Goal: Task Accomplishment & Management: Manage account settings

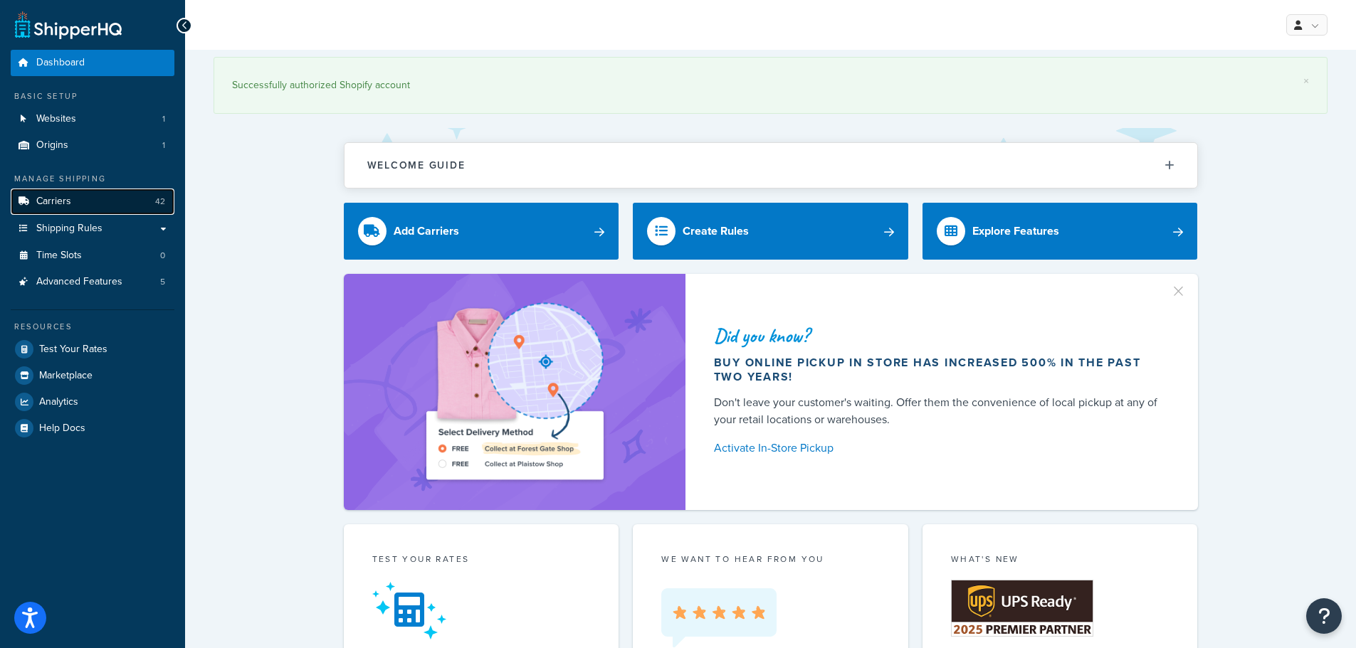
click at [80, 209] on link "Carriers 42" at bounding box center [93, 202] width 164 height 26
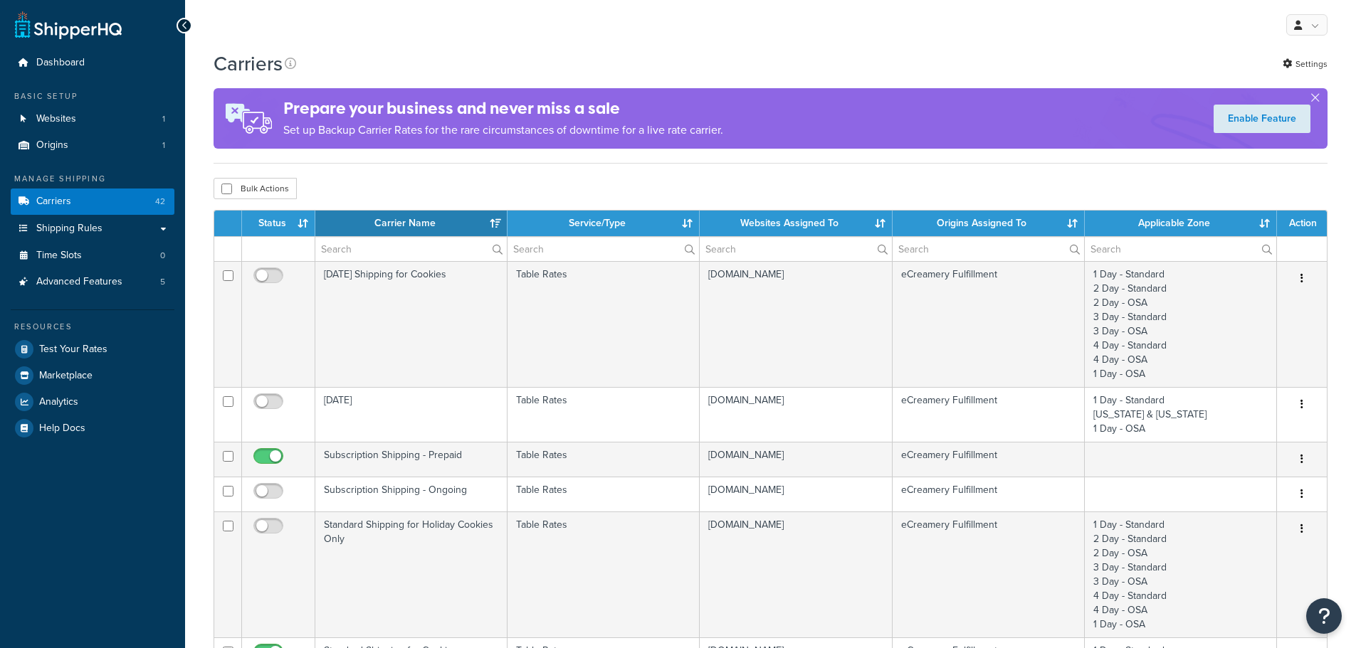
select select "15"
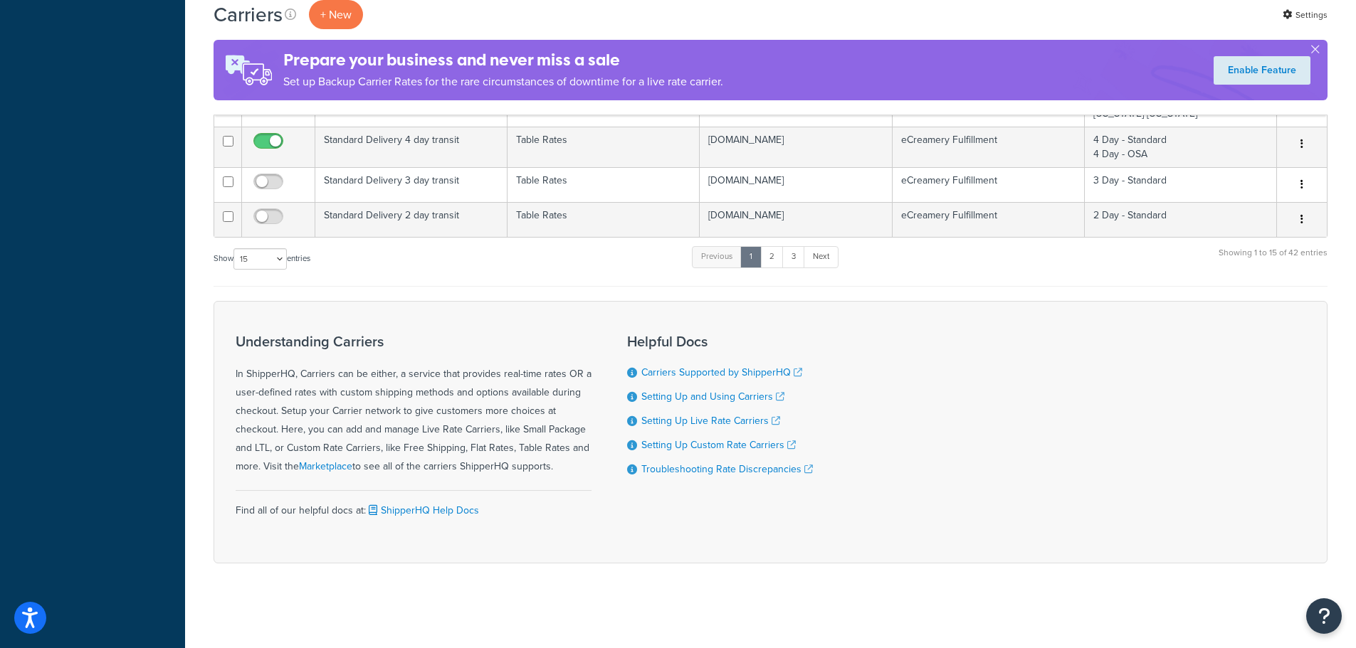
scroll to position [1124, 0]
click at [770, 258] on link "2" at bounding box center [771, 256] width 23 height 21
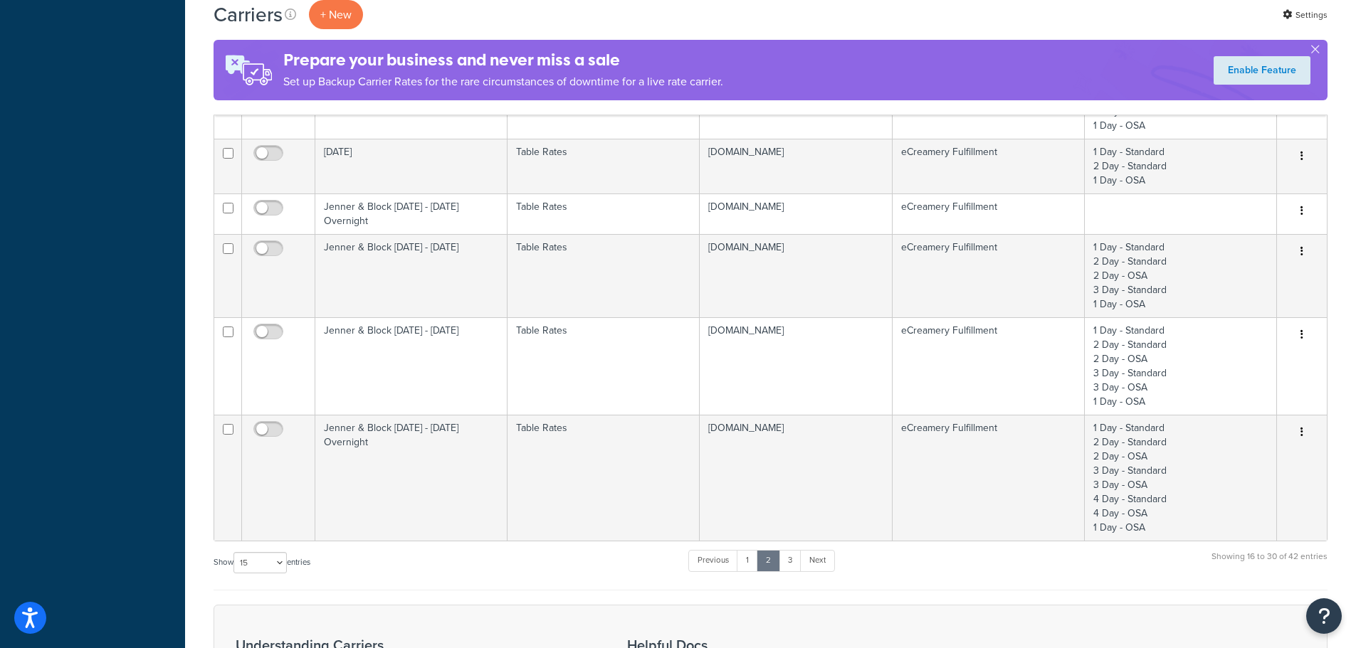
scroll to position [843, 0]
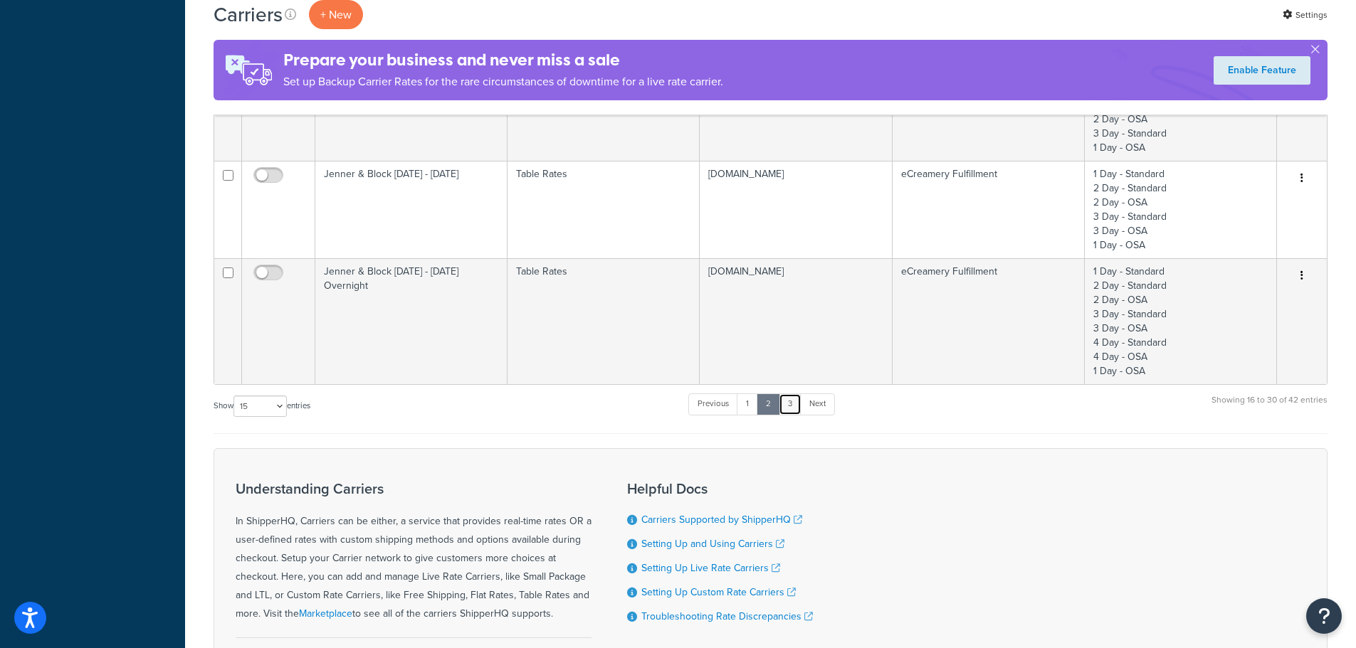
click at [793, 394] on link "3" at bounding box center [790, 404] width 23 height 21
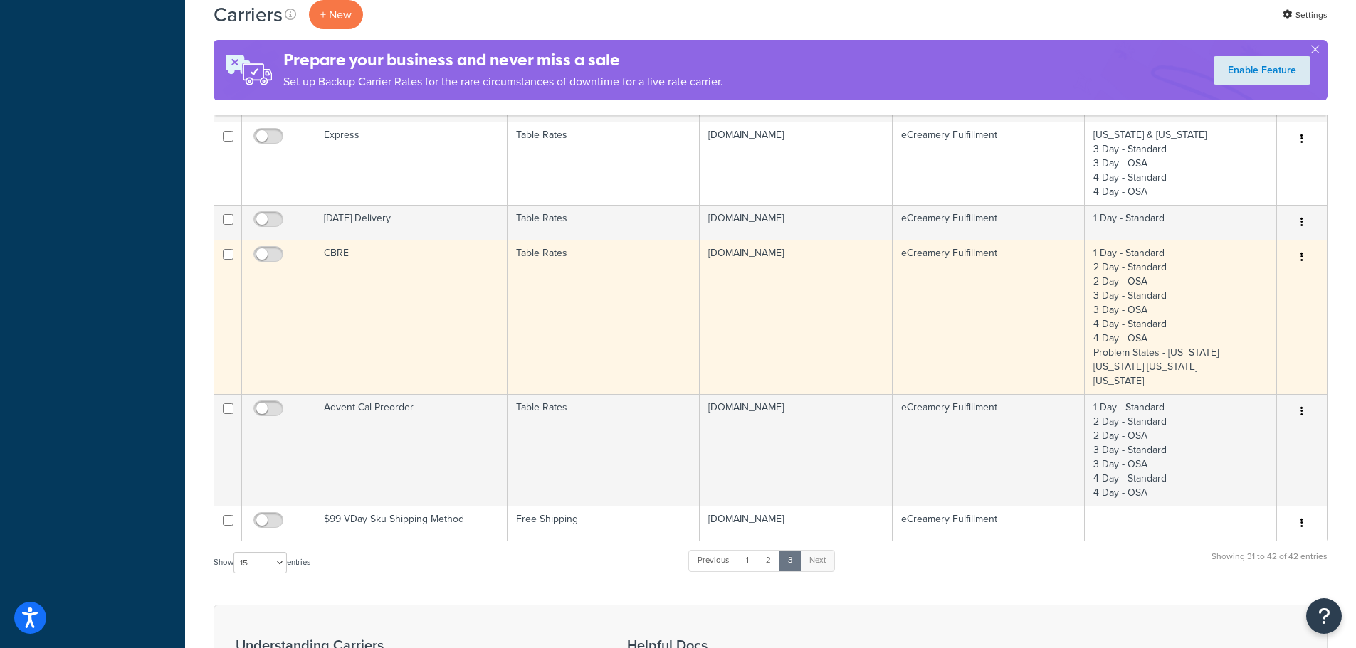
scroll to position [558, 0]
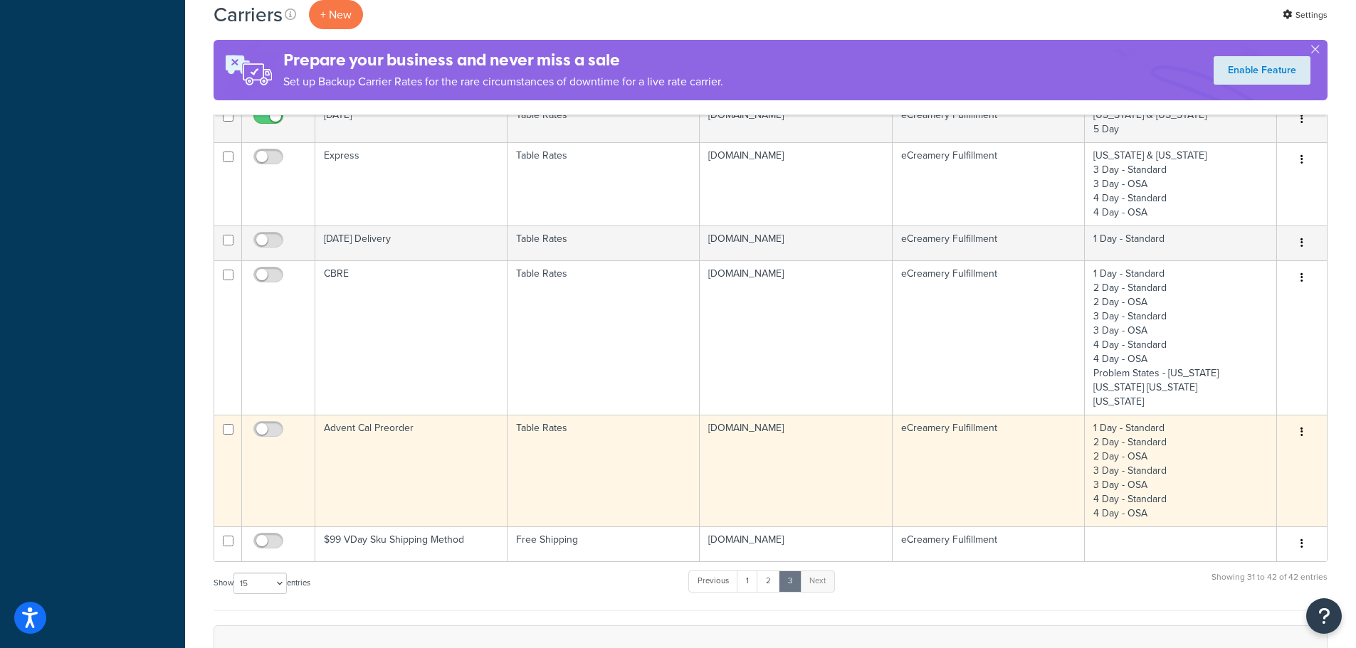
click at [386, 470] on td "Advent Cal Preorder" at bounding box center [411, 471] width 192 height 112
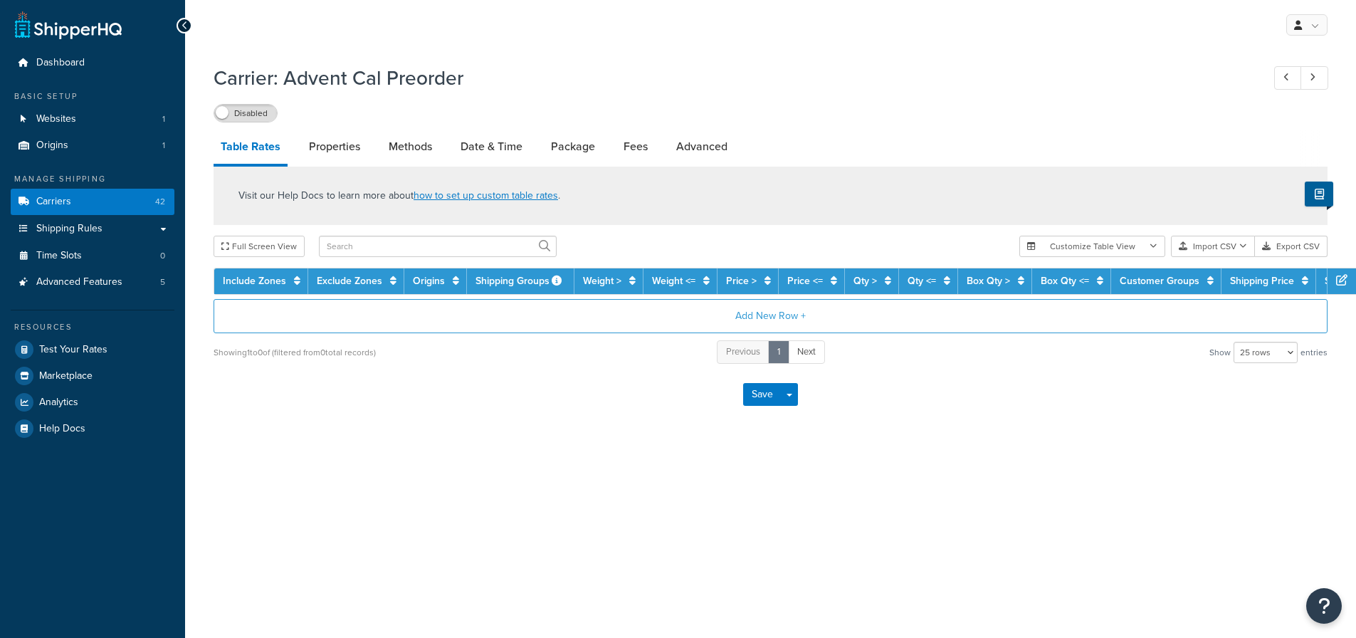
select select "25"
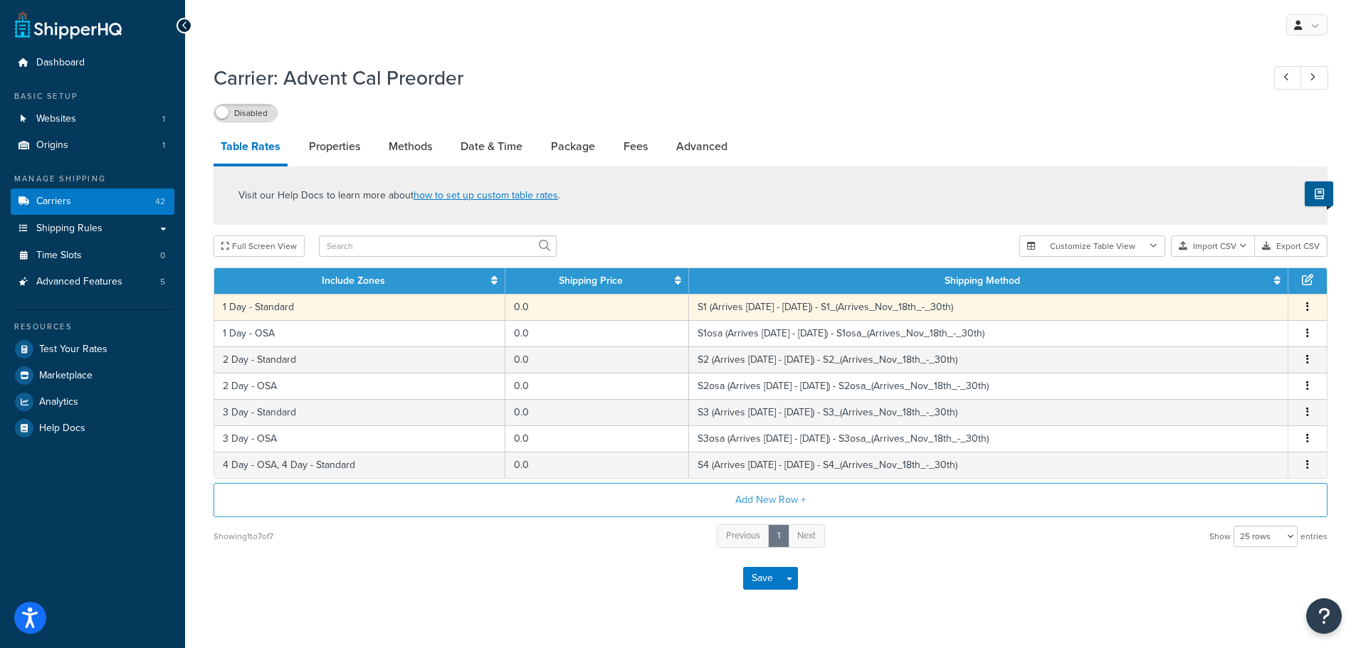
click at [803, 312] on td "S1 (Arrives [DATE] - [DATE]) - S1_(Arrives_Nov_18th_-_30th)" at bounding box center [988, 307] width 599 height 26
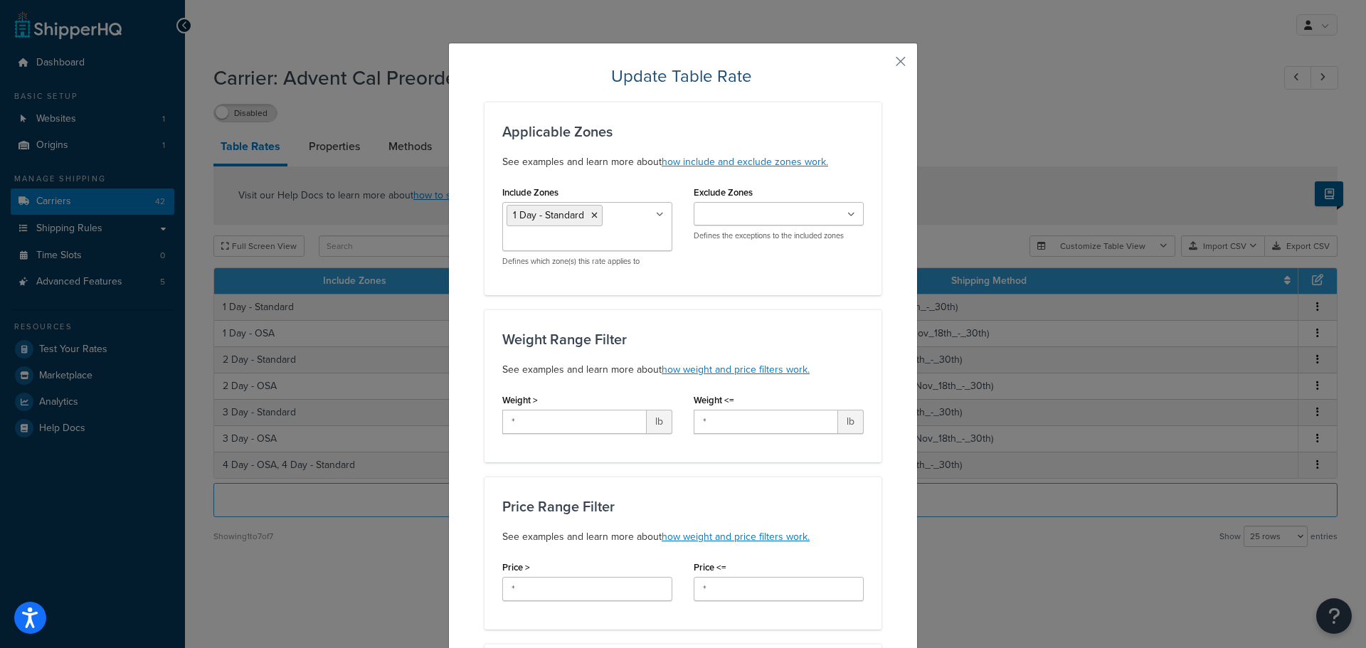
click at [865, 362] on div "Weight Range Filter See examples and learn more about how weight and price filt…" at bounding box center [683, 386] width 397 height 153
click at [882, 65] on button "button" at bounding box center [880, 67] width 4 height 4
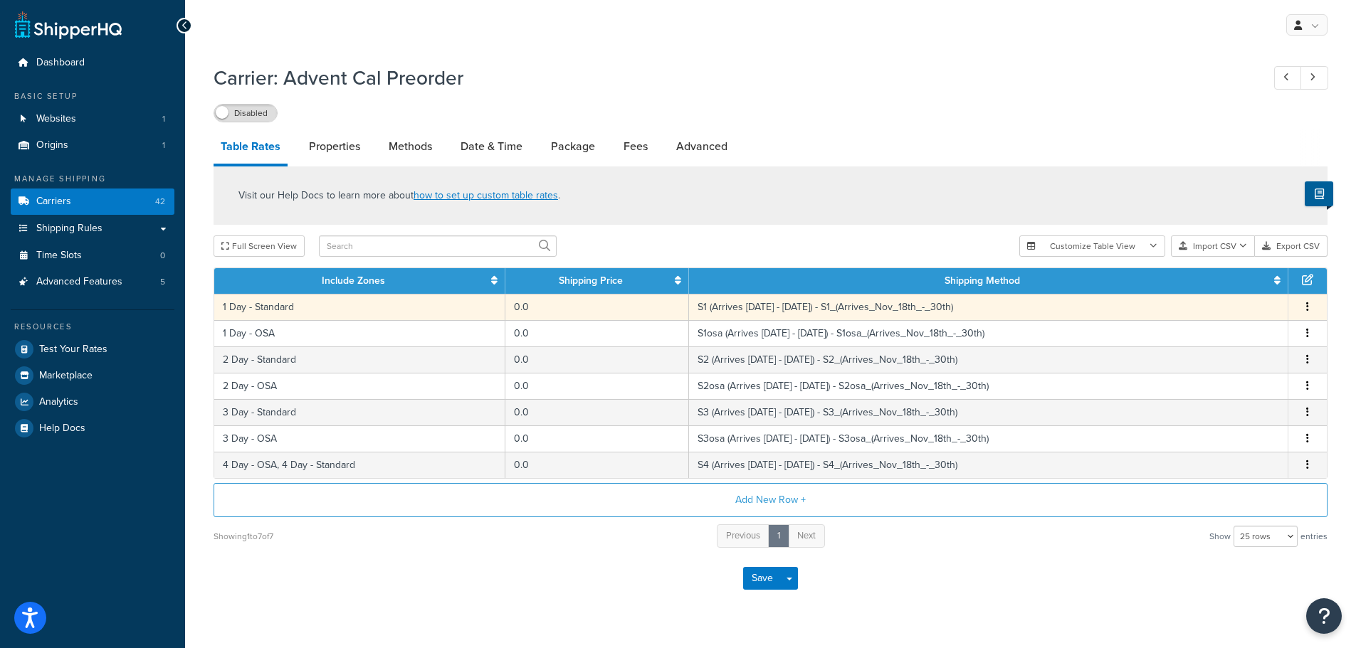
click at [958, 303] on td "S1 (Arrives Nov 10th - 17th) - S1_(Arrives_Nov_18th_-_30th)" at bounding box center [988, 307] width 599 height 26
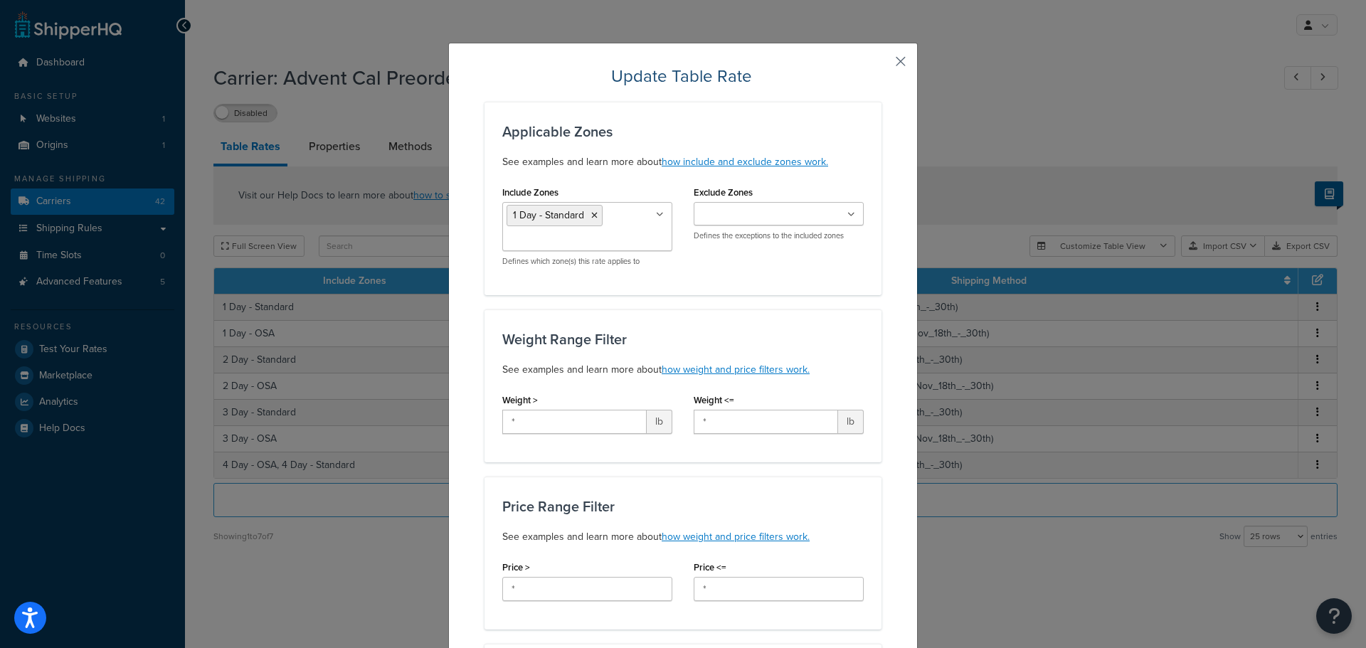
click at [882, 65] on button "button" at bounding box center [880, 67] width 4 height 4
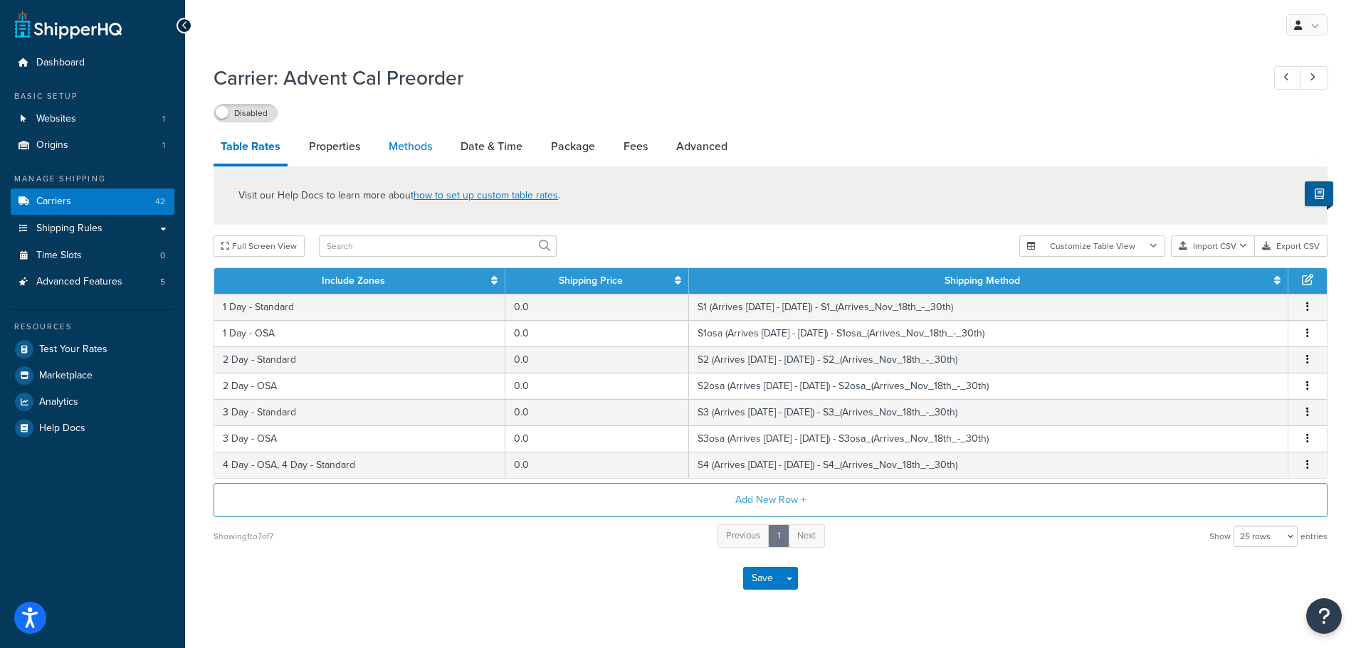
click at [415, 145] on link "Methods" at bounding box center [410, 147] width 58 height 34
select select "25"
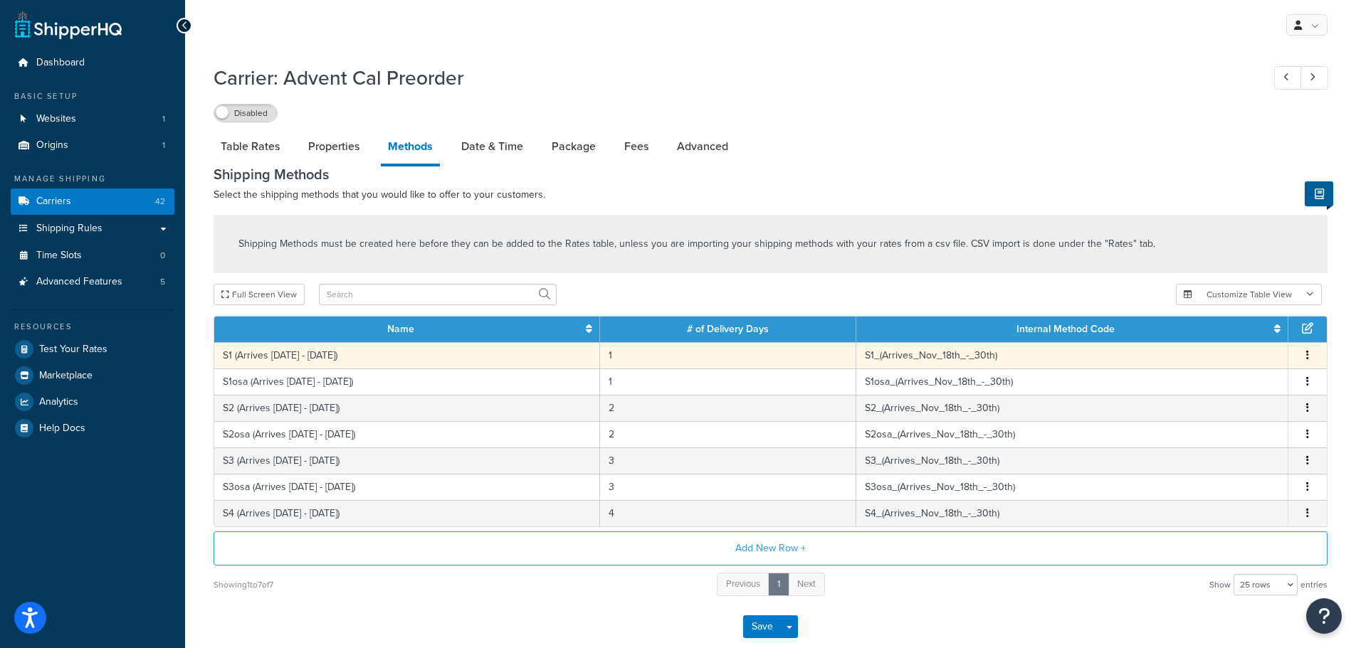
click at [934, 355] on td "S1_(Arrives_Nov_18th_-_30th)" at bounding box center [1072, 355] width 432 height 26
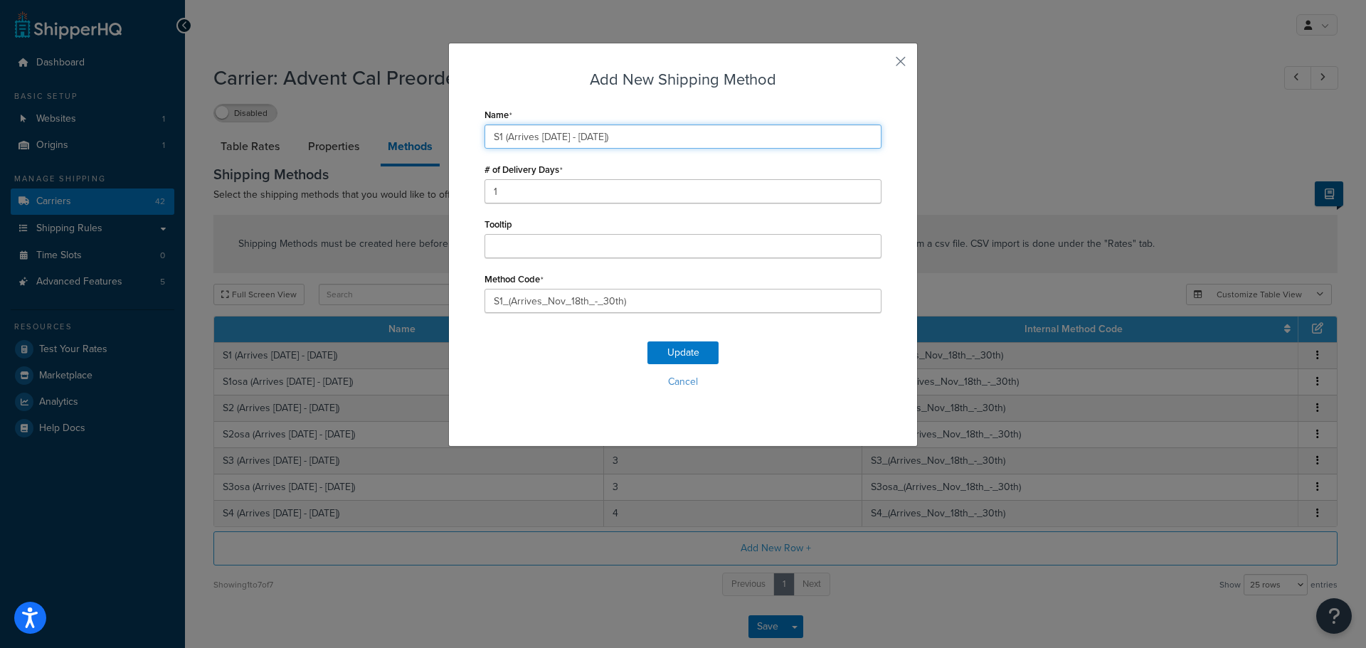
click at [565, 135] on input "S1 (Arrives Nov 10th - 17th)" at bounding box center [683, 137] width 397 height 24
click at [591, 135] on input "S1 (Arrives Nov 17th - 17th)" at bounding box center [683, 137] width 397 height 24
drag, startPoint x: 499, startPoint y: 136, endPoint x: 766, endPoint y: 181, distance: 271.3
click at [766, 181] on div "Name S1 (Arrives Nov 17th - 29th) # of Delivery Days 1 Tooltip Method Code S1_(…" at bounding box center [683, 209] width 397 height 209
type input "S1 (Arrives Nov 17th - 29th)"
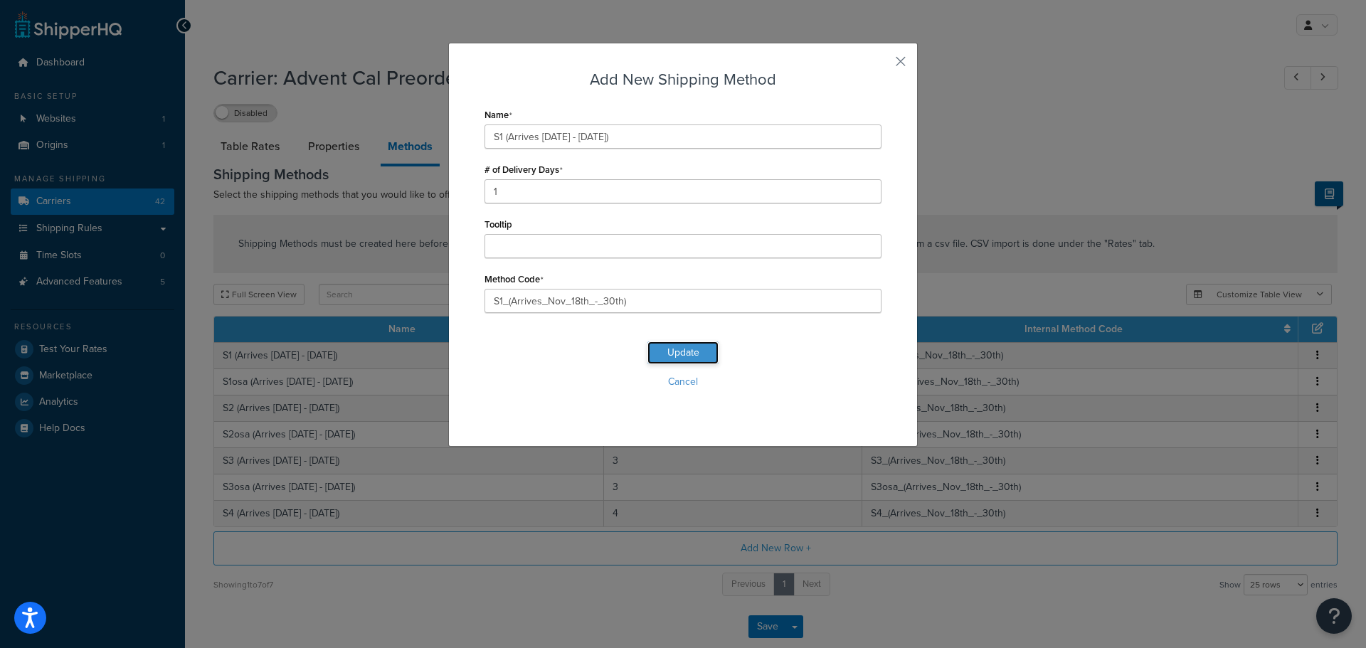
click at [688, 345] on button "Update" at bounding box center [683, 353] width 71 height 23
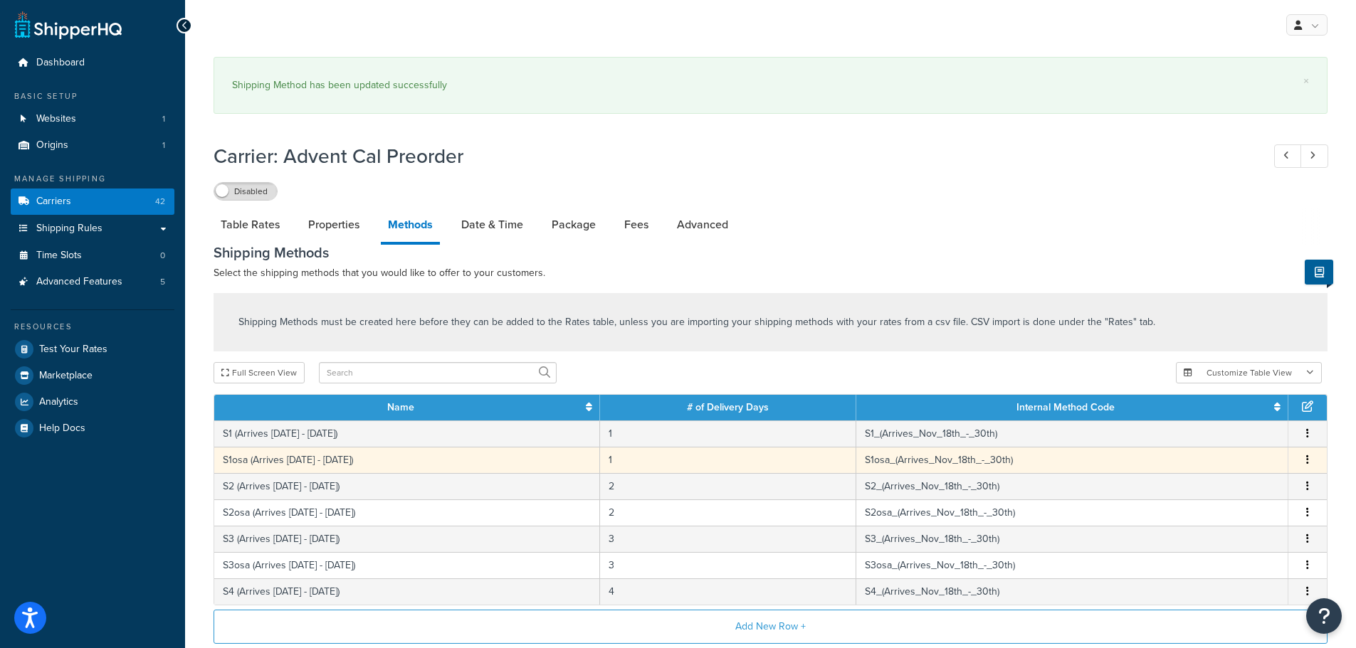
click at [979, 463] on td "S1osa_(Arrives_Nov_18th_-_30th)" at bounding box center [1072, 460] width 432 height 26
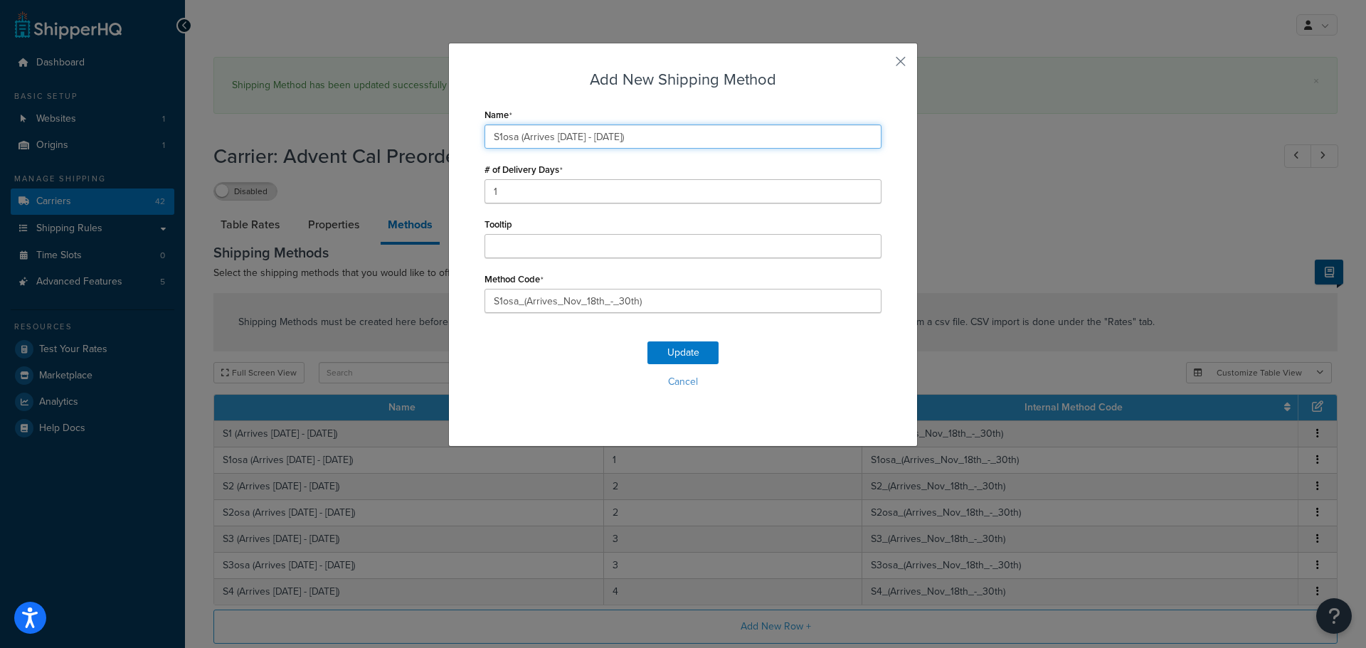
drag, startPoint x: 514, startPoint y: 136, endPoint x: 863, endPoint y: 189, distance: 353.4
click at [863, 189] on div "Name S1osa (Arrives Nov 10th - 17th) # of Delivery Days 1 Tooltip Method Code S…" at bounding box center [683, 209] width 397 height 209
paste input "7th - 29"
type input "S1osa (Arrives [DATE] - [DATE])"
click at [697, 340] on div "Update Cancel" at bounding box center [683, 371] width 397 height 94
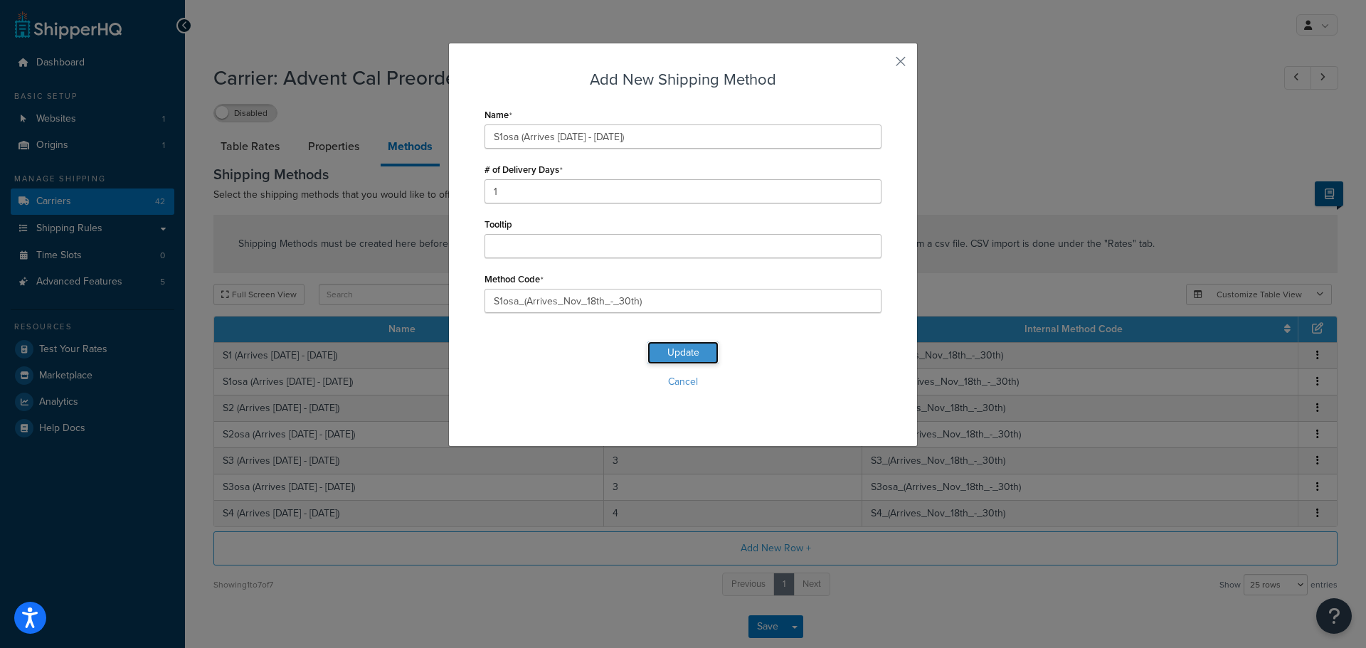
click at [697, 347] on button "Update" at bounding box center [683, 353] width 71 height 23
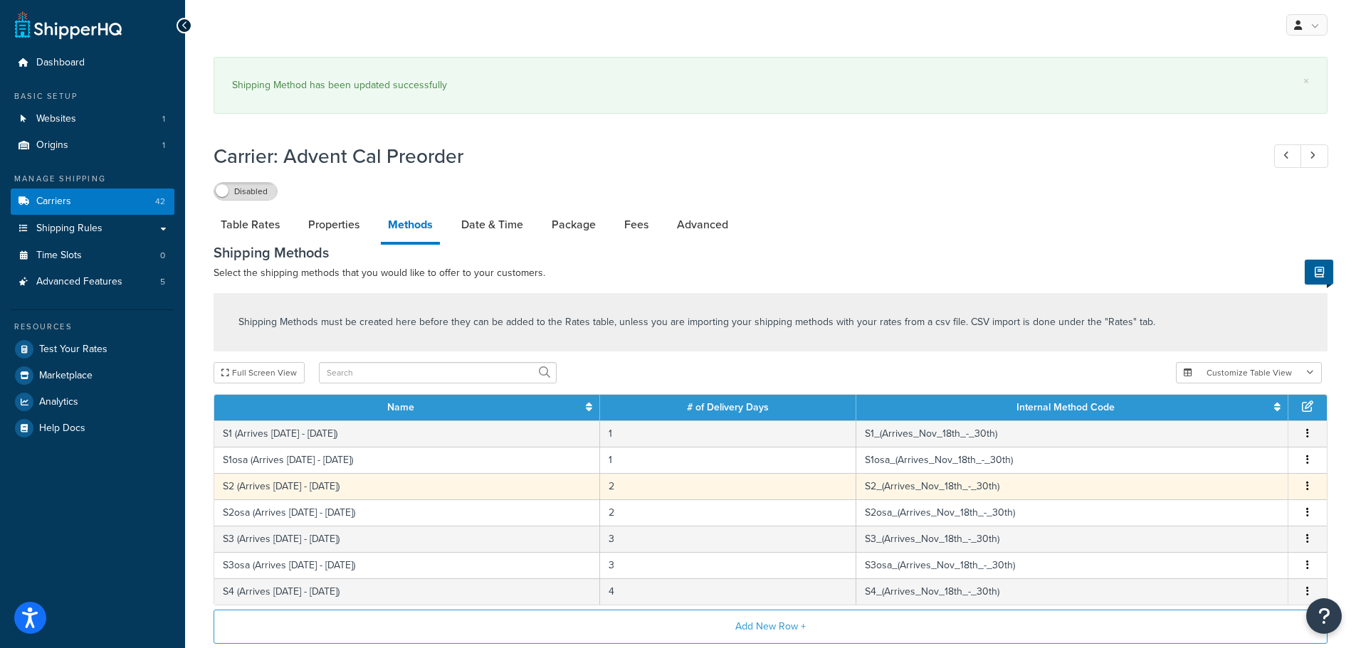
click at [369, 487] on td "S2 (Arrives Nov 10th - 17th)" at bounding box center [407, 486] width 386 height 26
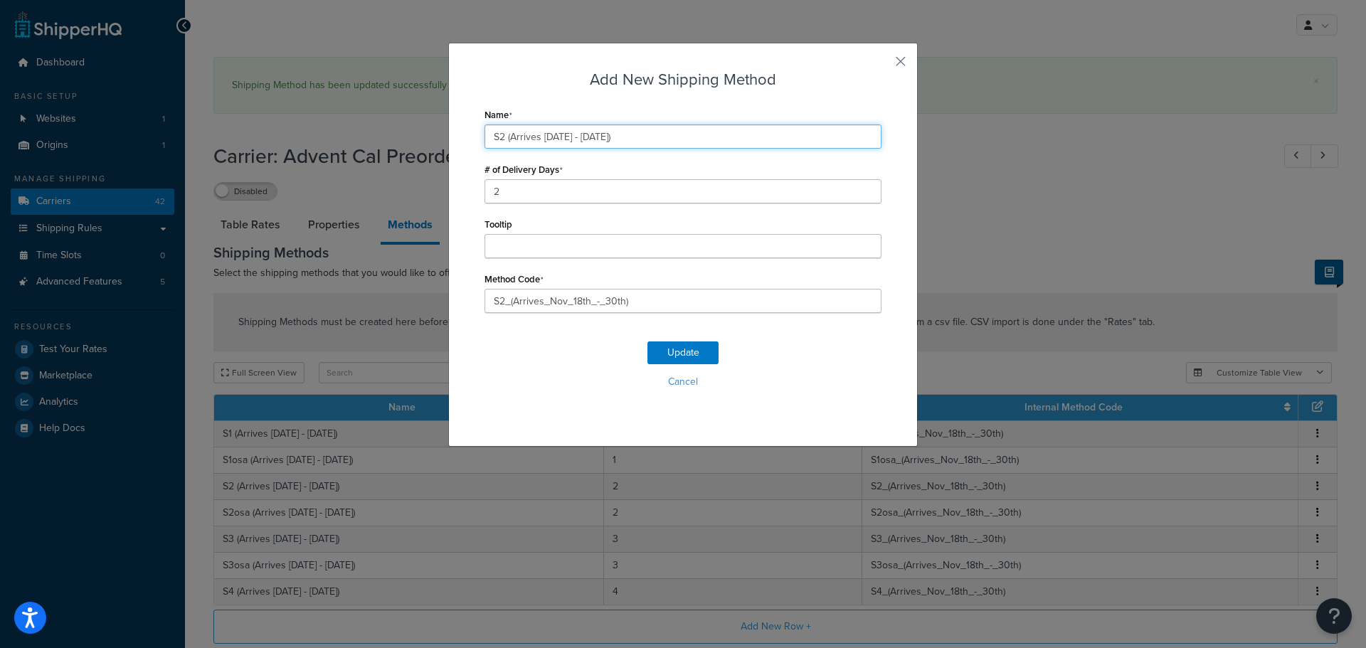
drag, startPoint x: 500, startPoint y: 133, endPoint x: 739, endPoint y: 199, distance: 248.1
click at [735, 196] on div "Name S2 (Arrives Nov 10th - 17th) # of Delivery Days 2 Tooltip Method Code S2_(…" at bounding box center [683, 209] width 397 height 209
paste input "7th - 29"
type input "S2 (Arrives [DATE] - [DATE])"
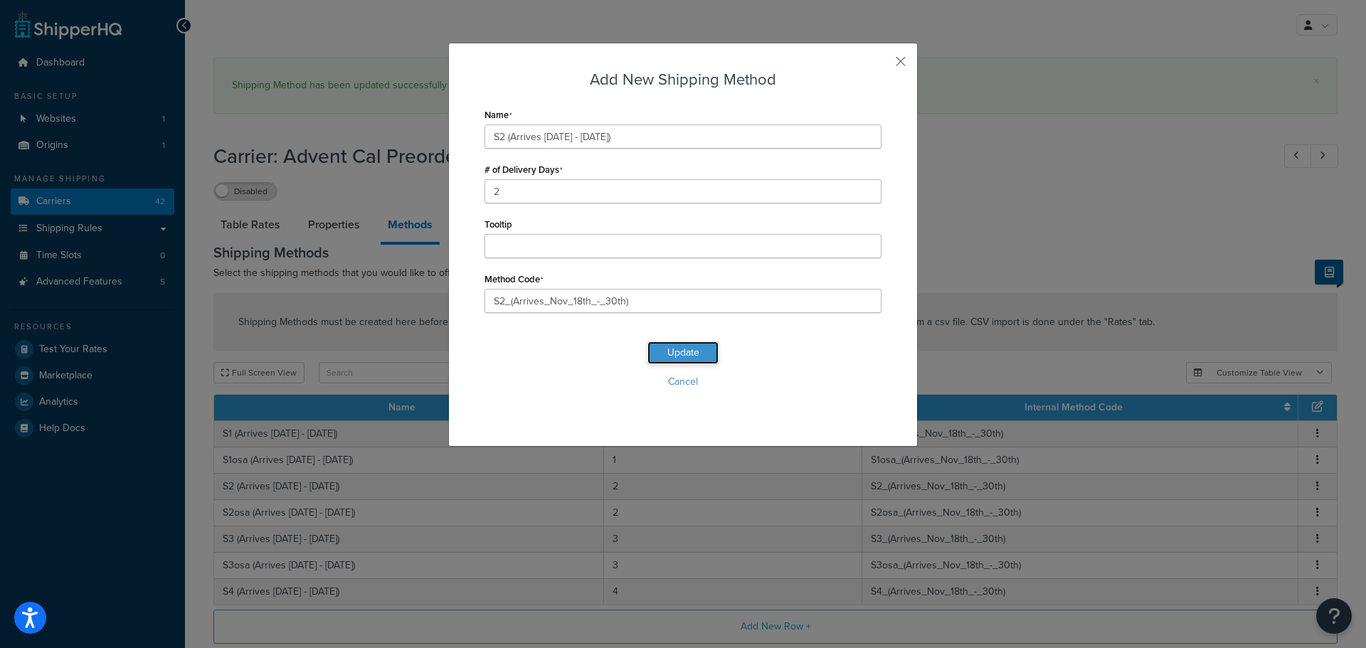
click at [673, 347] on button "Update" at bounding box center [683, 353] width 71 height 23
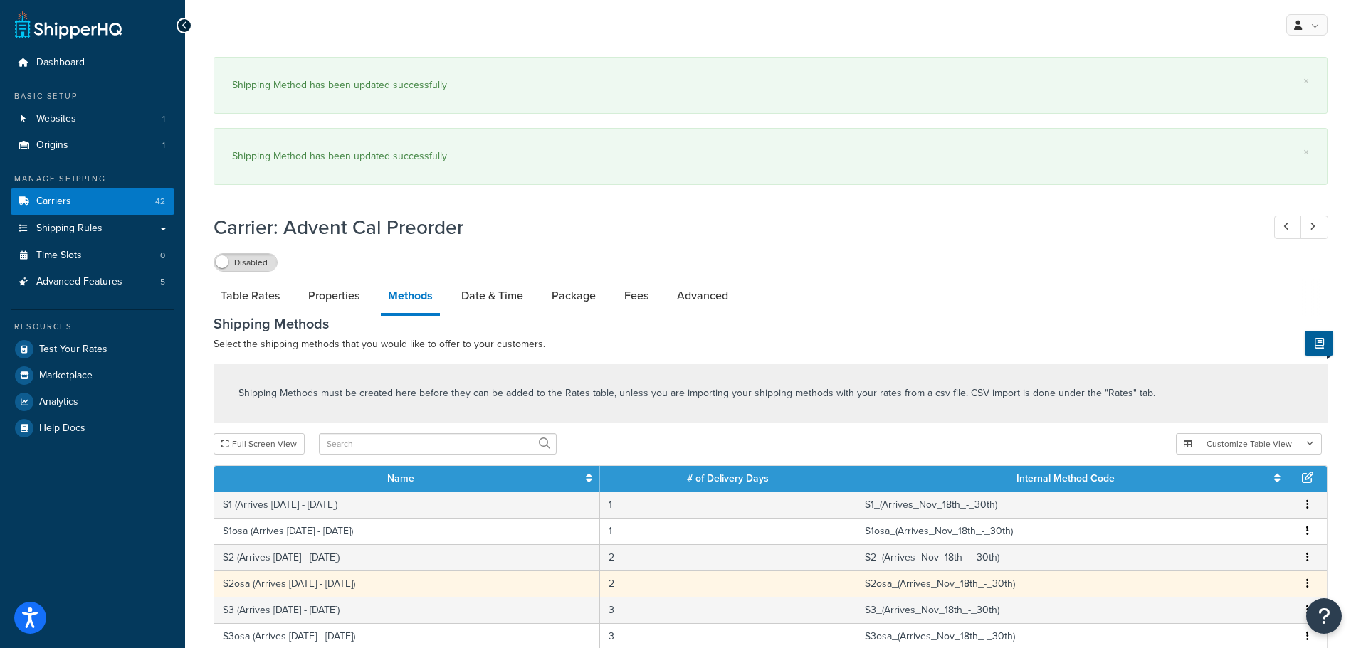
click at [389, 586] on td "S2osa (Arrives Nov 10th - 17th)" at bounding box center [407, 584] width 386 height 26
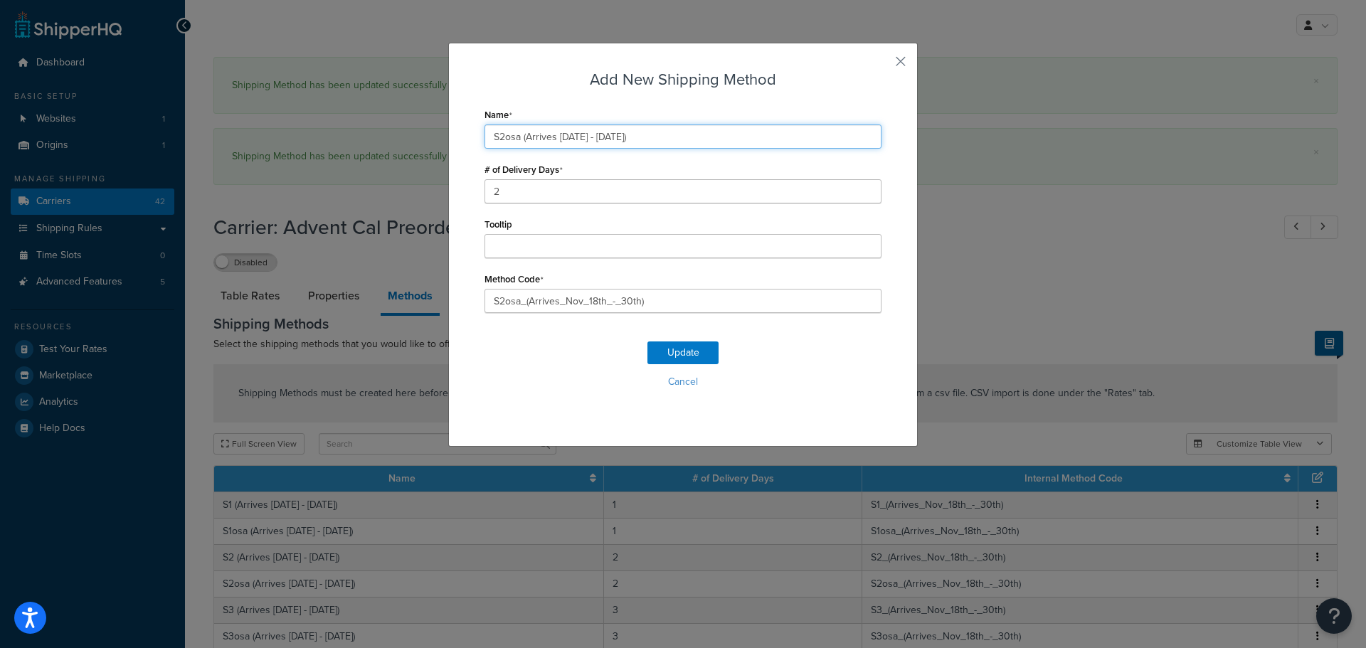
drag, startPoint x: 517, startPoint y: 139, endPoint x: 835, endPoint y: 191, distance: 323.1
click at [834, 185] on div "Name S2osa (Arrives Nov 10th - 17th) # of Delivery Days 2 Tooltip Method Code S…" at bounding box center [683, 209] width 397 height 209
paste input "7th - 29"
type input "S2osa (Arrives Nov 17th - 29th)"
click at [676, 347] on button "Update" at bounding box center [683, 353] width 71 height 23
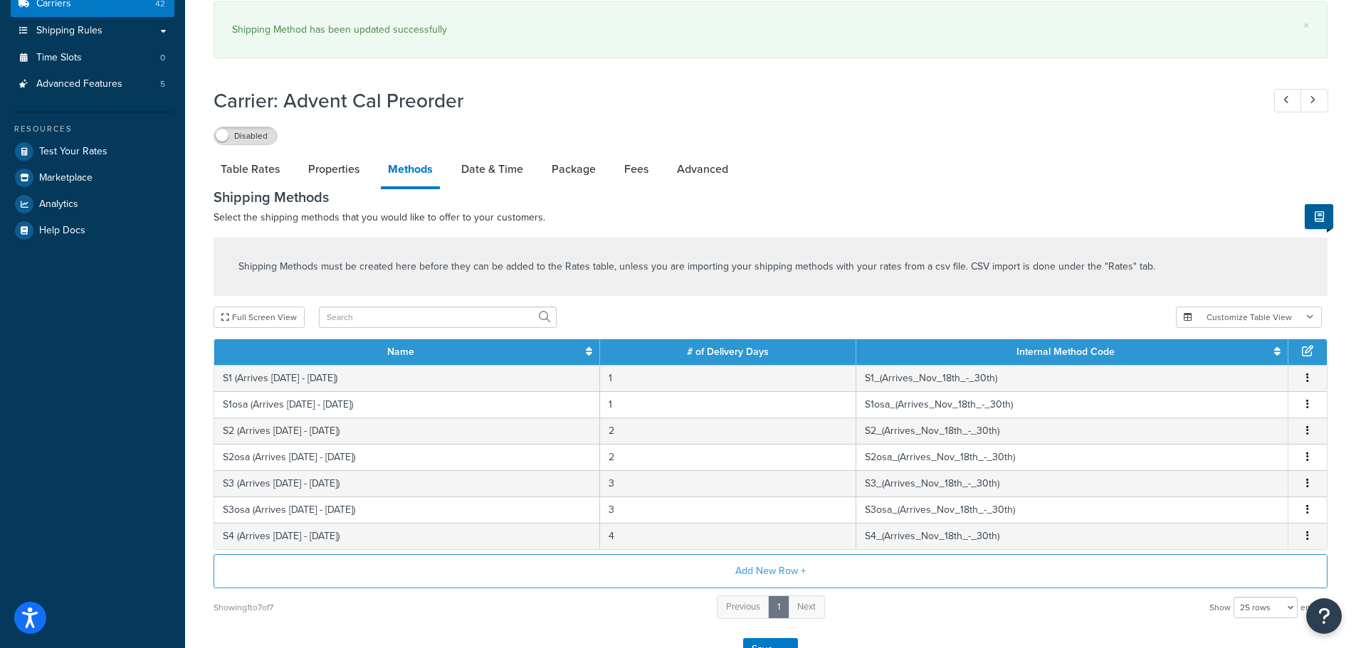
scroll to position [283, 0]
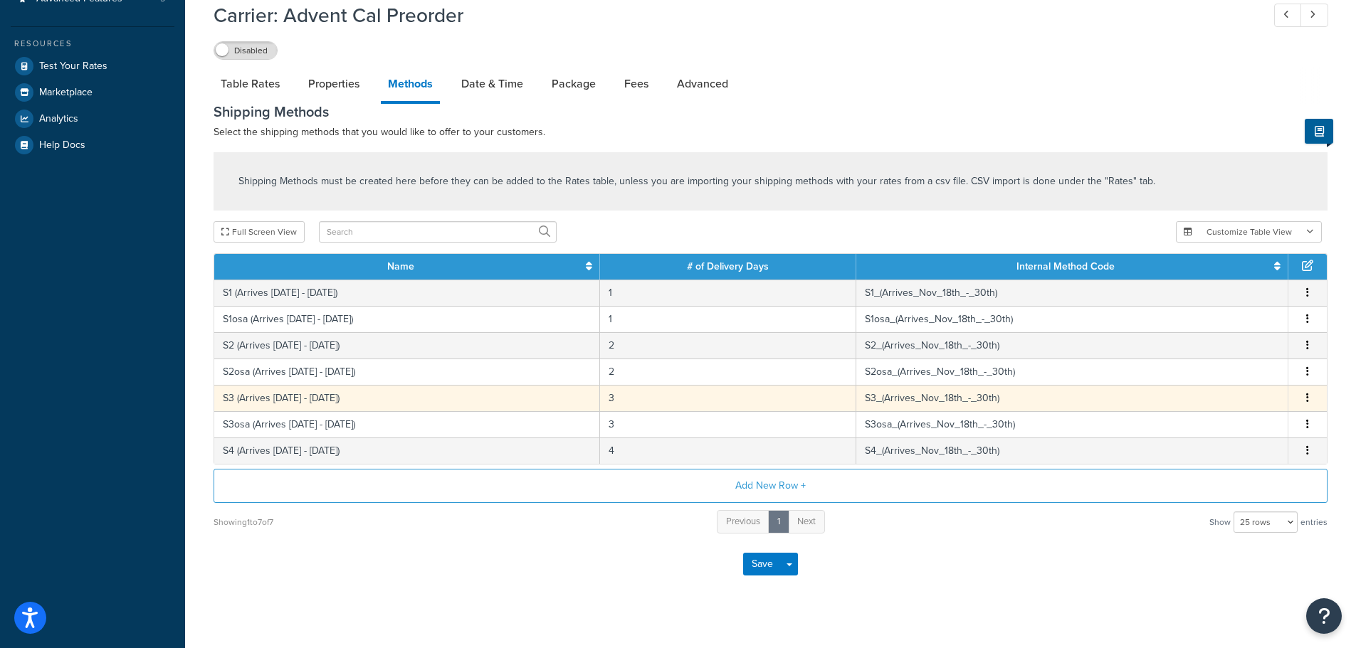
click at [364, 404] on td "S3 (Arrives Nov 10th - 17th)" at bounding box center [407, 398] width 386 height 26
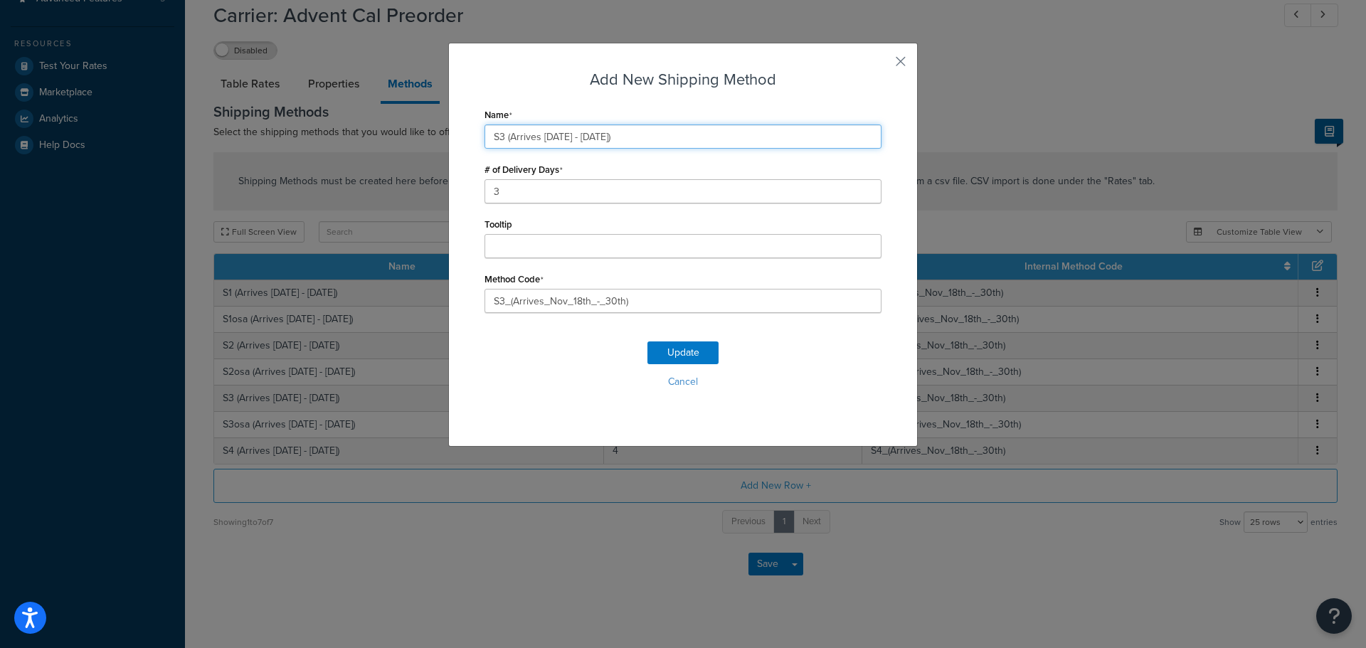
drag, startPoint x: 501, startPoint y: 141, endPoint x: 807, endPoint y: 191, distance: 310.0
click at [801, 152] on div "Name S3 (Arrives Nov 10th - 17th) # of Delivery Days 3 Tooltip Method Code S3_(…" at bounding box center [683, 209] width 397 height 209
paste input "7th - 29"
type input "S3 (Arrives Nov 17th - 29th)"
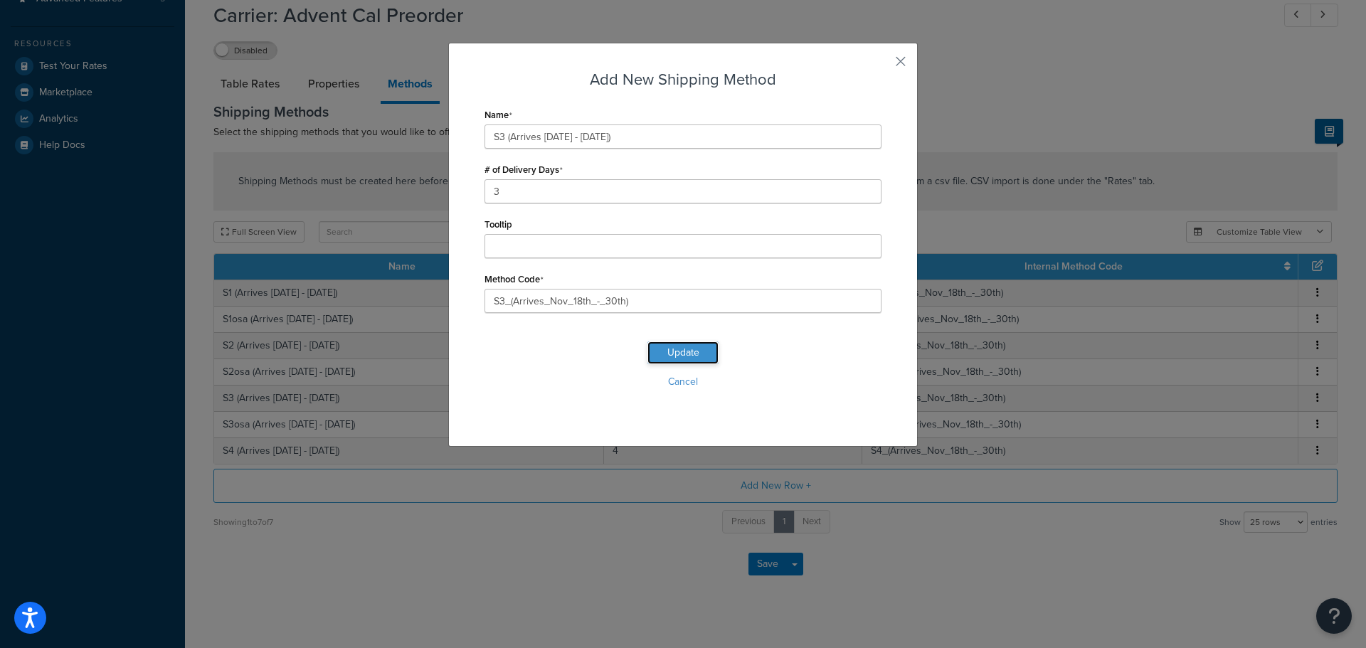
click at [674, 356] on button "Update" at bounding box center [683, 353] width 71 height 23
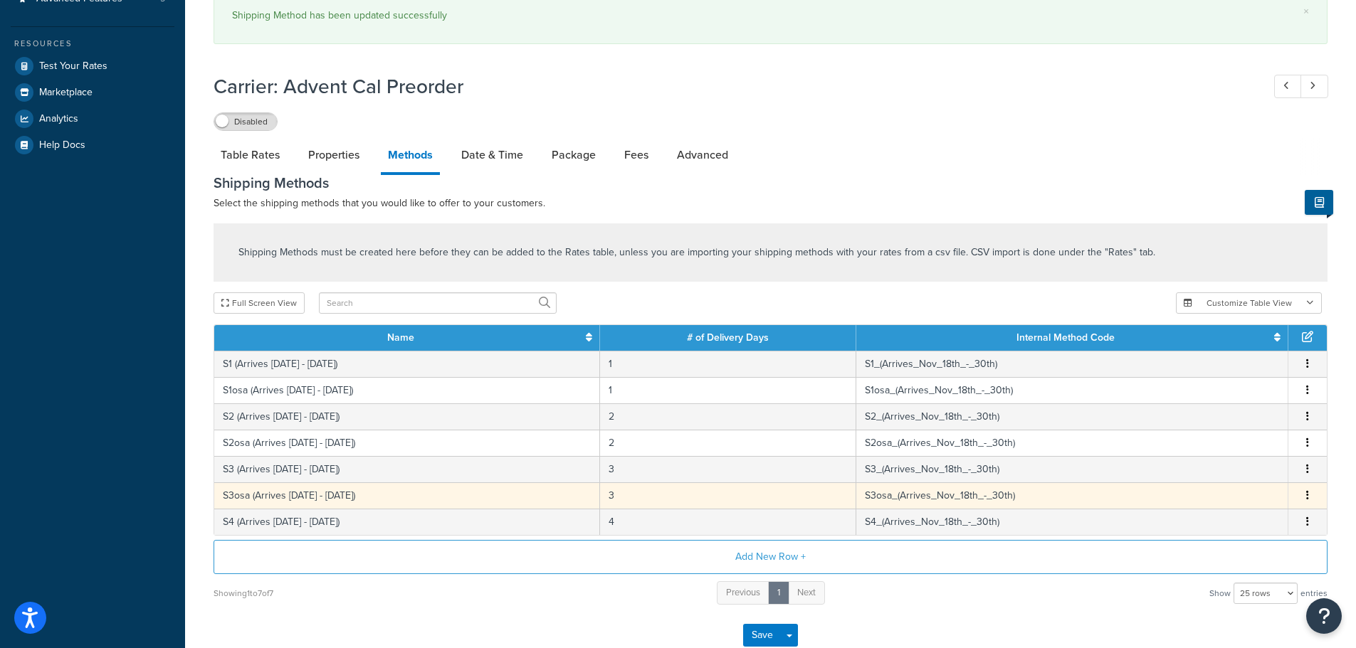
click at [392, 498] on td "S3osa (Arrives Nov 10th - 17th)" at bounding box center [407, 496] width 386 height 26
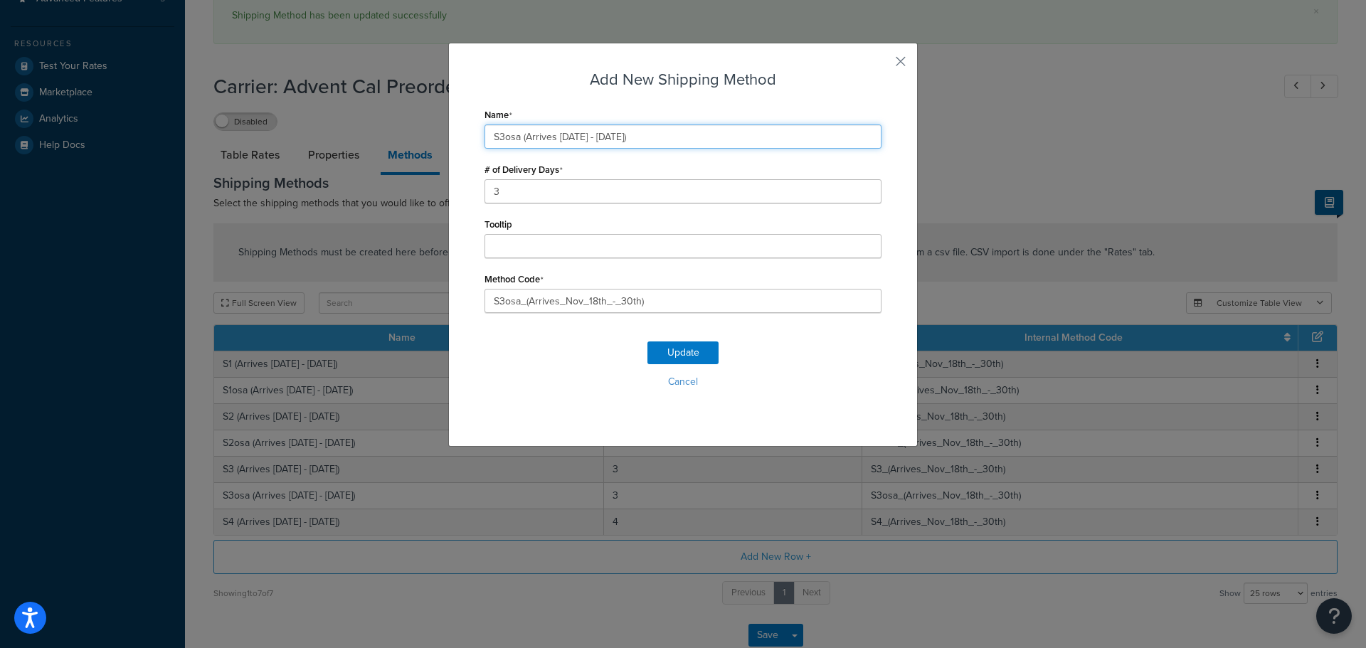
drag, startPoint x: 516, startPoint y: 139, endPoint x: 800, endPoint y: 192, distance: 288.8
click at [797, 186] on div "Name S3osa (Arrives Nov 10th - 17th) # of Delivery Days 3 Tooltip Method Code S…" at bounding box center [683, 209] width 397 height 209
paste input "7th - 29"
type input "S3osa (Arrives Nov 17th - 29th)"
click at [692, 347] on button "Update" at bounding box center [683, 353] width 71 height 23
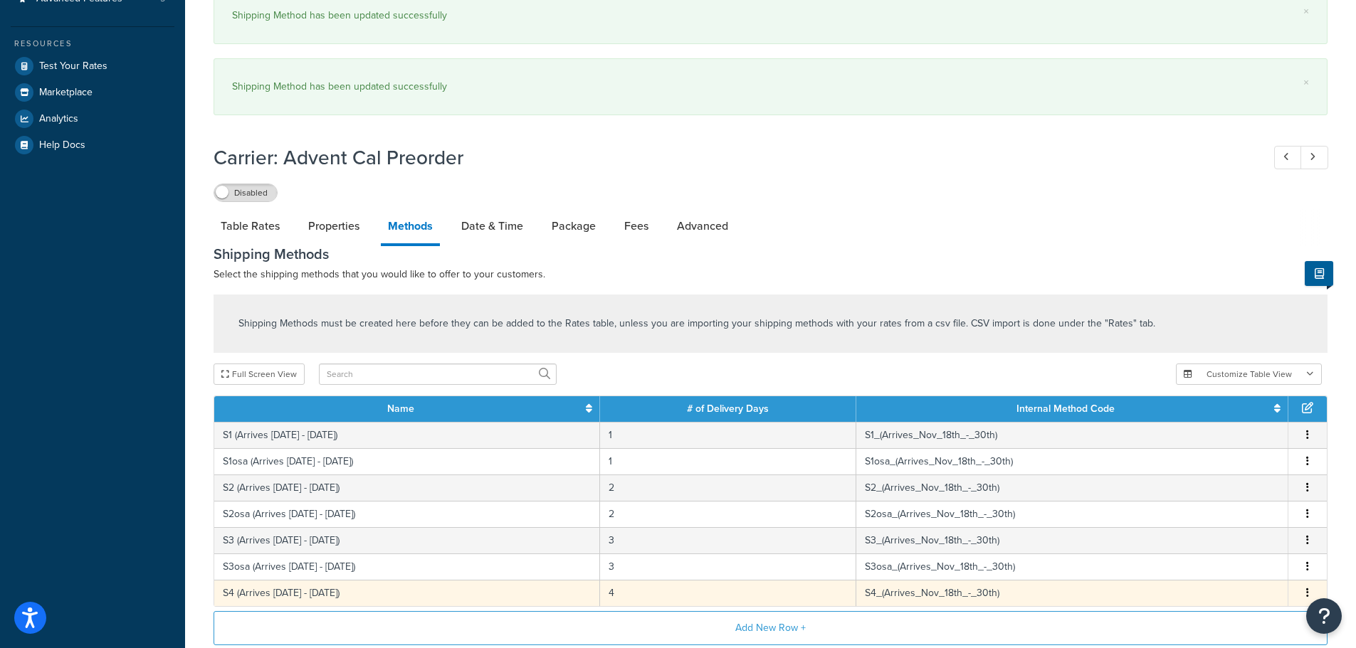
click at [349, 594] on td "S4 (Arrives Nov 10th - 17th)" at bounding box center [407, 593] width 386 height 26
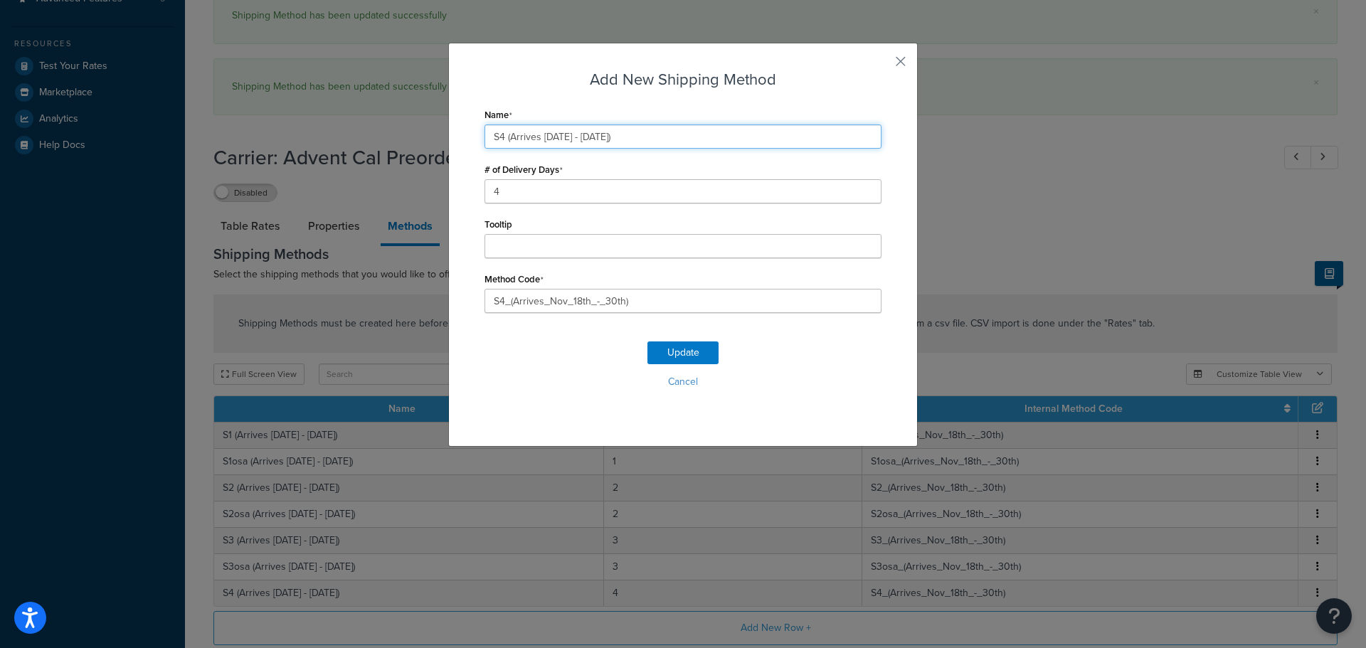
drag, startPoint x: 502, startPoint y: 135, endPoint x: 844, endPoint y: 200, distance: 348.5
click at [844, 200] on div "Name S4 (Arrives Nov 10th - 17th) # of Delivery Days 4 Tooltip Method Code S4_(…" at bounding box center [683, 209] width 397 height 209
paste input "(Arrives Nov 17th - 29th)"
type input "S4 (Arrives Nov 17th - 29th)"
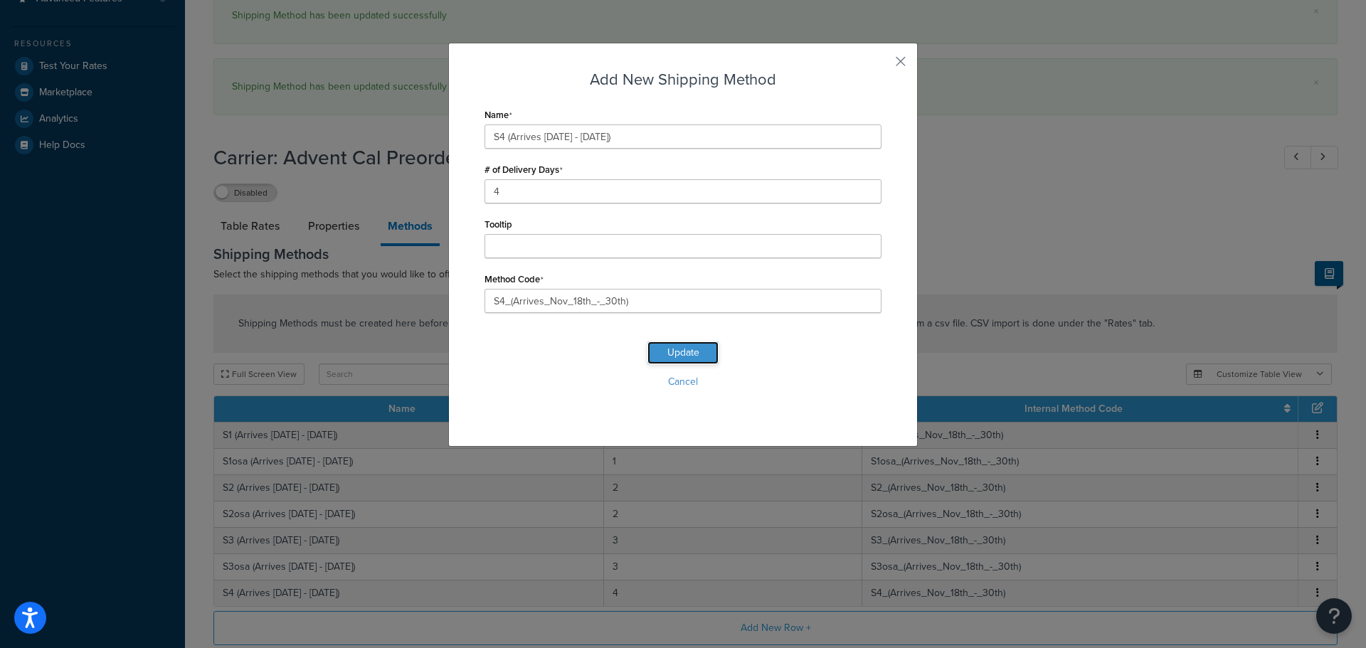
click at [696, 345] on button "Update" at bounding box center [683, 353] width 71 height 23
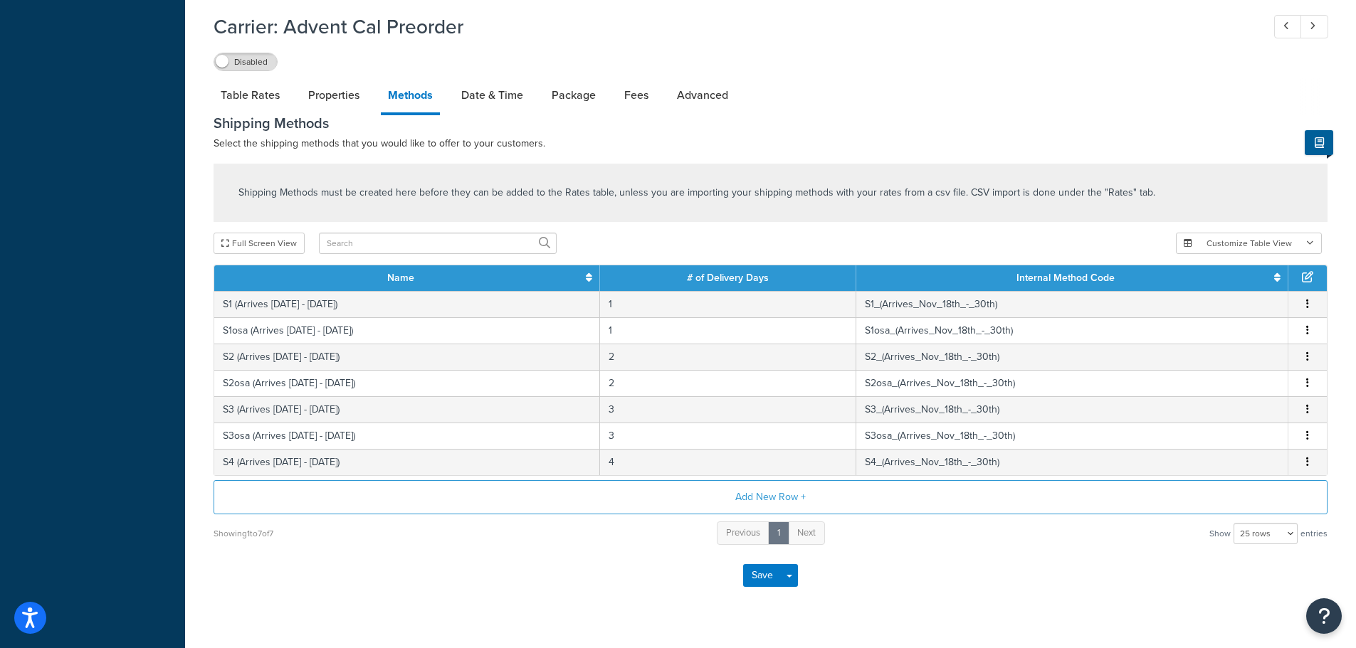
scroll to position [497, 0]
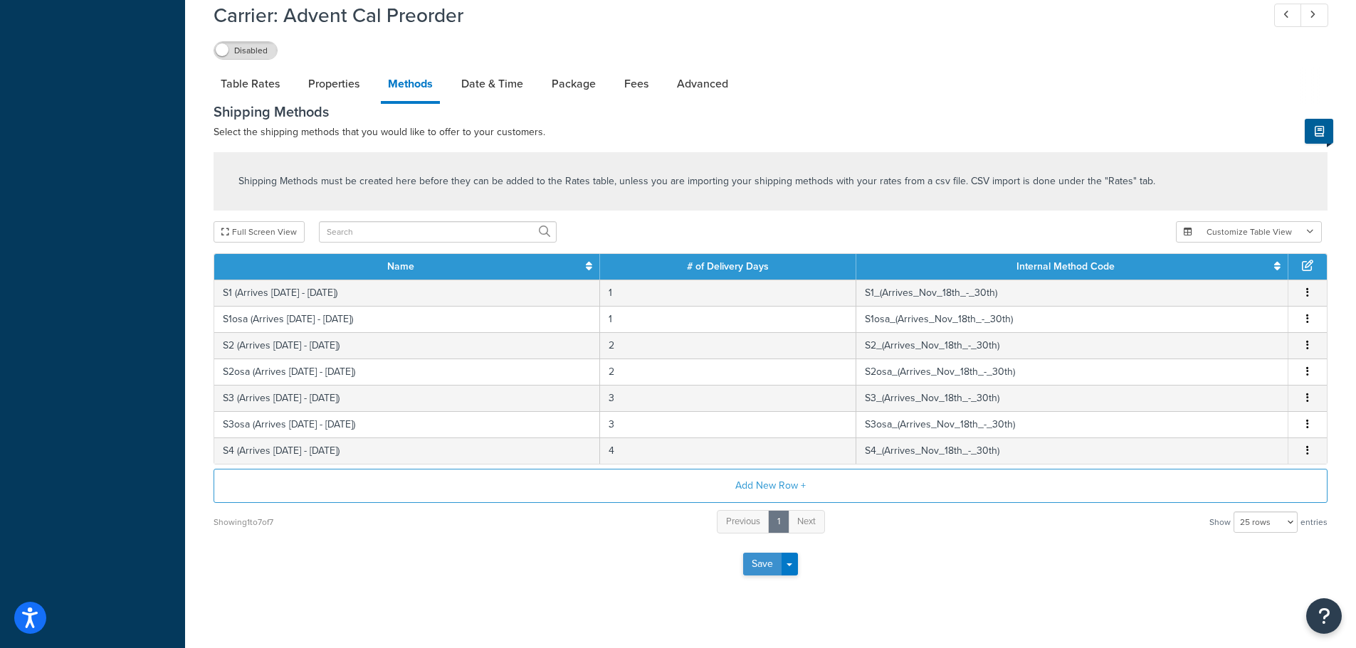
click at [752, 566] on button "Save" at bounding box center [762, 564] width 38 height 23
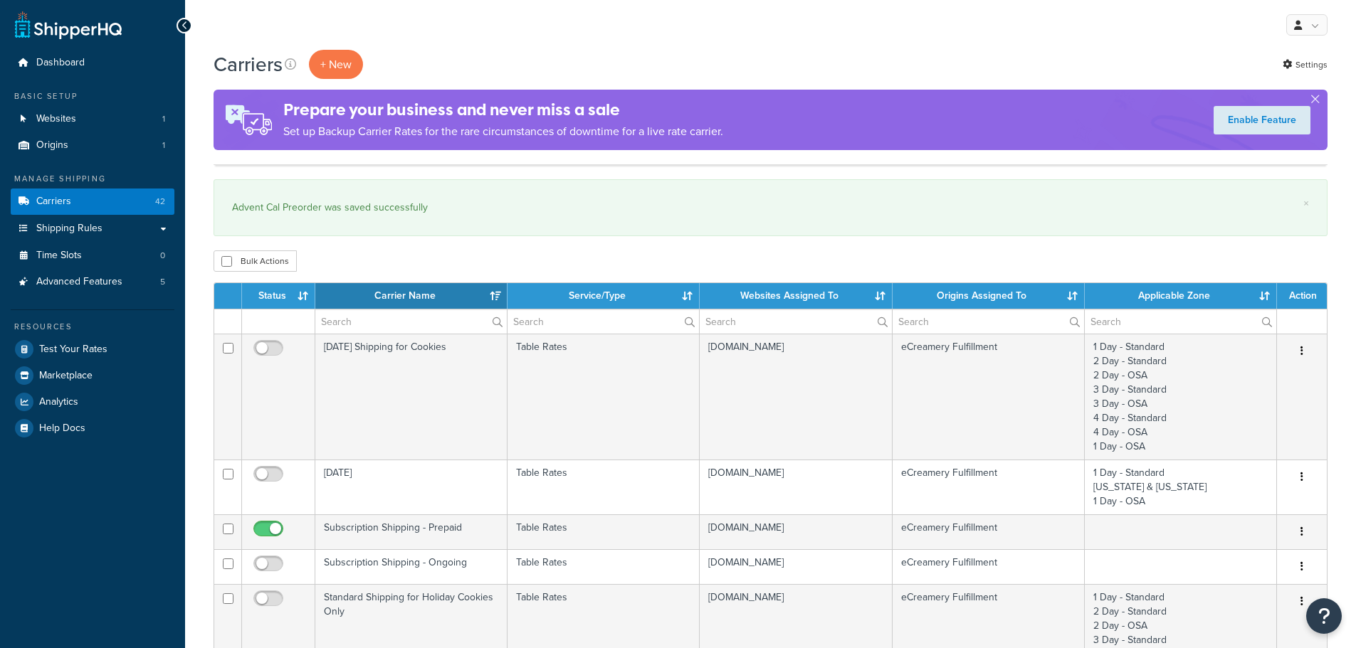
select select "15"
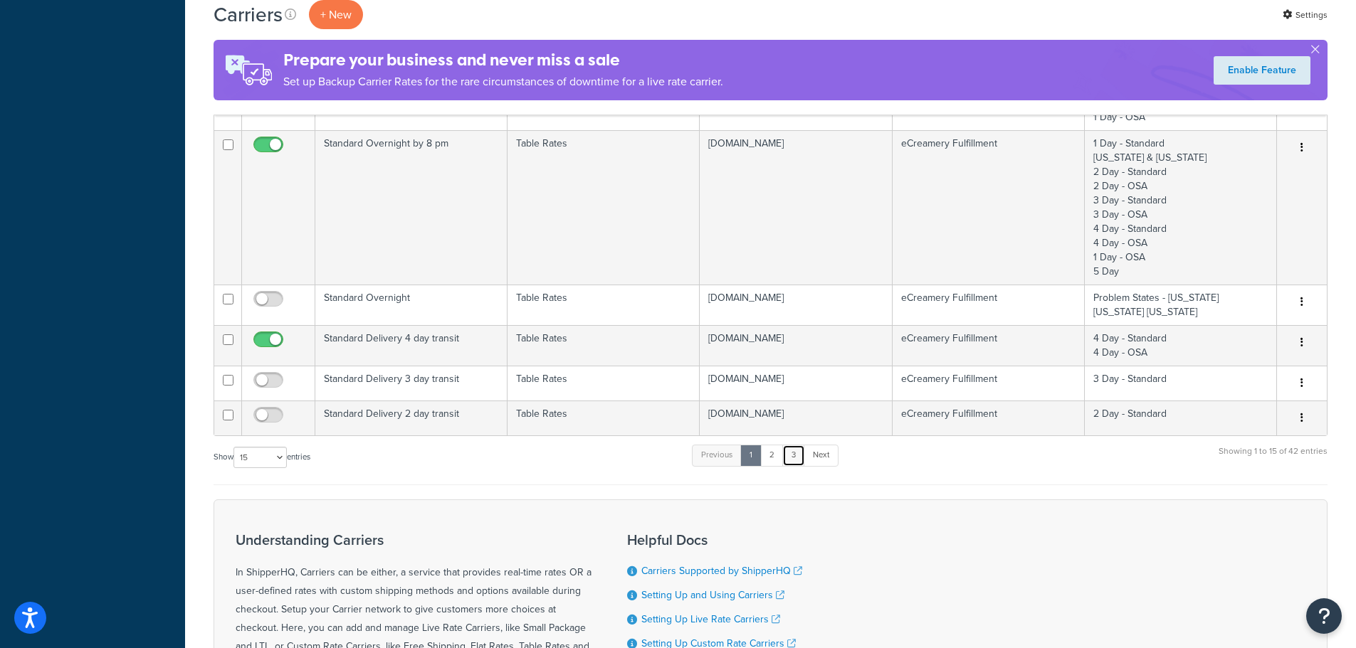
click at [796, 461] on link "3" at bounding box center [793, 455] width 23 height 21
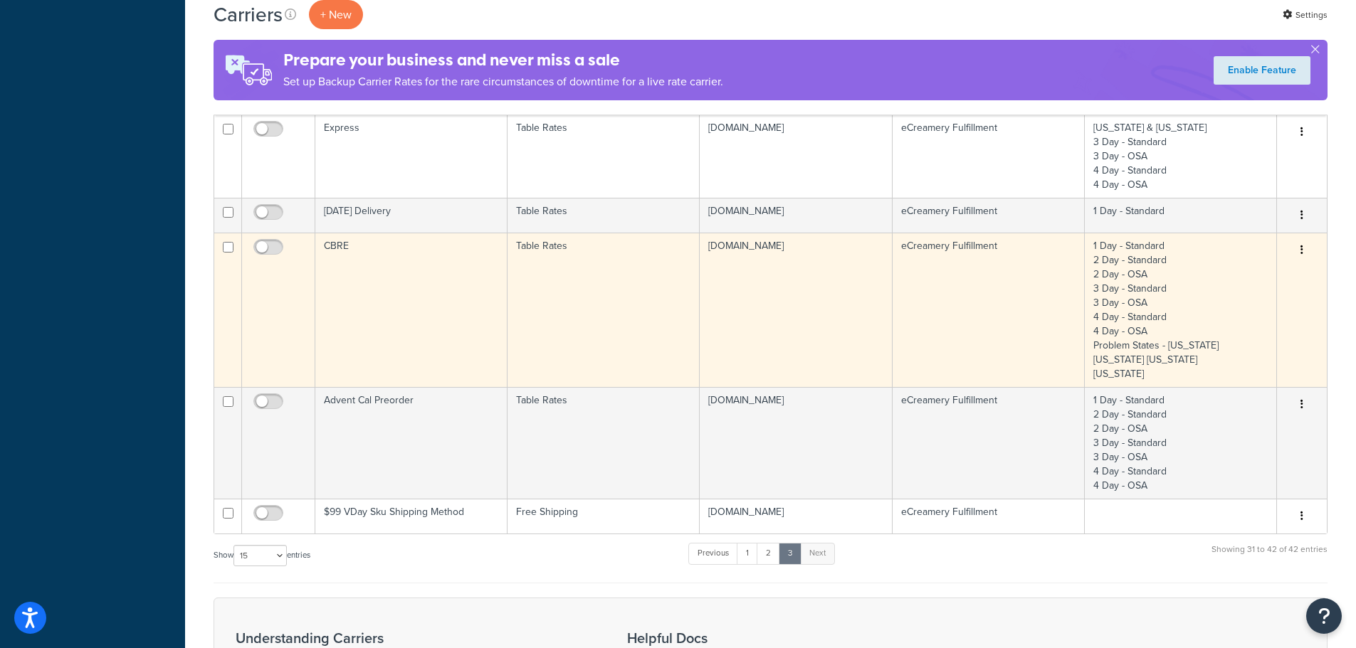
scroll to position [598, 0]
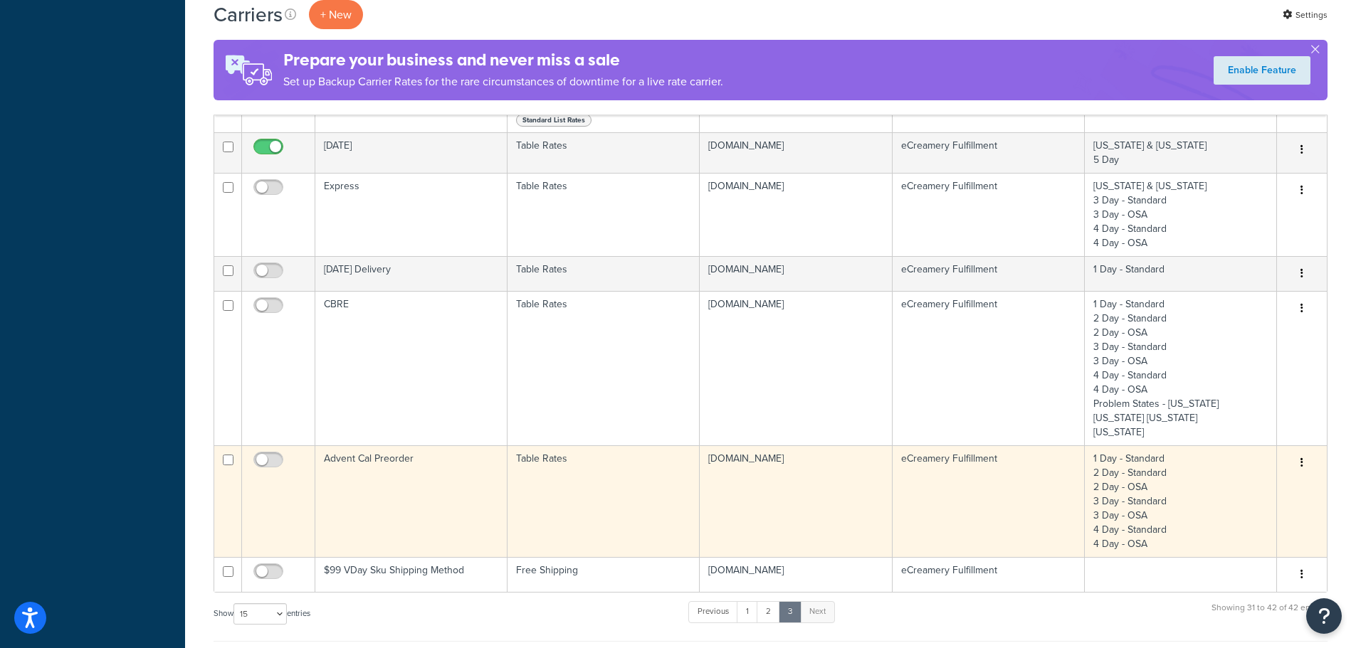
click at [434, 485] on td "Advent Cal Preorder" at bounding box center [411, 501] width 192 height 112
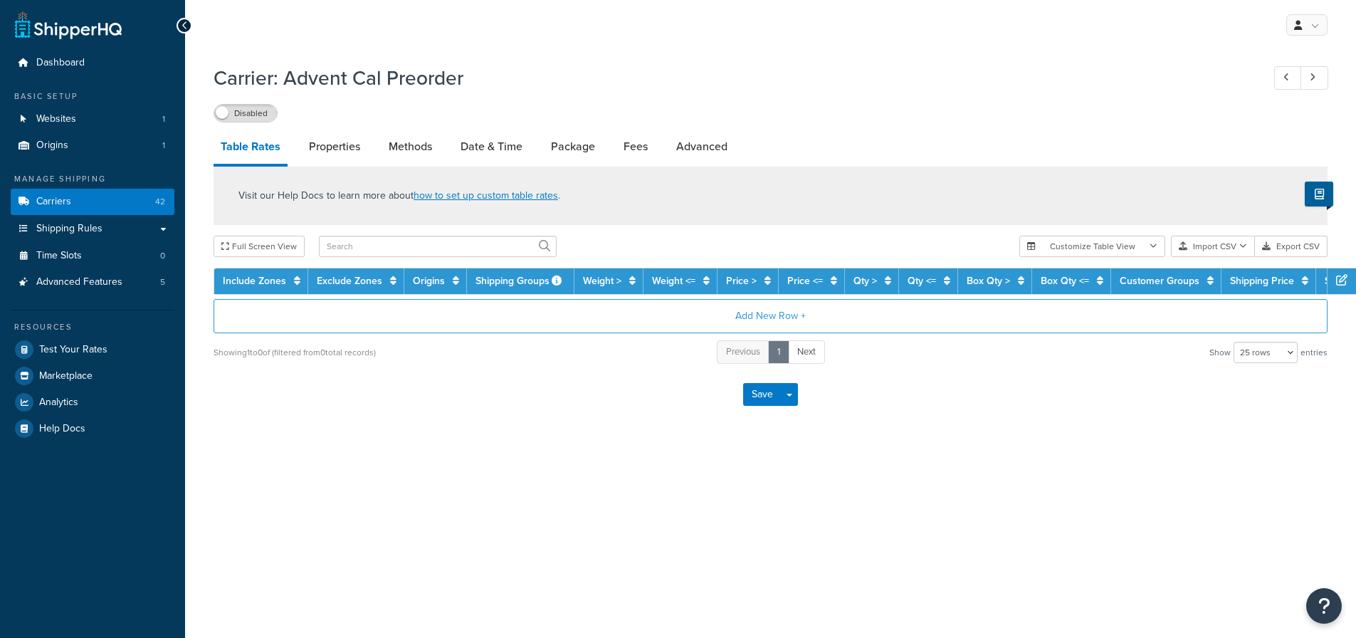
select select "25"
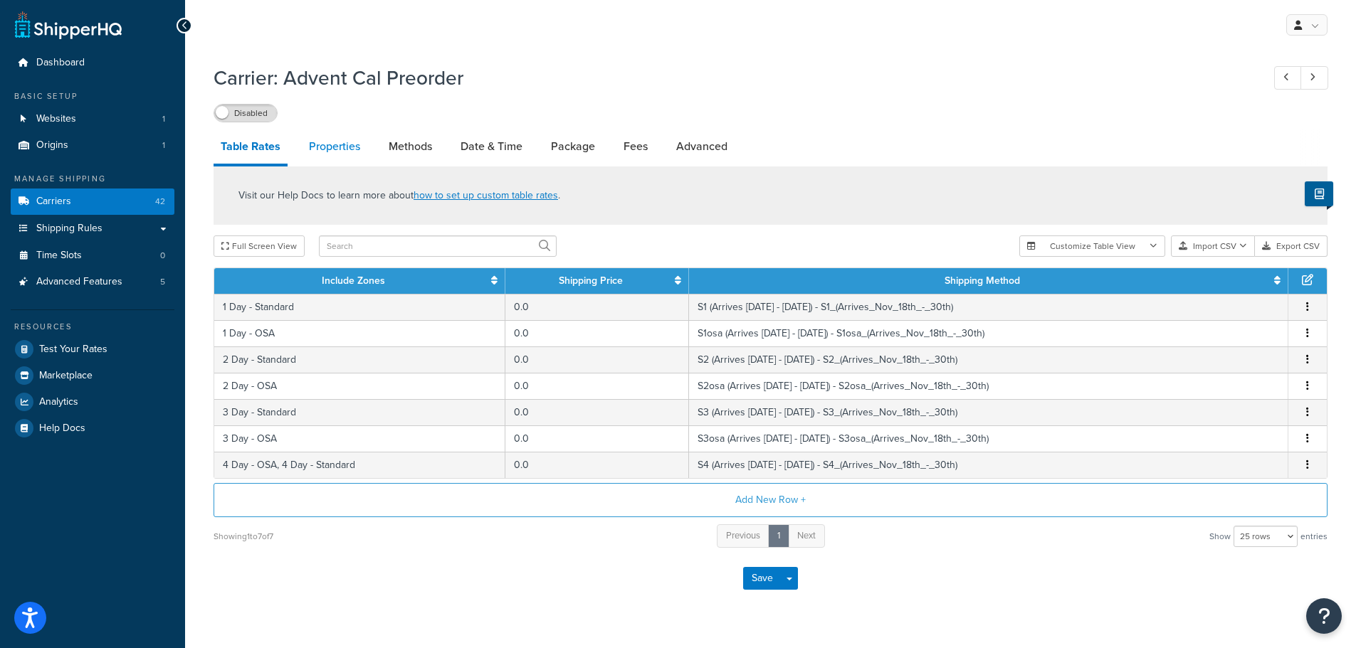
click at [342, 144] on link "Properties" at bounding box center [334, 147] width 65 height 34
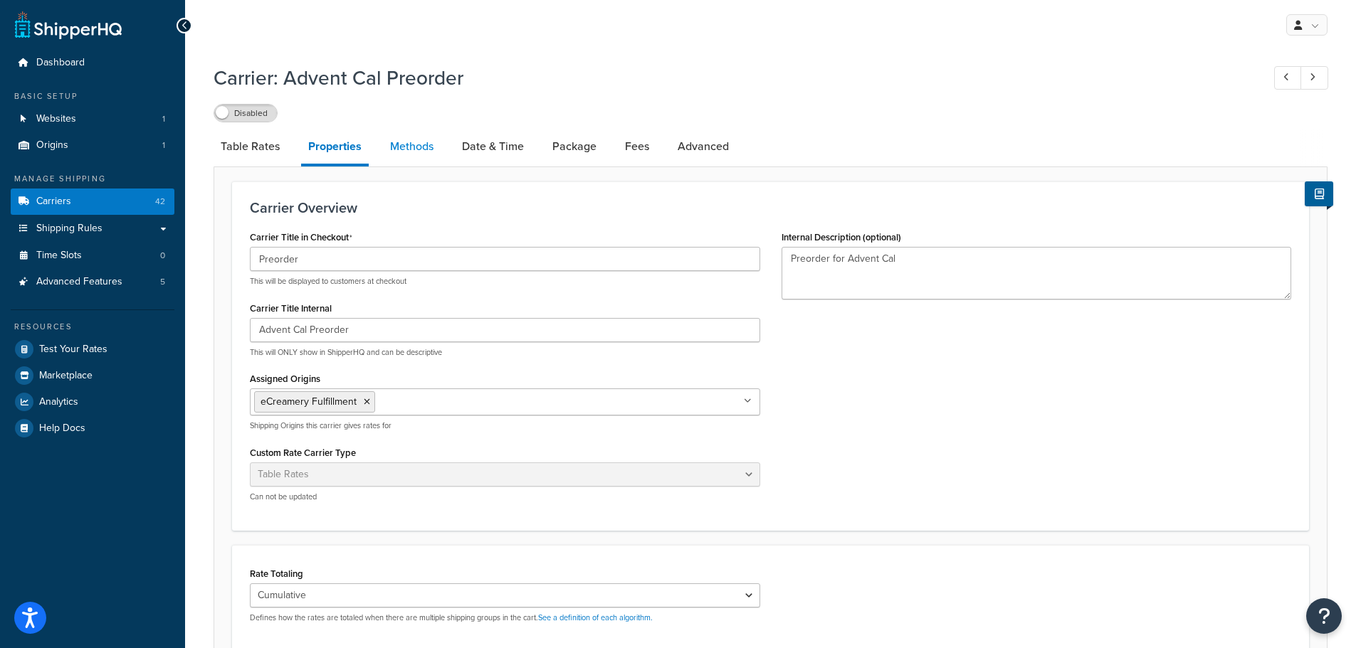
click at [410, 151] on link "Methods" at bounding box center [412, 147] width 58 height 34
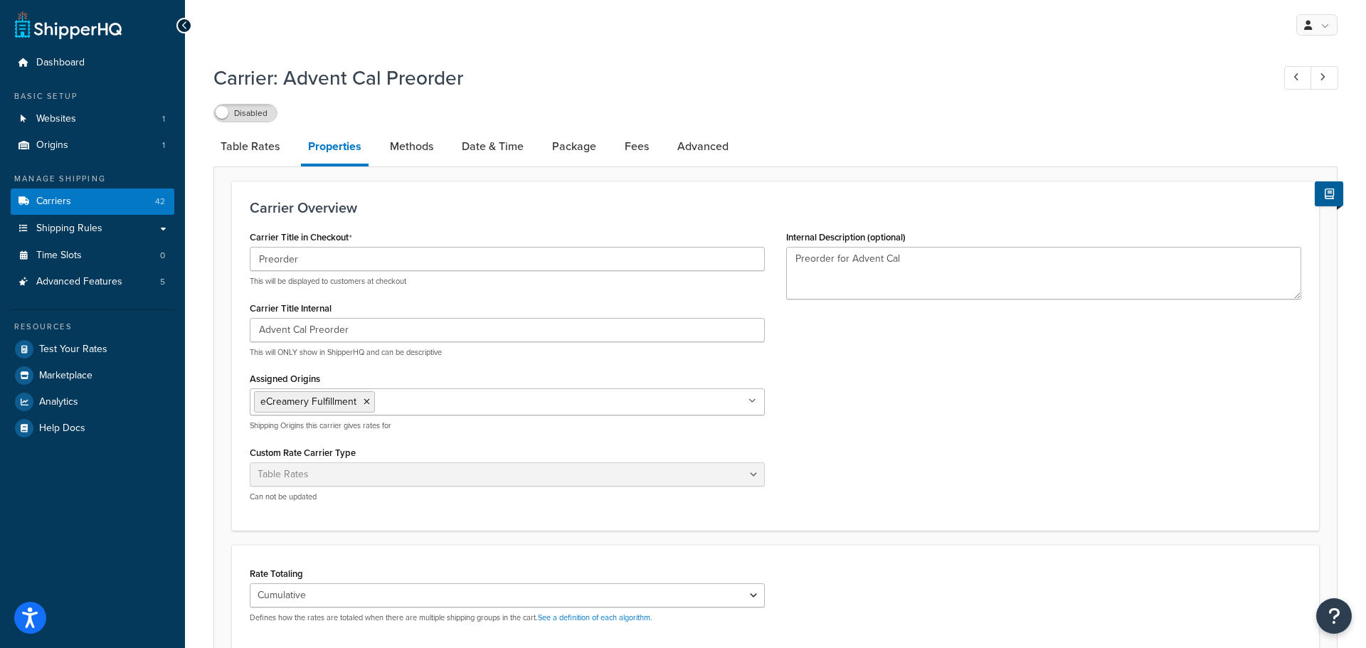
select select "25"
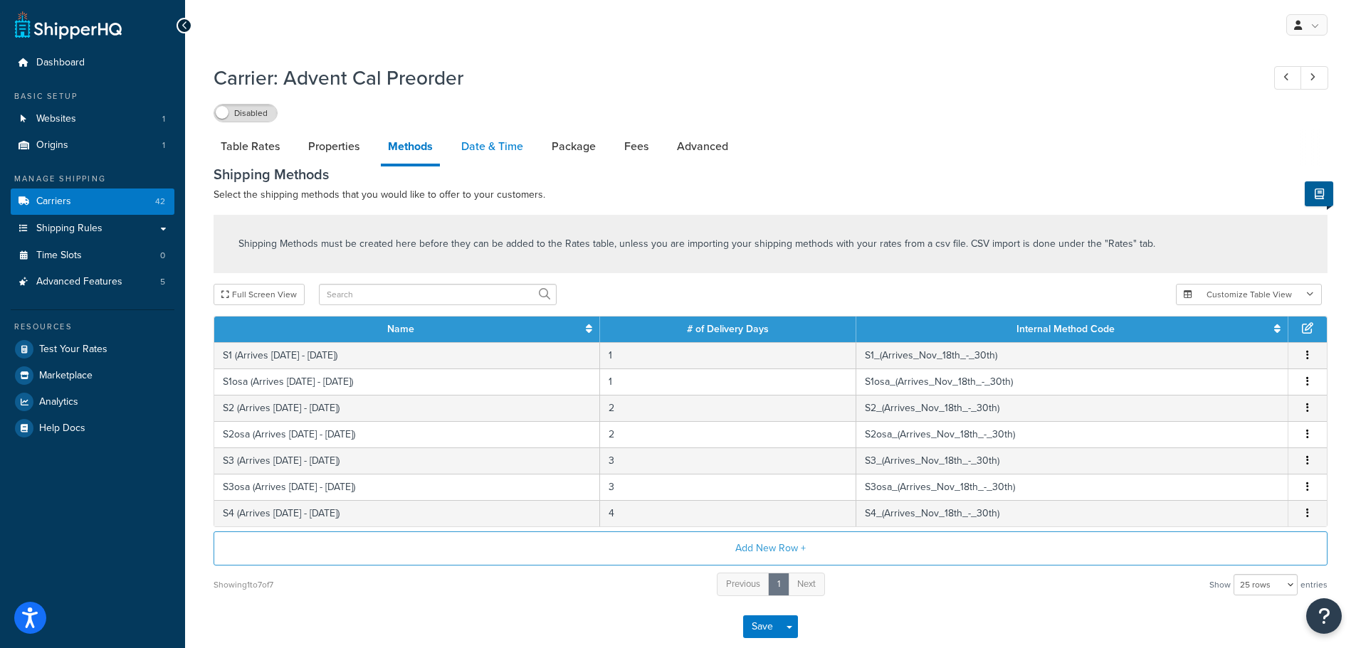
click at [481, 152] on link "Date & Time" at bounding box center [492, 147] width 76 height 34
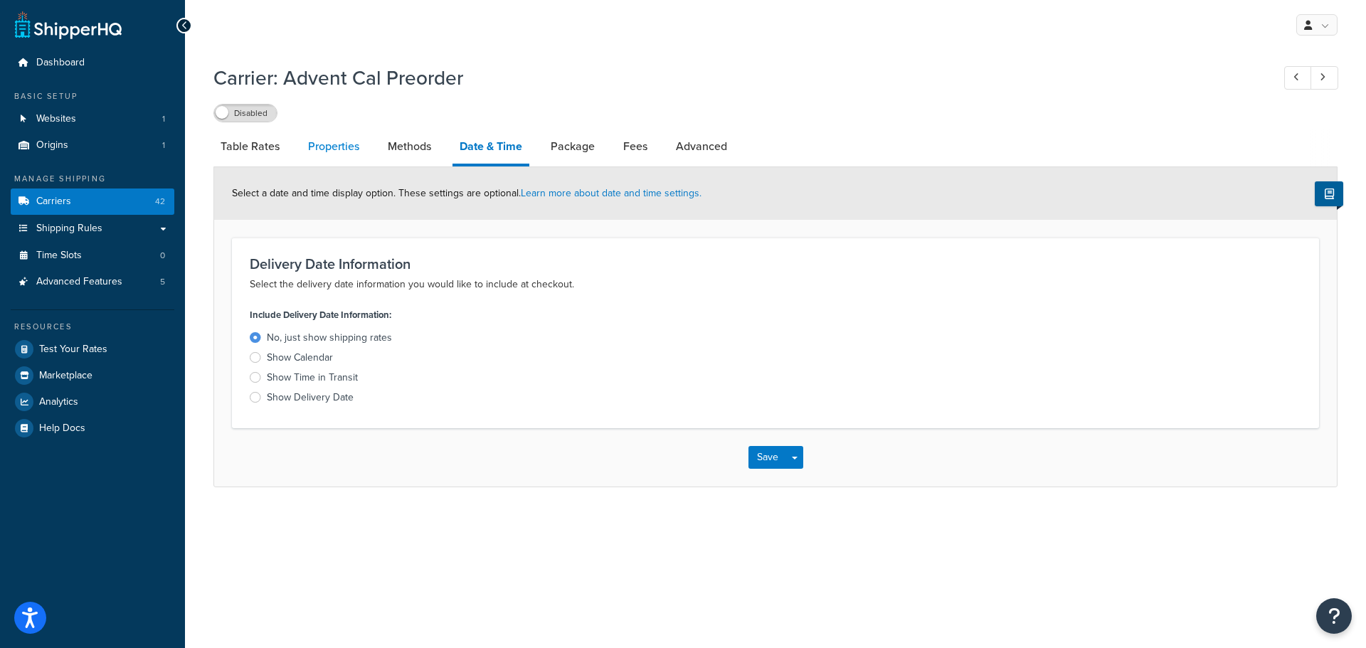
click at [342, 145] on link "Properties" at bounding box center [333, 147] width 65 height 34
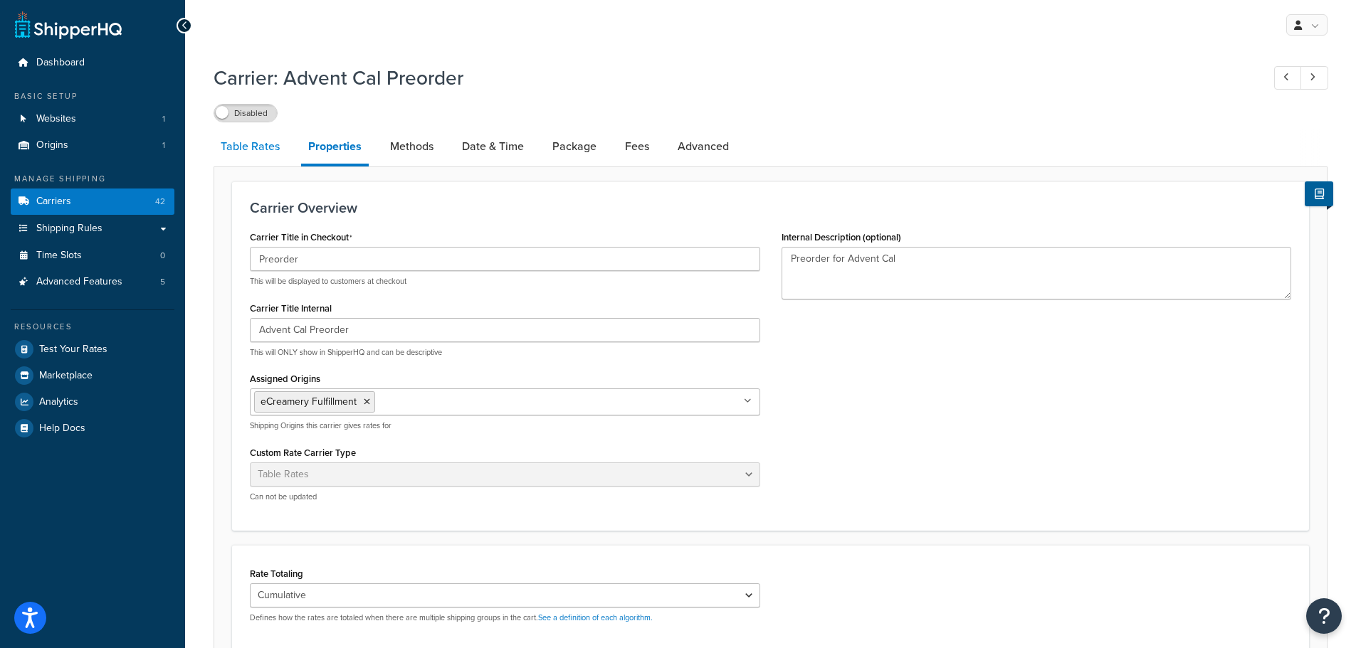
click at [272, 147] on link "Table Rates" at bounding box center [249, 147] width 73 height 34
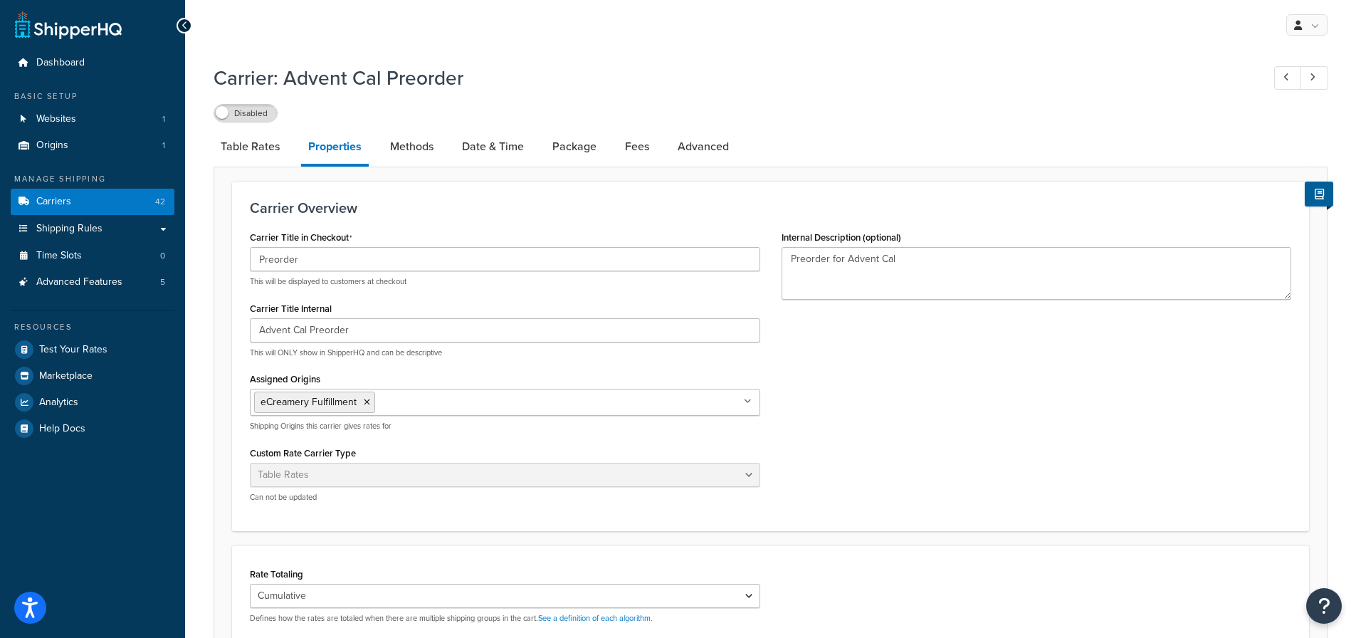
select select "25"
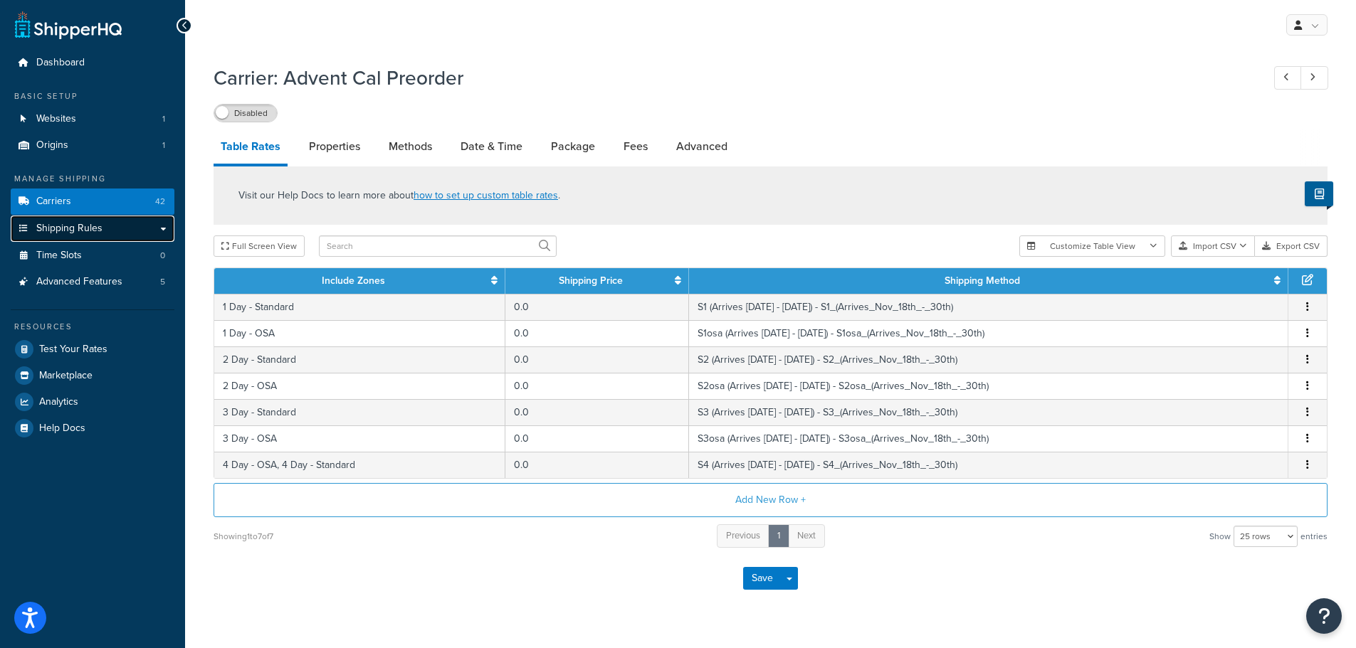
click at [102, 236] on link "Shipping Rules" at bounding box center [93, 229] width 164 height 26
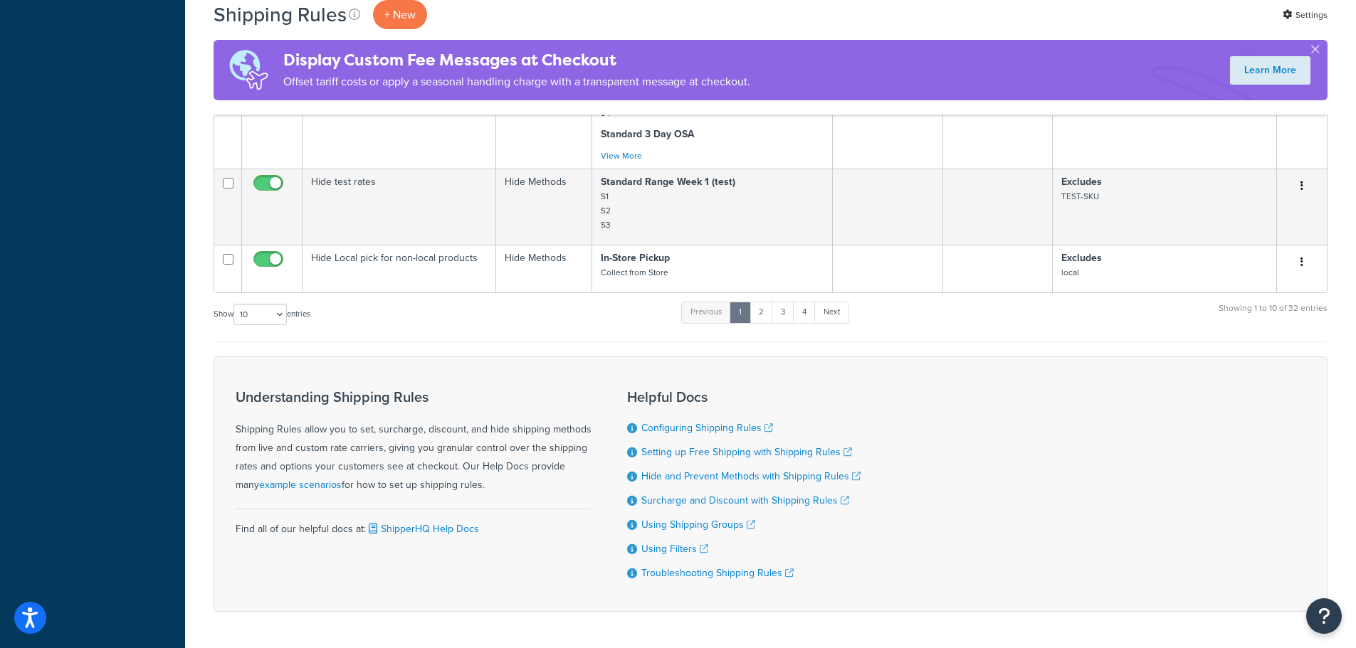
scroll to position [1352, 0]
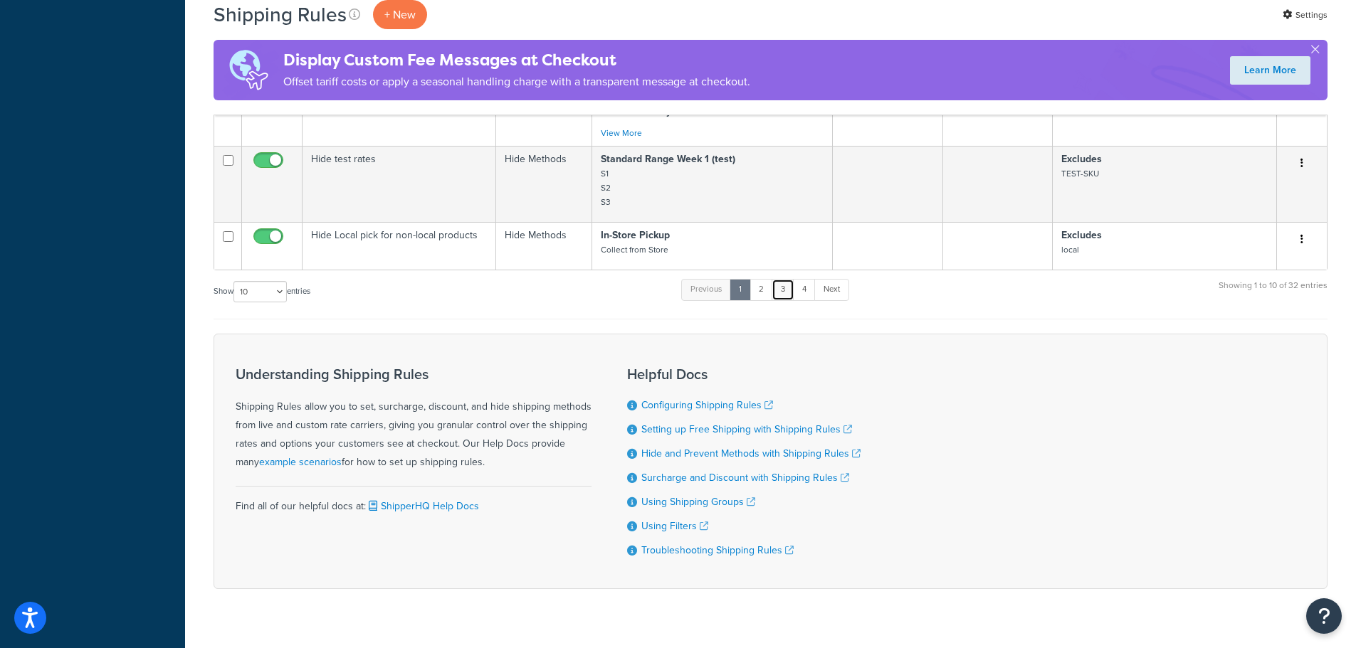
click at [784, 290] on link "3" at bounding box center [782, 289] width 23 height 21
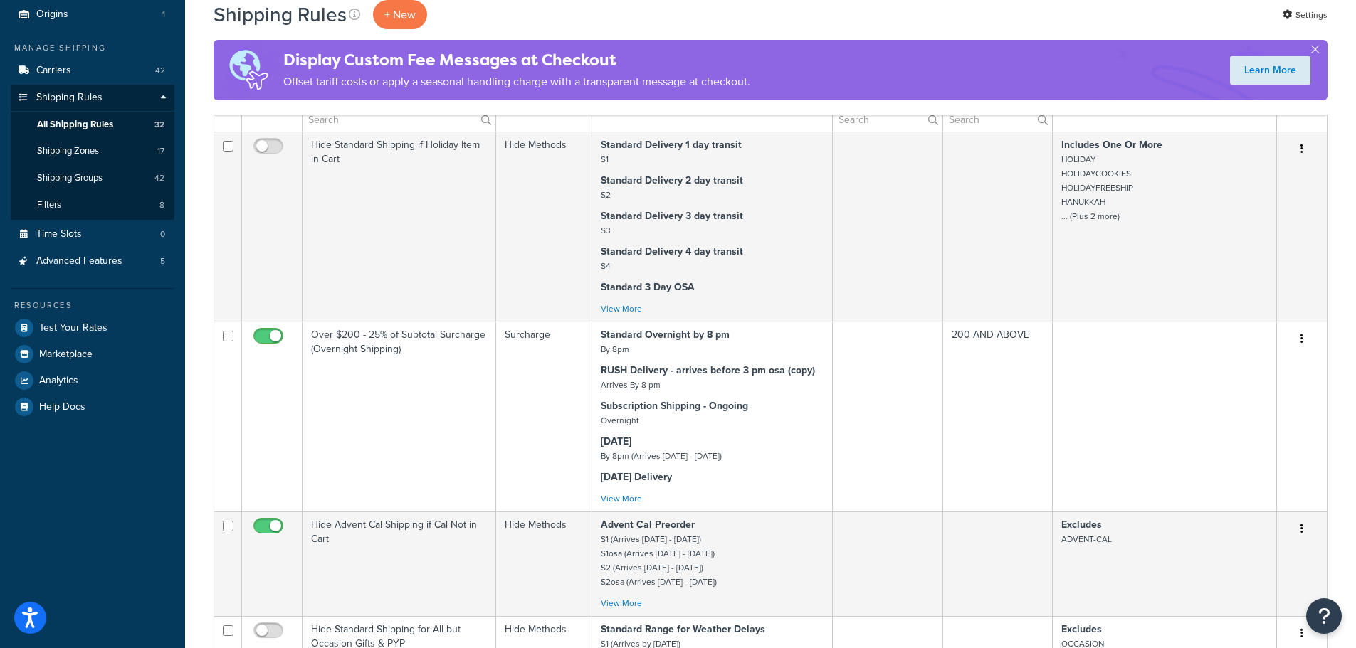
scroll to position [71, 0]
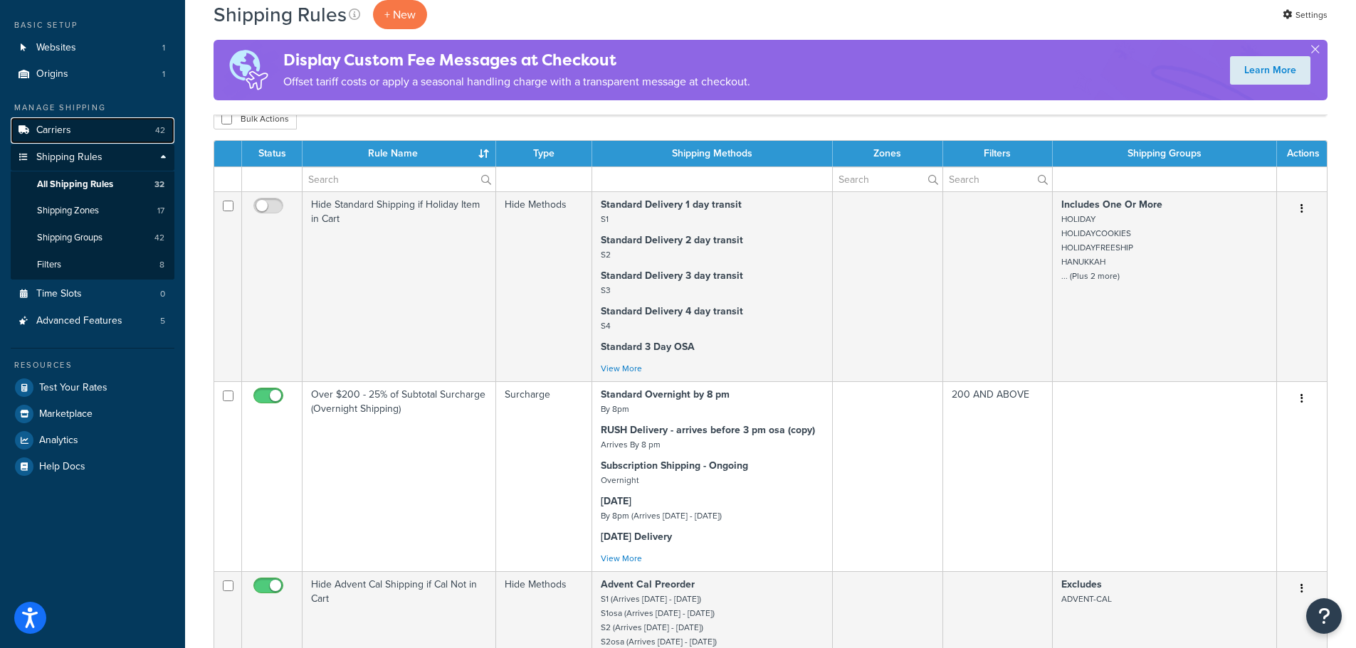
click at [75, 135] on link "Carriers 42" at bounding box center [93, 130] width 164 height 26
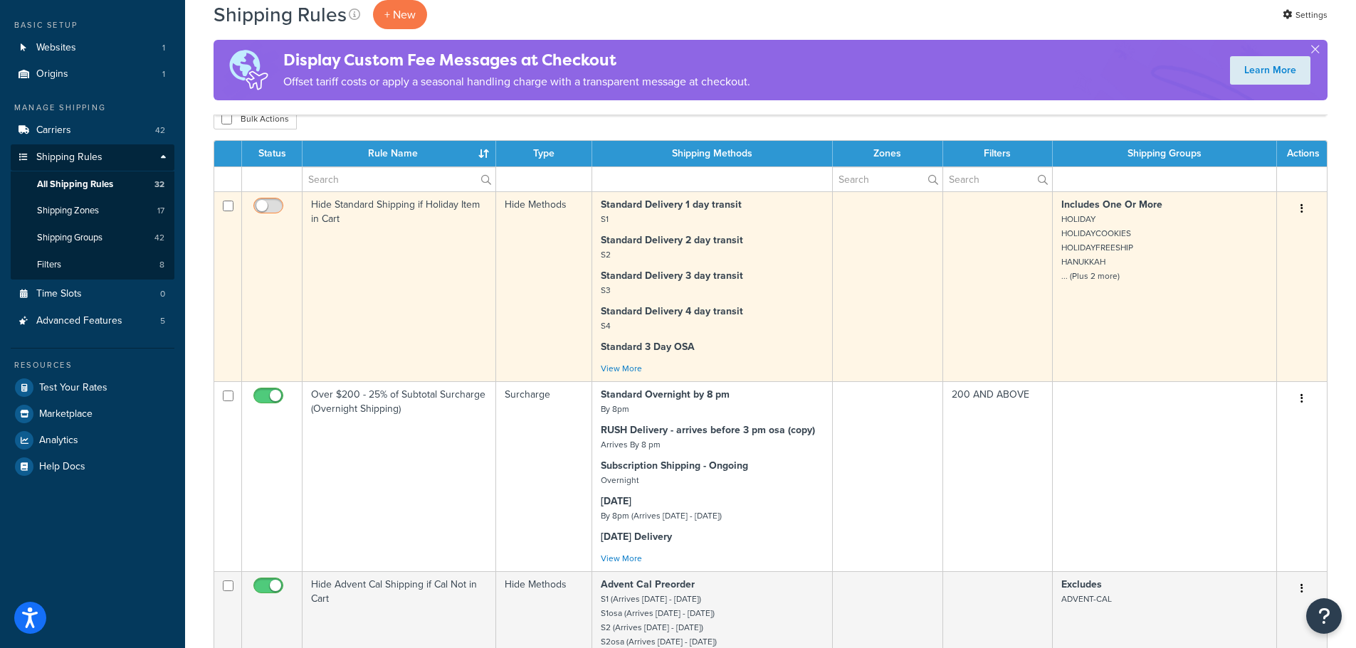
click at [262, 205] on input "checkbox" at bounding box center [270, 210] width 39 height 18
checkbox input "true"
click at [1149, 346] on td "Includes One Or More HOLIDAY HOLIDAYCOOKIES HOLIDAYFREESHIP HANUKKAH ... (Plus …" at bounding box center [1165, 286] width 224 height 190
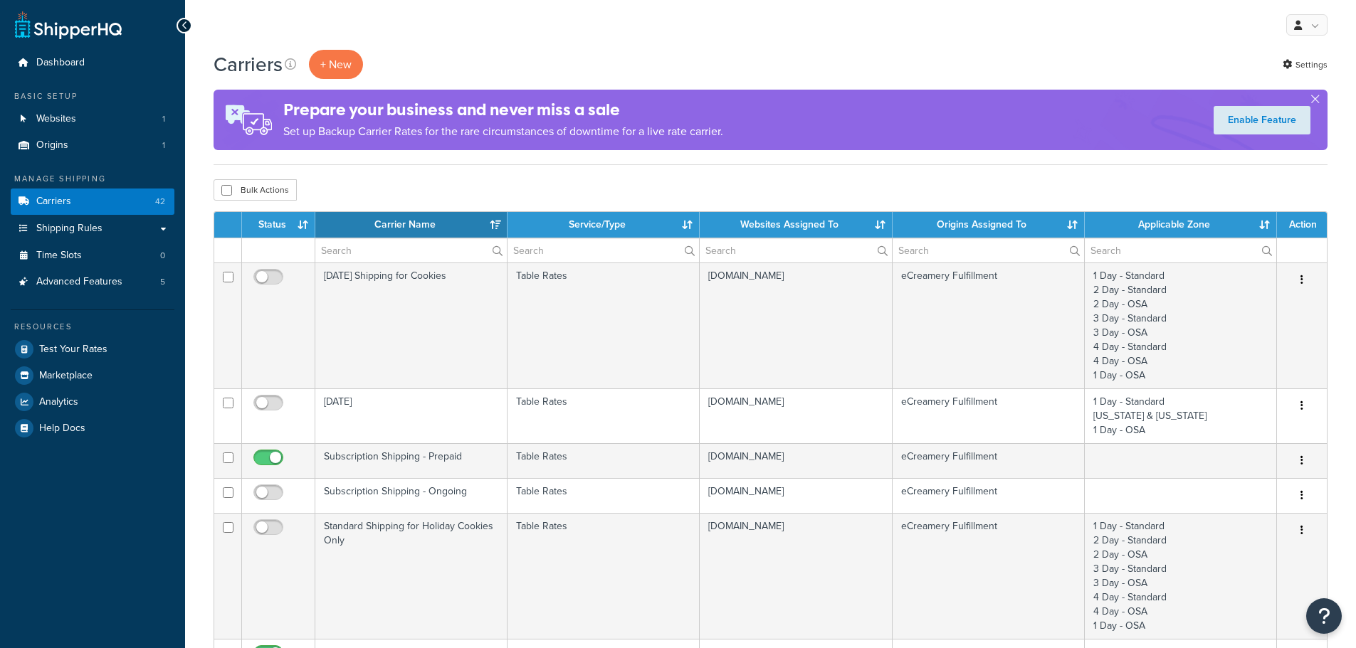
select select "15"
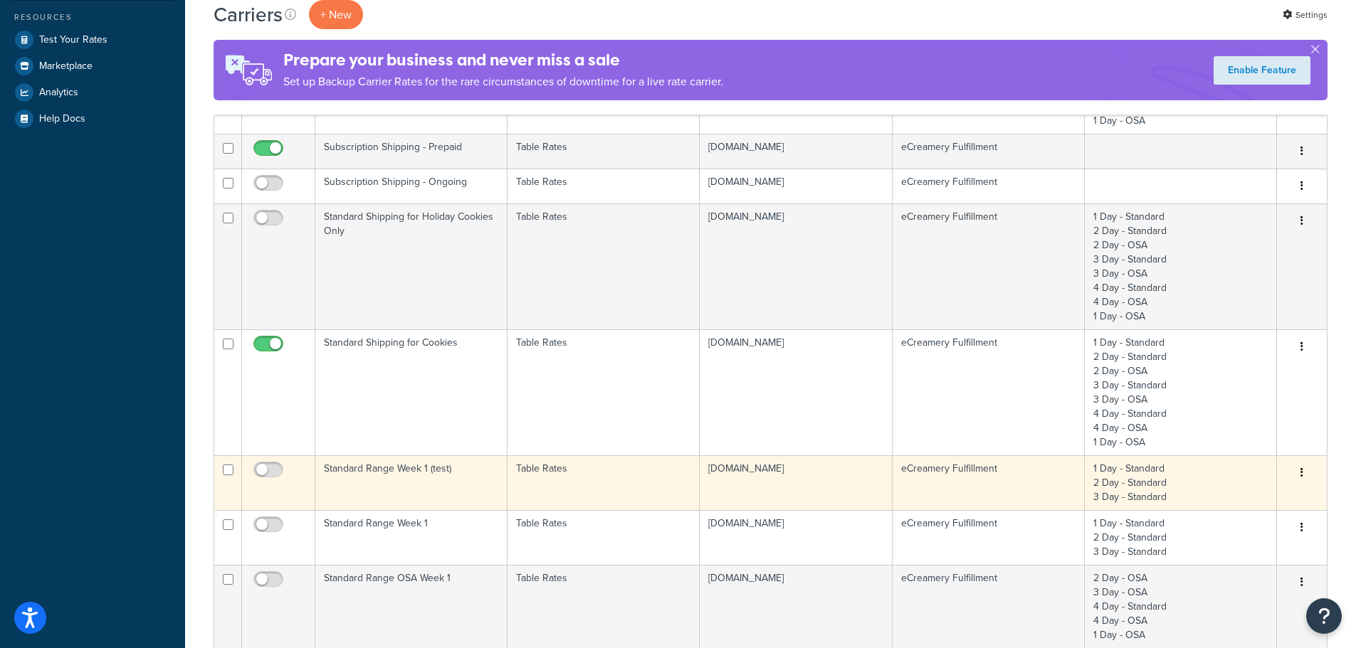
scroll to position [285, 0]
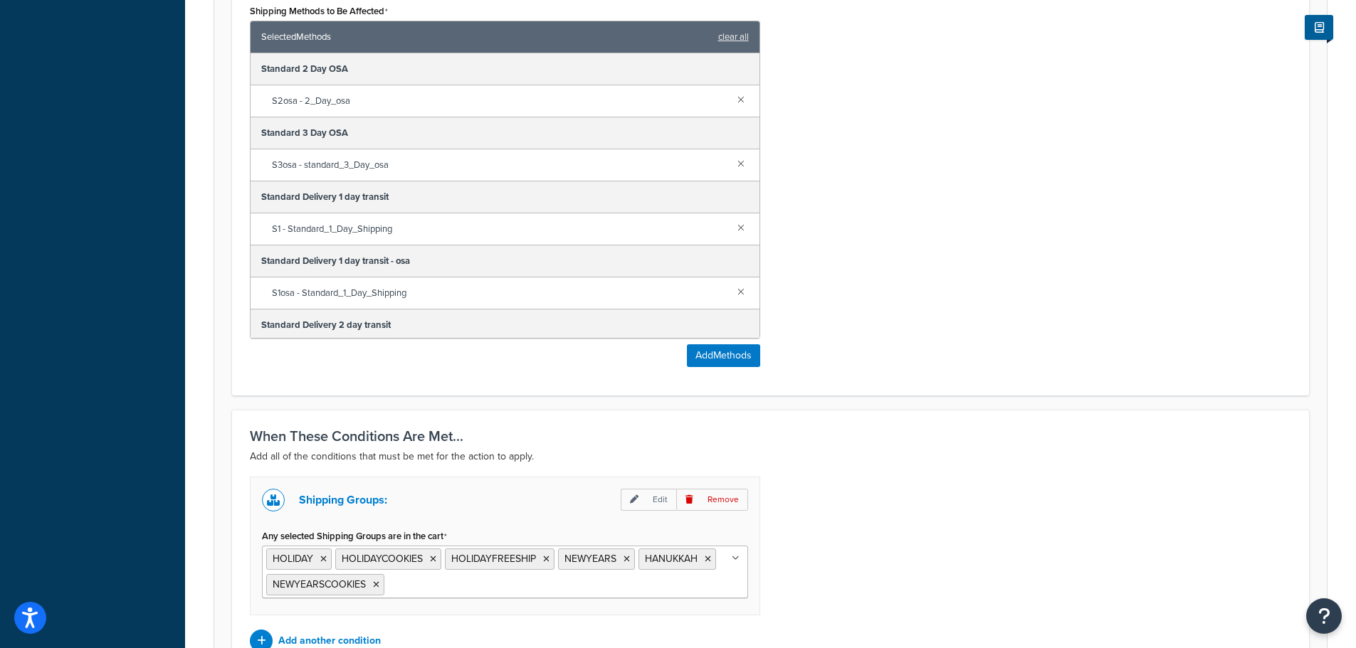
scroll to position [793, 0]
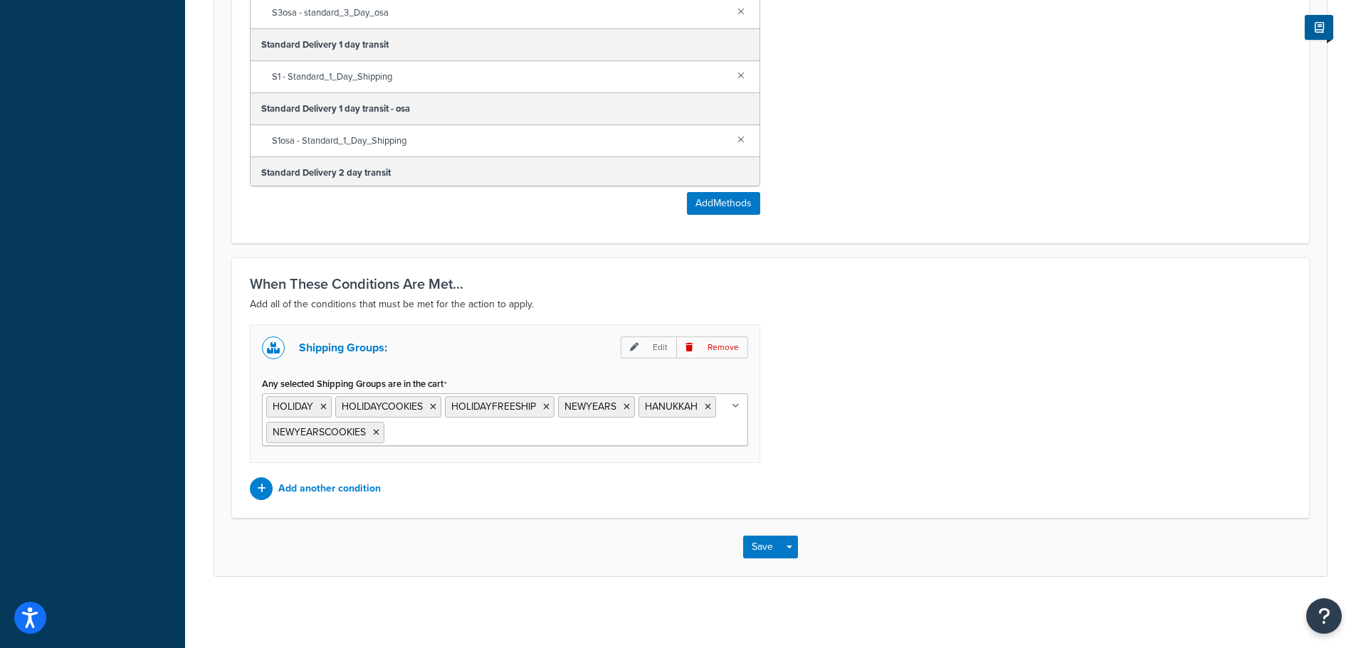
click at [512, 429] on ul "HOLIDAY HOLIDAYCOOKIES HOLIDAYFREESHIP NEWYEARS HANUKKAH NEWYEARSCOOKIES" at bounding box center [505, 420] width 486 height 53
type input "ad"
click at [1018, 432] on div "Shipping Groups: Edit Remove Any selected Shipping Groups are in the cart HOLID…" at bounding box center [770, 413] width 1062 height 176
click at [760, 544] on button "Save" at bounding box center [762, 547] width 38 height 23
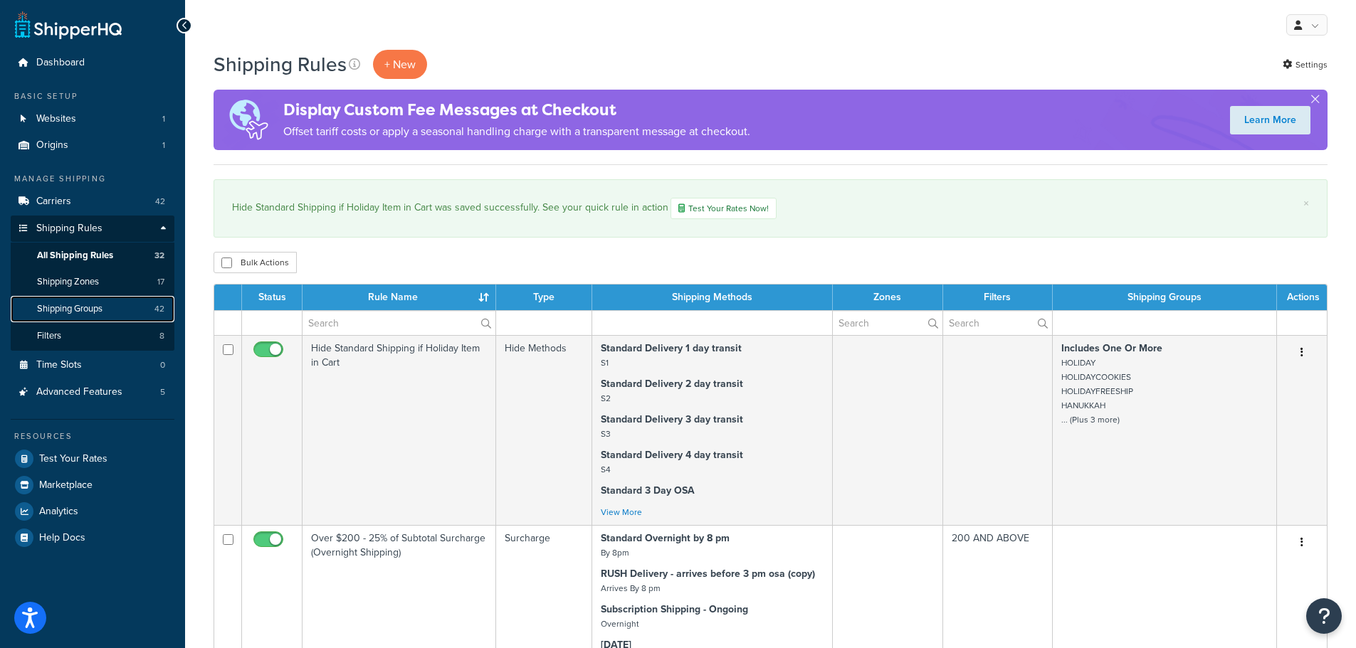
click at [61, 305] on span "Shipping Groups" at bounding box center [69, 309] width 65 height 12
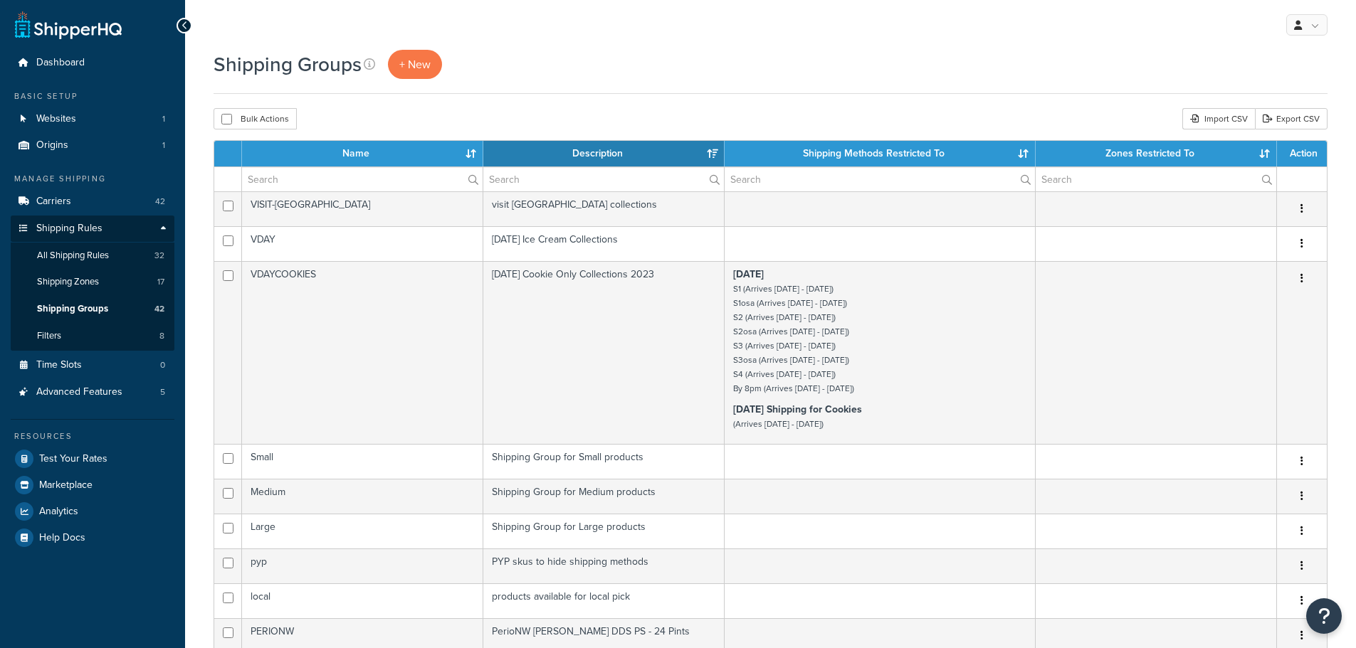
select select "15"
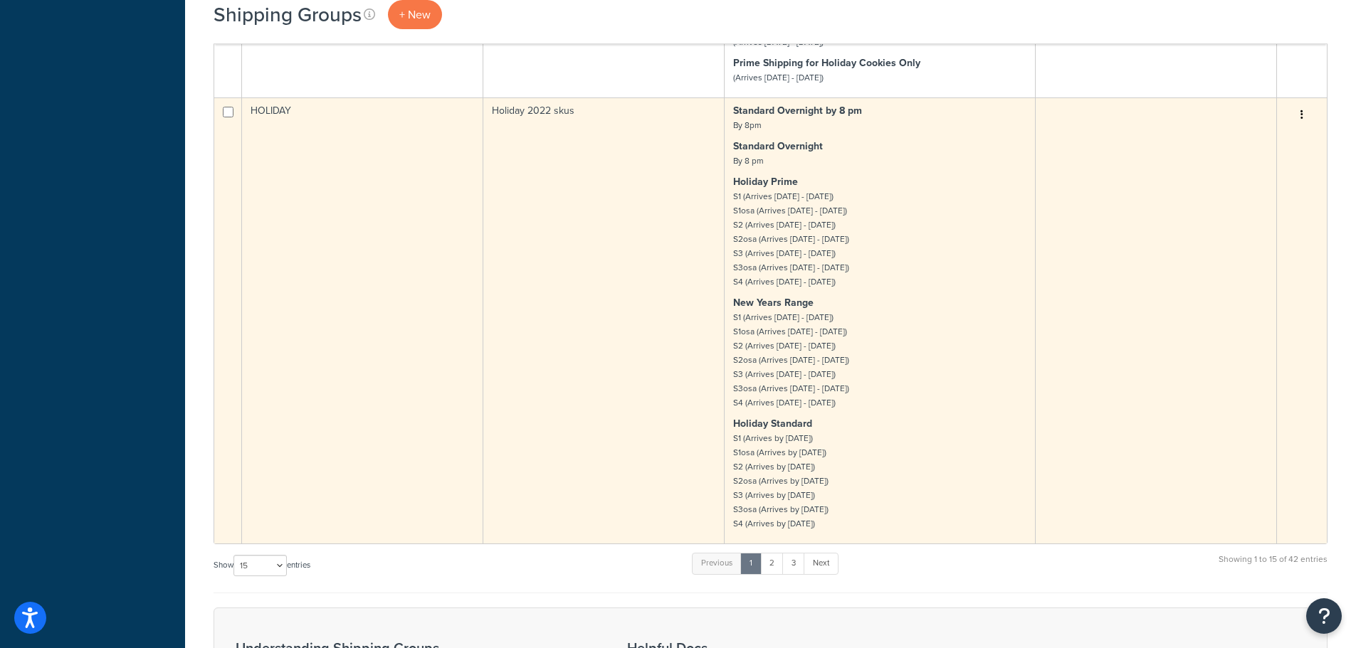
scroll to position [1566, 0]
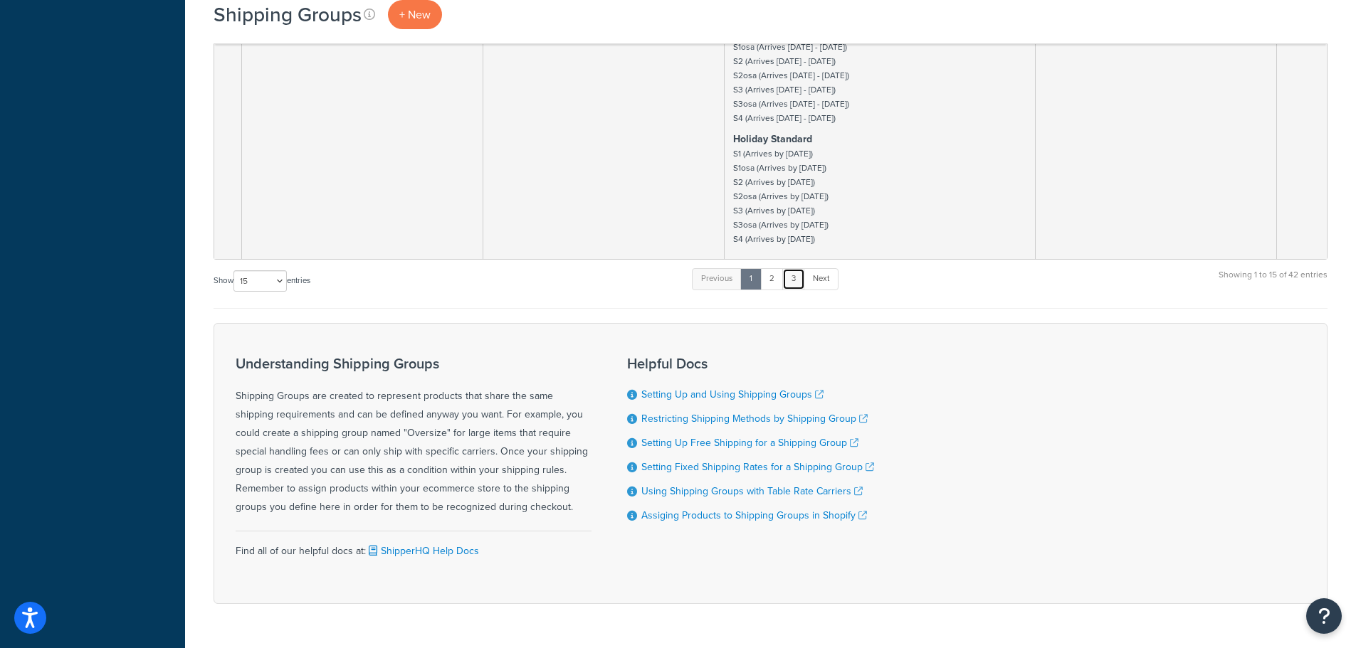
click at [797, 278] on link "3" at bounding box center [793, 278] width 23 height 21
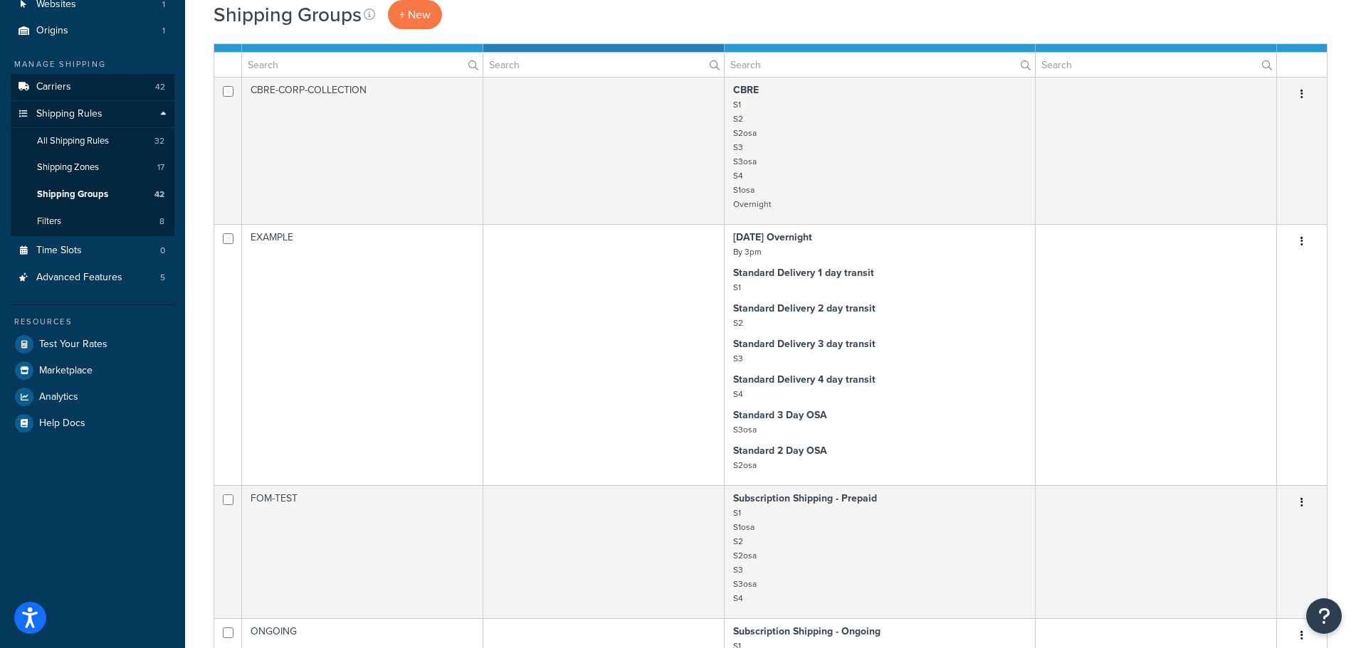
scroll to position [0, 0]
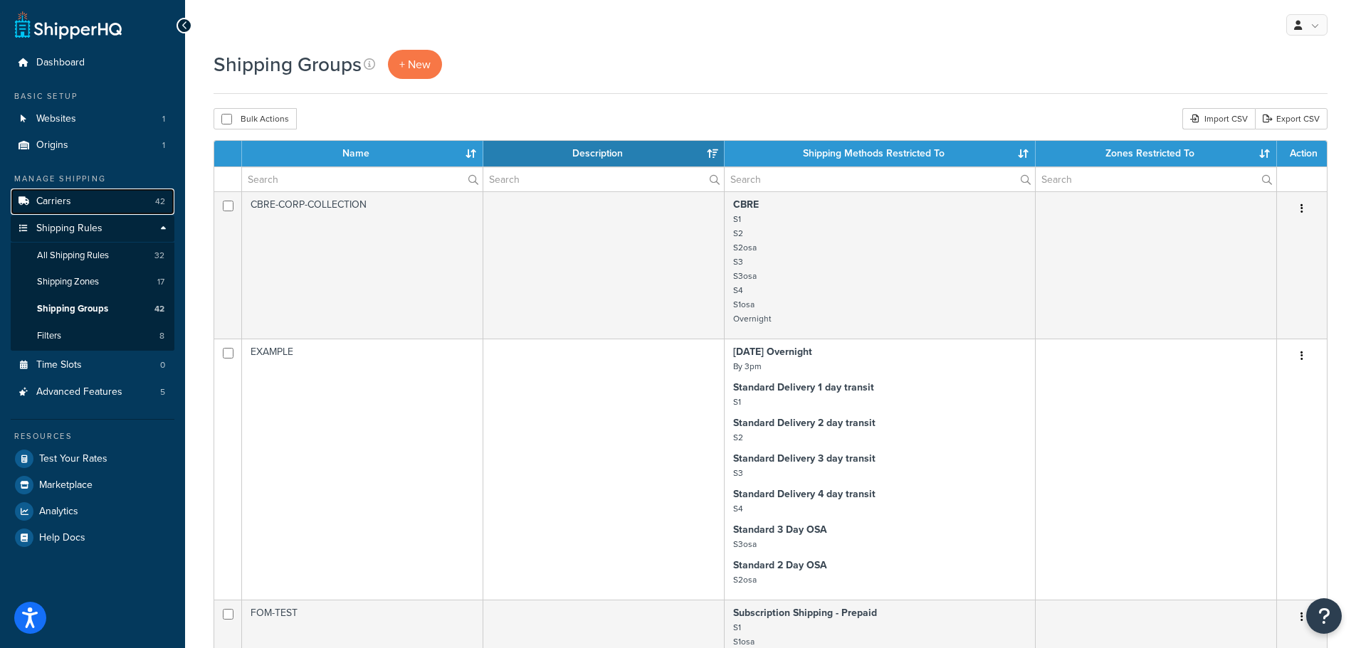
click at [68, 189] on link "Carriers 42" at bounding box center [93, 202] width 164 height 26
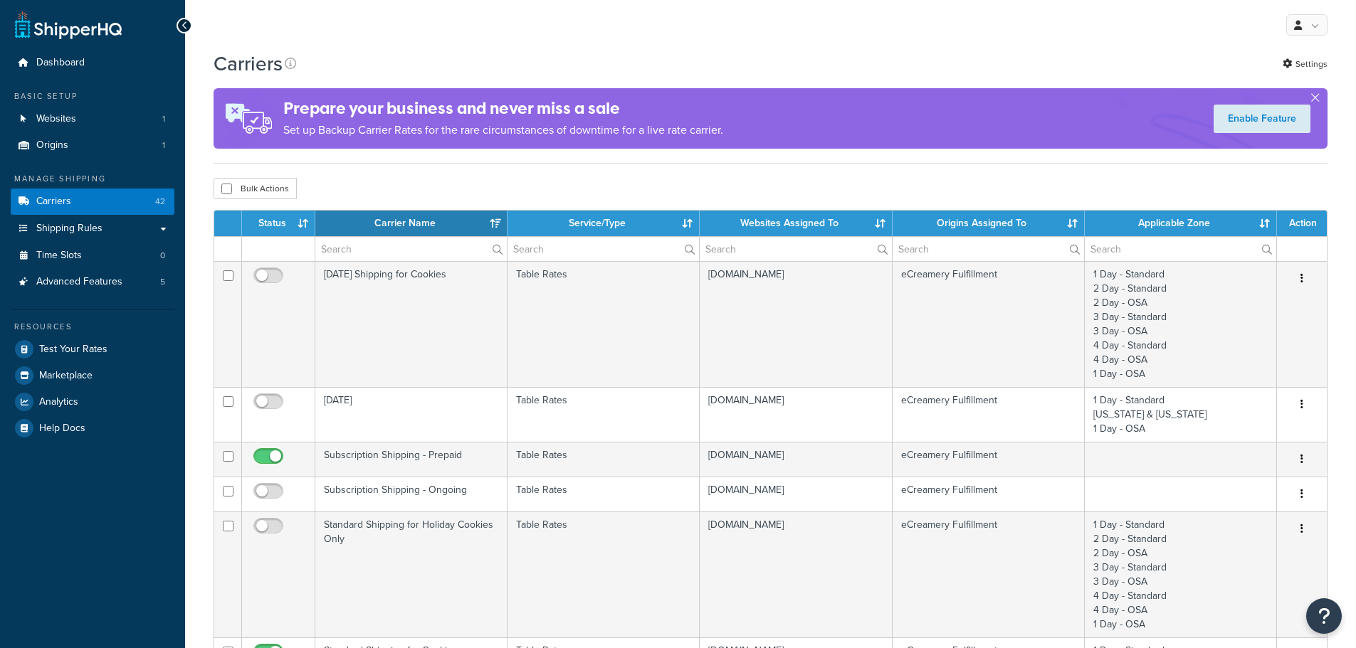
select select "15"
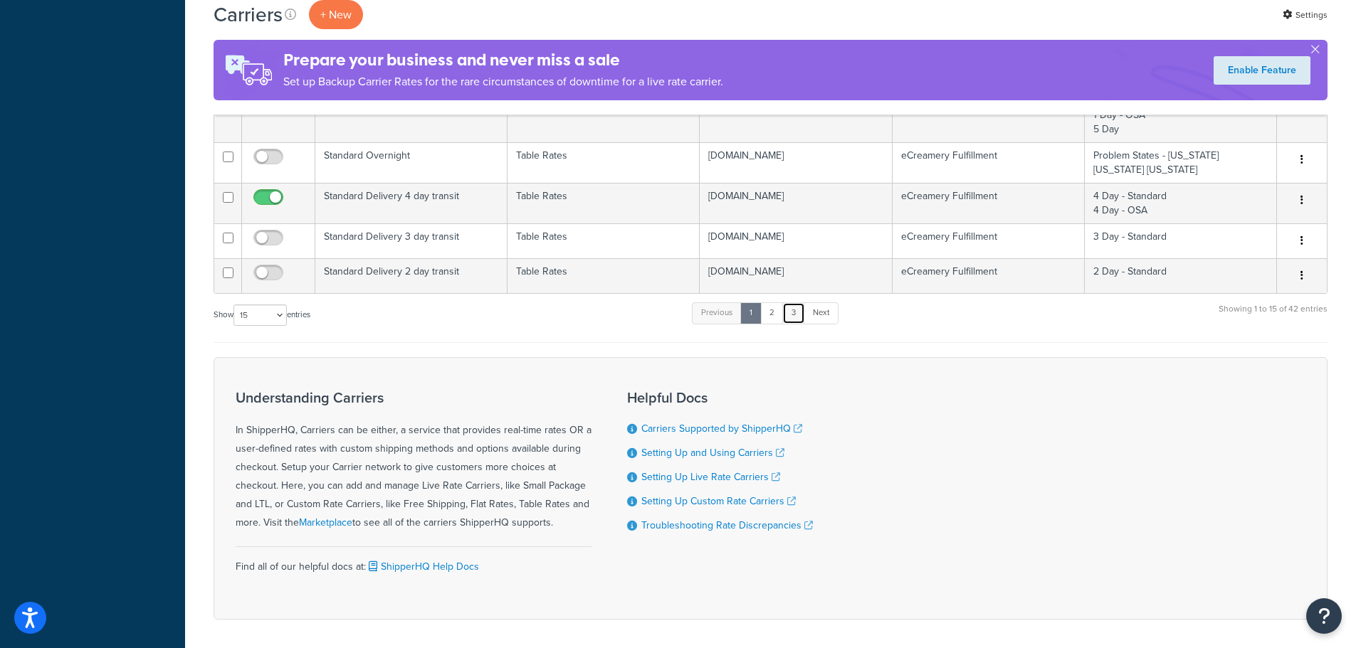
click at [793, 310] on link "3" at bounding box center [793, 312] width 23 height 21
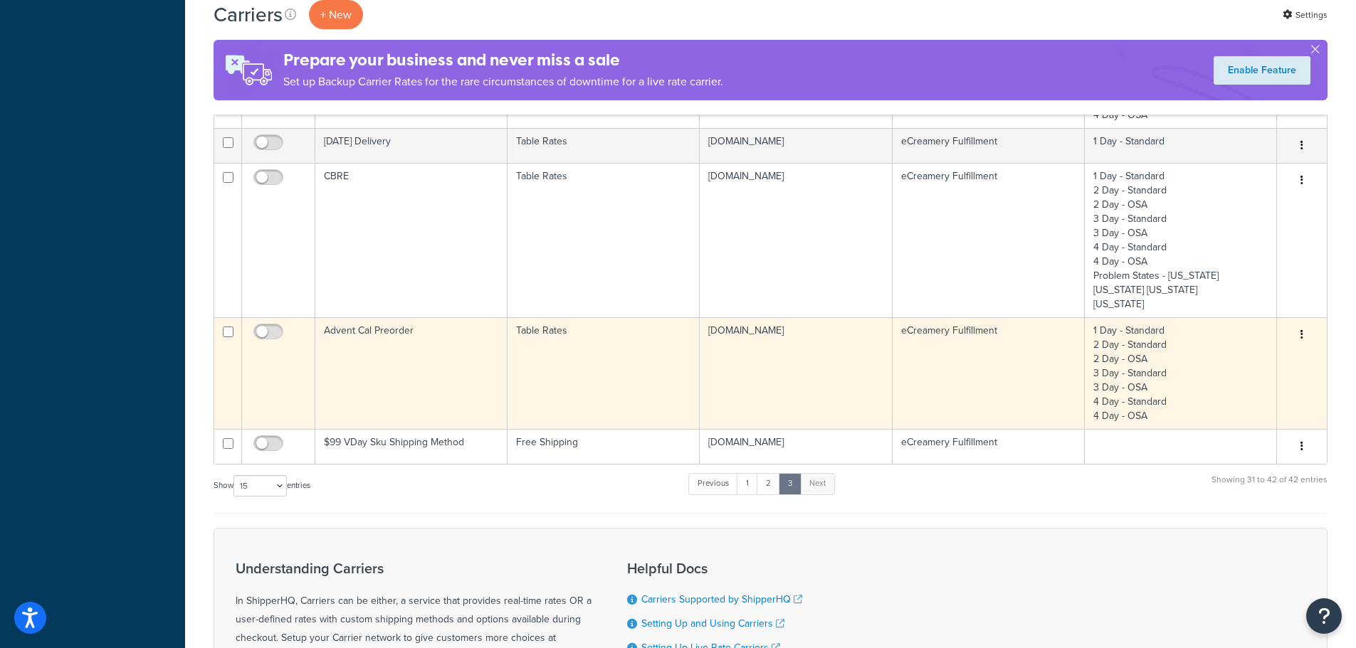
scroll to position [456, 0]
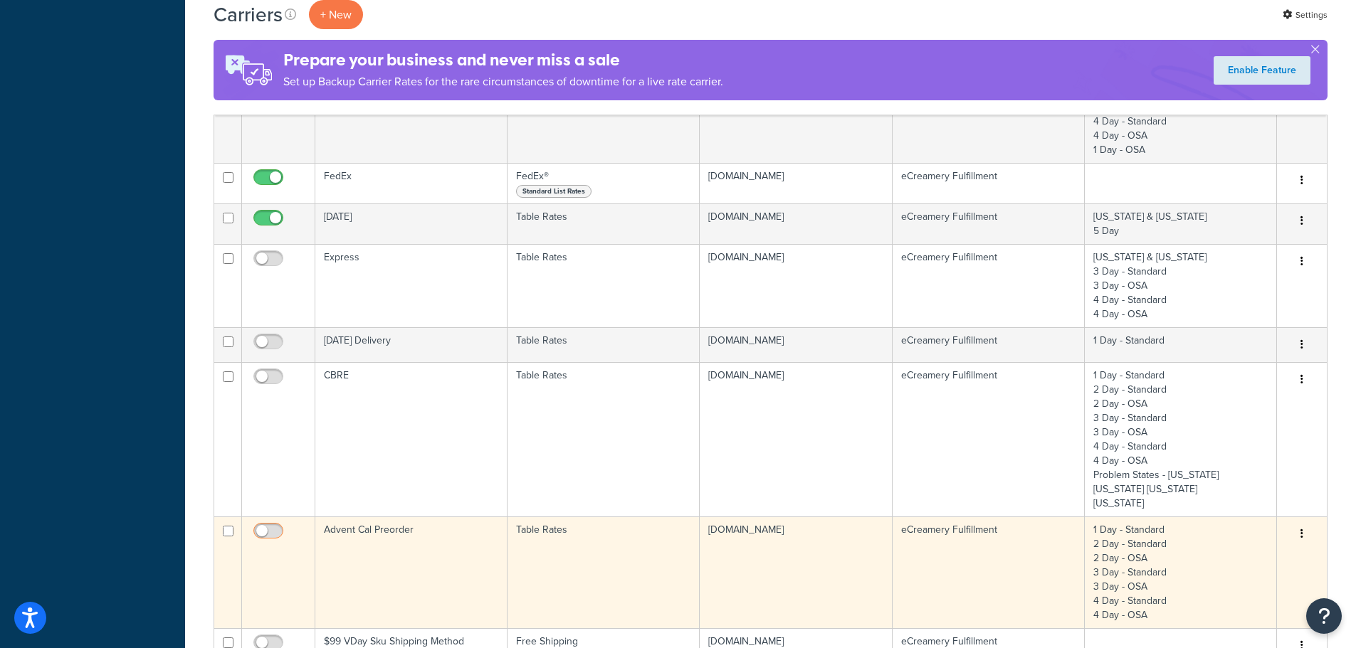
click at [262, 536] on input "checkbox" at bounding box center [270, 535] width 39 height 18
checkbox input "true"
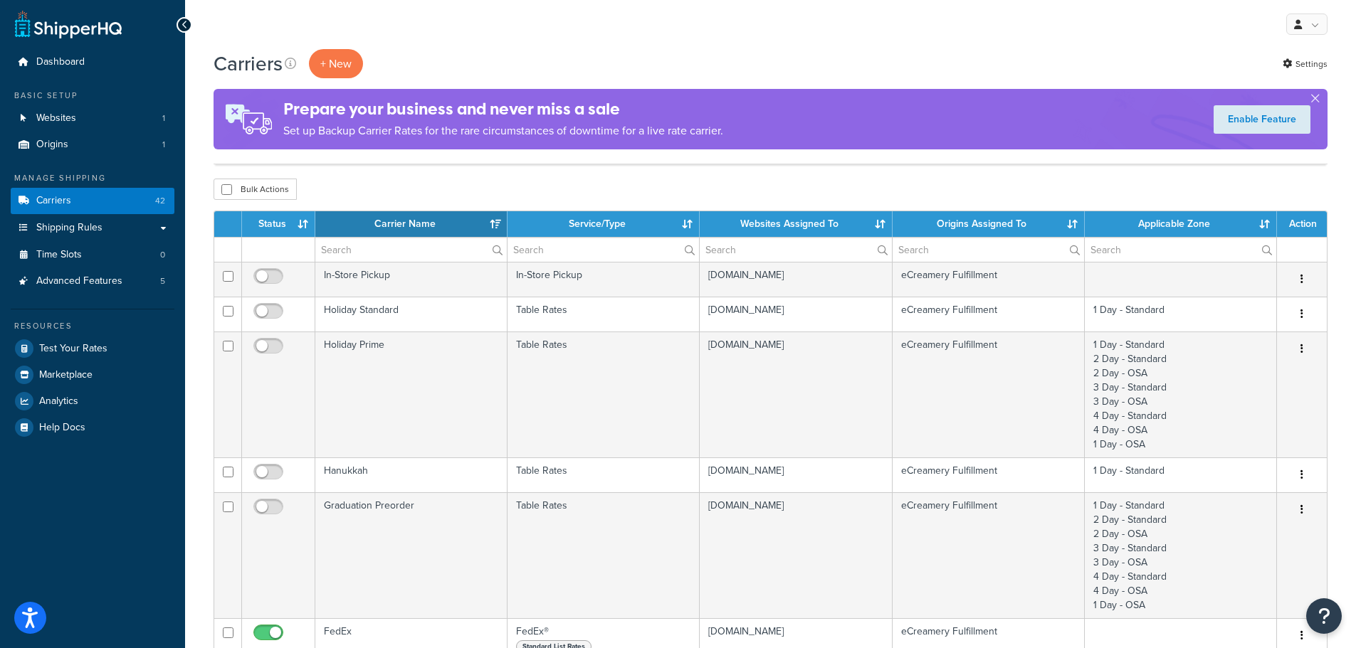
scroll to position [0, 0]
click at [105, 354] on span "Test Your Rates" at bounding box center [73, 350] width 68 height 12
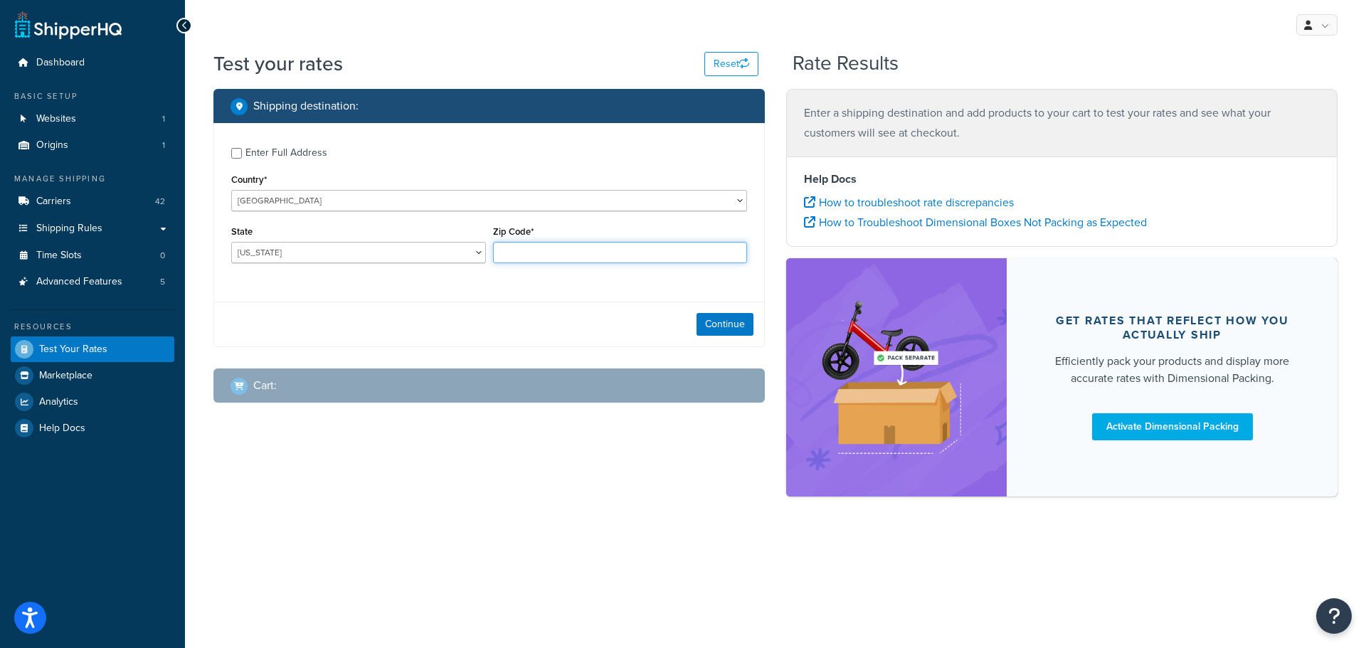
click at [581, 253] on input "Zip Code*" at bounding box center [620, 252] width 255 height 21
type input "37274"
click at [729, 327] on button "Continue" at bounding box center [725, 324] width 57 height 23
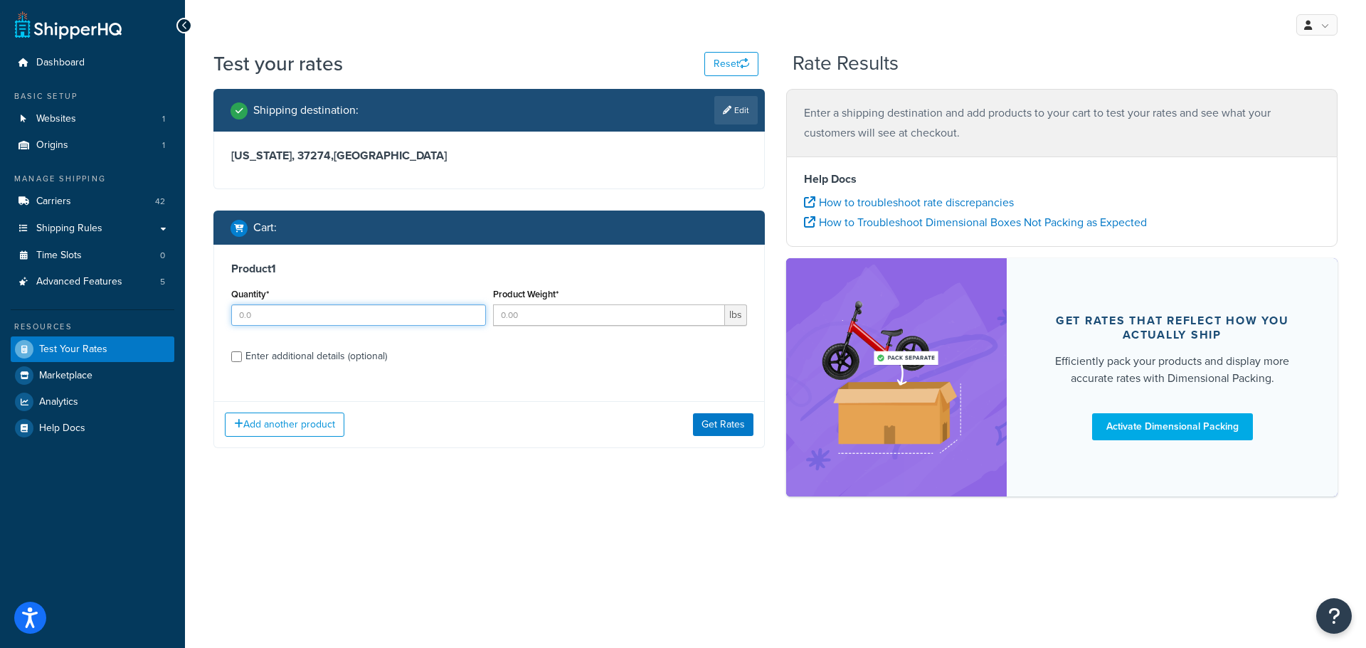
click at [356, 319] on input "Quantity*" at bounding box center [358, 315] width 255 height 21
type input "1"
click at [643, 314] on input "Product Weight*" at bounding box center [609, 315] width 233 height 21
type input "1"
click at [737, 429] on button "Get Rates" at bounding box center [723, 424] width 60 height 23
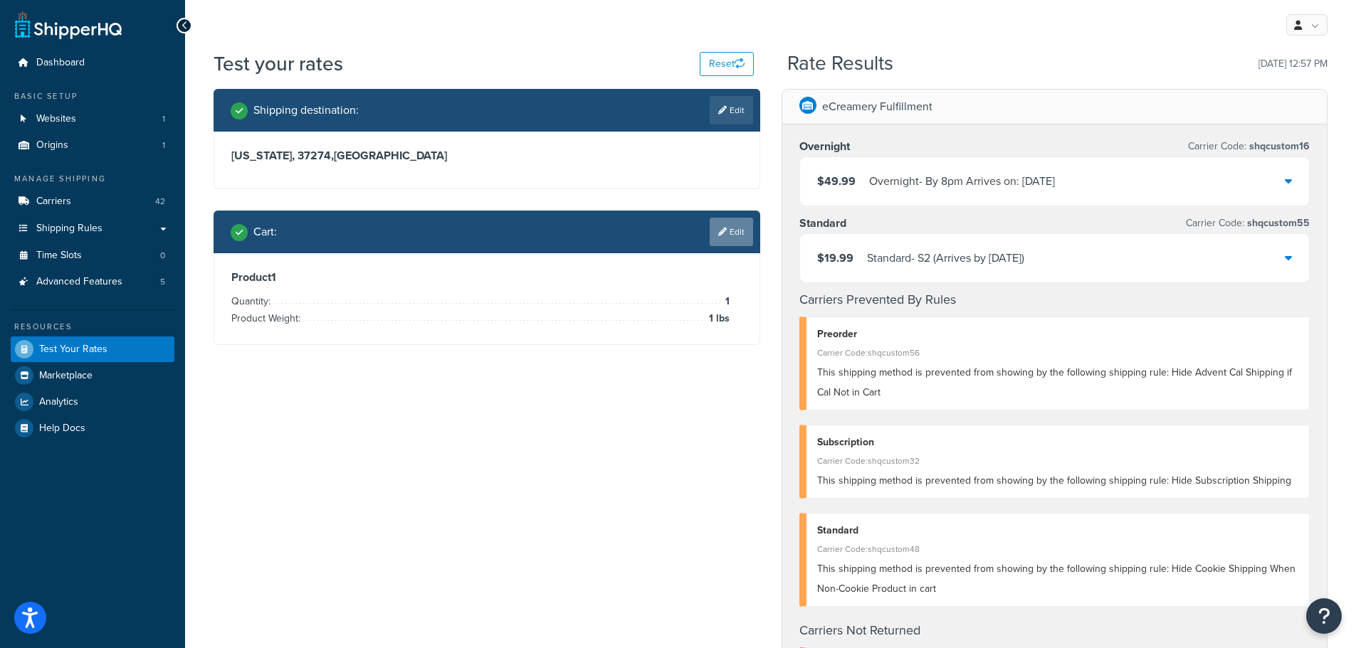
click at [722, 236] on icon at bounding box center [722, 232] width 9 height 9
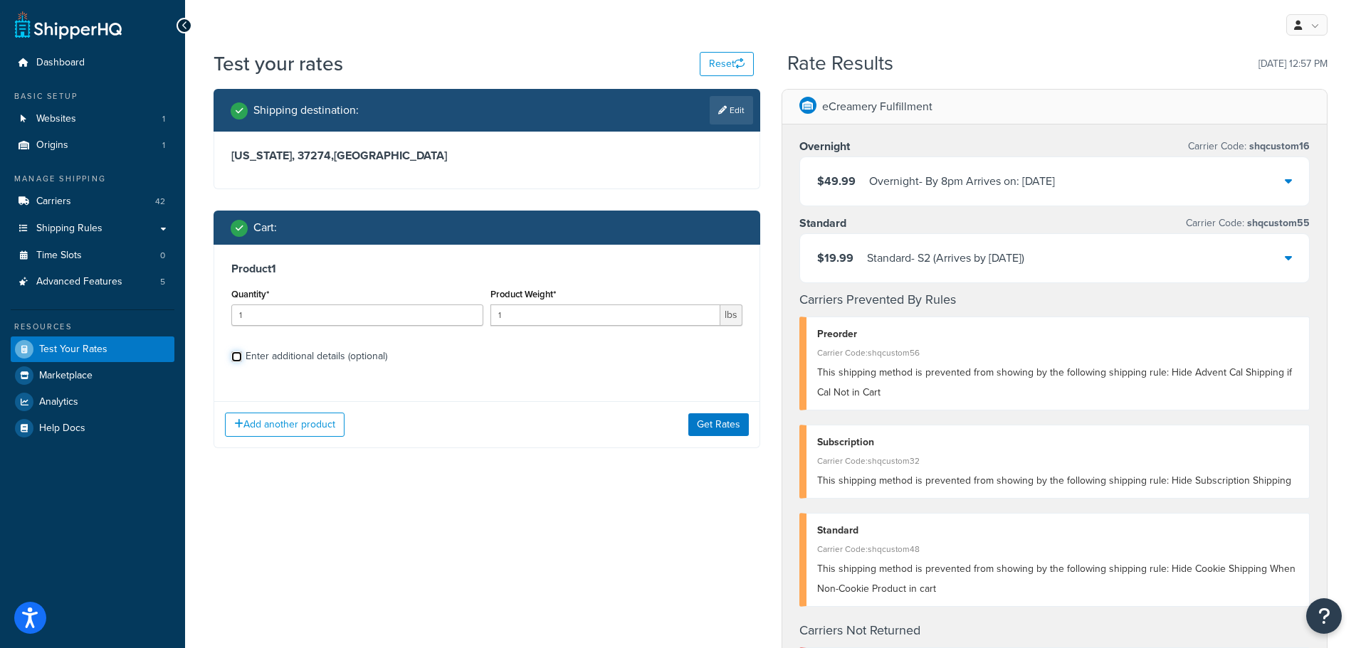
click at [240, 356] on input "Enter additional details (optional)" at bounding box center [236, 357] width 11 height 11
checkbox input "true"
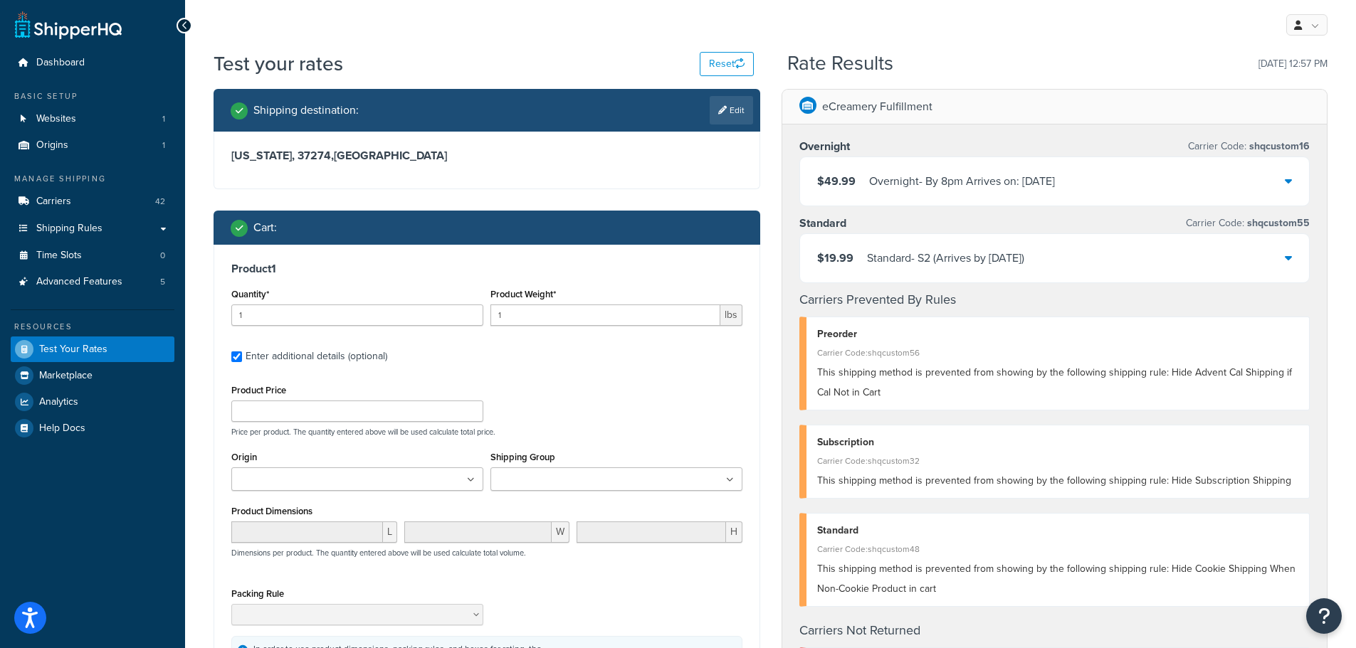
click at [534, 480] on input "Shipping Group" at bounding box center [558, 481] width 126 height 16
type input "ad"
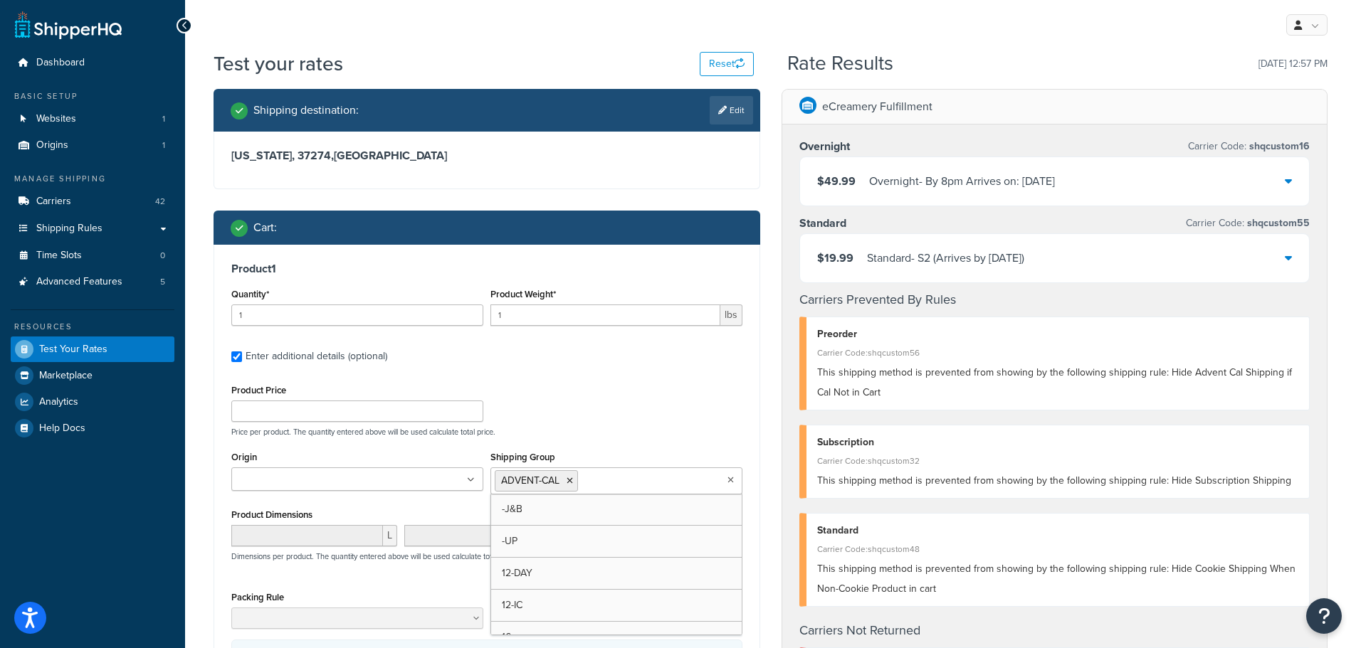
click at [636, 394] on div "Product Price Price per product. The quantity entered above will be used calcul…" at bounding box center [487, 409] width 518 height 56
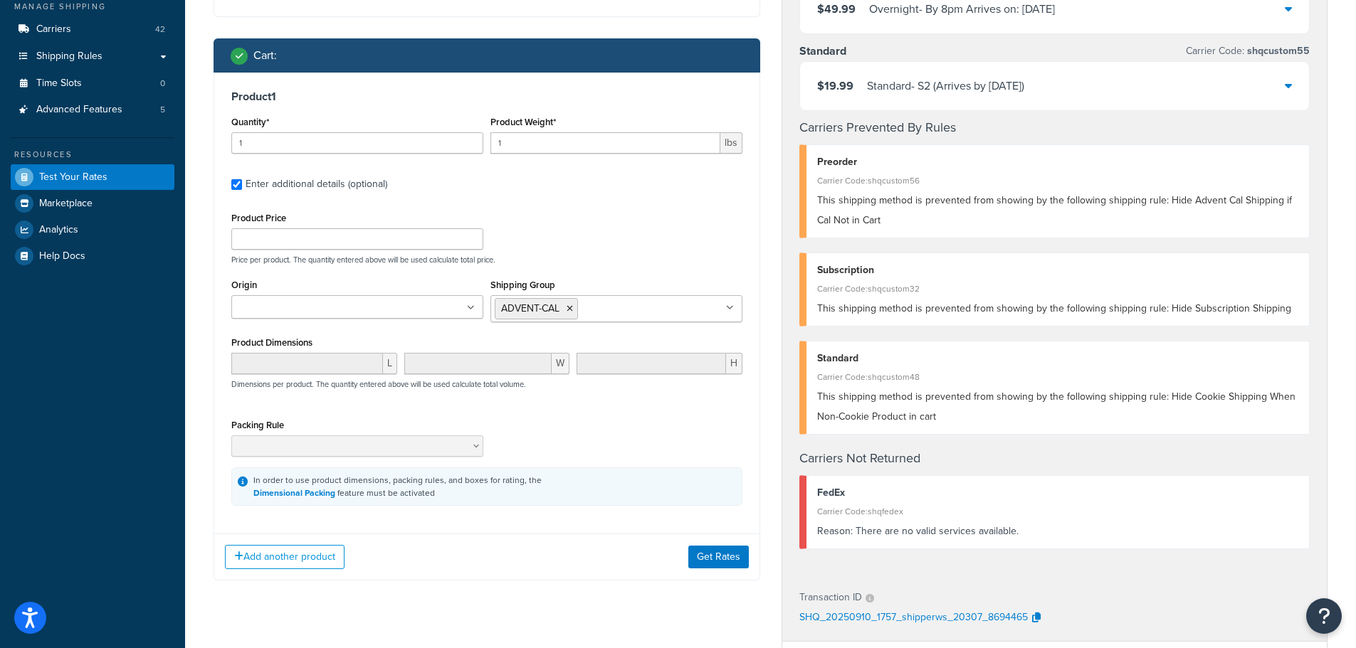
scroll to position [213, 0]
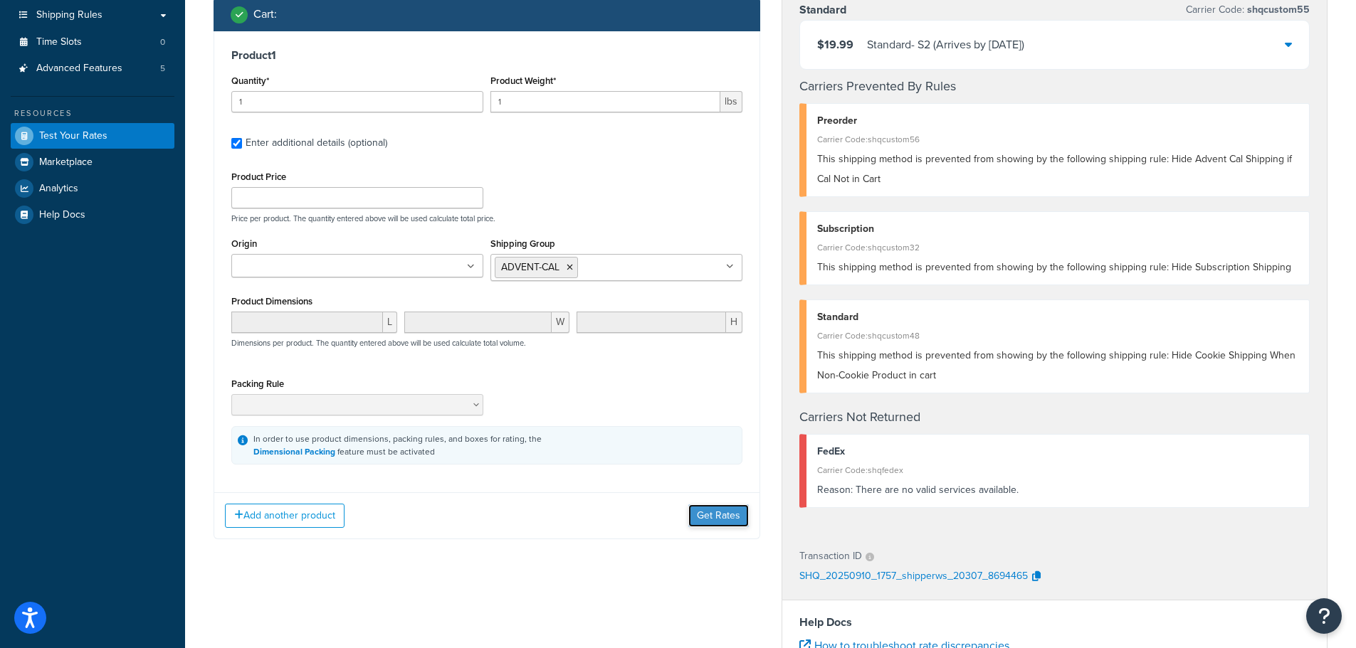
click at [717, 505] on button "Get Rates" at bounding box center [718, 516] width 60 height 23
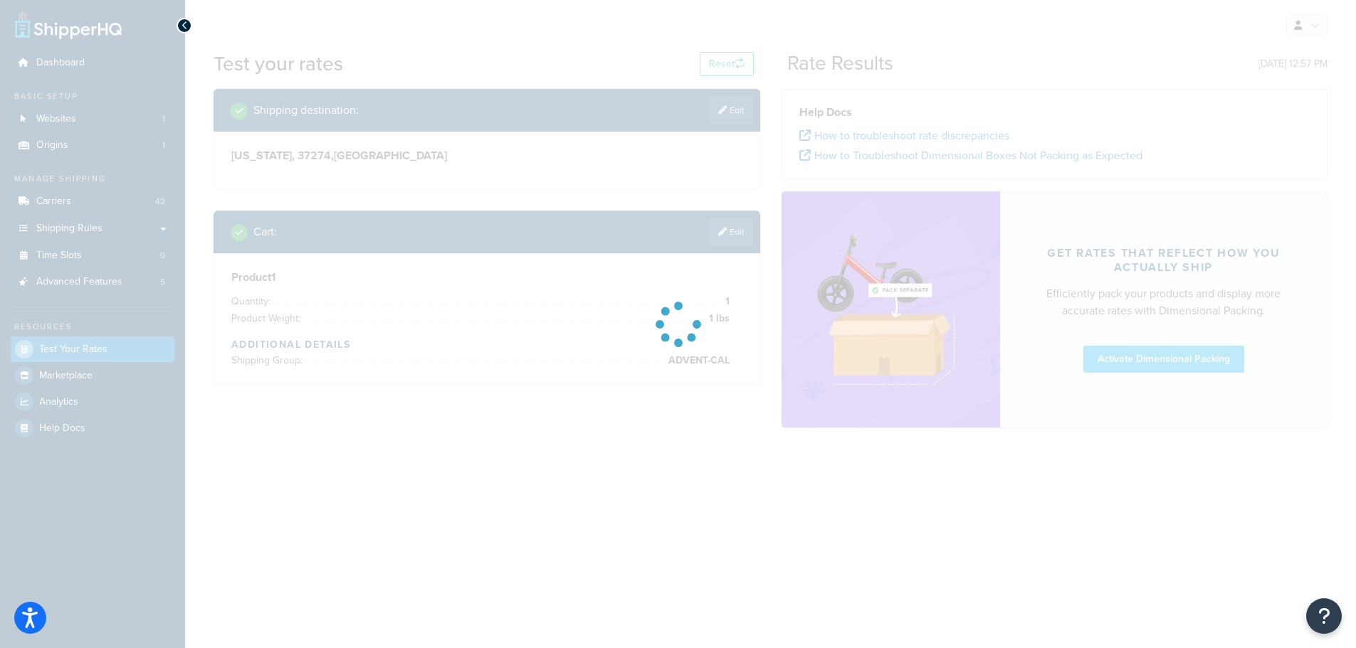
scroll to position [0, 0]
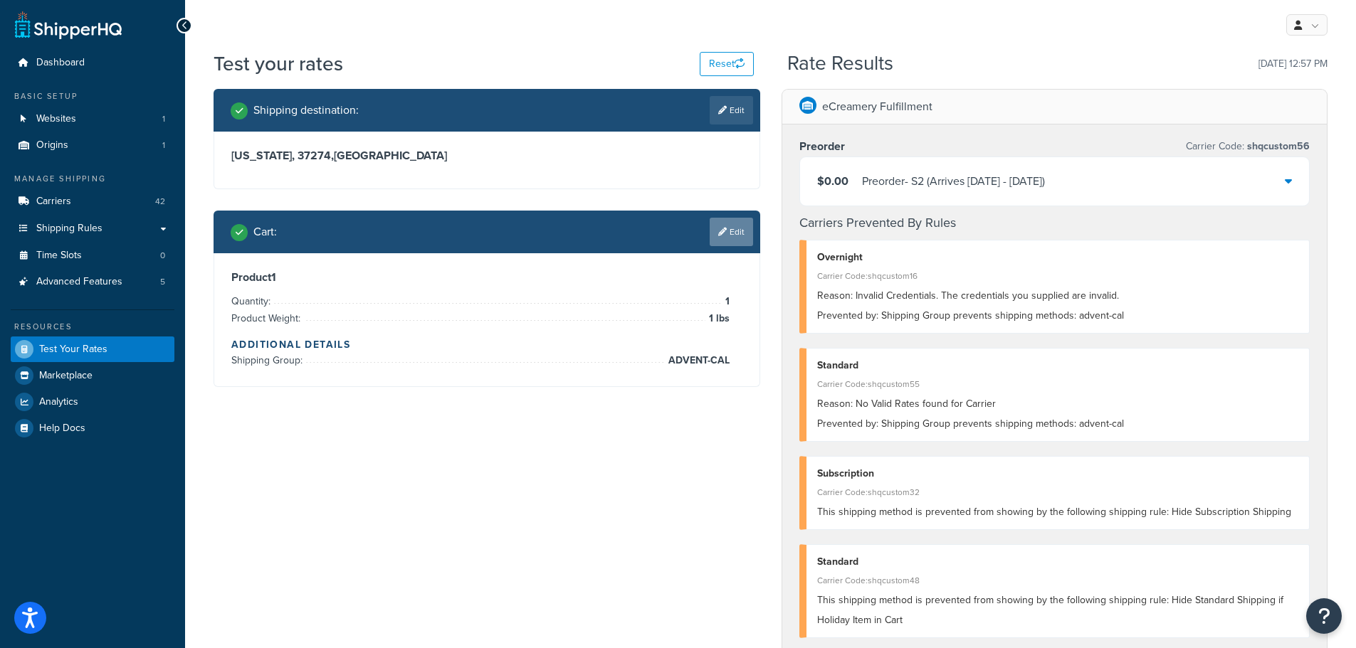
click at [726, 230] on link "Edit" at bounding box center [731, 232] width 43 height 28
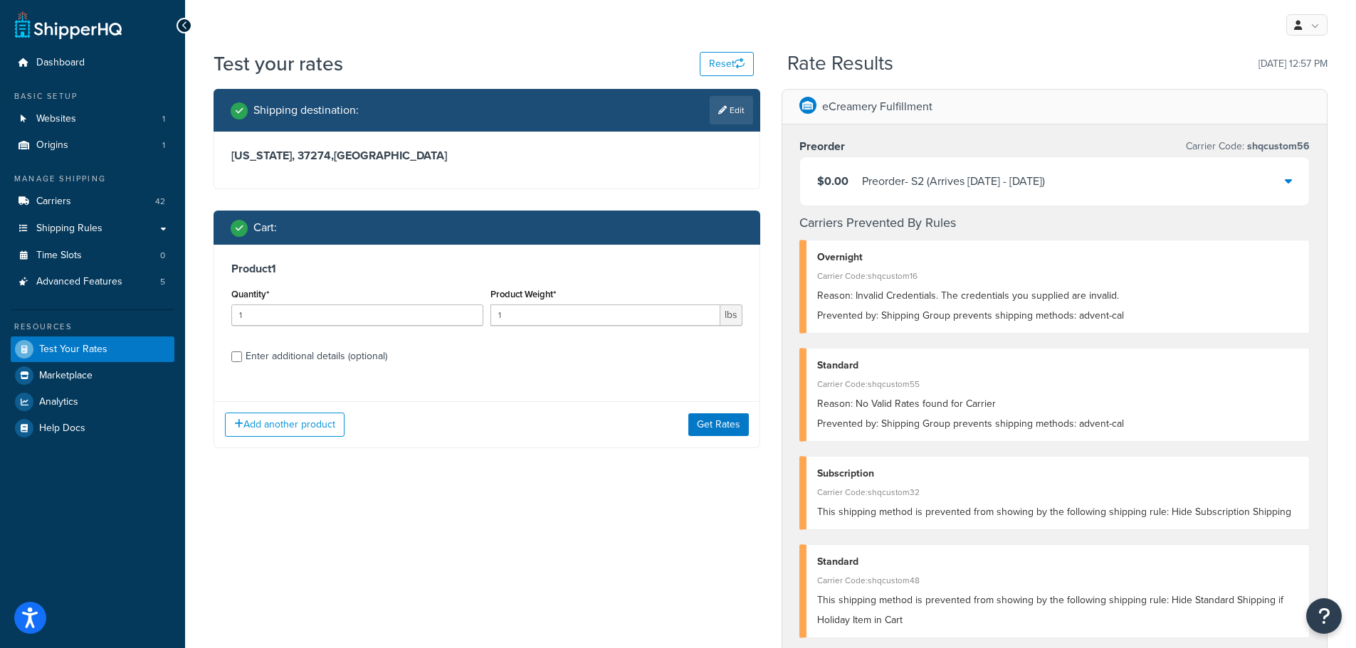
click at [332, 350] on div "Enter additional details (optional)" at bounding box center [317, 357] width 142 height 20
click at [242, 352] on input "Enter additional details (optional)" at bounding box center [236, 357] width 11 height 11
checkbox input "true"
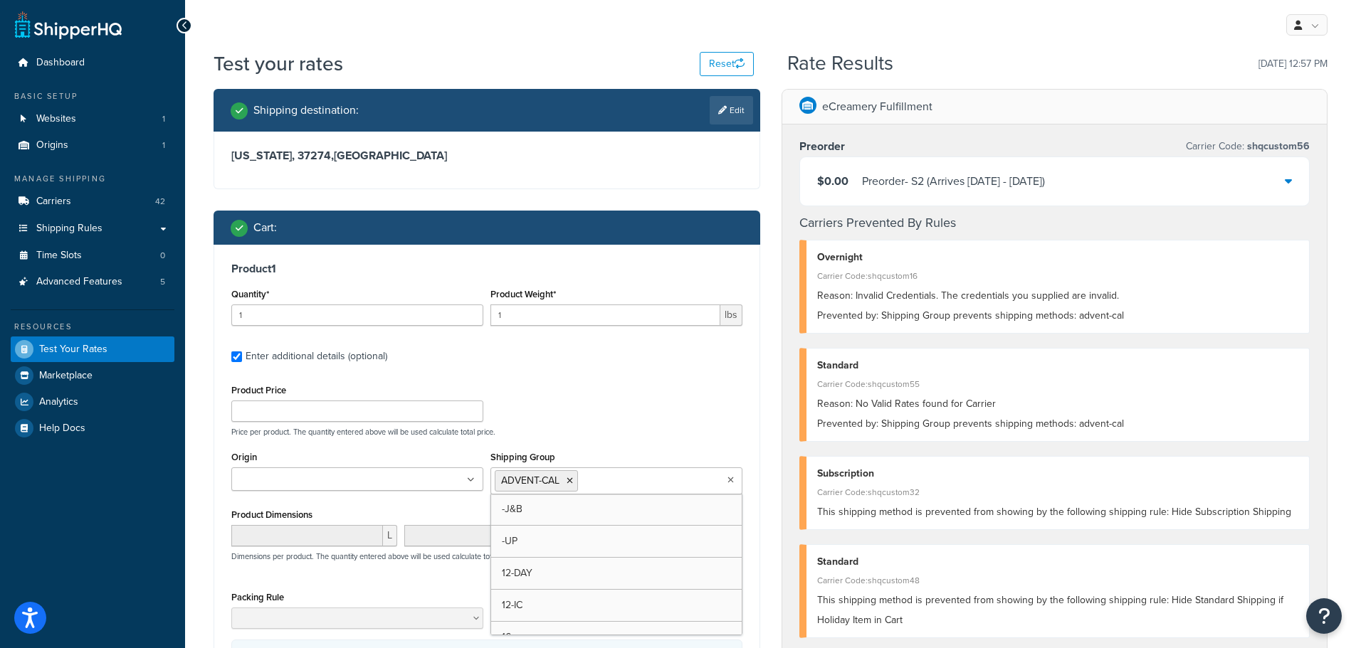
click at [622, 483] on input "Shipping Group" at bounding box center [644, 481] width 126 height 16
type input "en"
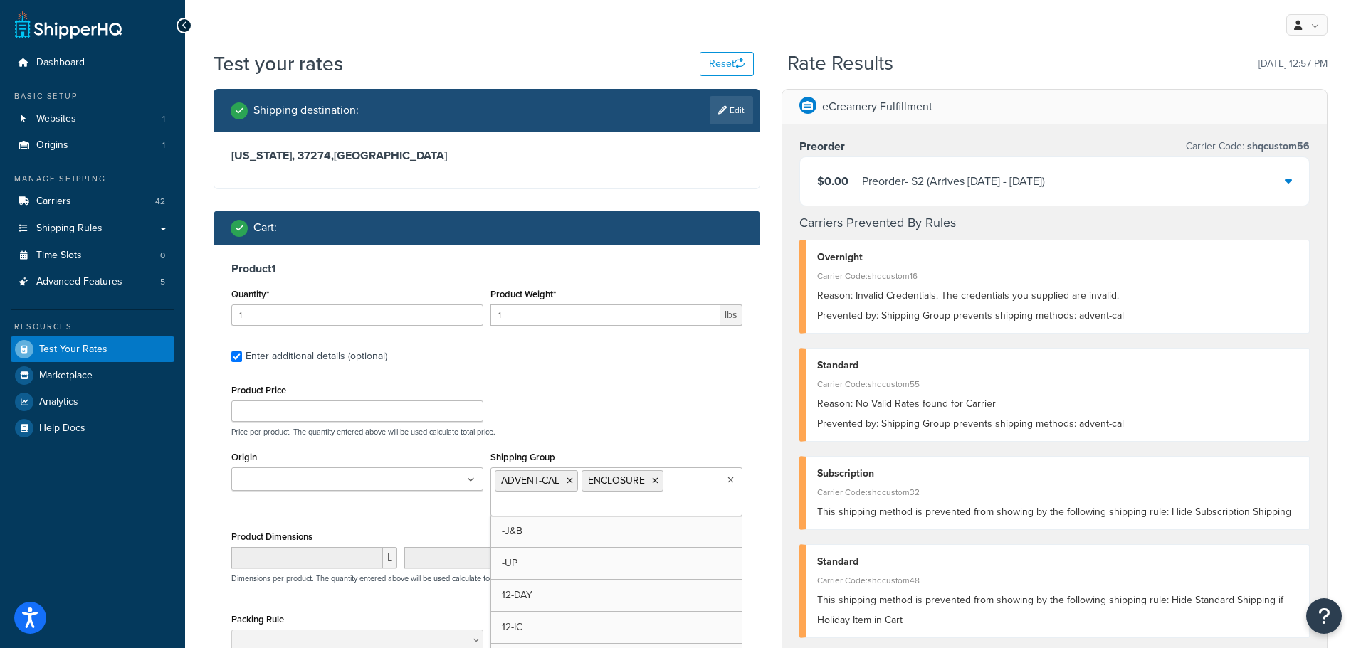
click at [682, 386] on div "Product Price Price per product. The quantity entered above will be used calcul…" at bounding box center [487, 409] width 518 height 56
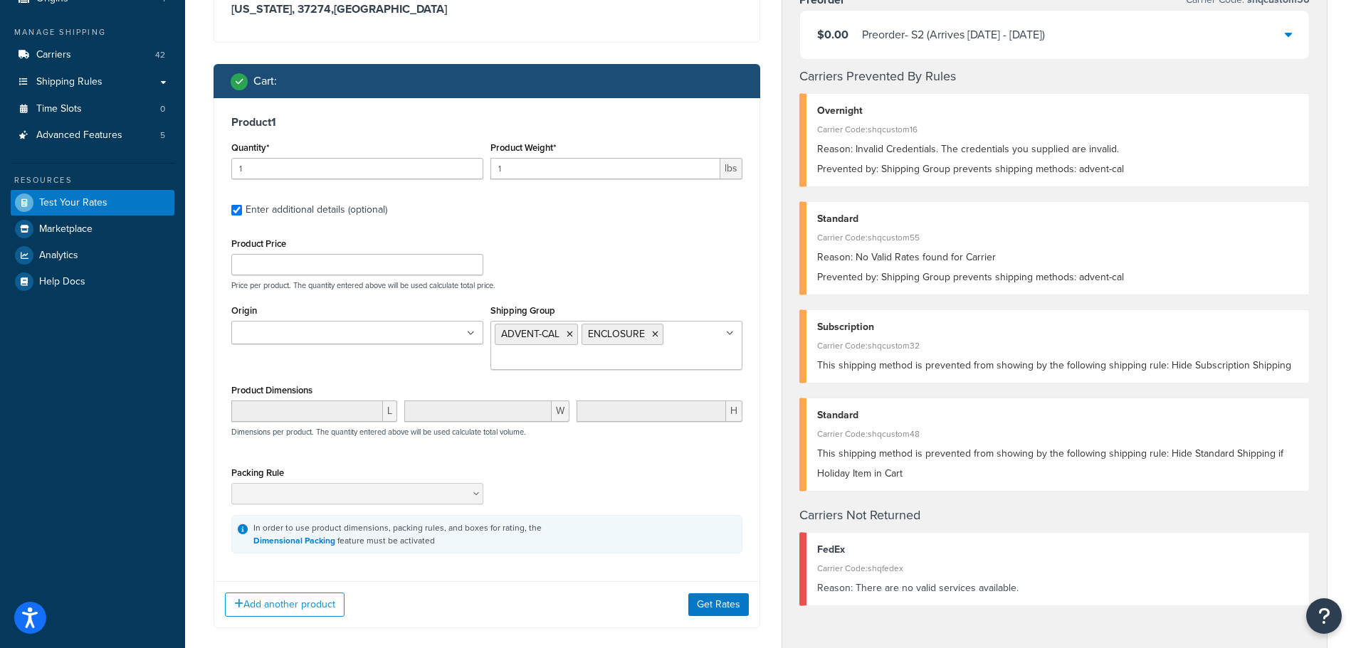
scroll to position [356, 0]
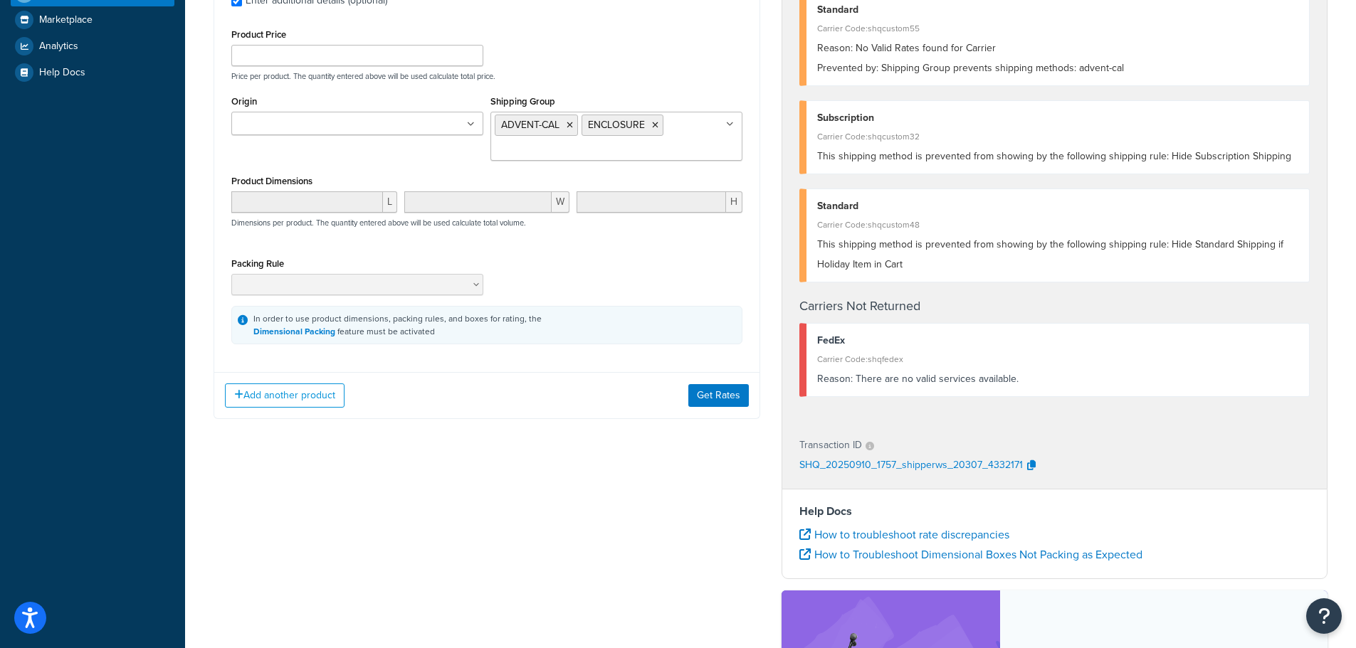
click at [719, 384] on div "Add another product Get Rates" at bounding box center [486, 395] width 545 height 46
click at [719, 398] on button "Get Rates" at bounding box center [718, 395] width 60 height 23
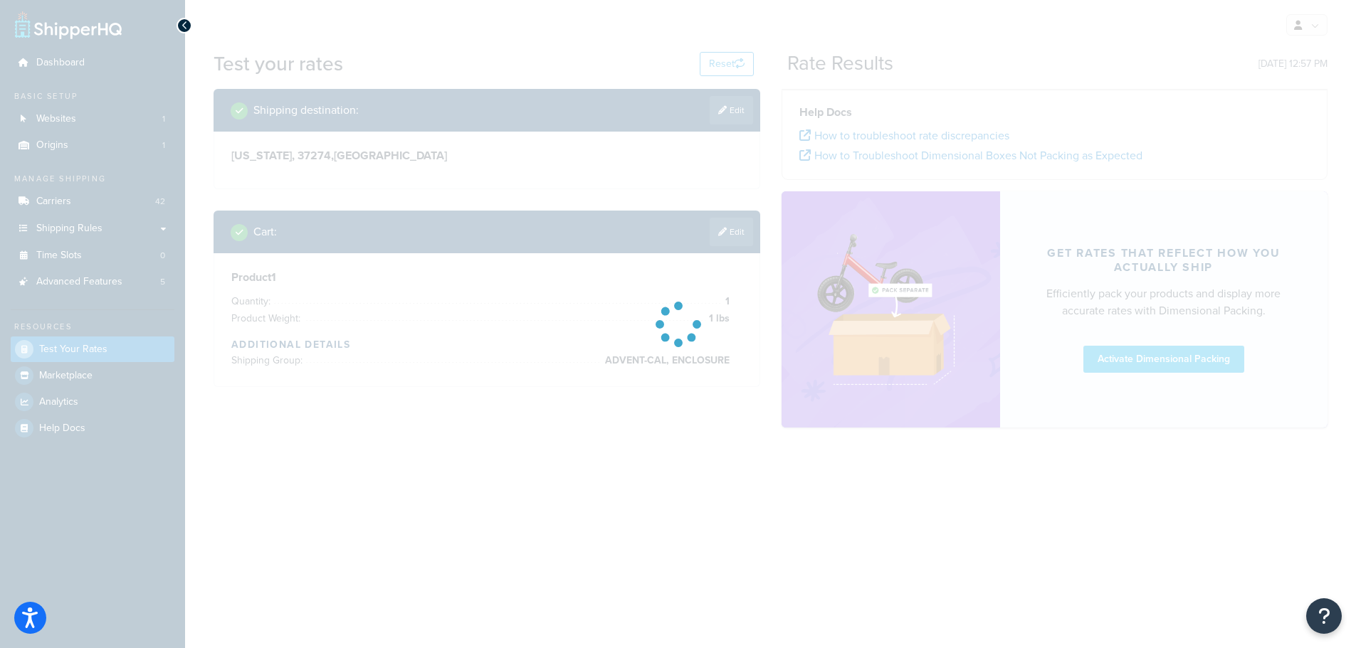
scroll to position [0, 0]
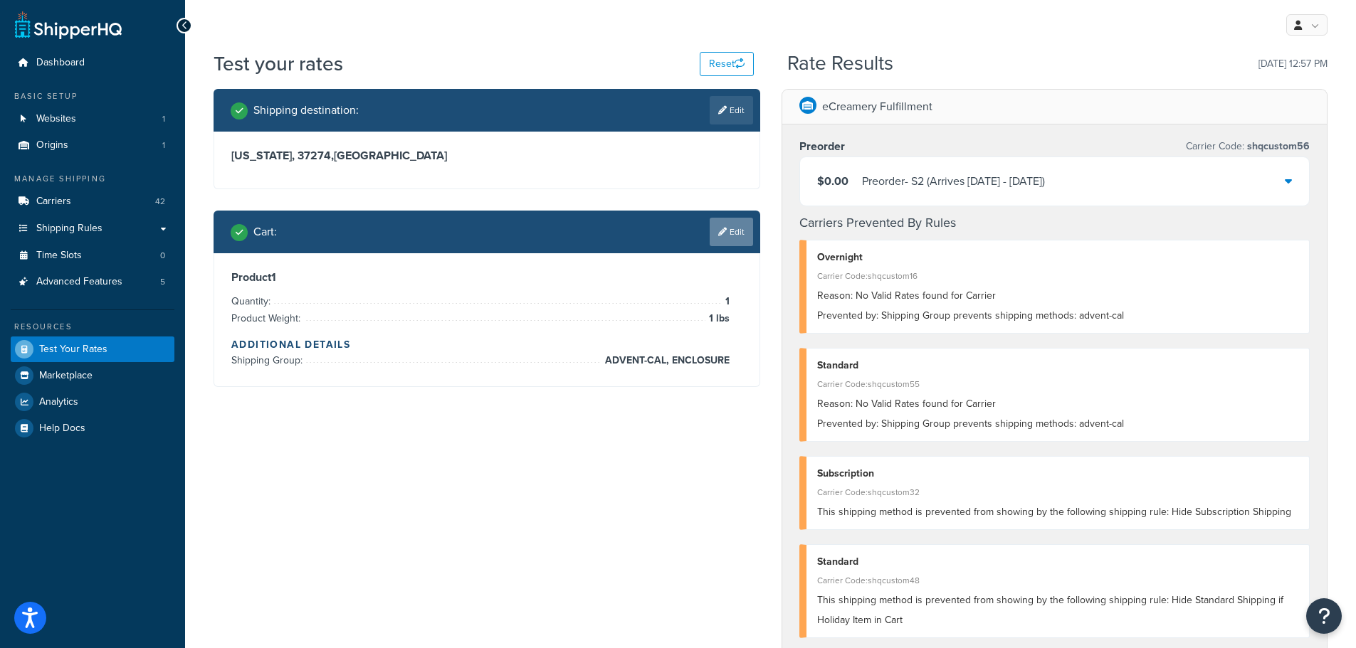
click at [746, 237] on link "Edit" at bounding box center [731, 232] width 43 height 28
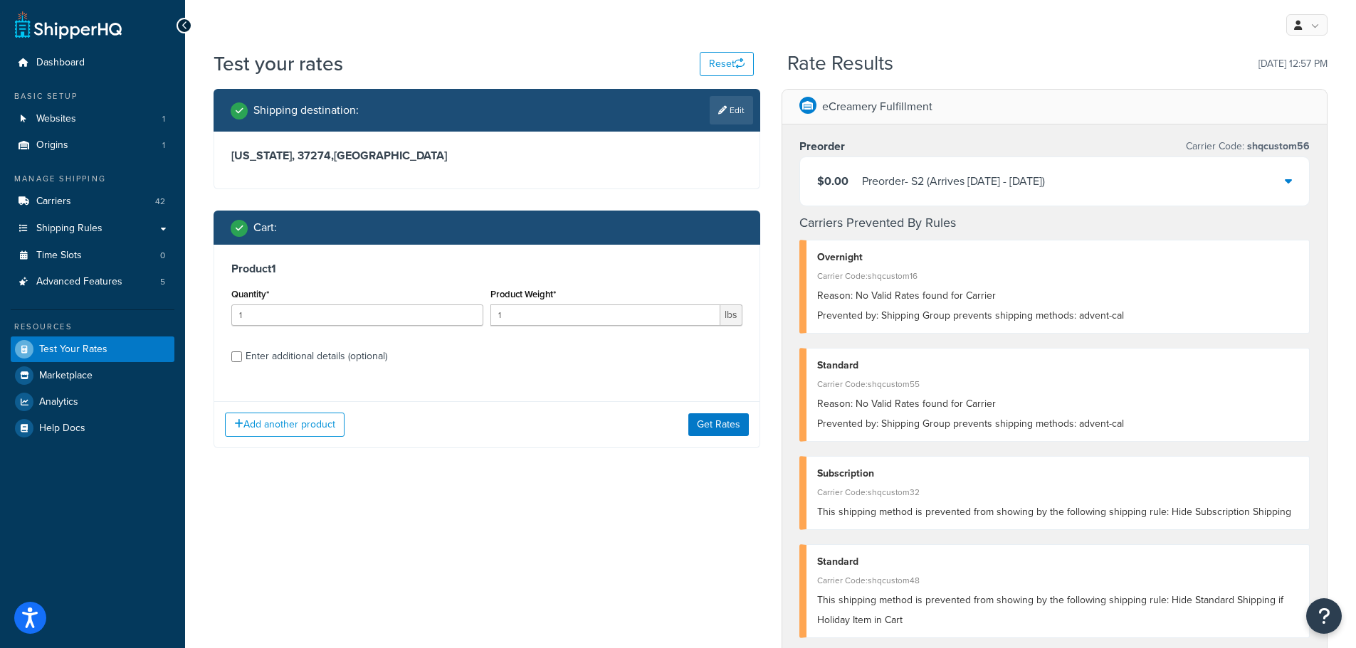
click at [345, 354] on div "Enter additional details (optional)" at bounding box center [317, 357] width 142 height 20
click at [242, 354] on input "Enter additional details (optional)" at bounding box center [236, 357] width 11 height 11
checkbox input "true"
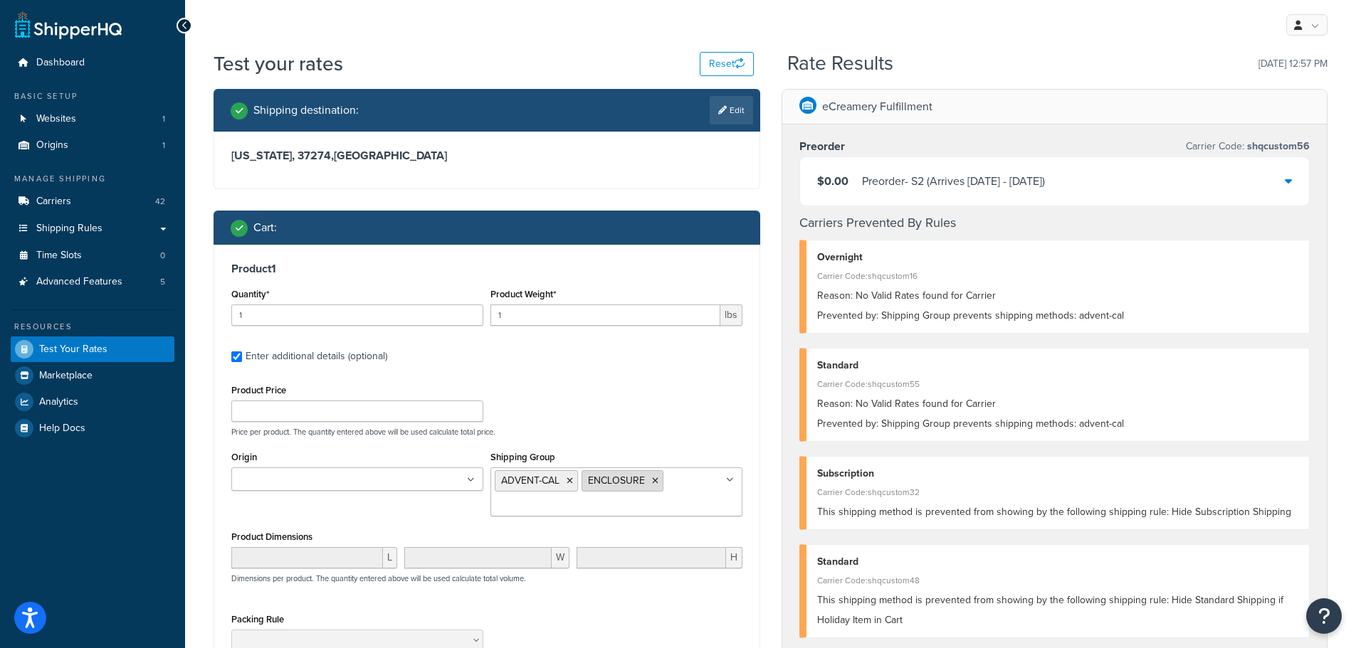
click at [659, 481] on li "ENCLOSURE" at bounding box center [622, 480] width 82 height 21
click at [657, 478] on icon at bounding box center [655, 481] width 6 height 9
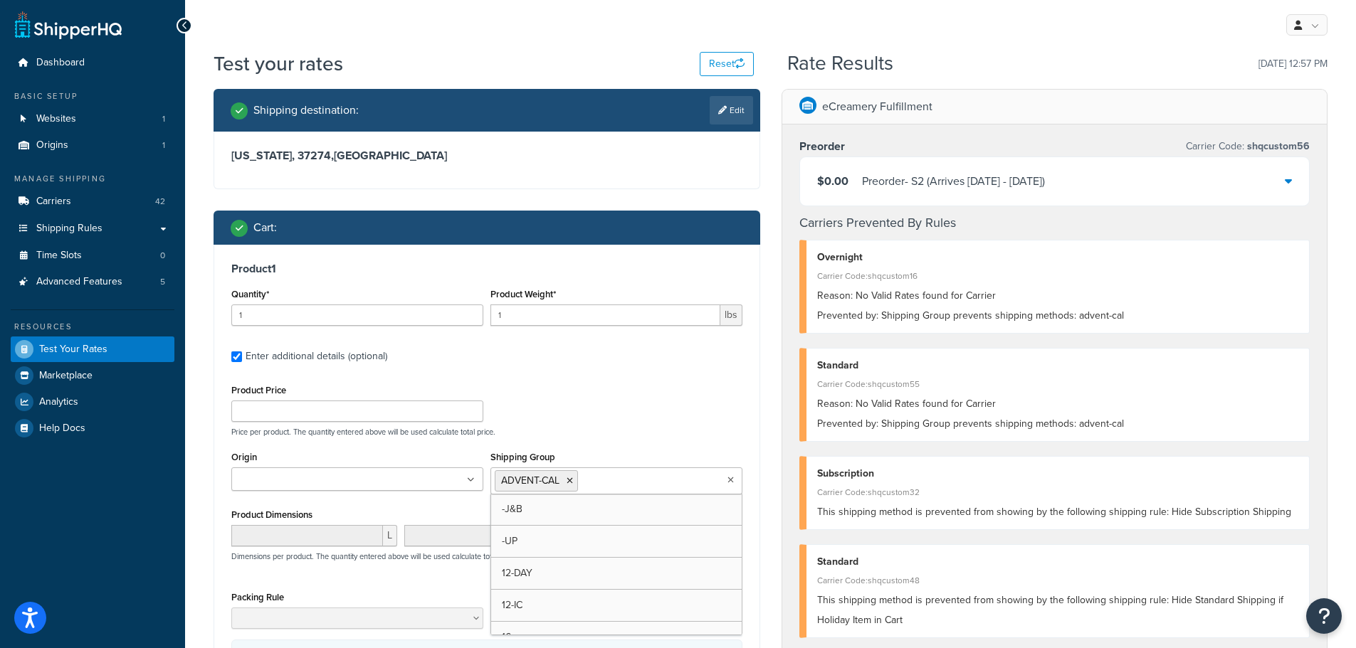
click at [647, 483] on input "Shipping Group" at bounding box center [644, 481] width 126 height 16
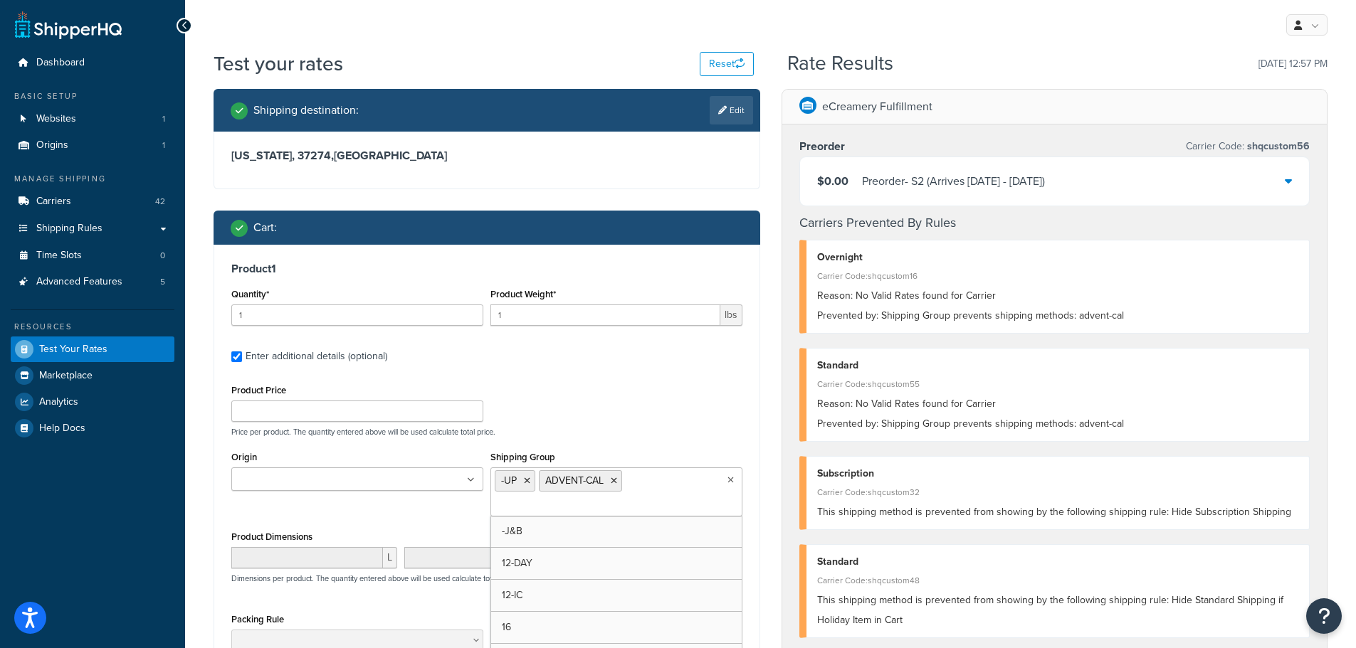
click at [652, 406] on div "Product Price Price per product. The quantity entered above will be used calcul…" at bounding box center [487, 409] width 518 height 56
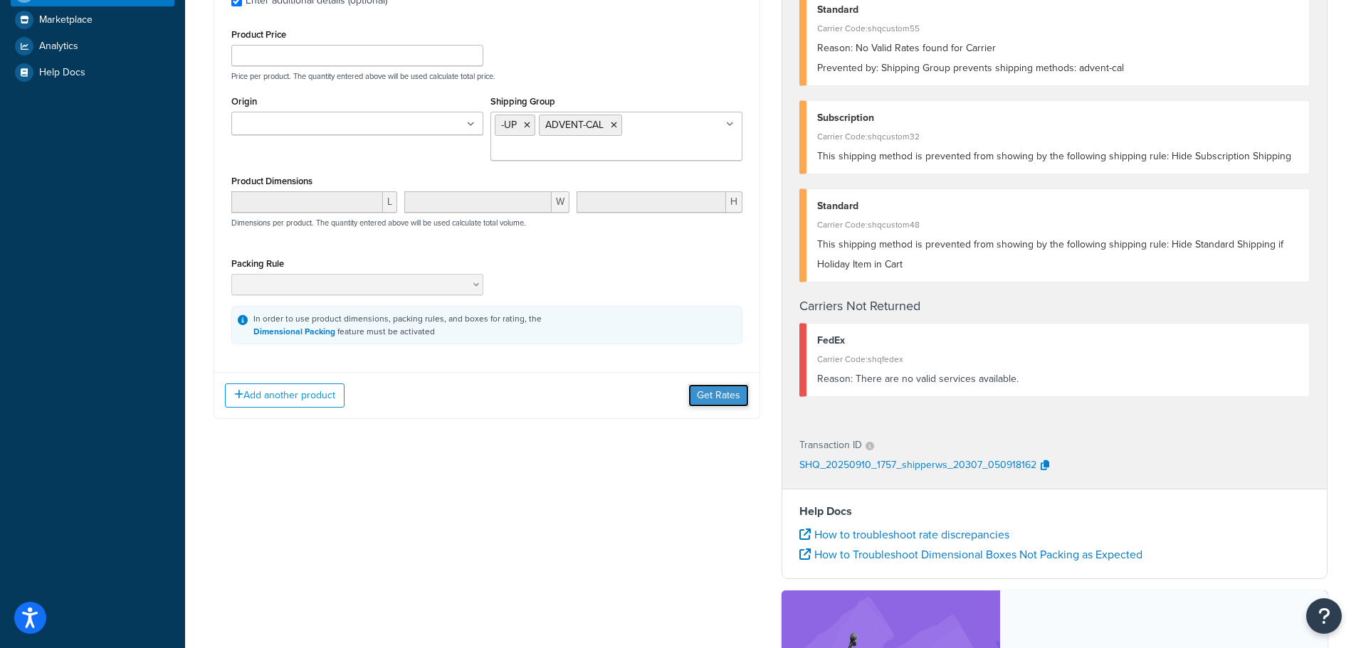
click at [709, 404] on button "Get Rates" at bounding box center [718, 395] width 60 height 23
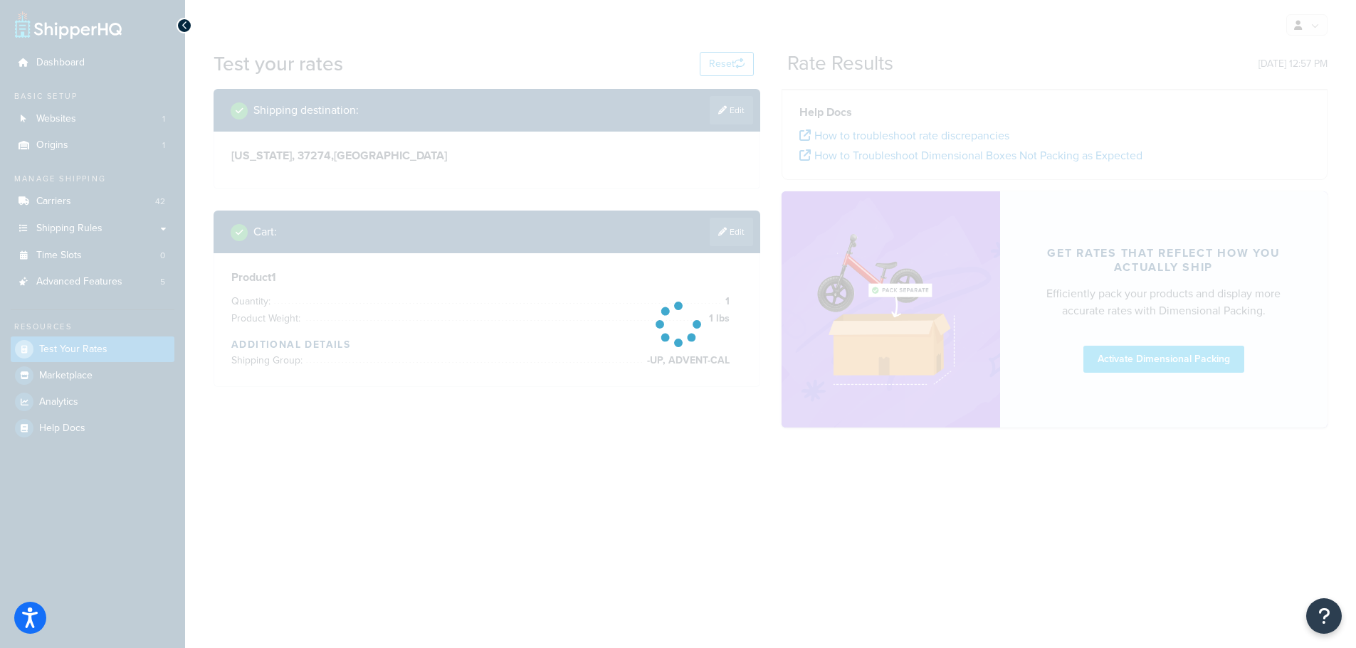
scroll to position [0, 0]
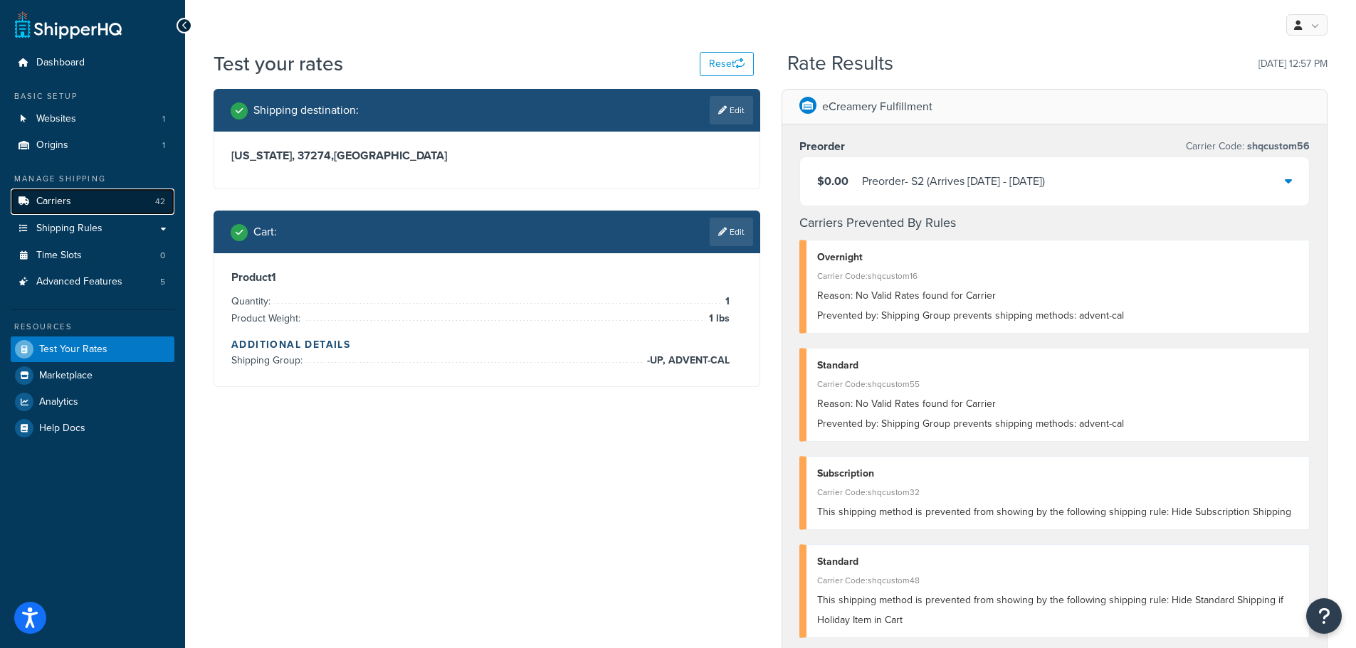
click at [100, 199] on link "Carriers 42" at bounding box center [93, 202] width 164 height 26
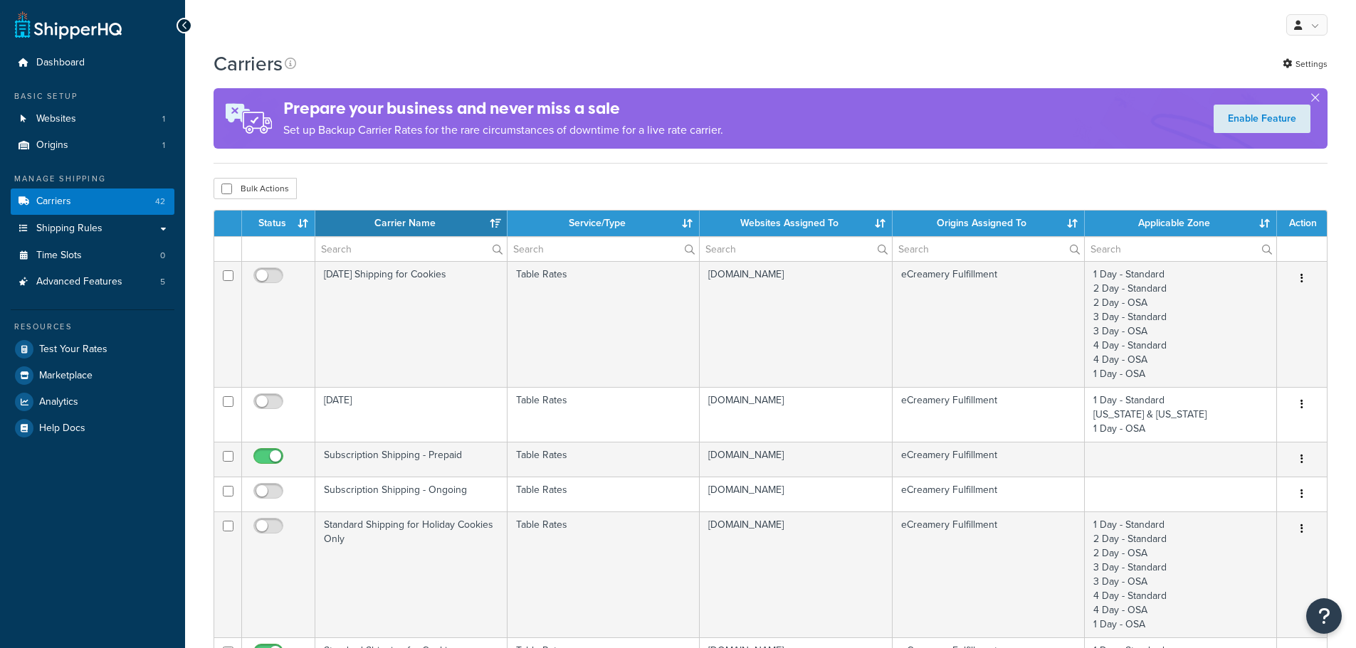
select select "15"
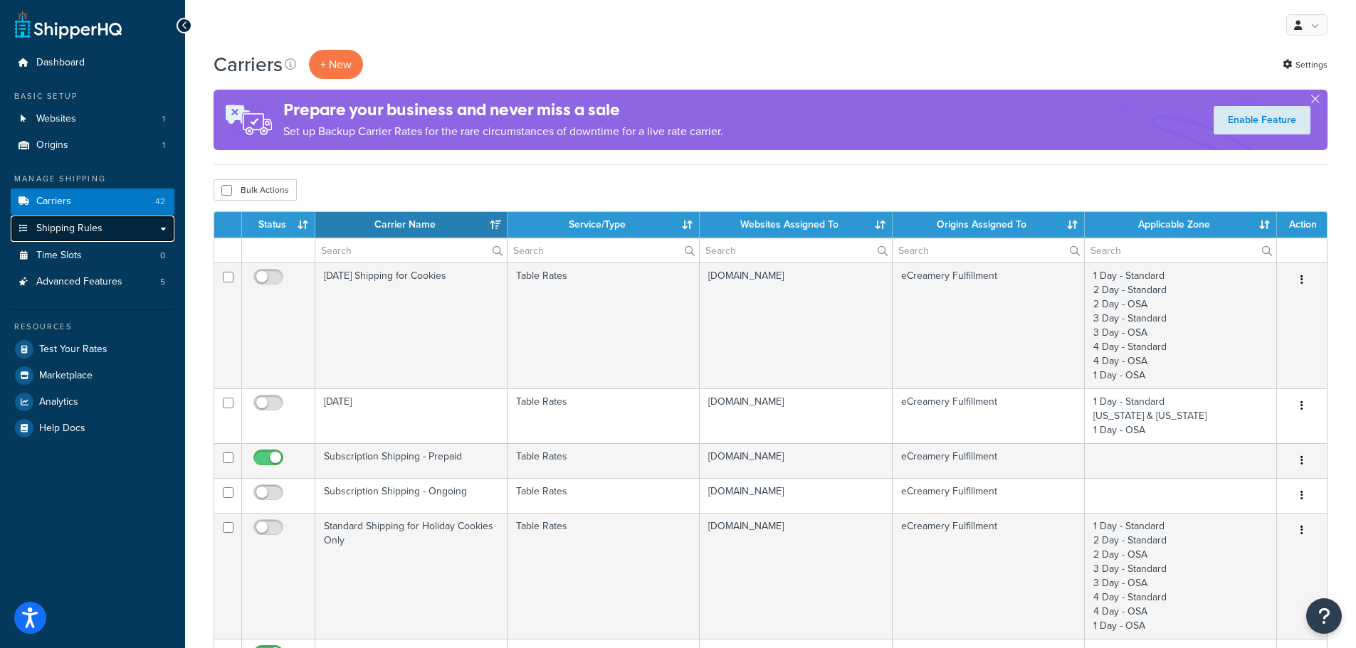
click at [90, 223] on span "Shipping Rules" at bounding box center [69, 229] width 66 height 12
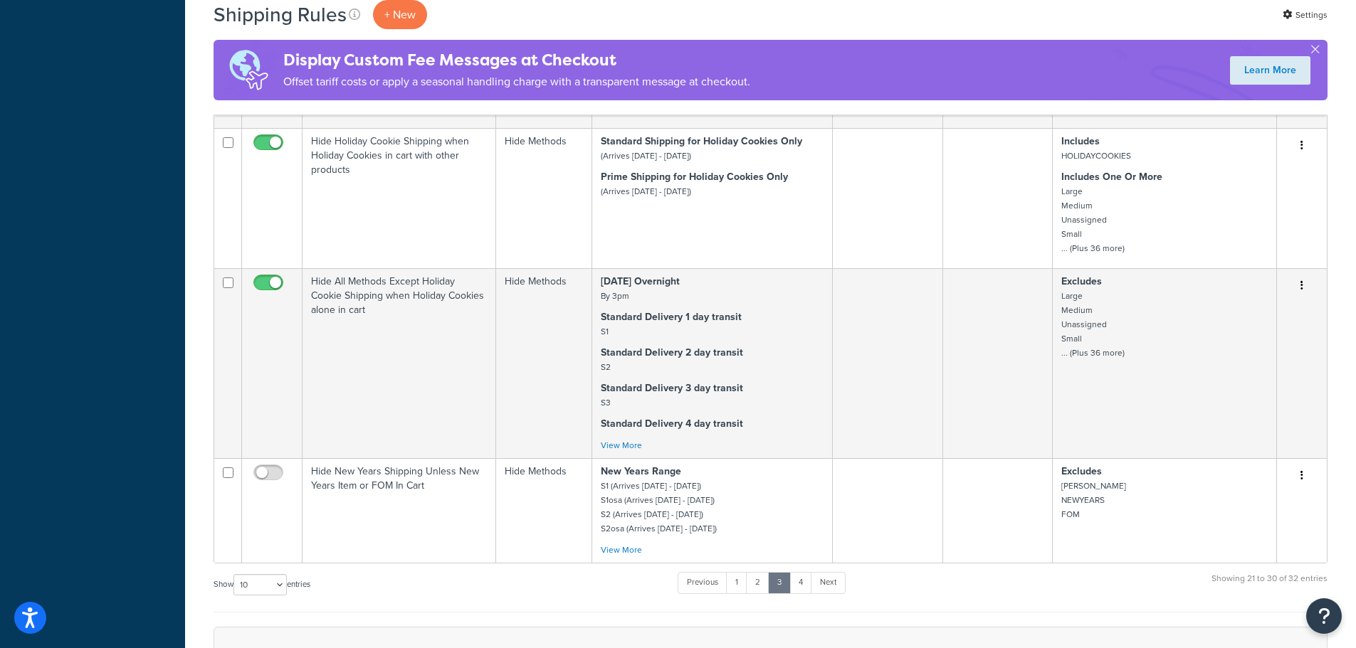
scroll to position [1281, 0]
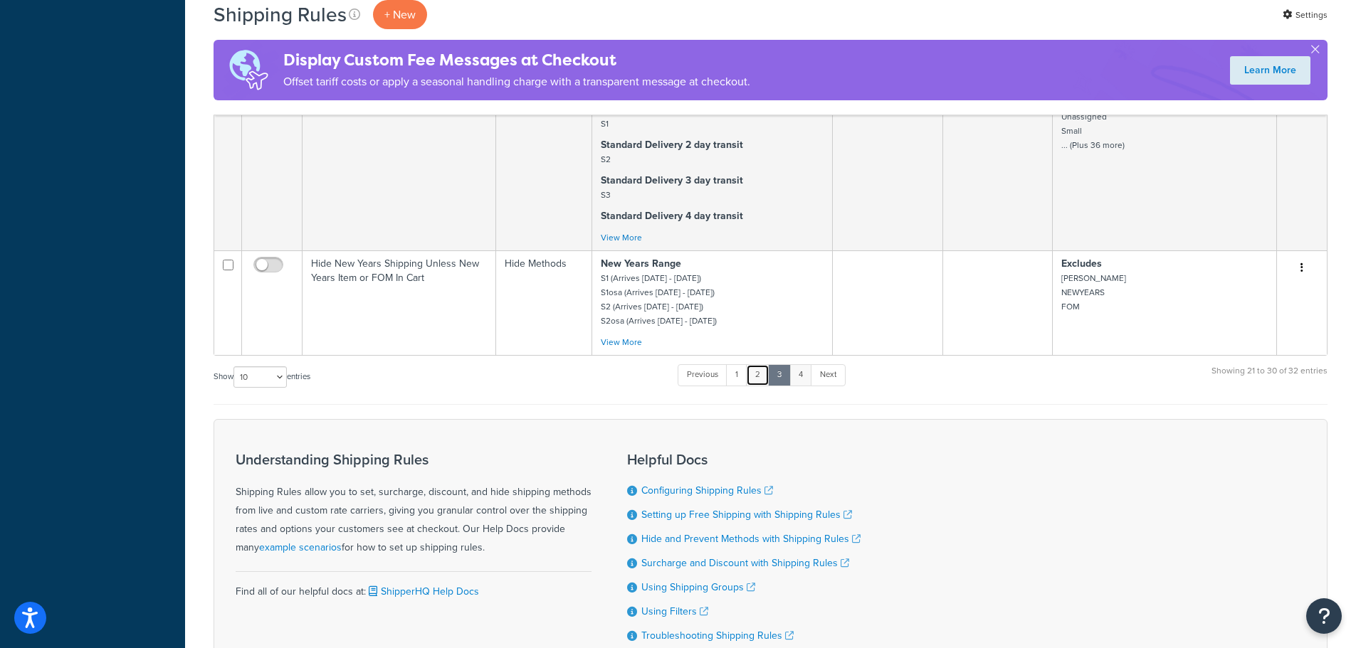
drag, startPoint x: 759, startPoint y: 381, endPoint x: 800, endPoint y: 376, distance: 41.5
click at [759, 381] on link "2" at bounding box center [757, 374] width 23 height 21
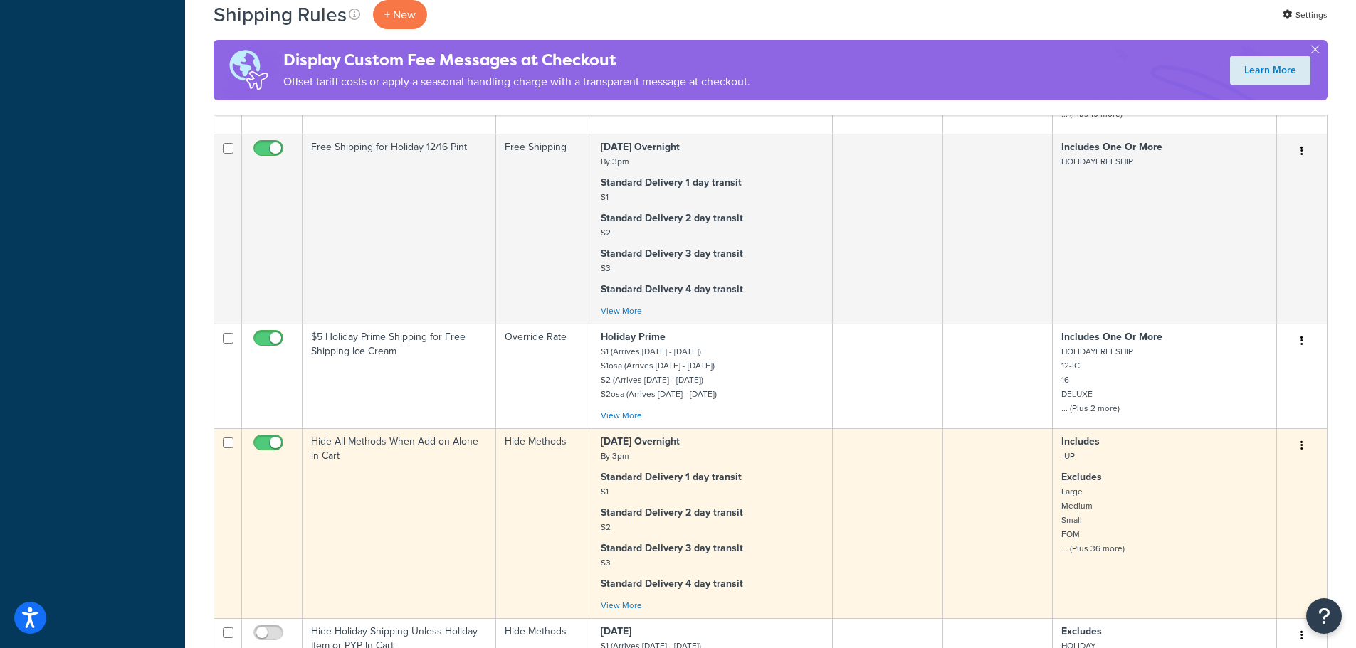
scroll to position [1210, 0]
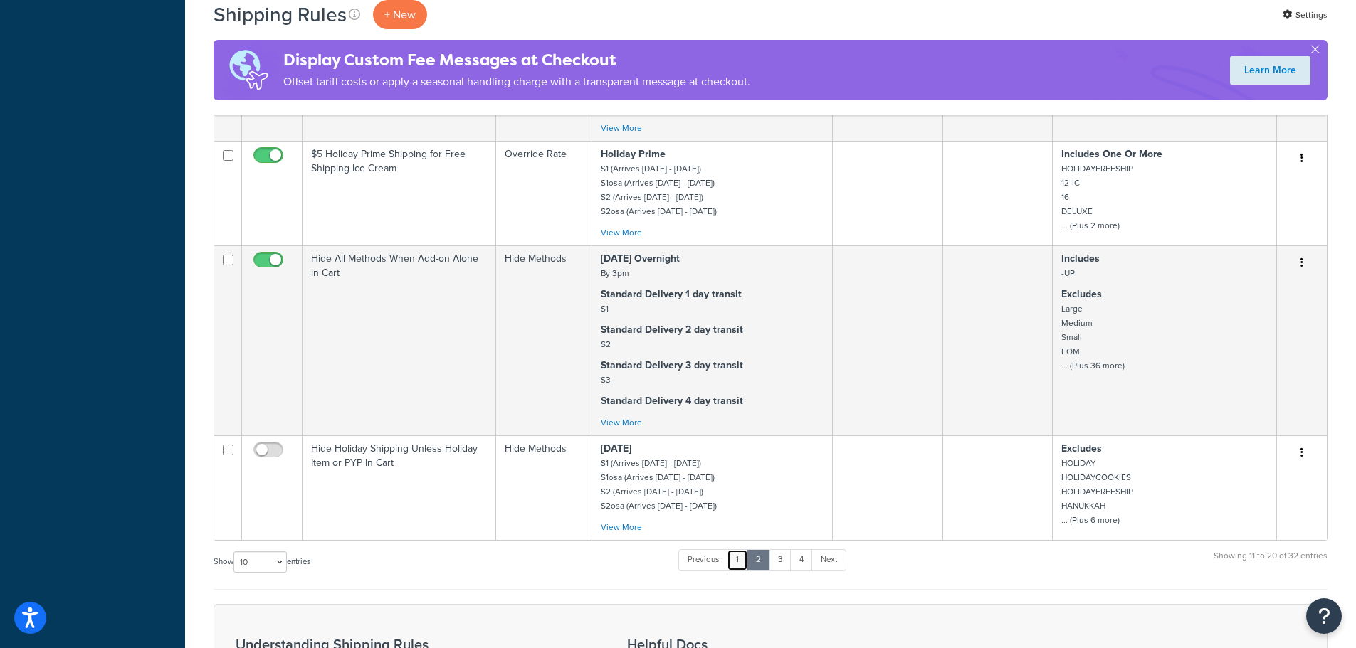
click at [748, 561] on link "1" at bounding box center [737, 559] width 21 height 21
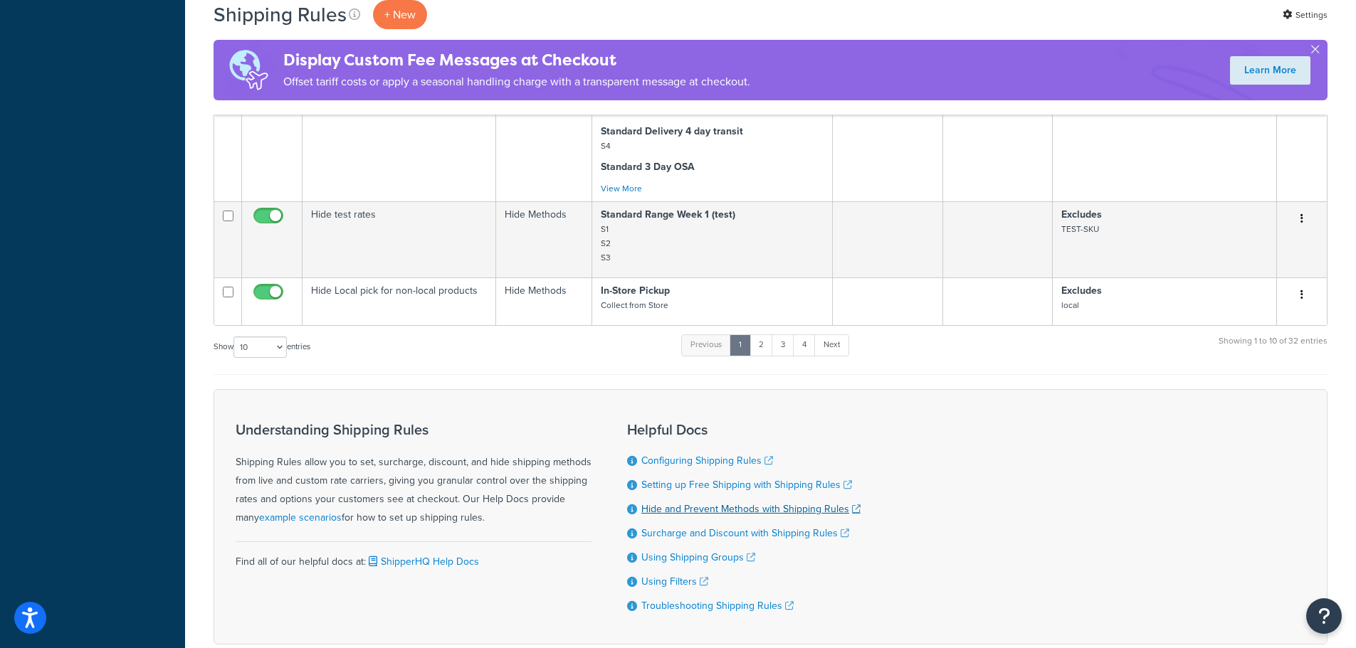
scroll to position [1378, 0]
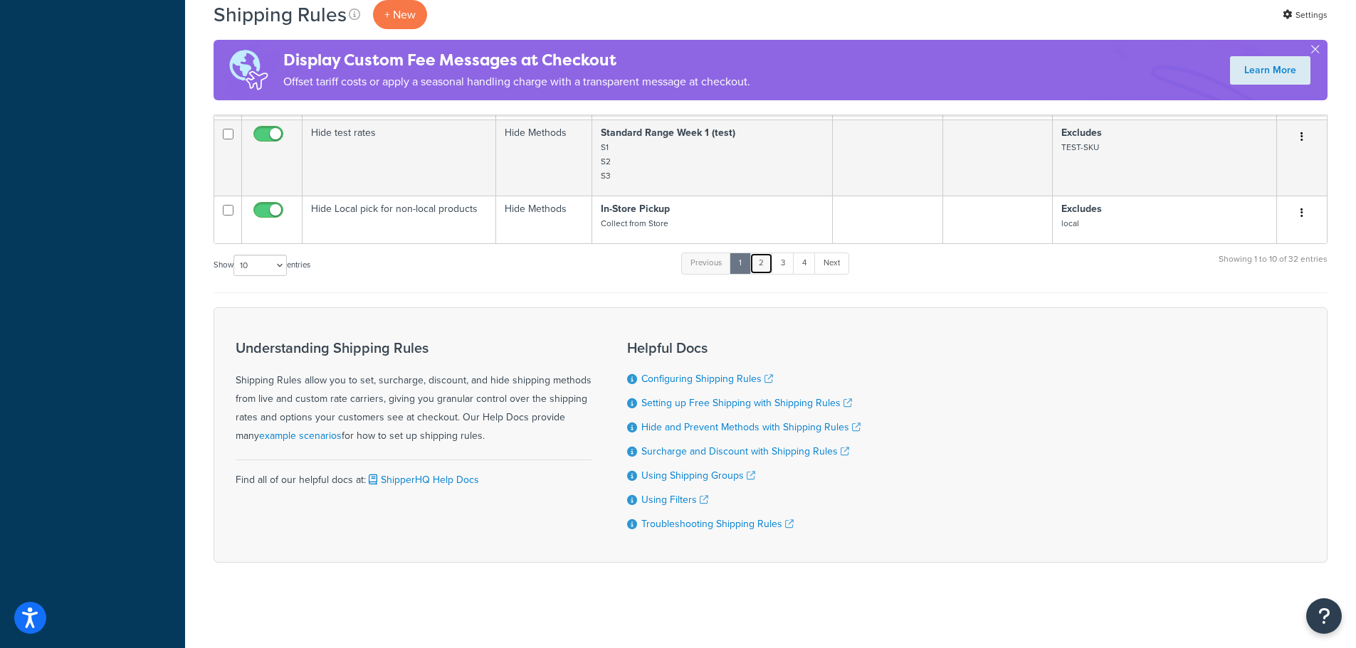
click at [758, 261] on link "2" at bounding box center [760, 263] width 23 height 21
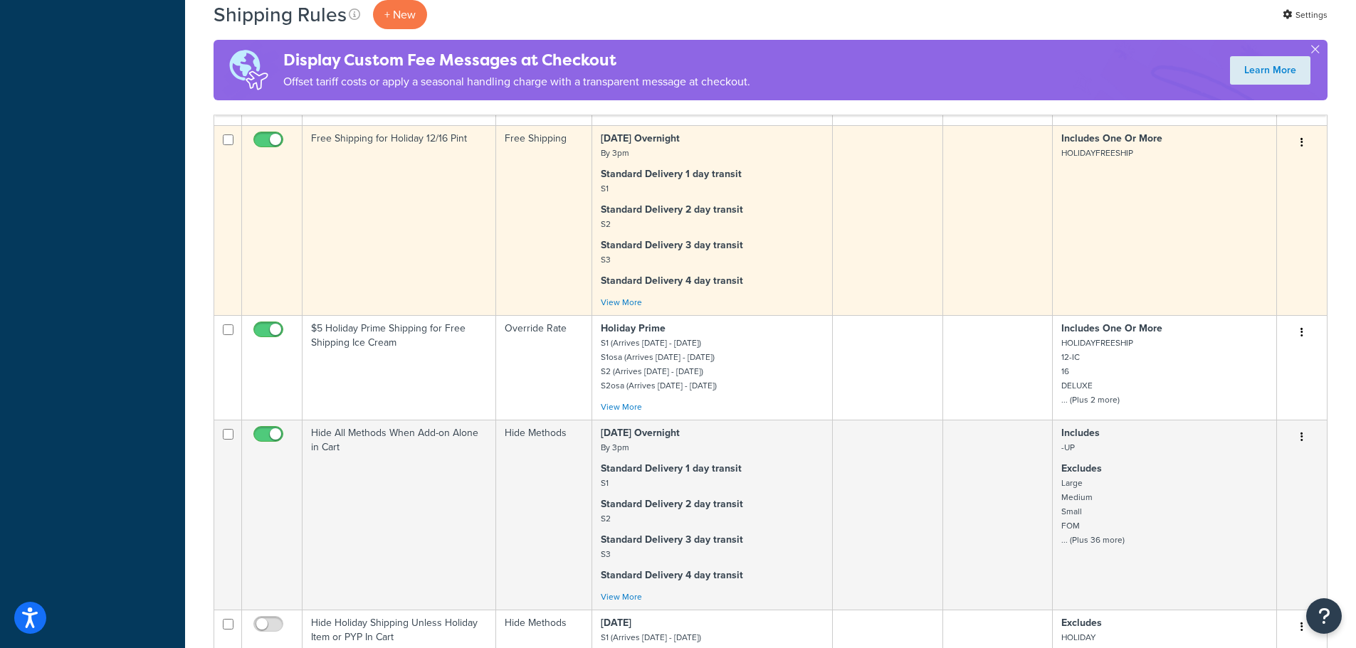
scroll to position [1165, 0]
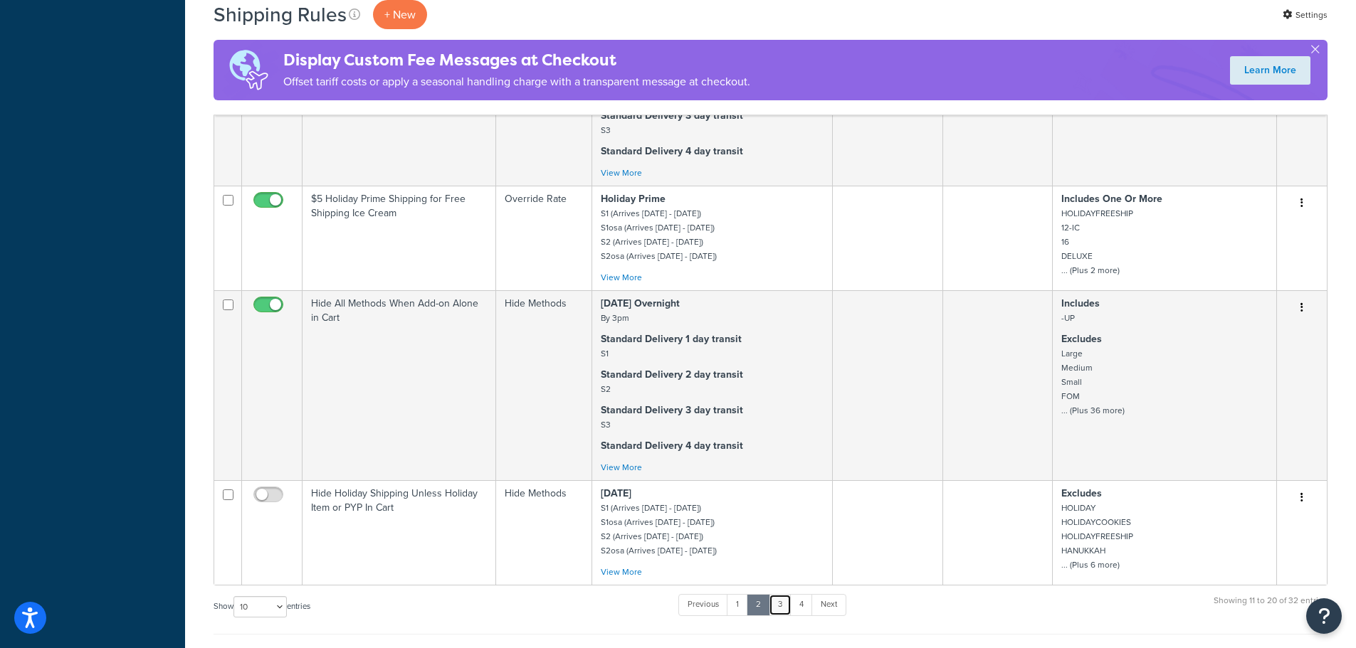
click at [784, 610] on link "3" at bounding box center [780, 604] width 23 height 21
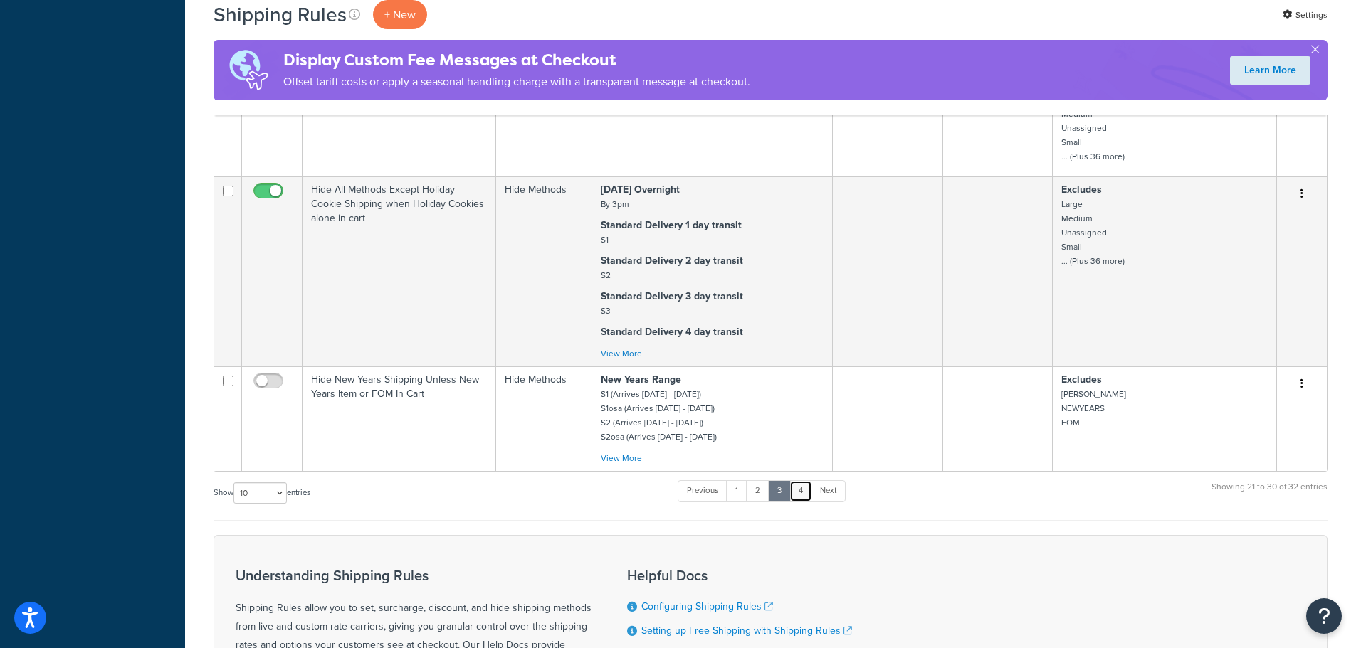
click at [796, 492] on link "4" at bounding box center [800, 490] width 23 height 21
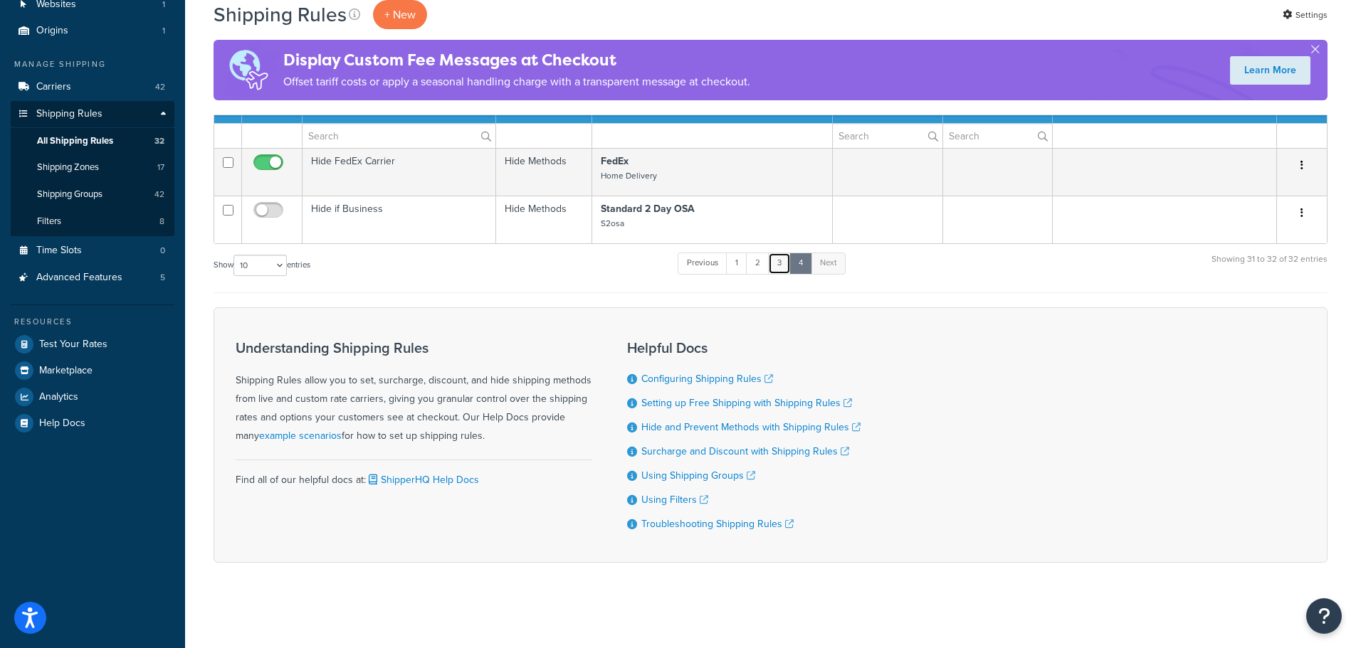
click at [776, 263] on link "3" at bounding box center [779, 263] width 23 height 21
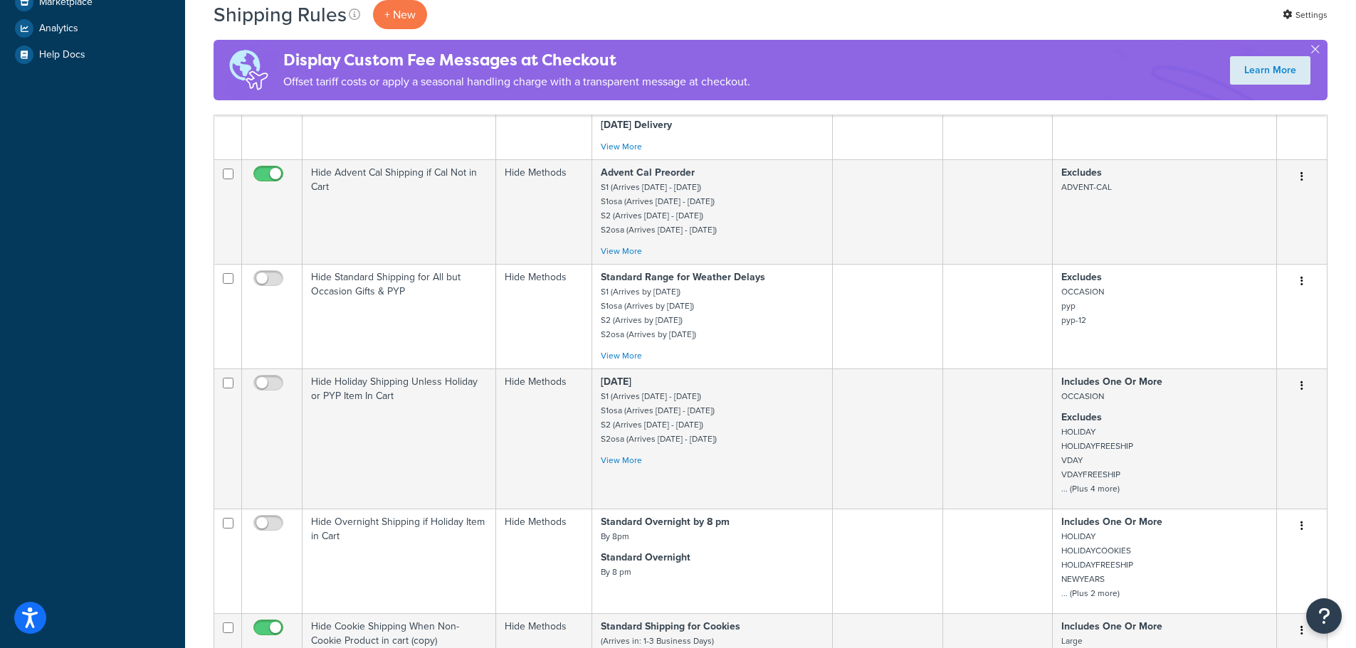
scroll to position [478, 0]
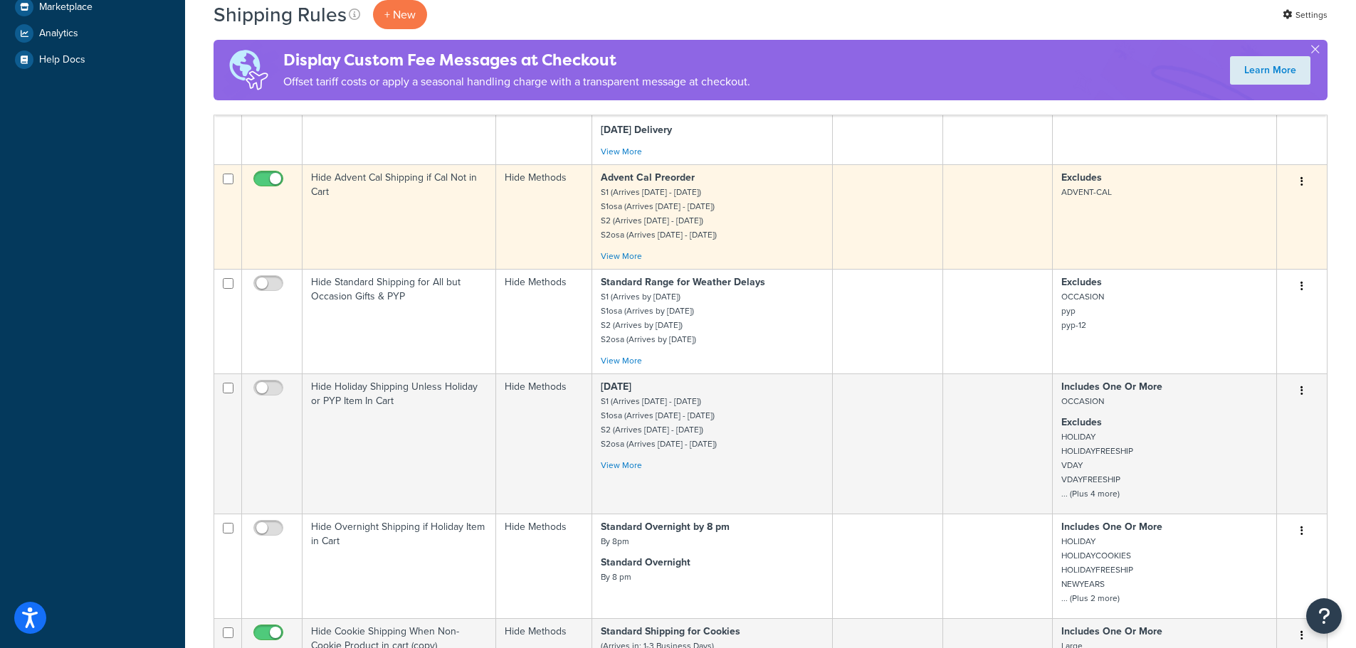
click at [427, 239] on td "Hide Advent Cal Shipping if Cal Not in Cart" at bounding box center [399, 216] width 194 height 105
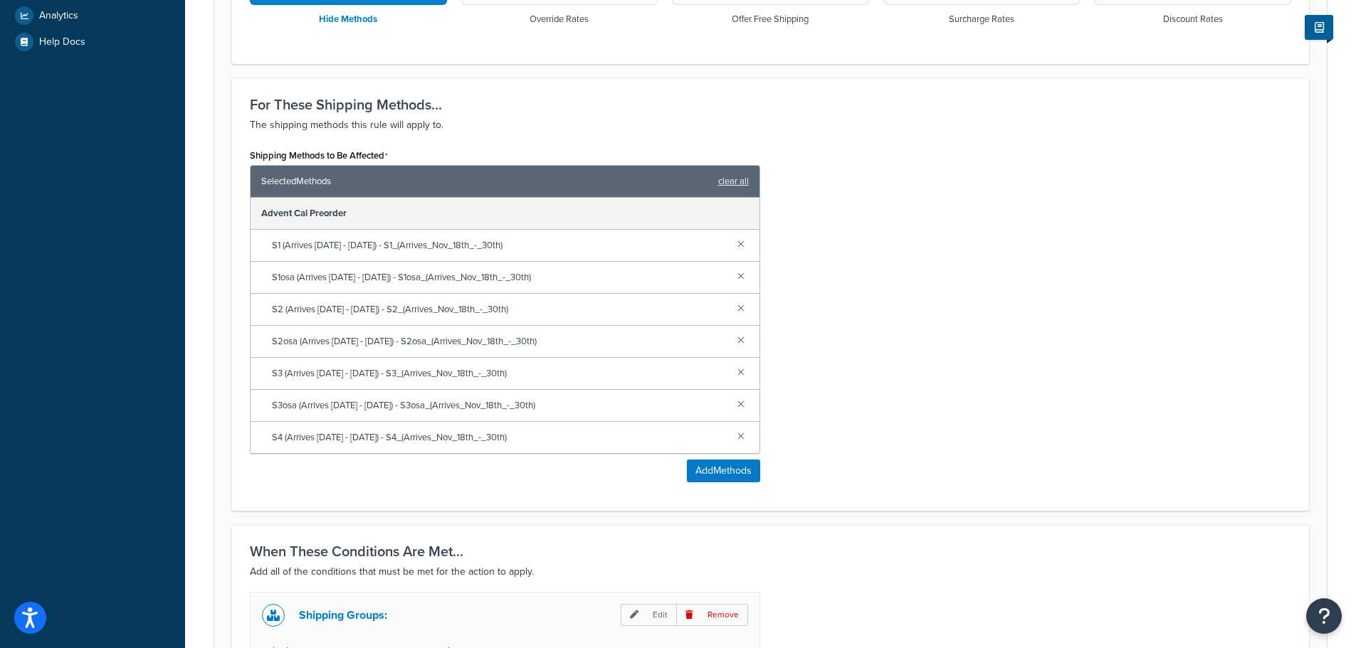
scroll to position [640, 0]
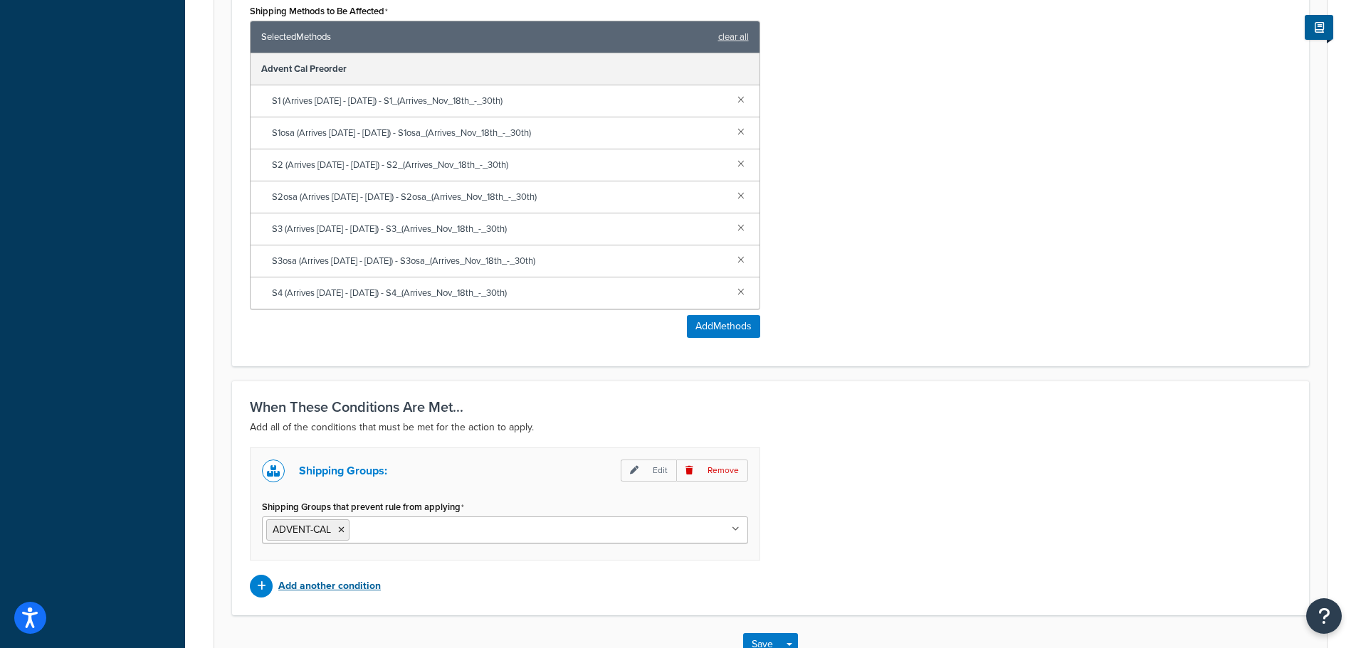
click at [327, 584] on p "Add another condition" at bounding box center [329, 586] width 102 height 20
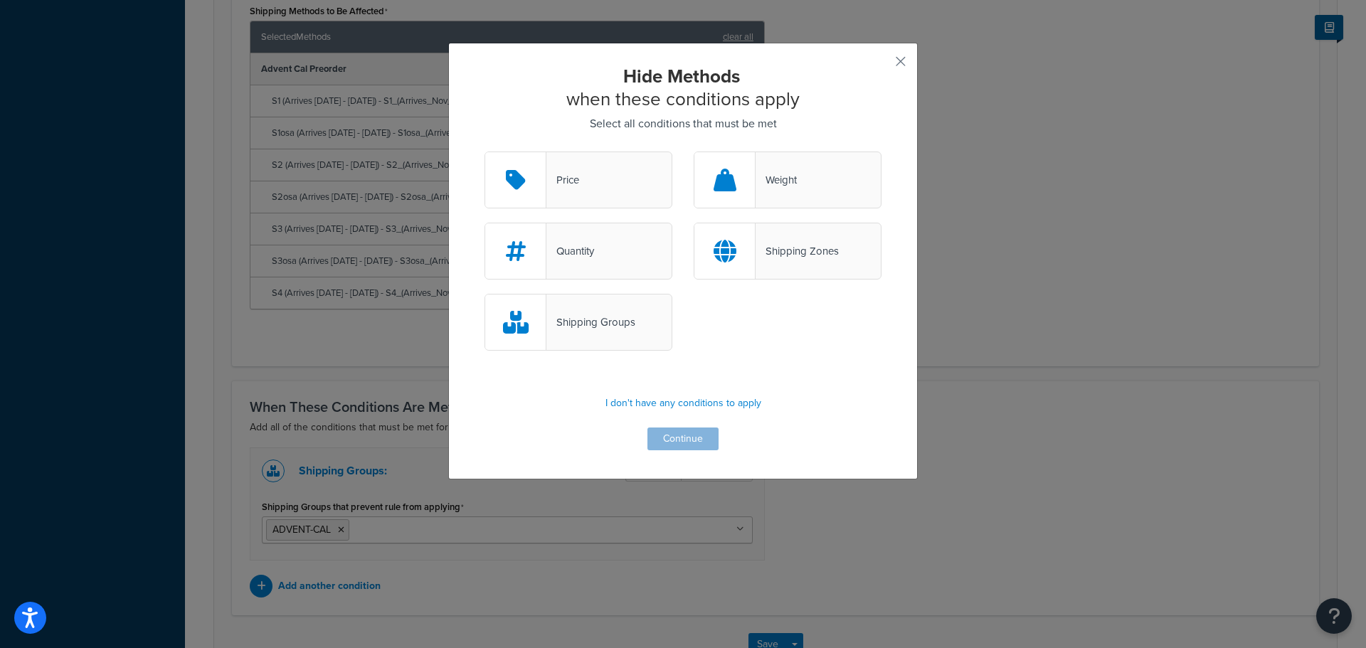
click at [621, 303] on div "Shipping Groups" at bounding box center [579, 322] width 188 height 57
click at [0, 0] on input "Shipping Groups" at bounding box center [0, 0] width 0 height 0
click at [677, 436] on button "Continue" at bounding box center [683, 439] width 71 height 23
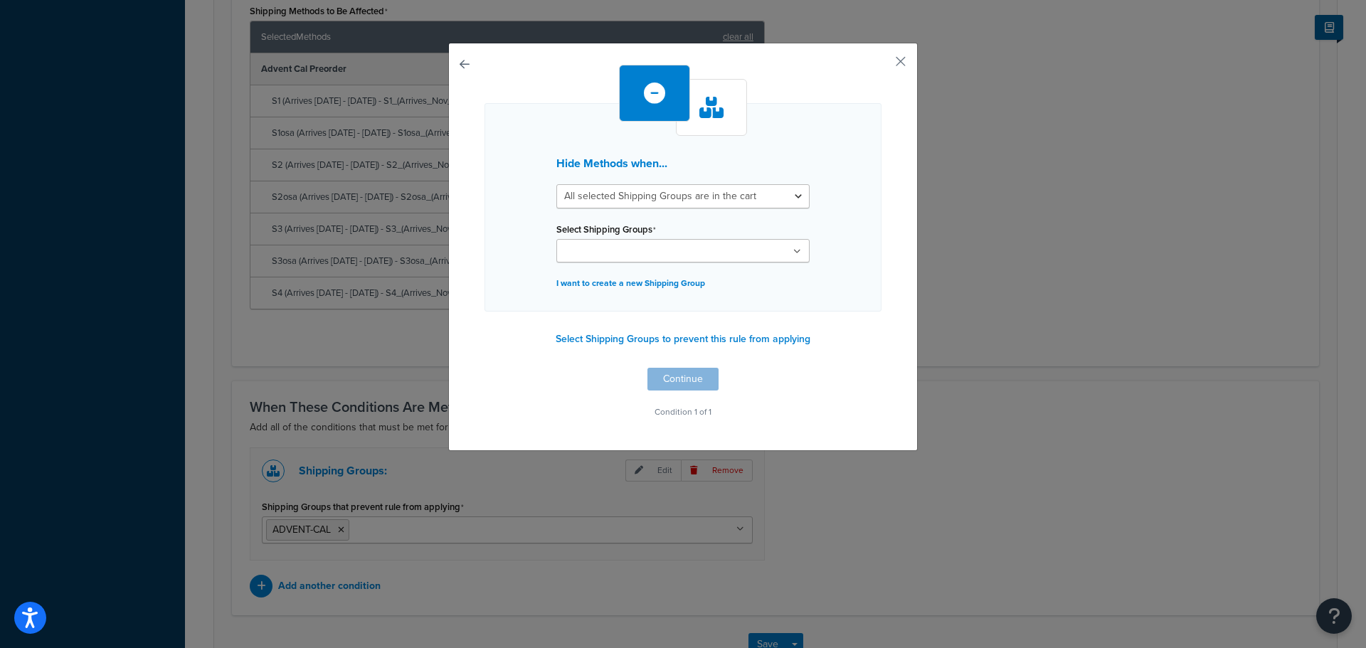
click at [680, 252] on ul at bounding box center [683, 250] width 253 height 23
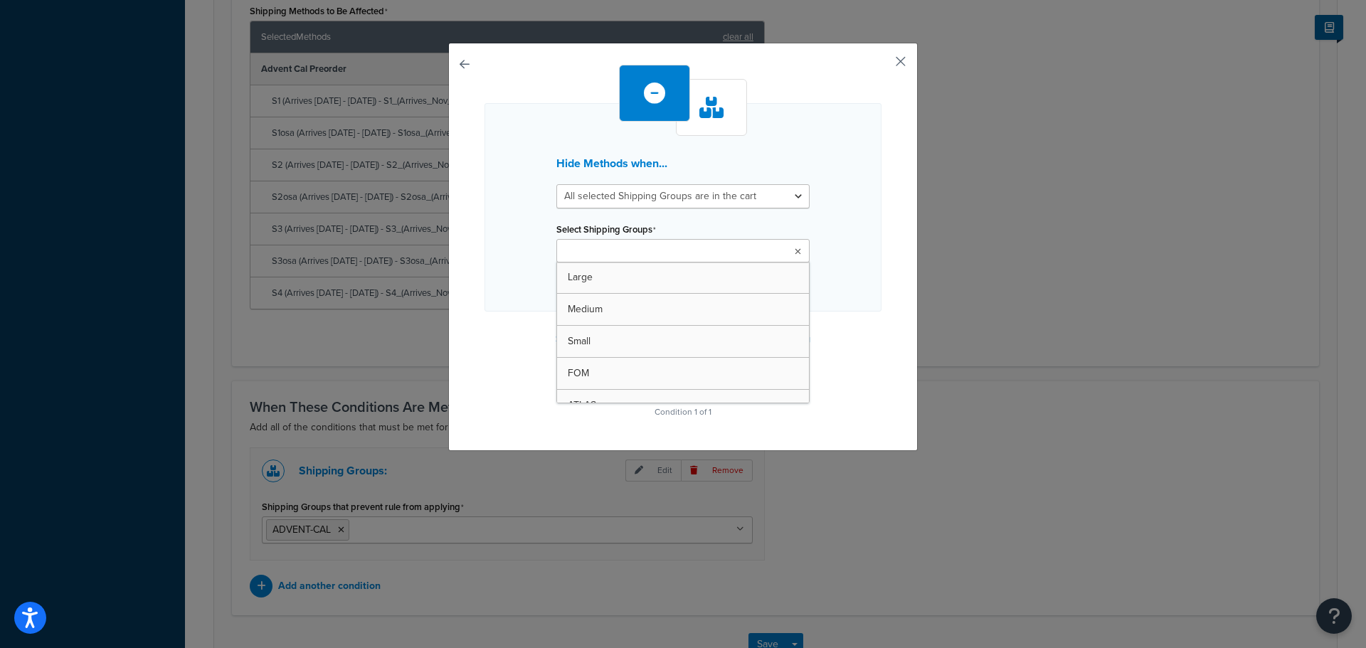
click at [882, 65] on button "button" at bounding box center [880, 67] width 4 height 4
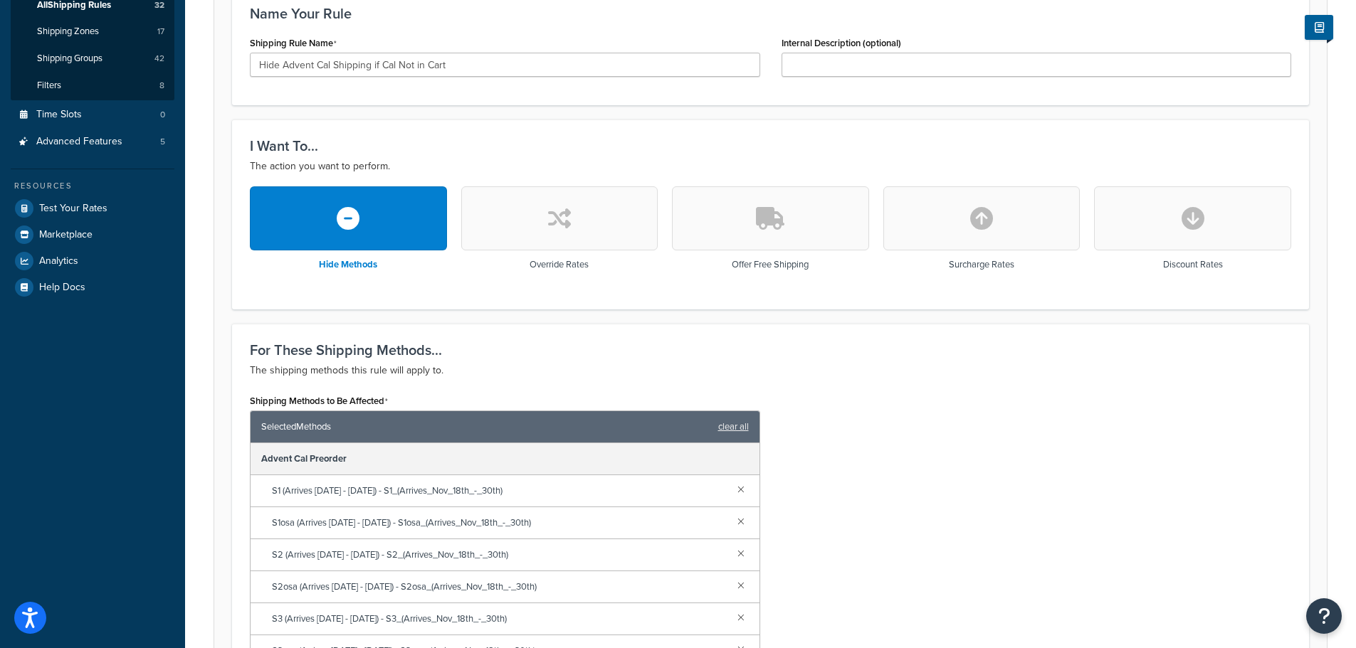
scroll to position [71, 0]
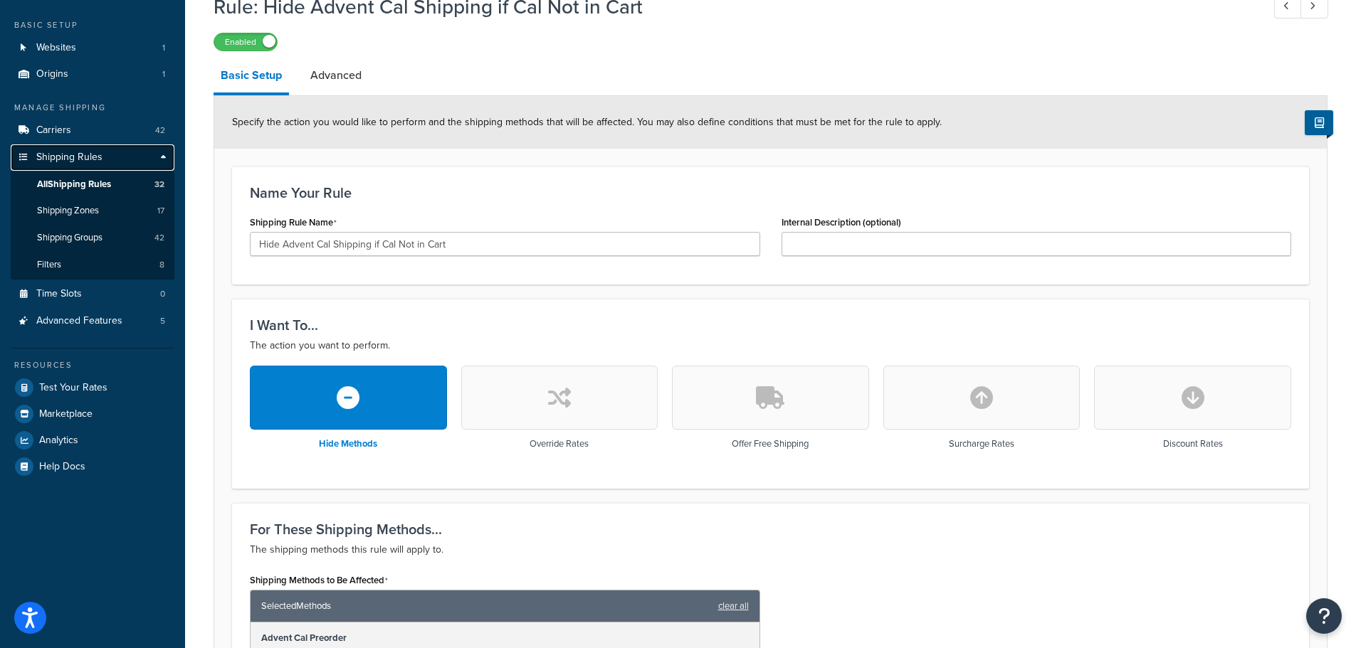
click at [82, 164] on link "Shipping Rules" at bounding box center [93, 157] width 164 height 26
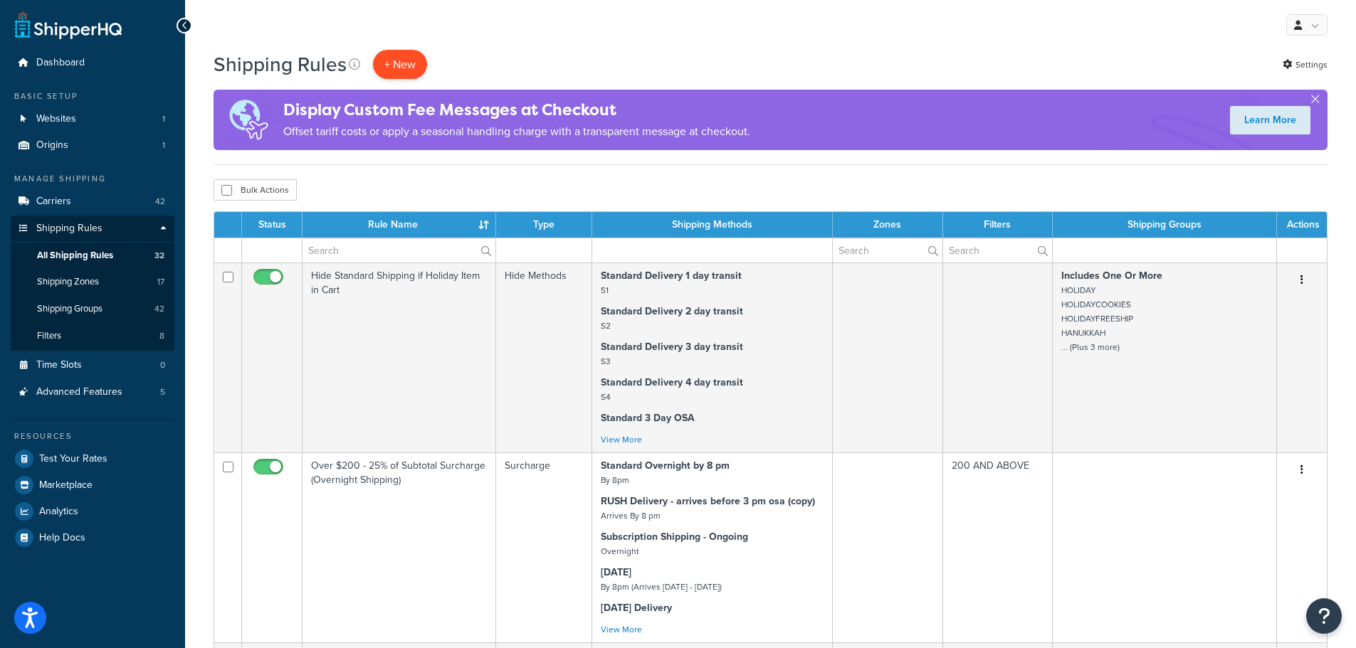
click at [396, 57] on p "+ New" at bounding box center [400, 64] width 54 height 29
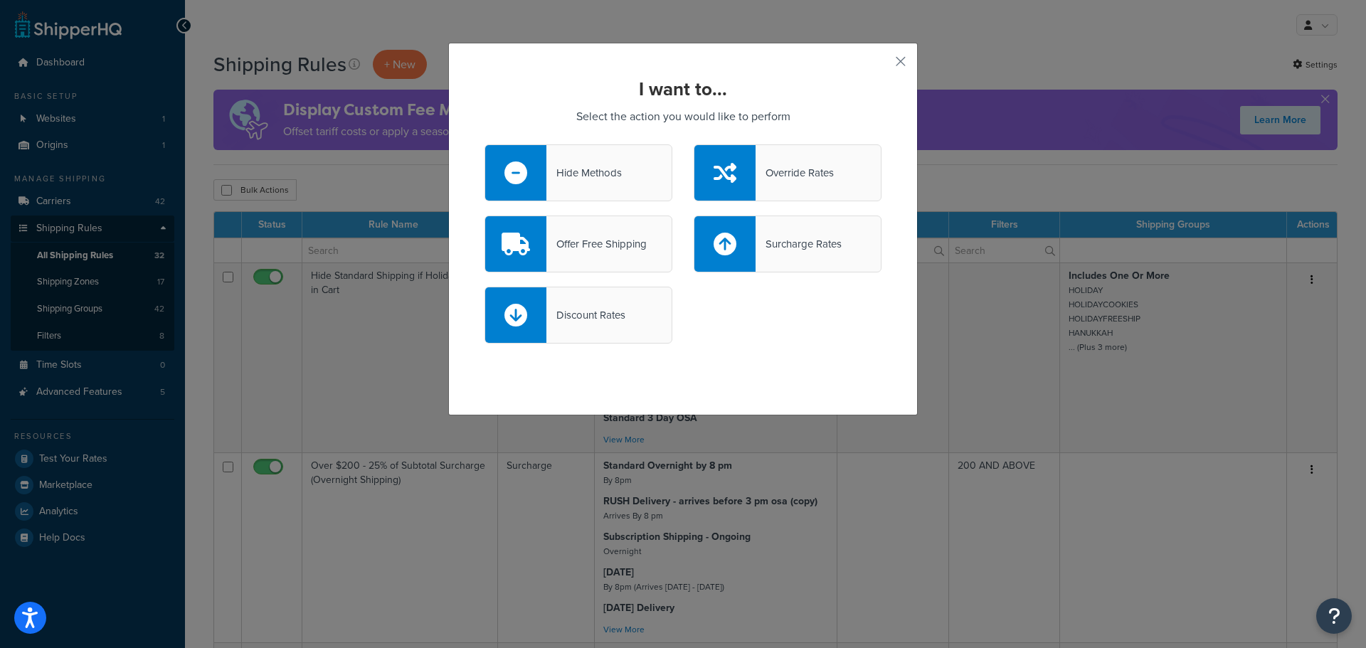
click at [603, 179] on div "Hide Methods" at bounding box center [584, 173] width 75 height 20
click at [0, 0] on input "Hide Methods" at bounding box center [0, 0] width 0 height 0
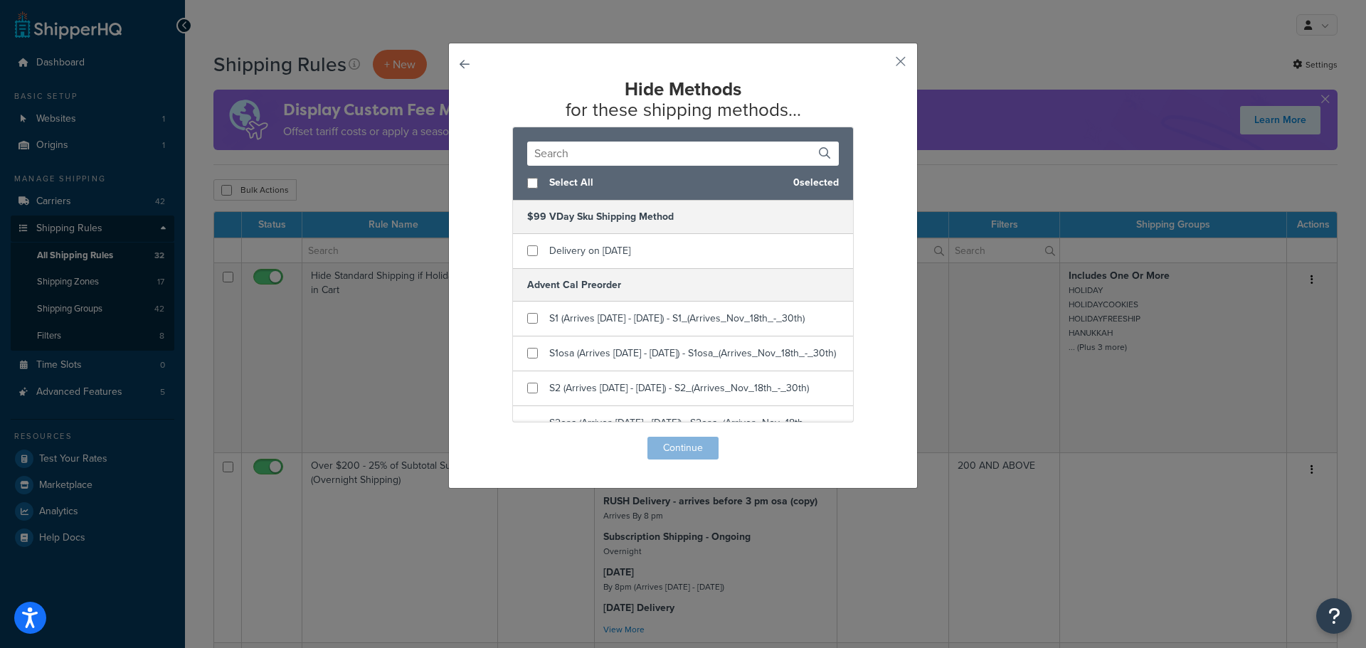
click at [603, 162] on input "text" at bounding box center [683, 154] width 312 height 24
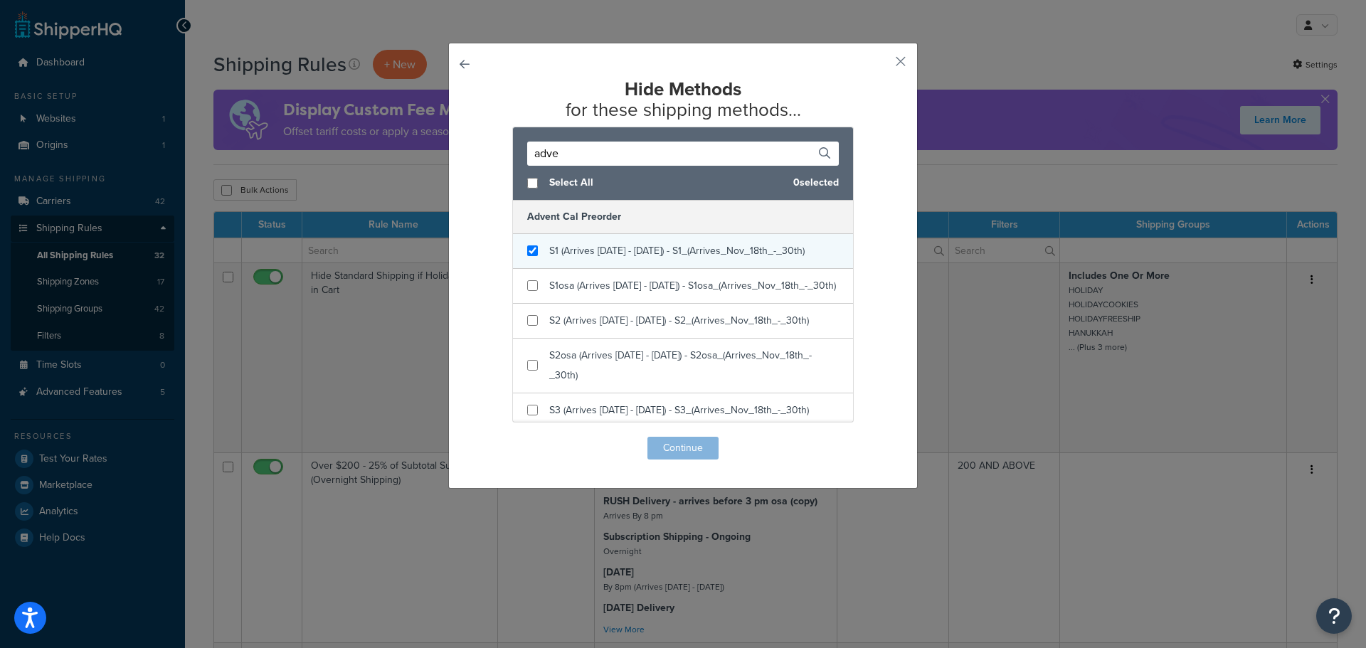
type input "adve"
checkbox input "true"
click at [606, 251] on span "S1 (Arrives [DATE] - [DATE]) - S1_(Arrives_Nov_18th_-_30th)" at bounding box center [676, 250] width 255 height 15
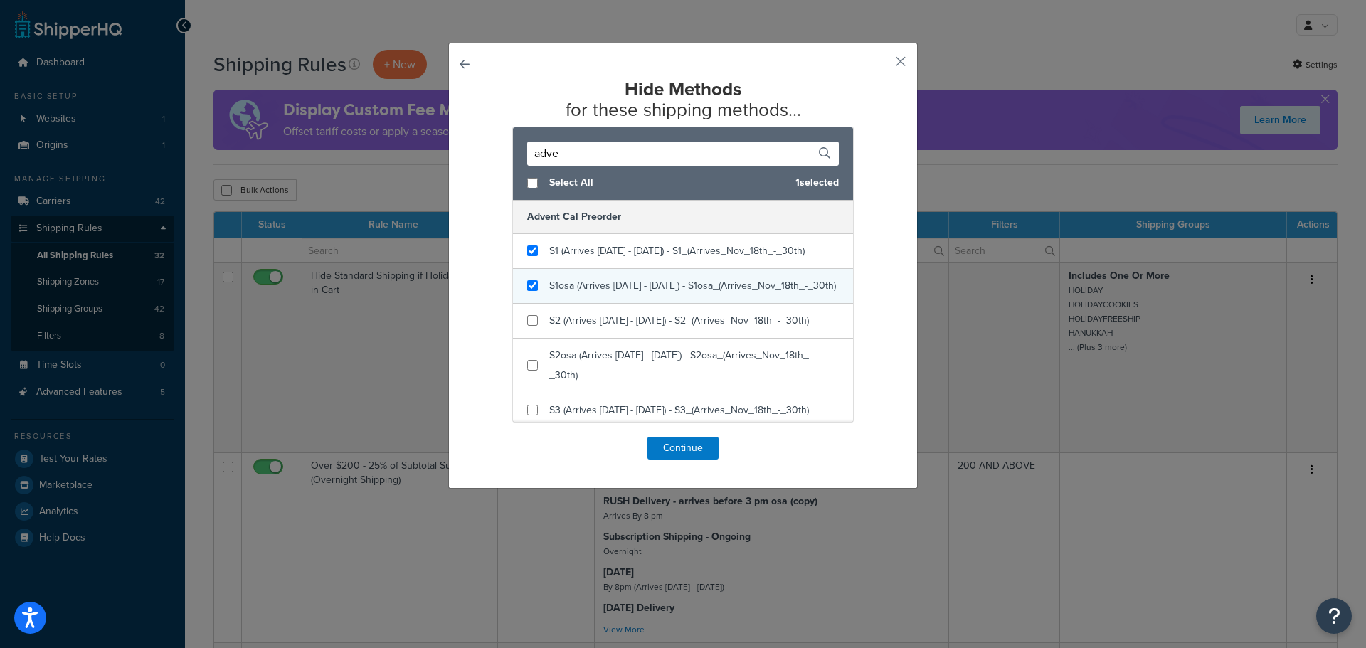
checkbox input "true"
click at [598, 290] on span "S1osa (Arrives [DATE] - [DATE]) - S1osa_(Arrives_Nov_18th_-_30th)" at bounding box center [692, 285] width 287 height 15
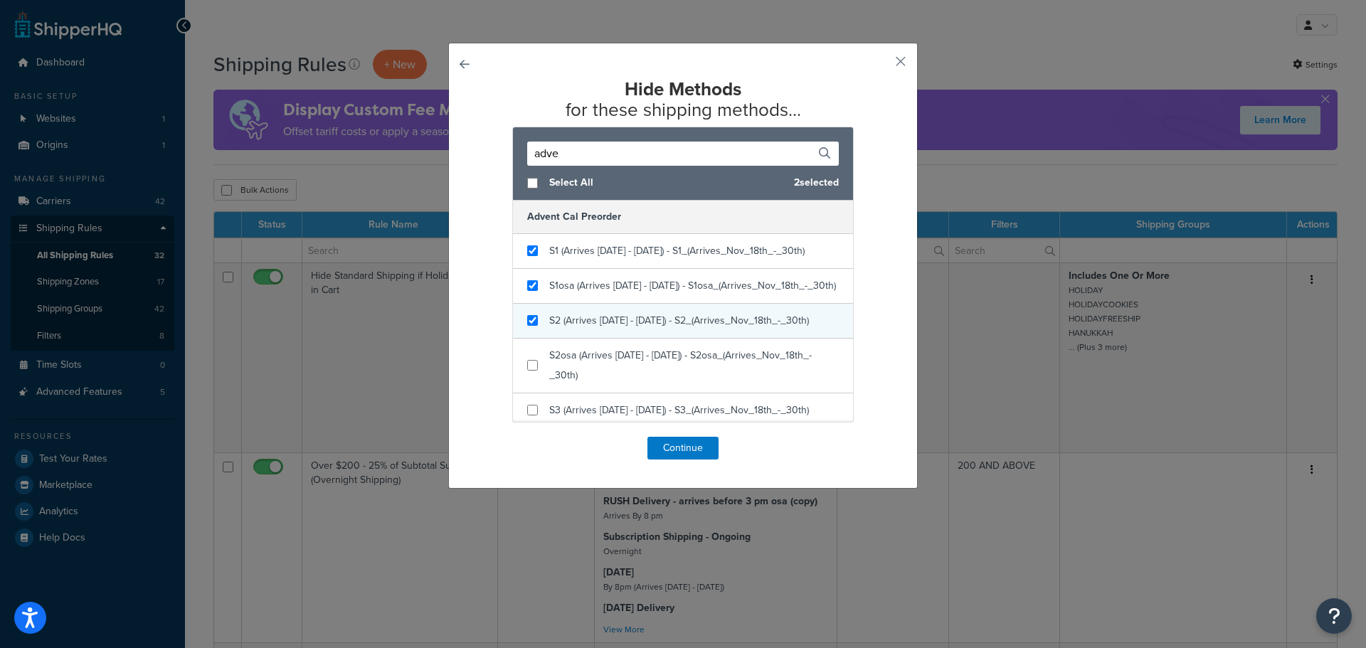
checkbox input "true"
click at [594, 328] on span "S2 (Arrives [DATE] - [DATE]) - S2_(Arrives_Nov_18th_-_30th)" at bounding box center [679, 320] width 260 height 15
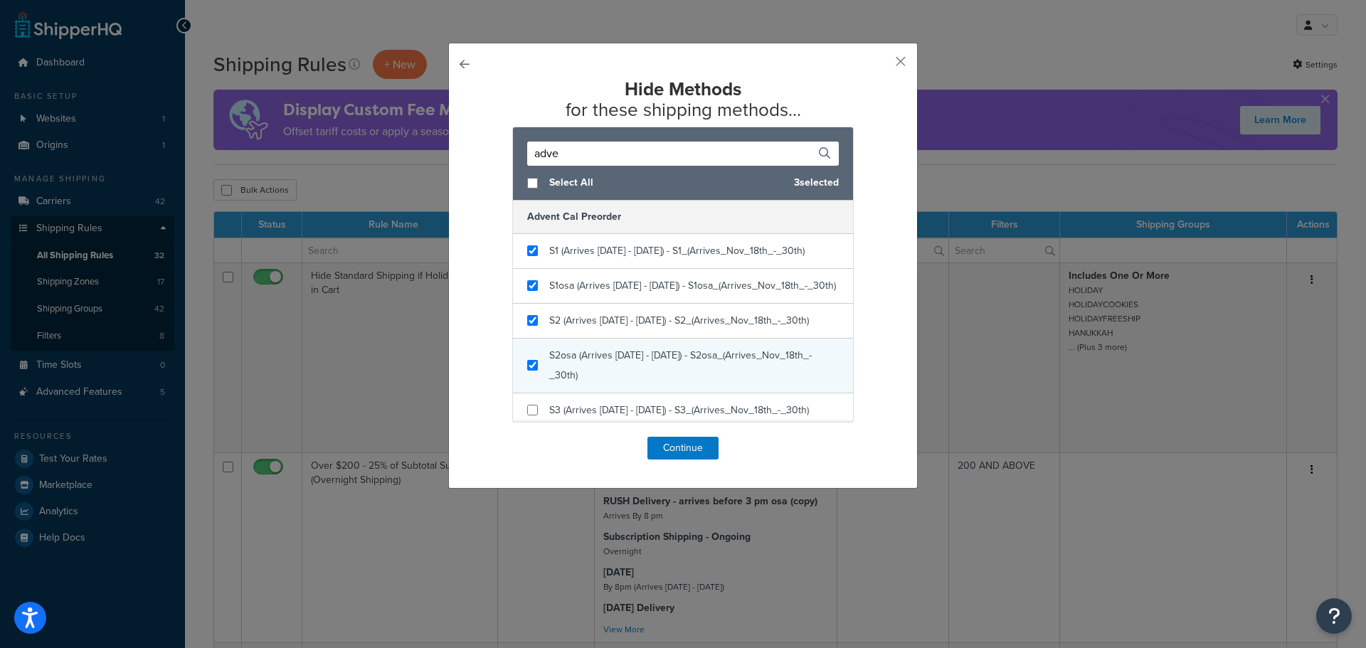
checkbox input "true"
click at [595, 384] on div "S2osa (Arrives [DATE] - [DATE]) - S2osa_(Arrives_Nov_18th_-_30th)" at bounding box center [694, 366] width 290 height 40
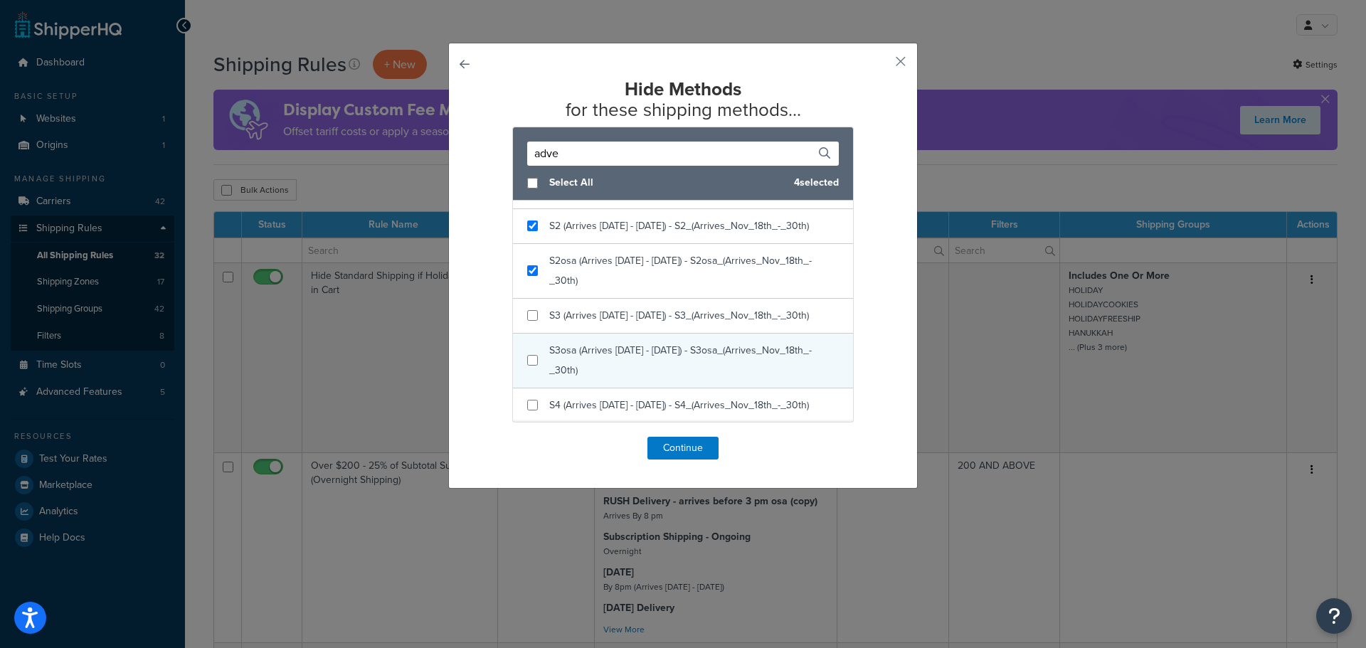
scroll to position [115, 0]
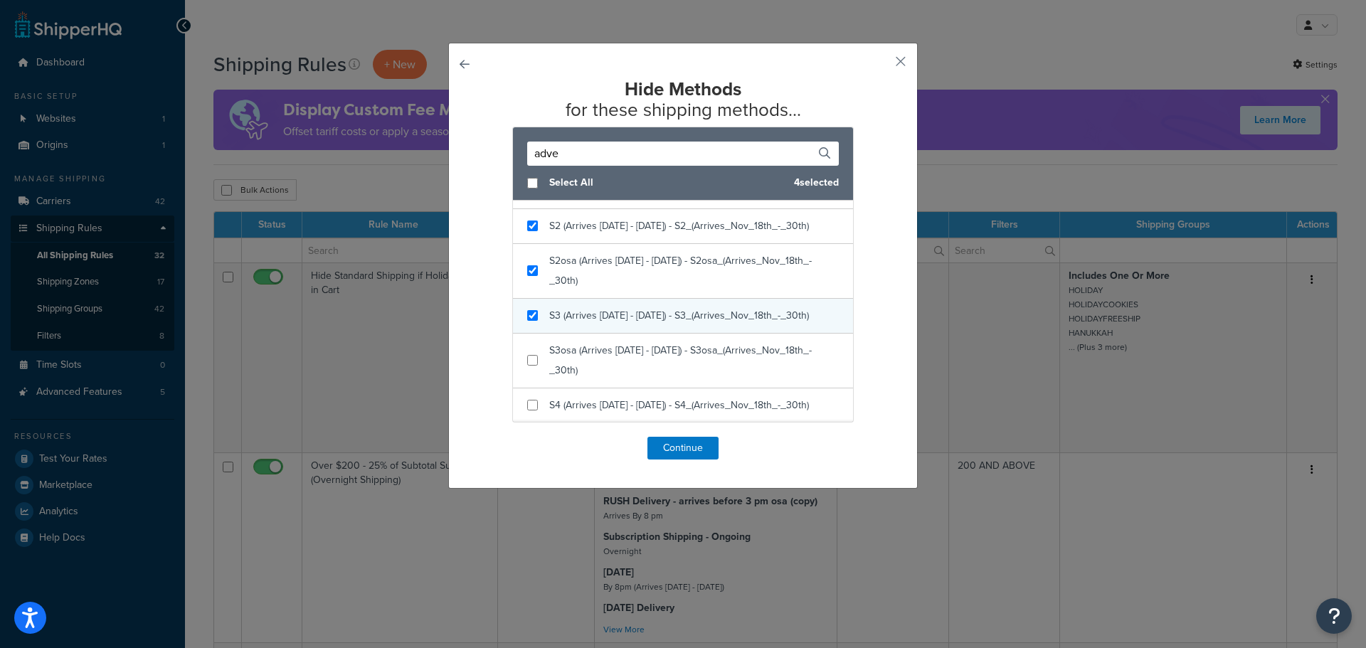
checkbox input "true"
click at [600, 326] on div "S3 (Arrives [DATE] - [DATE]) - S3_(Arrives_Nov_18th_-_30th)" at bounding box center [683, 316] width 340 height 35
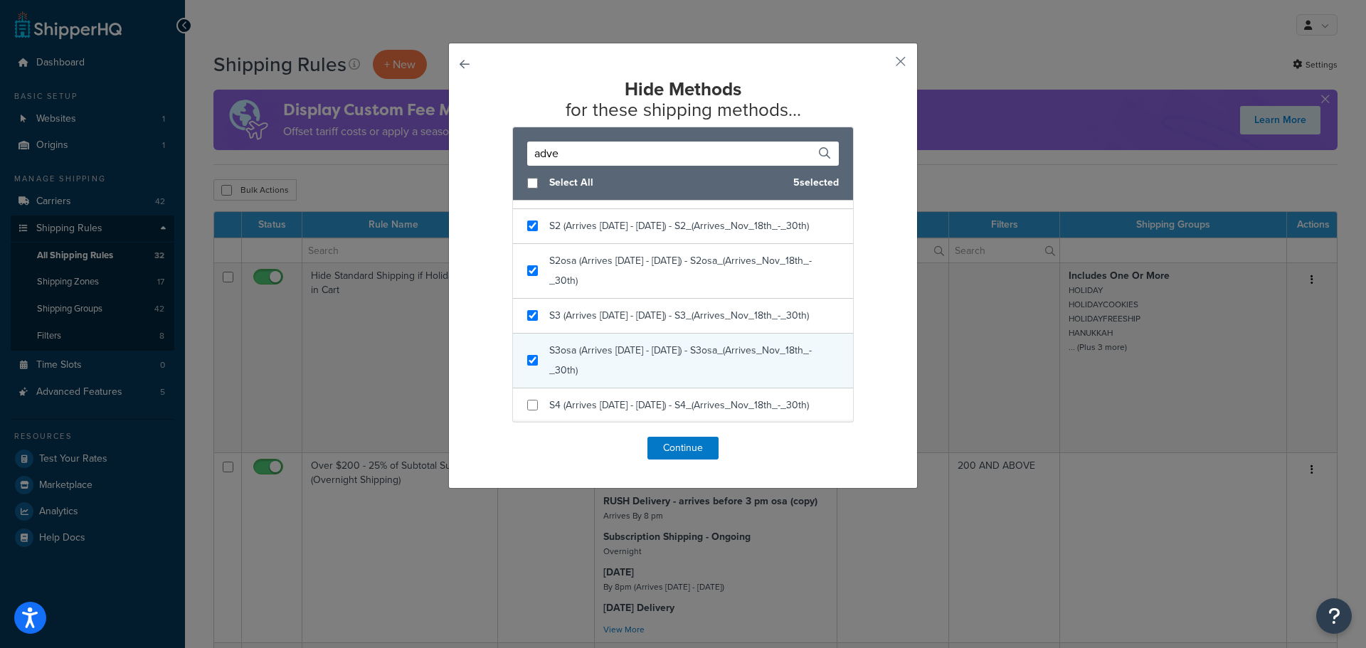
checkbox input "true"
click at [601, 360] on div "S3osa (Arrives [DATE] - [DATE]) - S3osa_(Arrives_Nov_18th_-_30th)" at bounding box center [694, 361] width 290 height 40
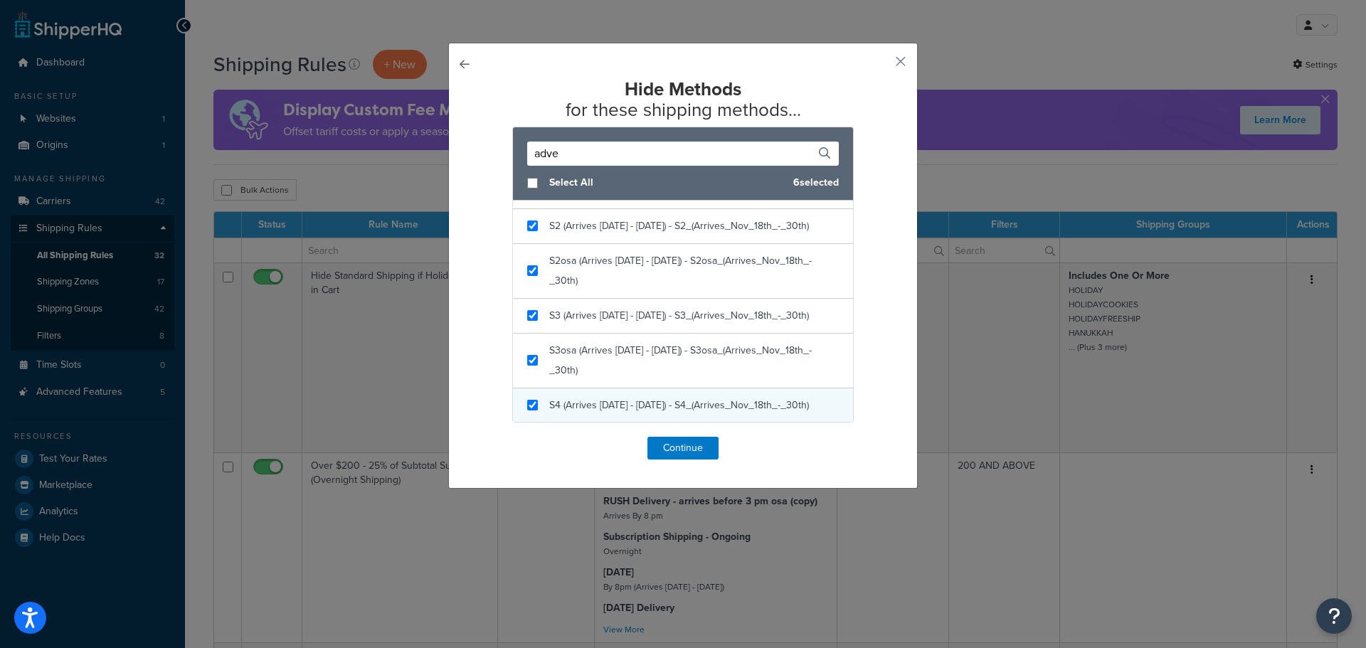
checkbox input "true"
click at [606, 406] on span "S4 (Arrives [DATE] - [DATE]) - S4_(Arrives_Nov_18th_-_30th)" at bounding box center [679, 405] width 260 height 15
click at [697, 451] on button "Continue" at bounding box center [683, 448] width 71 height 23
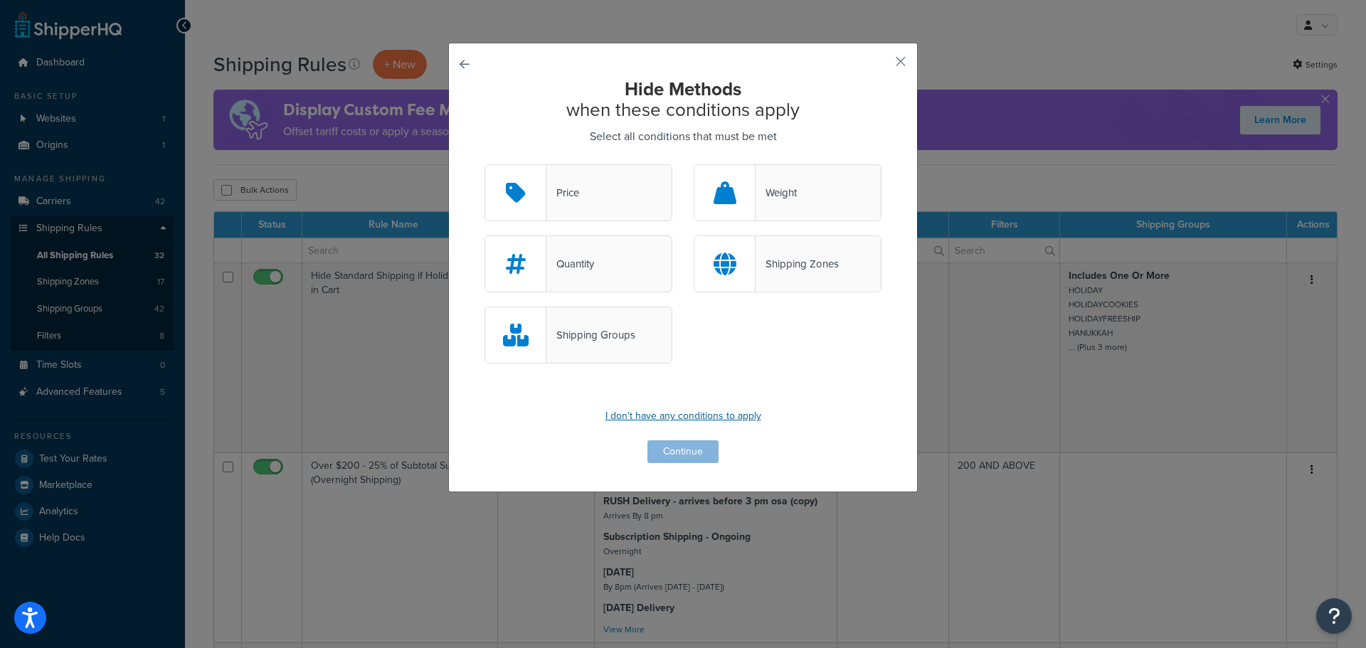
click at [640, 417] on p "I don't have any conditions to apply" at bounding box center [683, 416] width 397 height 20
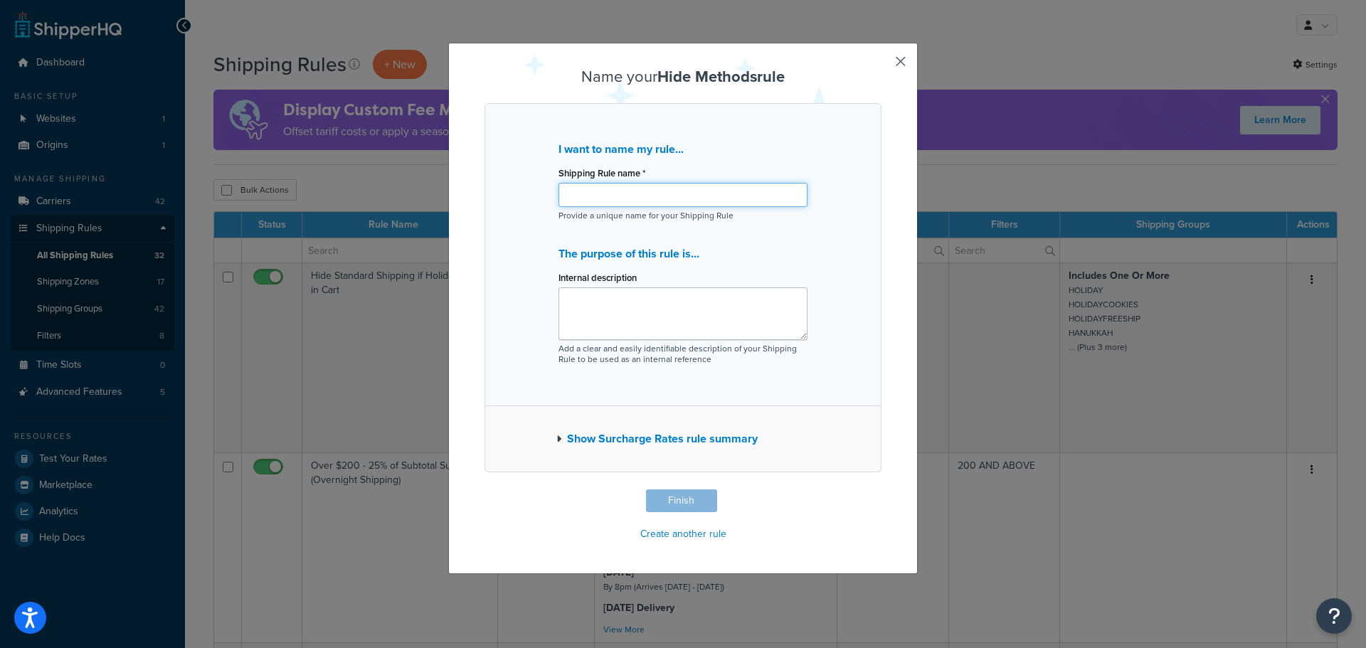
click at [615, 198] on input "Shipping Rule name *" at bounding box center [683, 195] width 249 height 24
type input "Hide Advent Cal Shipping if Anything Else in Cart"
click at [673, 503] on button "Finish" at bounding box center [681, 501] width 71 height 23
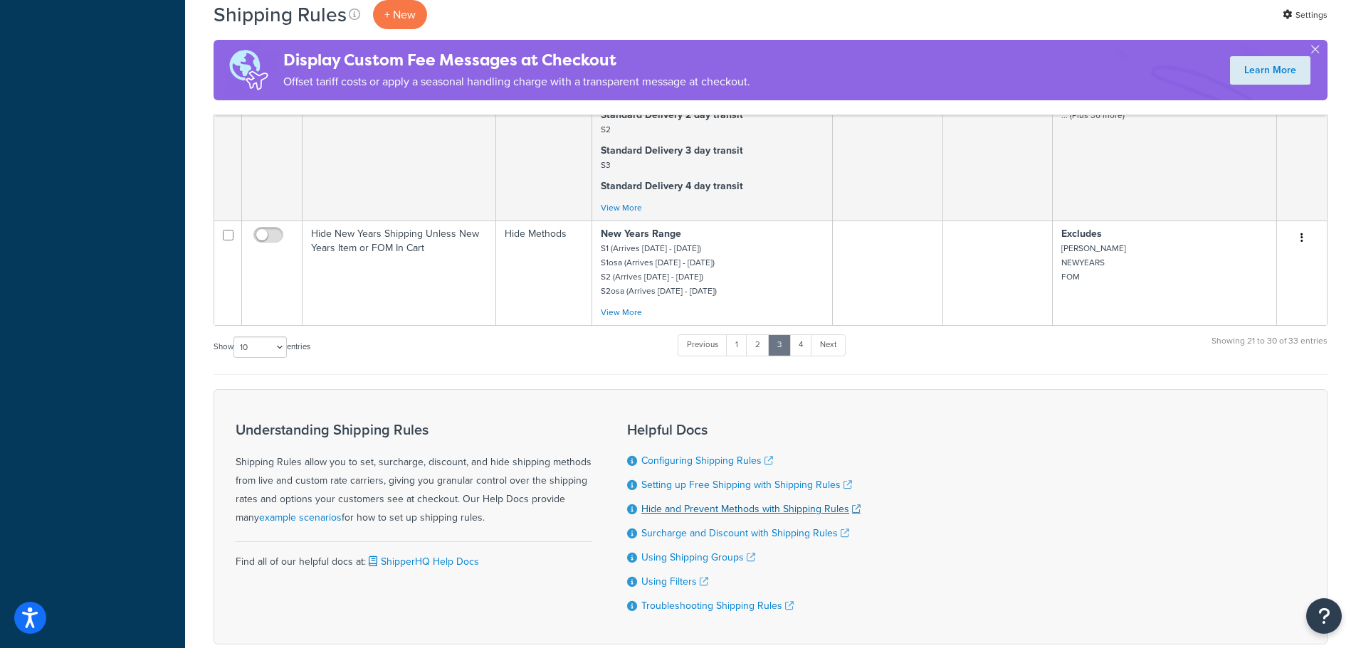
scroll to position [1393, 0]
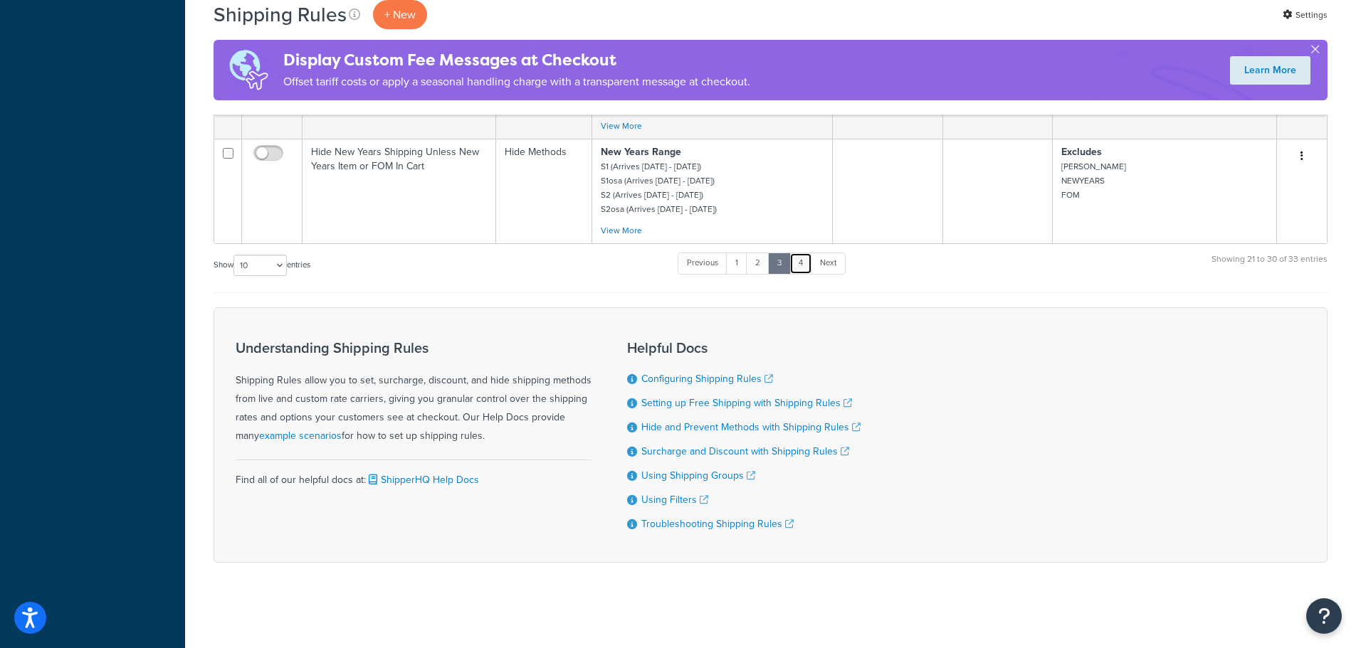
click at [800, 259] on link "4" at bounding box center [800, 263] width 23 height 21
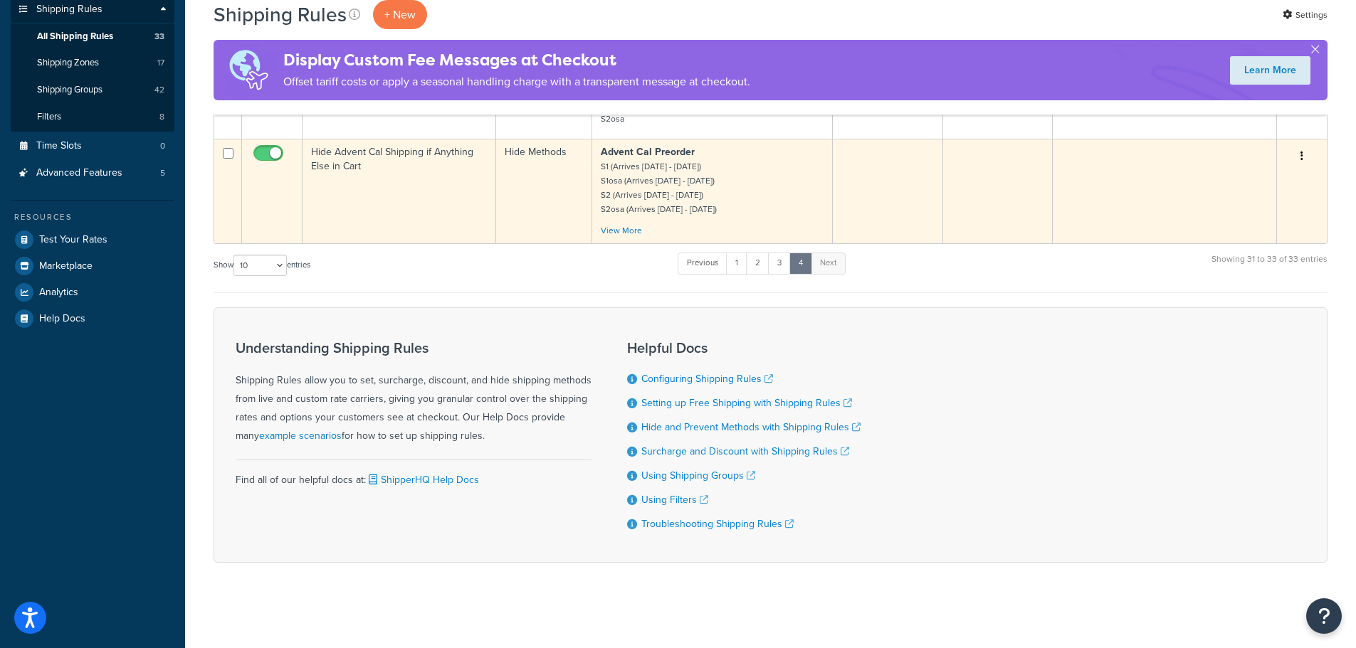
click at [420, 188] on td "Hide Advent Cal Shipping if Anything Else in Cart" at bounding box center [399, 191] width 194 height 105
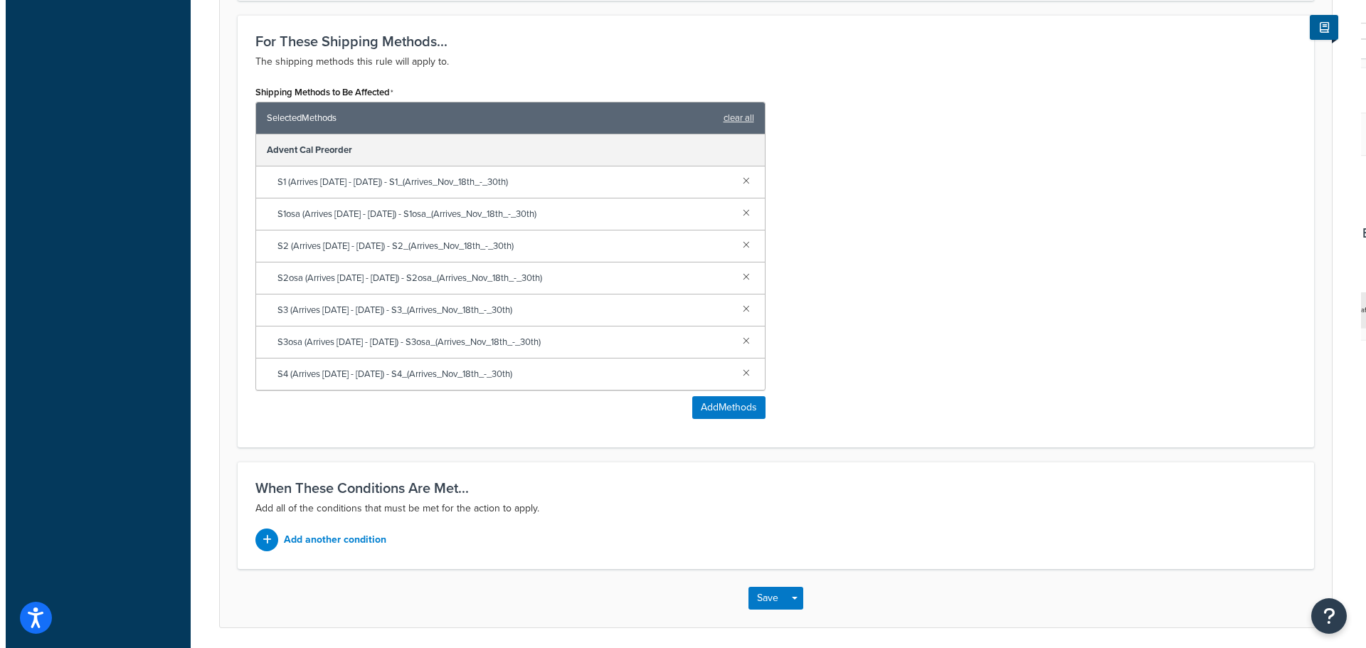
scroll to position [611, 0]
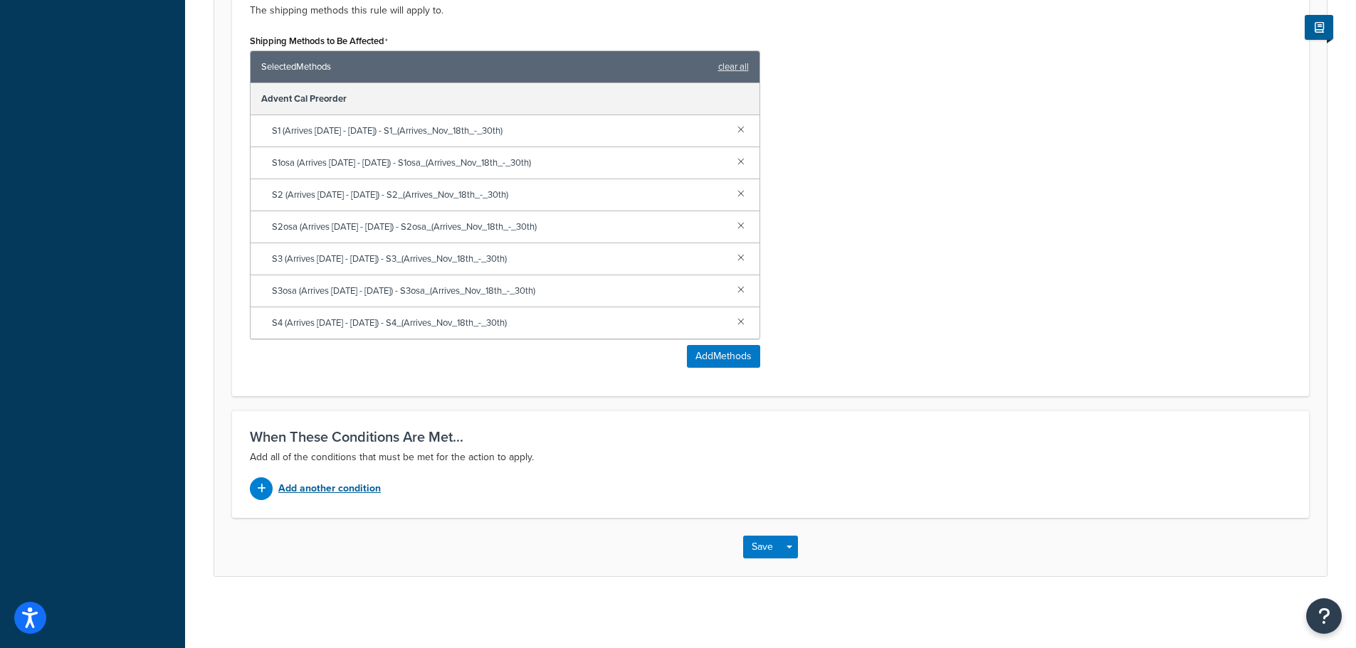
click at [339, 479] on p "Add another condition" at bounding box center [329, 489] width 102 height 20
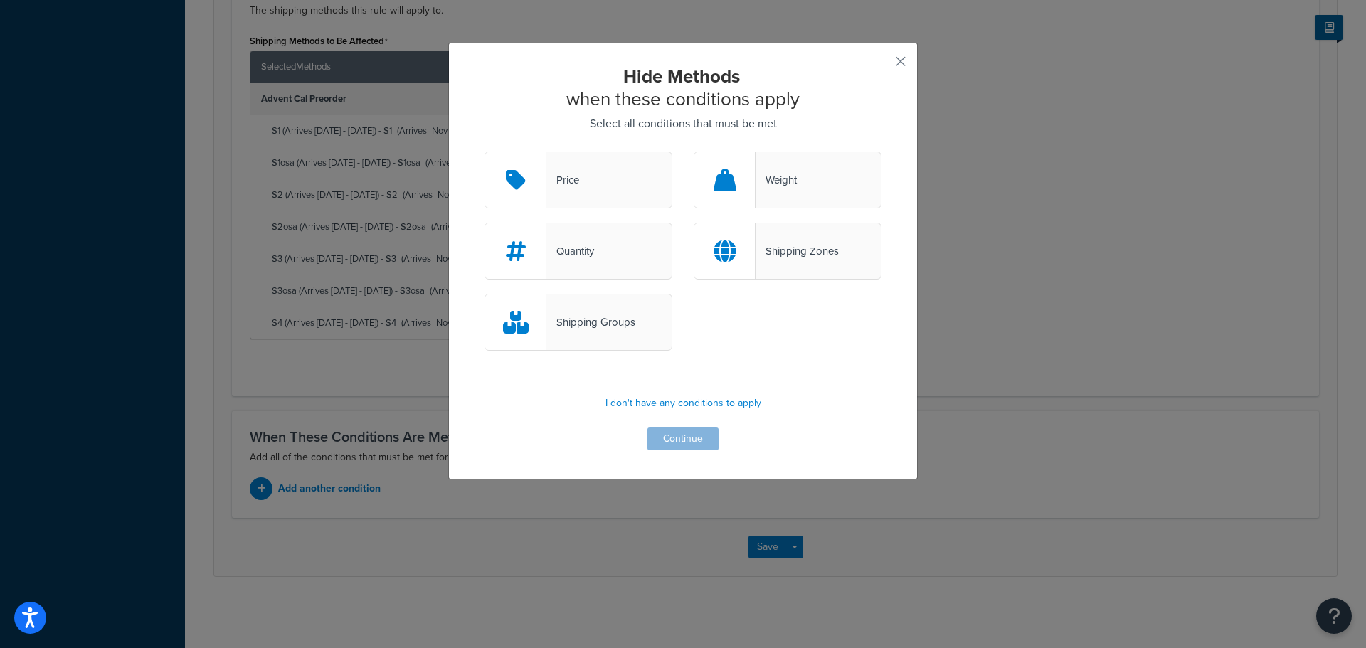
click at [618, 311] on div "Shipping Groups" at bounding box center [579, 322] width 188 height 57
click at [0, 0] on input "Shipping Groups" at bounding box center [0, 0] width 0 height 0
click at [694, 435] on button "Continue" at bounding box center [683, 439] width 71 height 23
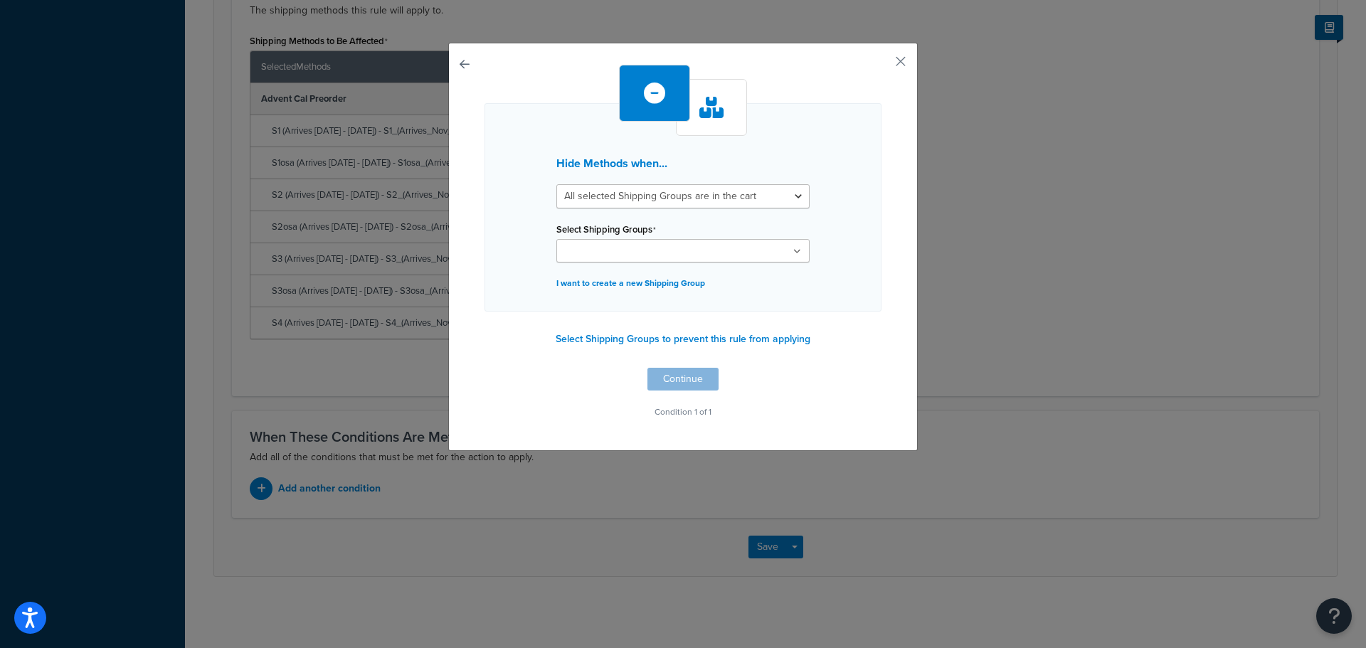
click at [657, 248] on input "Select Shipping Groups" at bounding box center [624, 252] width 126 height 16
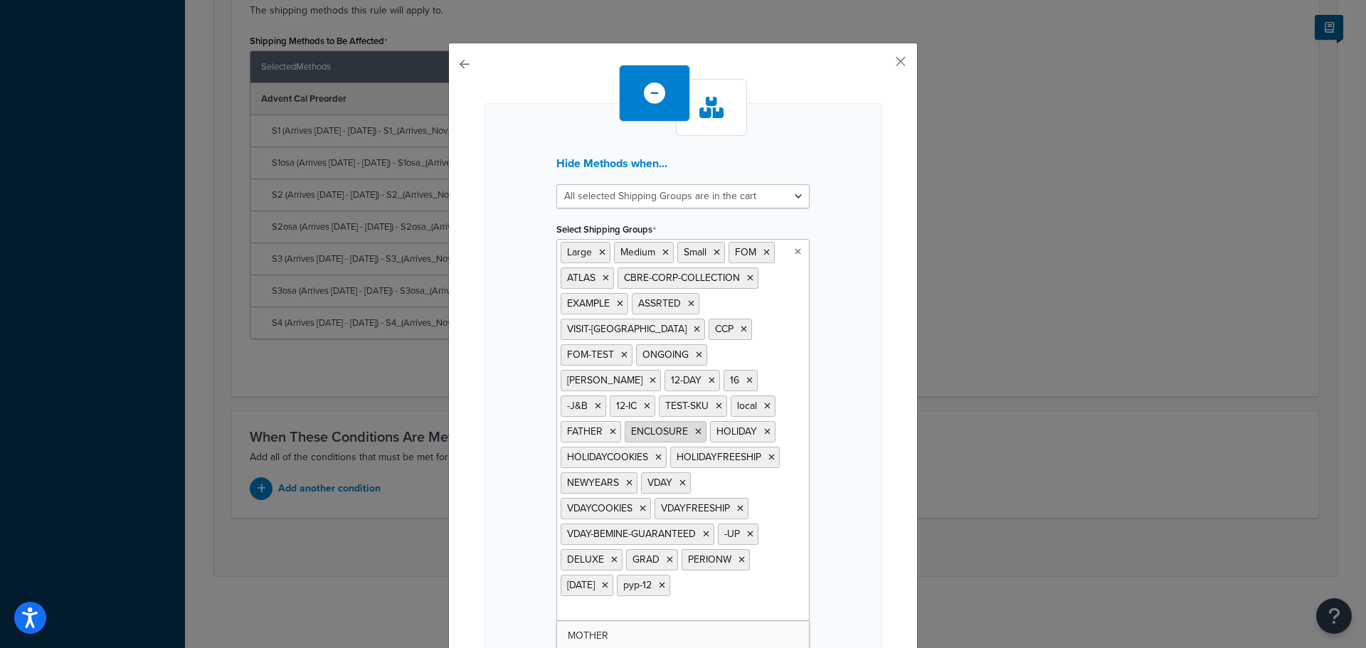
click at [695, 433] on icon at bounding box center [698, 432] width 6 height 9
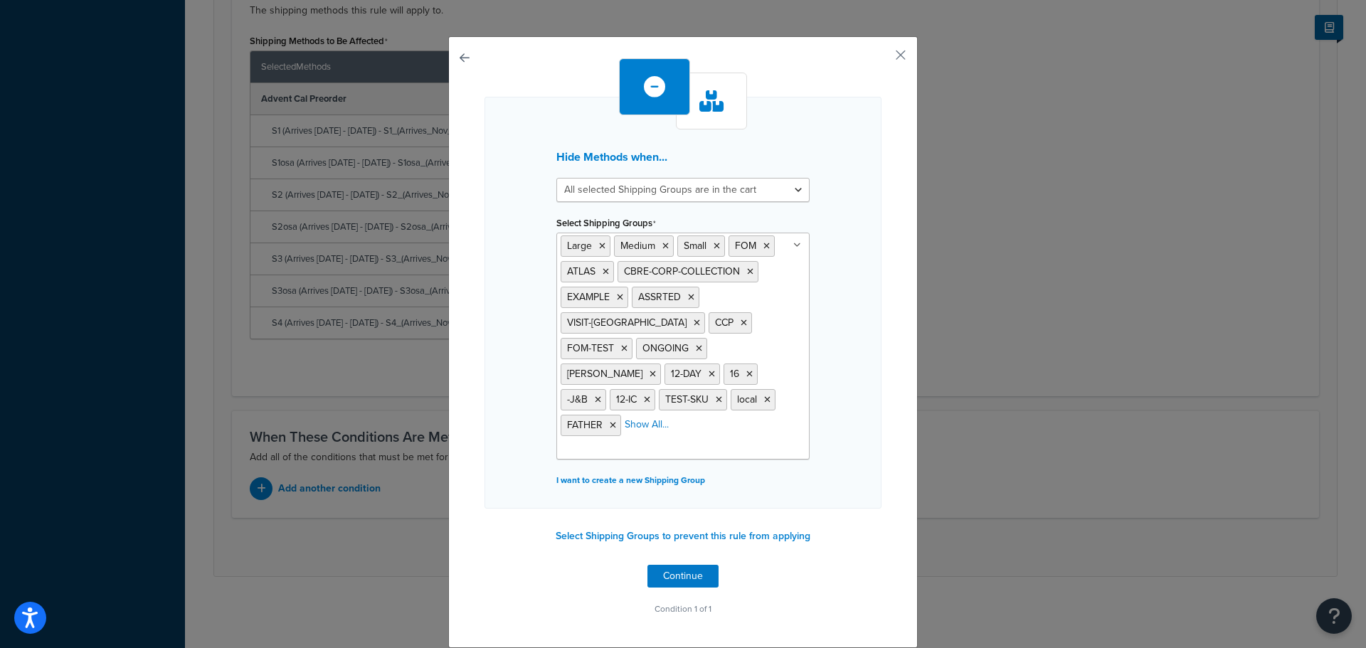
click at [839, 542] on div "Hide Methods when... All selected Shipping Groups are in the cart Any selected …" at bounding box center [683, 338] width 397 height 561
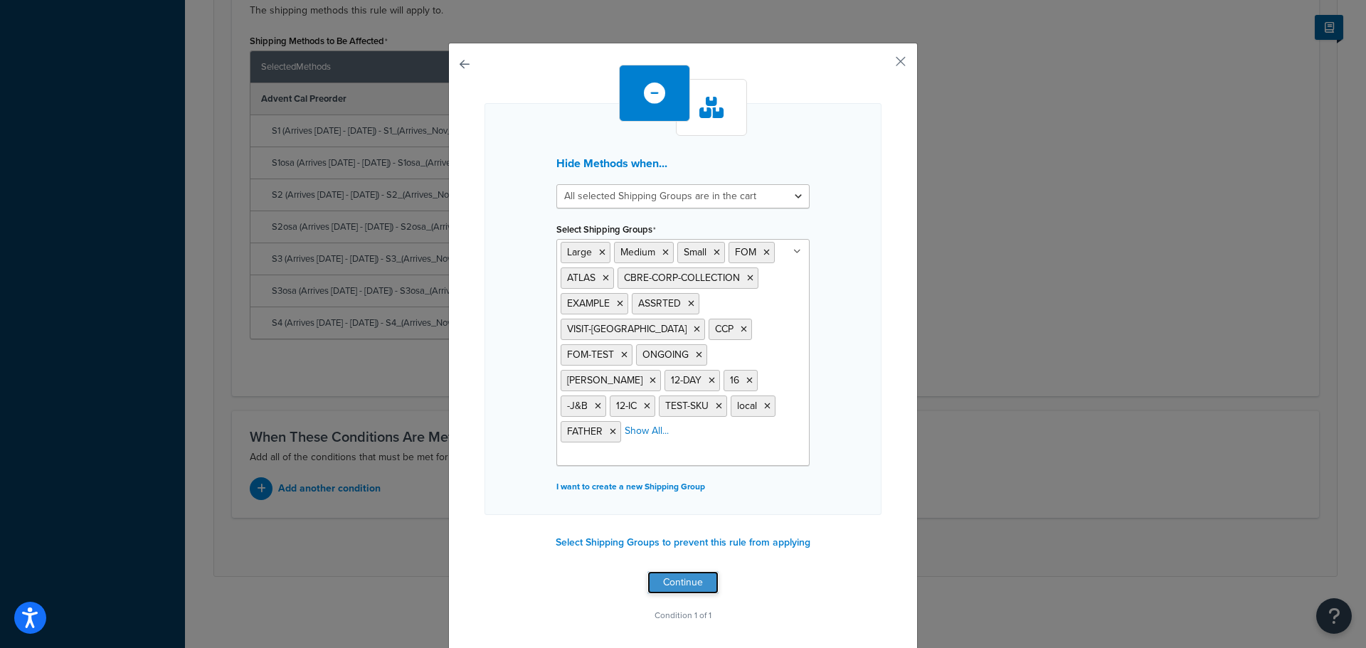
click at [698, 571] on button "Continue" at bounding box center [683, 582] width 71 height 23
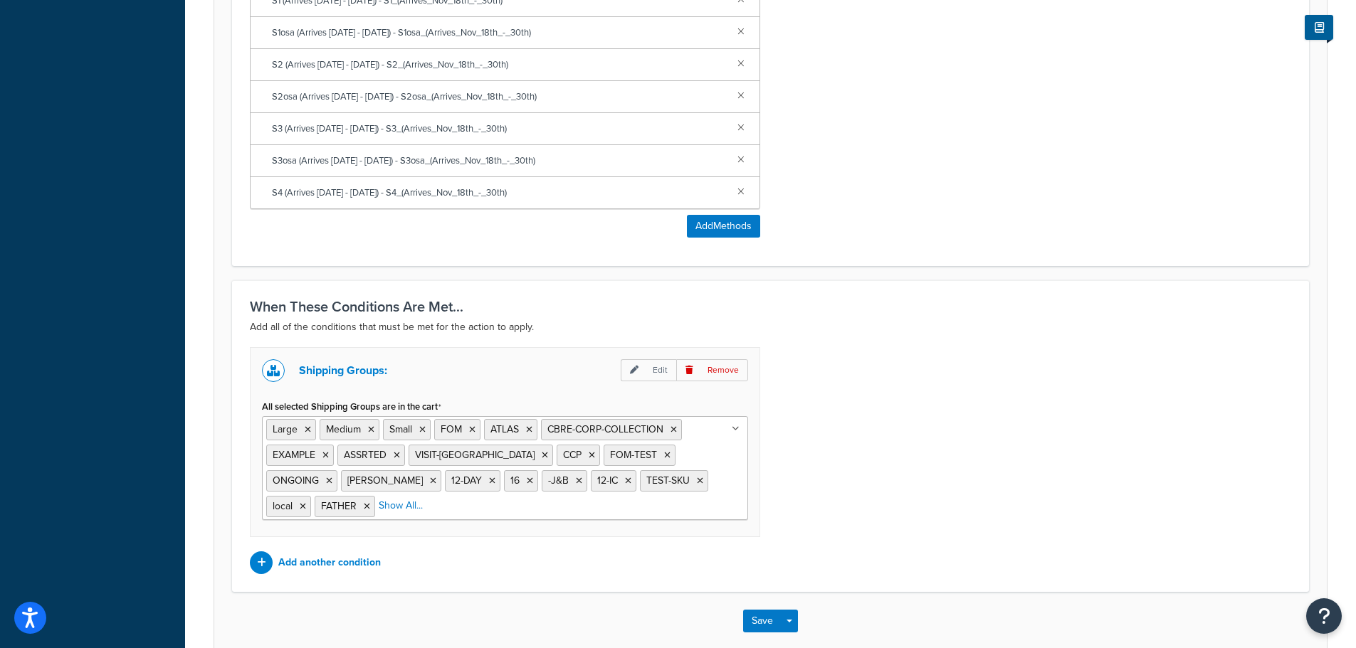
scroll to position [815, 0]
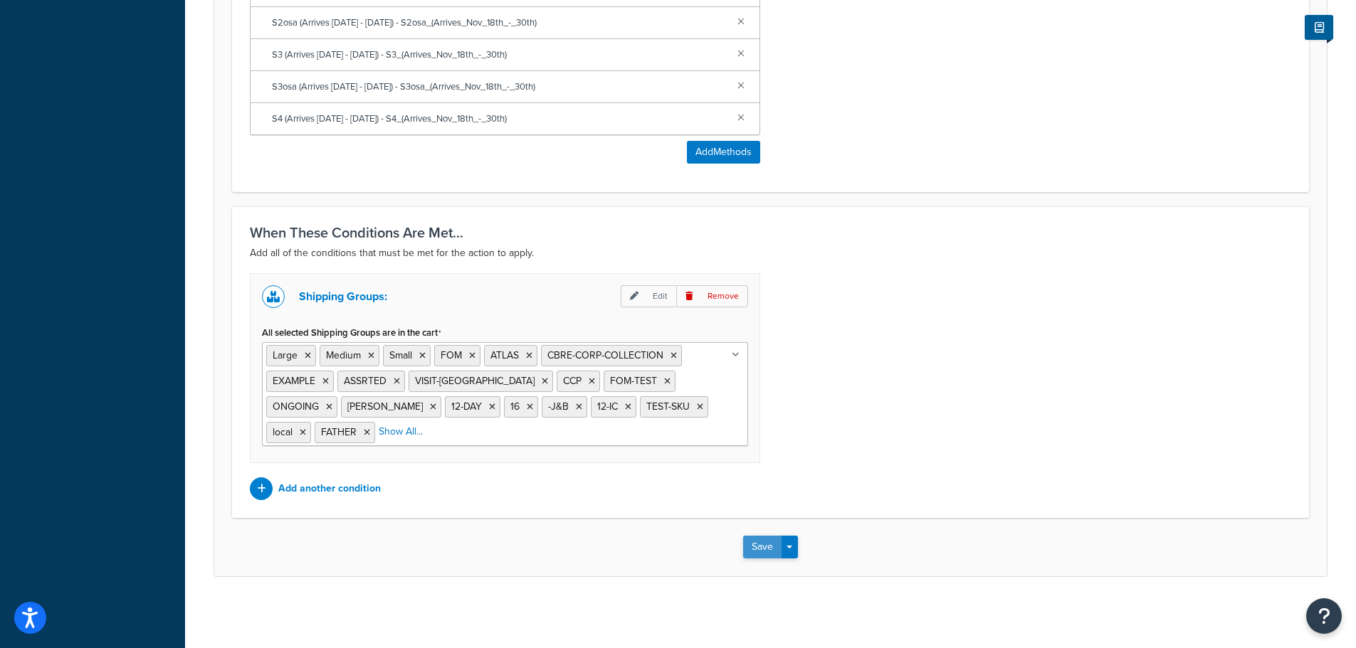
click at [757, 544] on button "Save" at bounding box center [762, 547] width 38 height 23
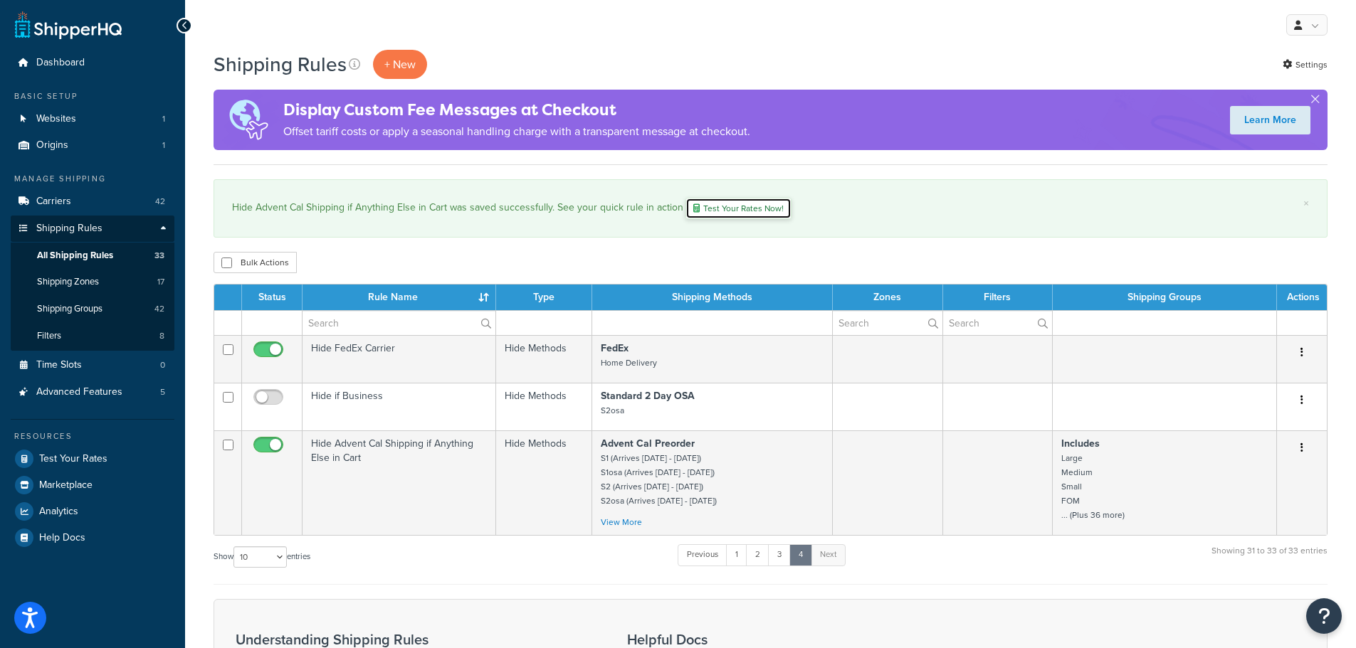
click at [761, 211] on link "Test Your Rates Now!" at bounding box center [738, 208] width 106 height 21
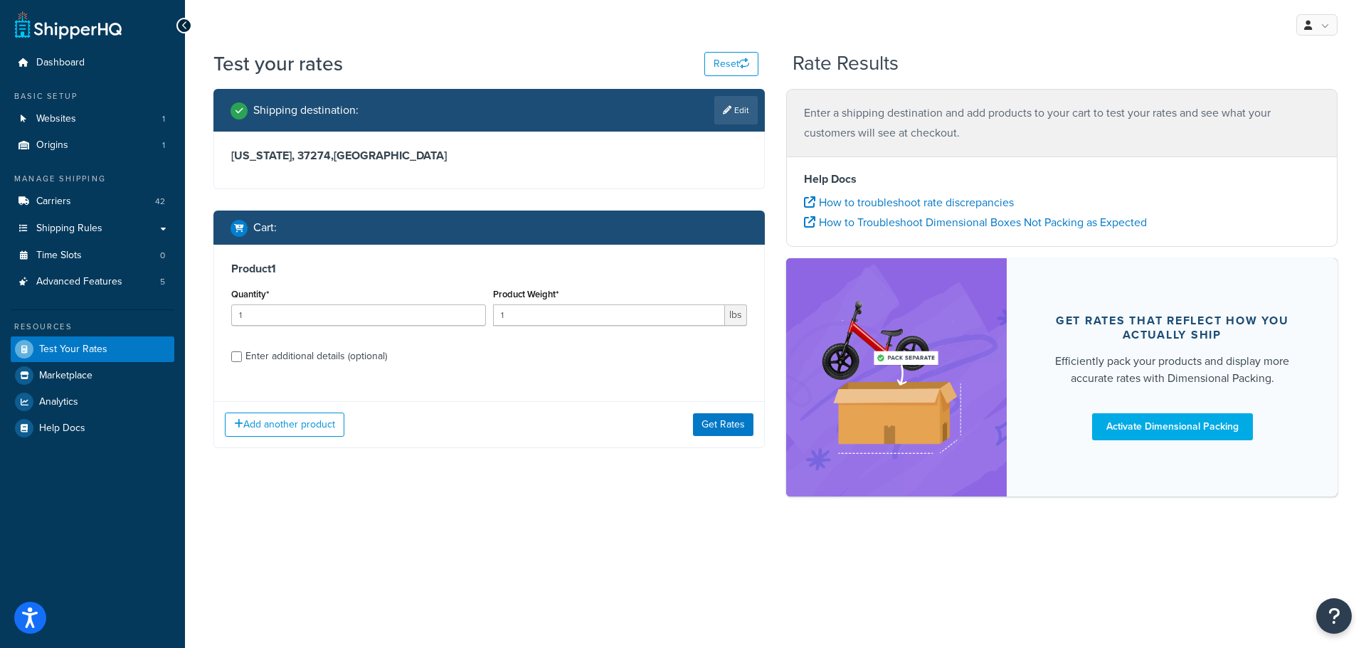
click at [362, 352] on div "Enter additional details (optional)" at bounding box center [317, 357] width 142 height 20
click at [242, 352] on input "Enter additional details (optional)" at bounding box center [236, 357] width 11 height 11
checkbox input "true"
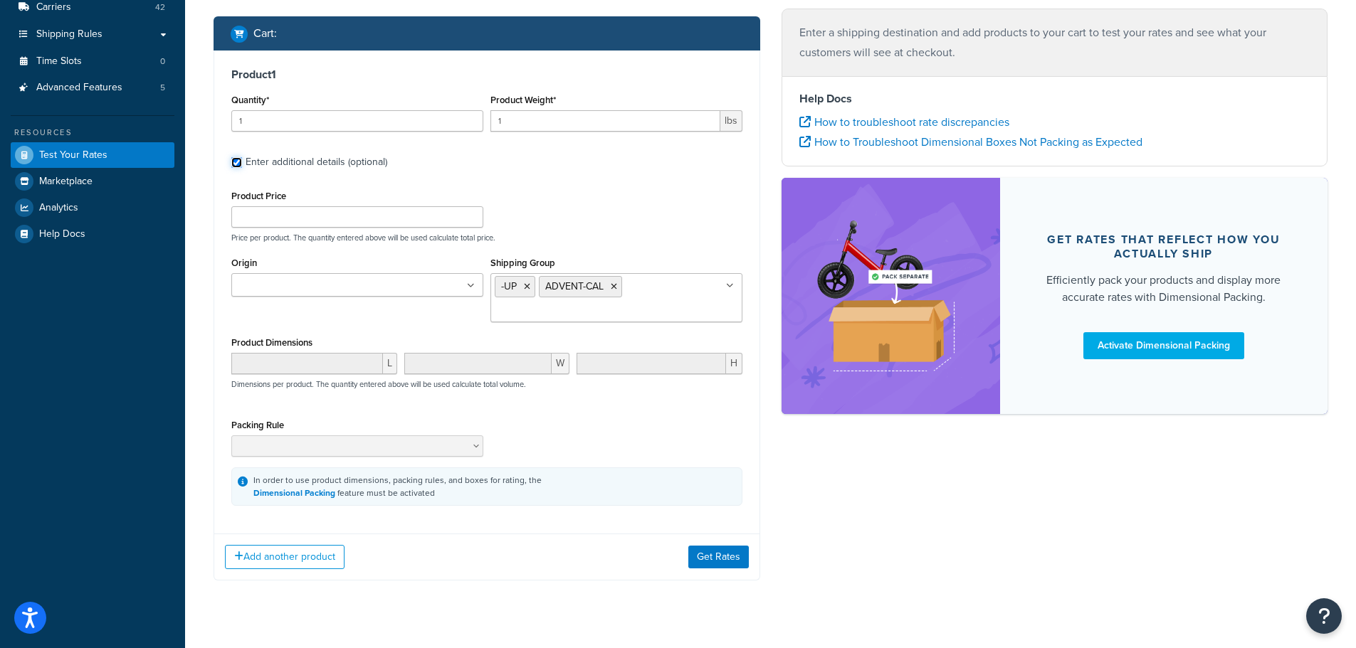
scroll to position [219, 0]
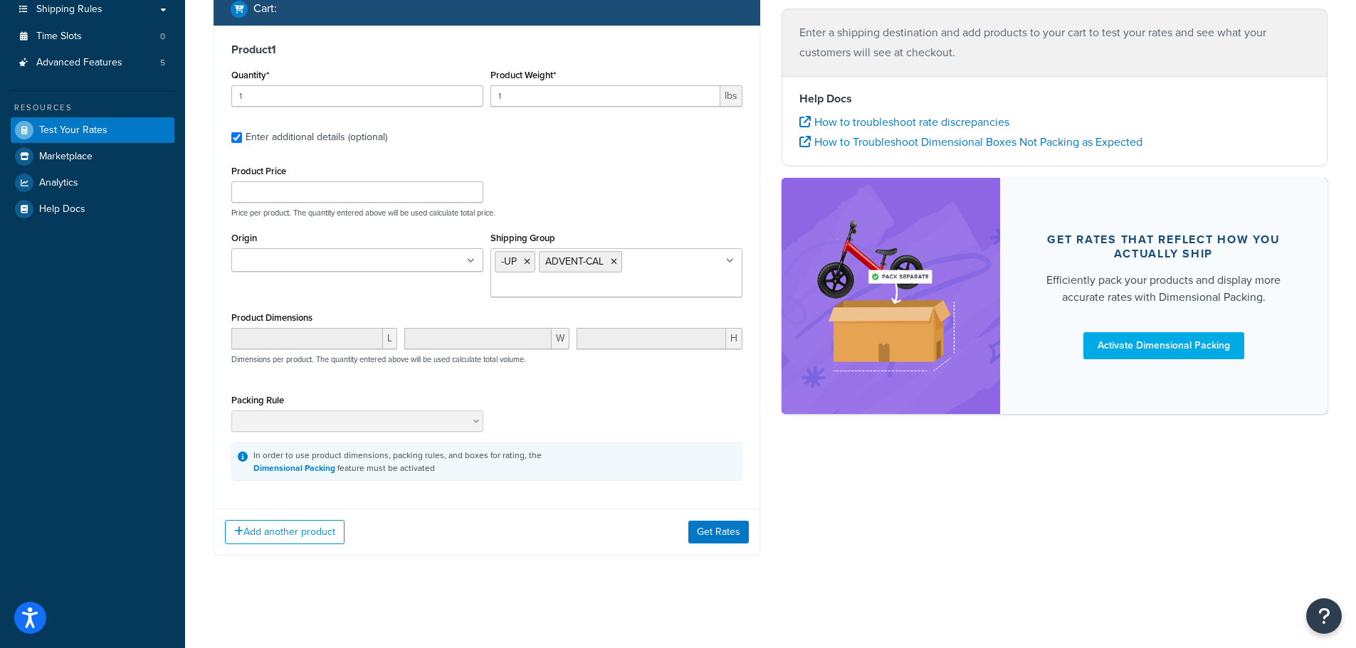
click at [722, 545] on div "Add another product Get Rates" at bounding box center [486, 532] width 545 height 46
click at [718, 529] on button "Get Rates" at bounding box center [718, 532] width 60 height 23
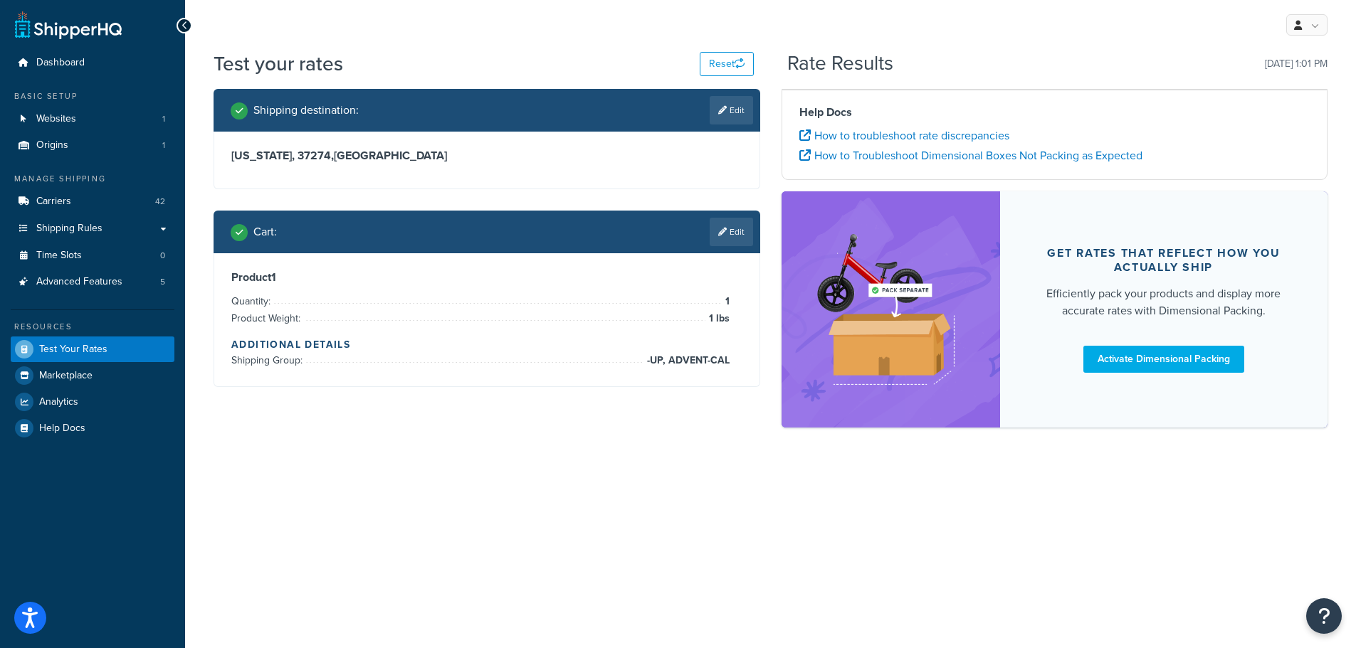
scroll to position [0, 0]
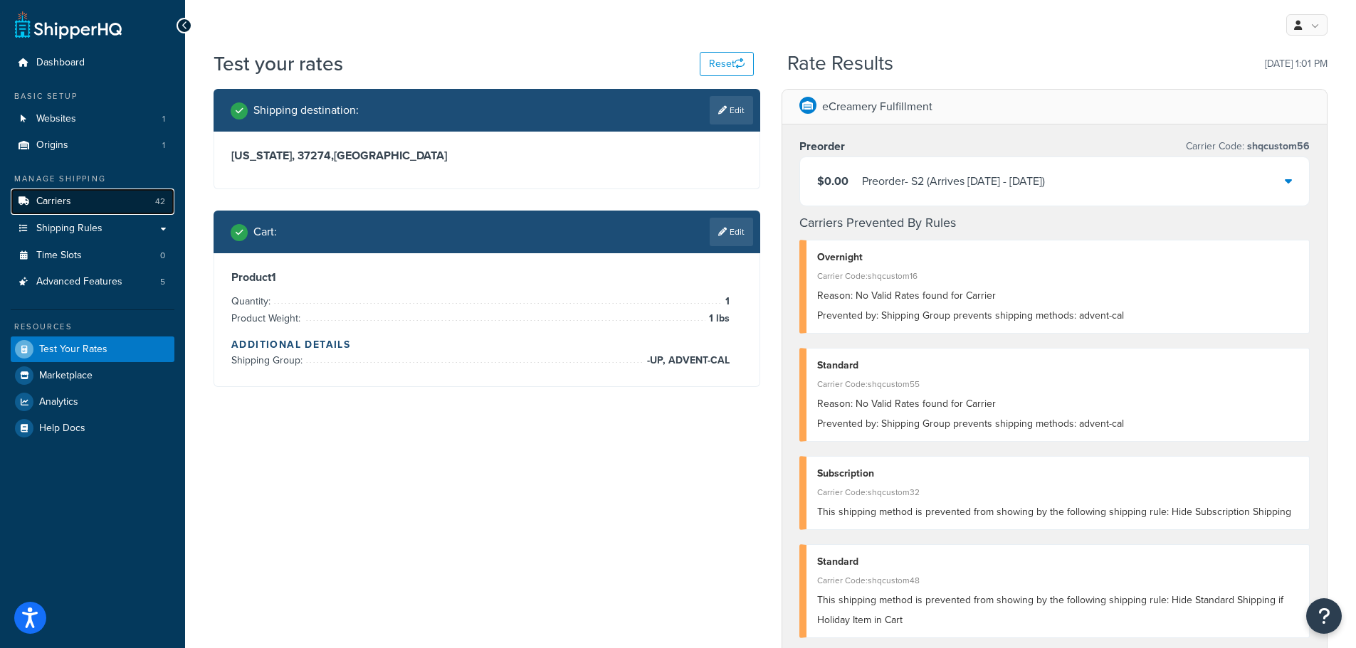
click at [54, 197] on span "Carriers" at bounding box center [53, 202] width 35 height 12
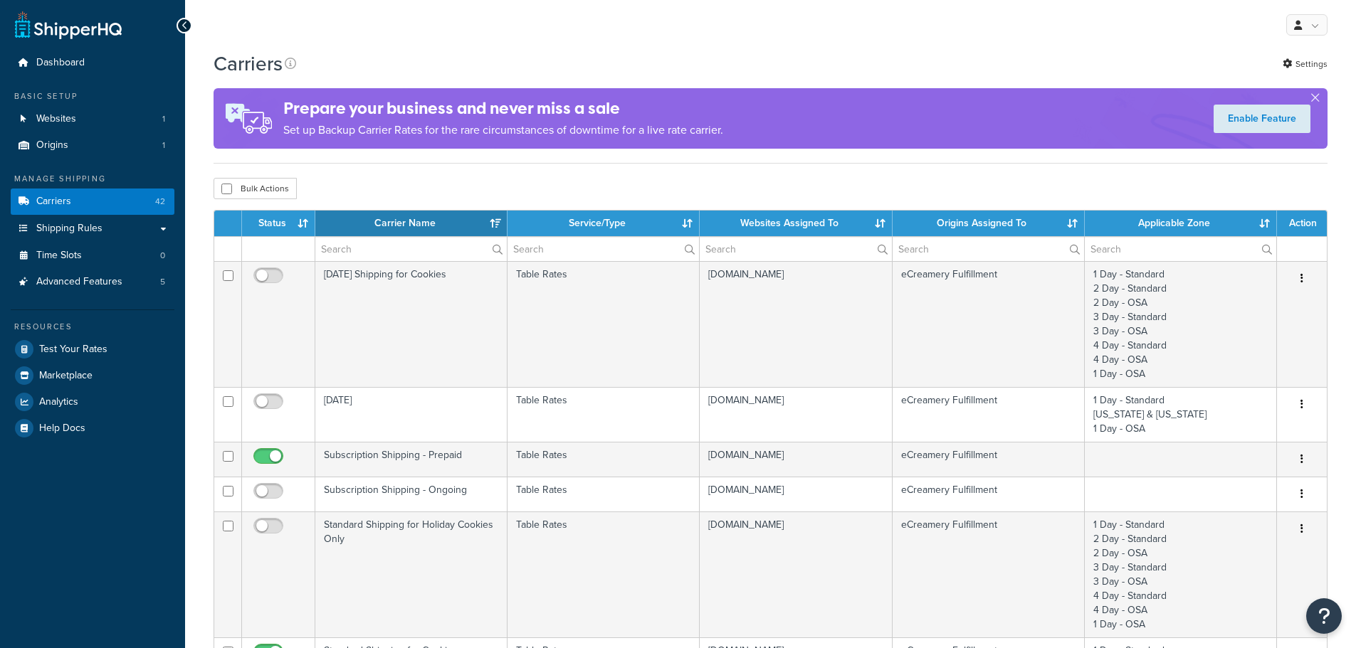
select select "15"
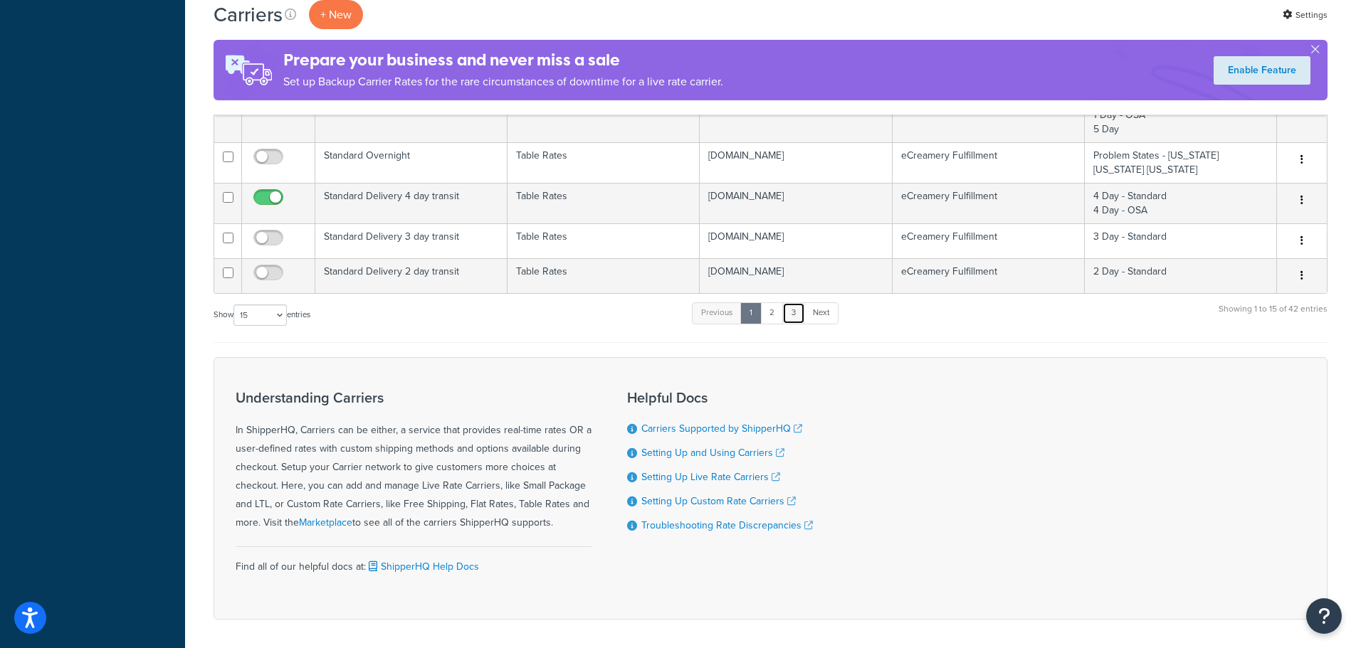
click at [796, 314] on link "3" at bounding box center [793, 312] width 23 height 21
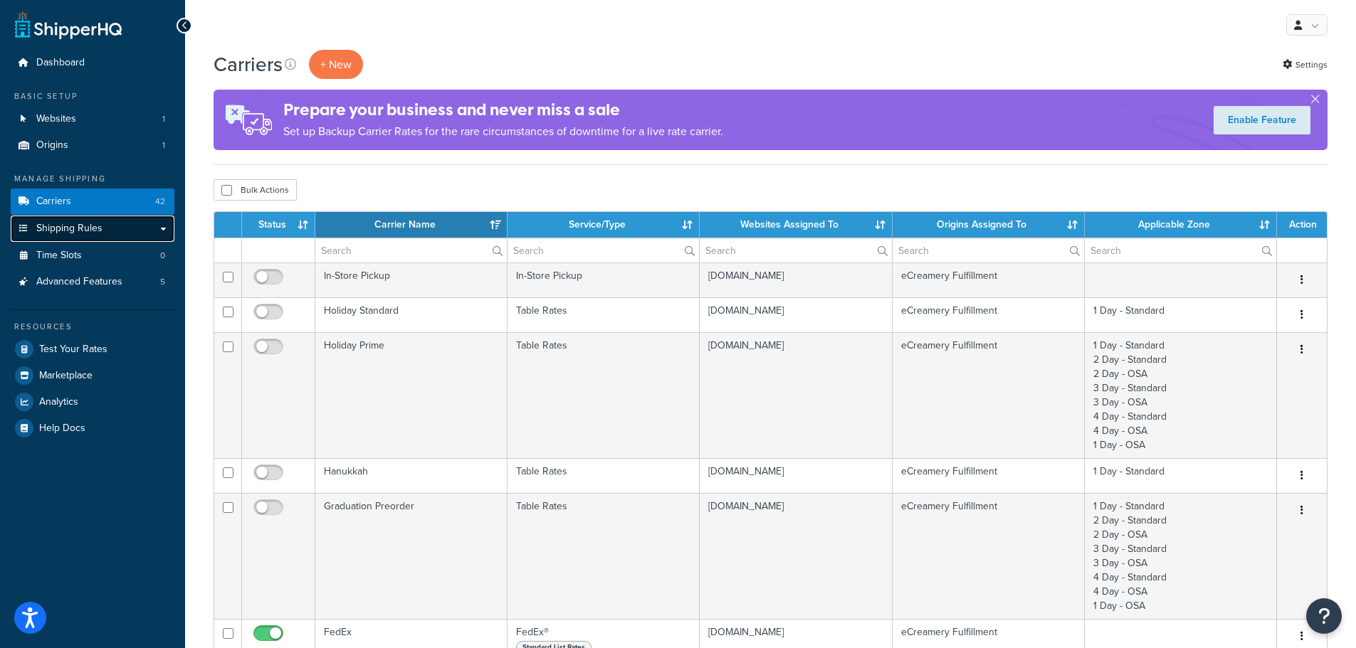
click at [130, 236] on link "Shipping Rules" at bounding box center [93, 229] width 164 height 26
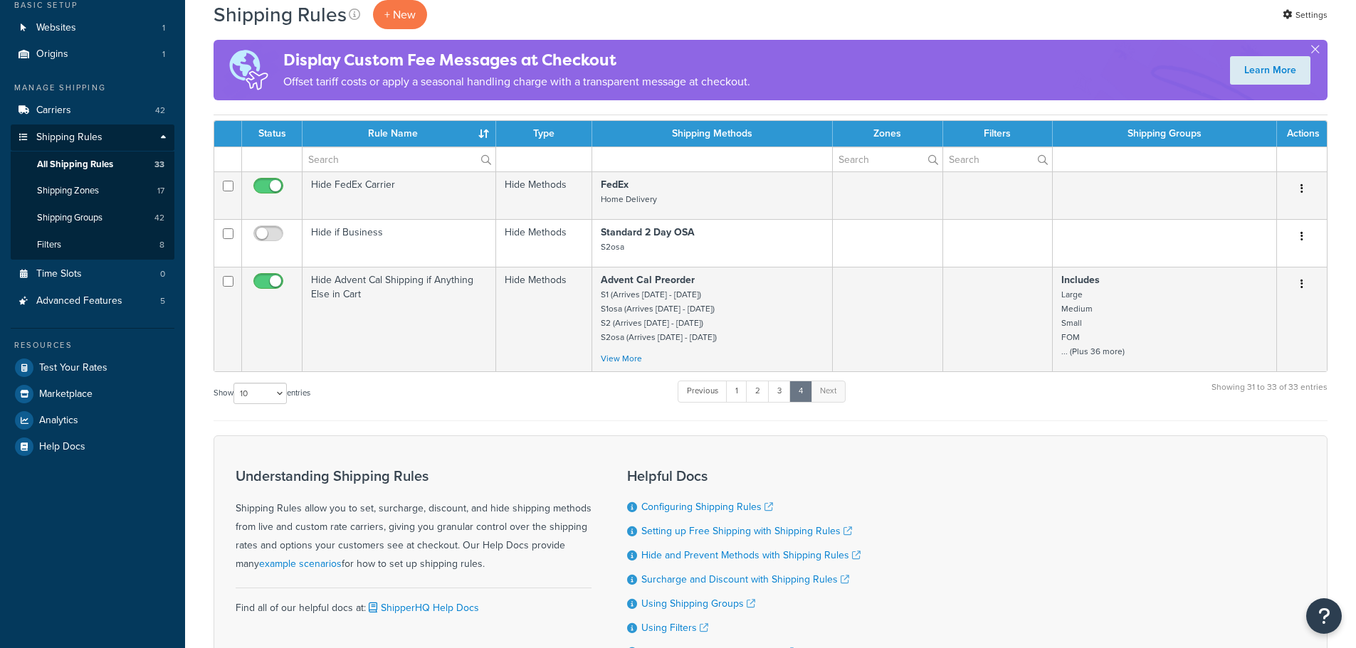
scroll to position [219, 0]
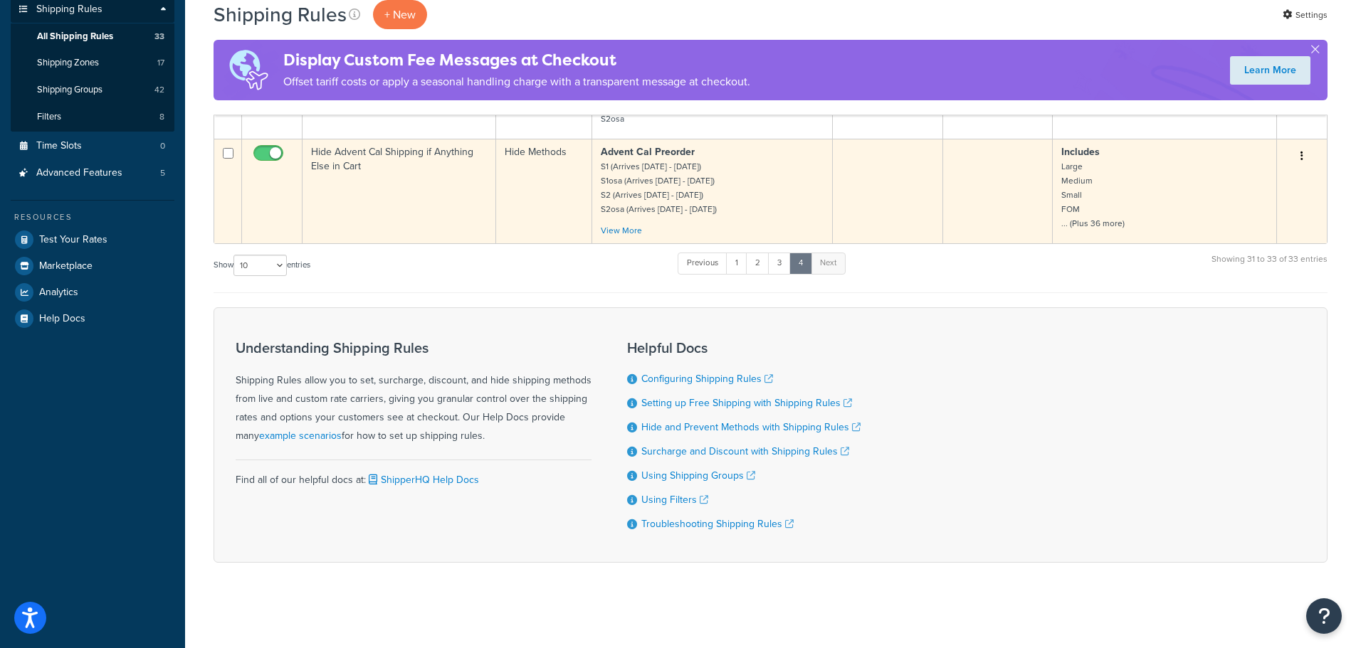
click at [433, 214] on td "Hide Advent Cal Shipping if Anything Else in Cart" at bounding box center [399, 191] width 194 height 105
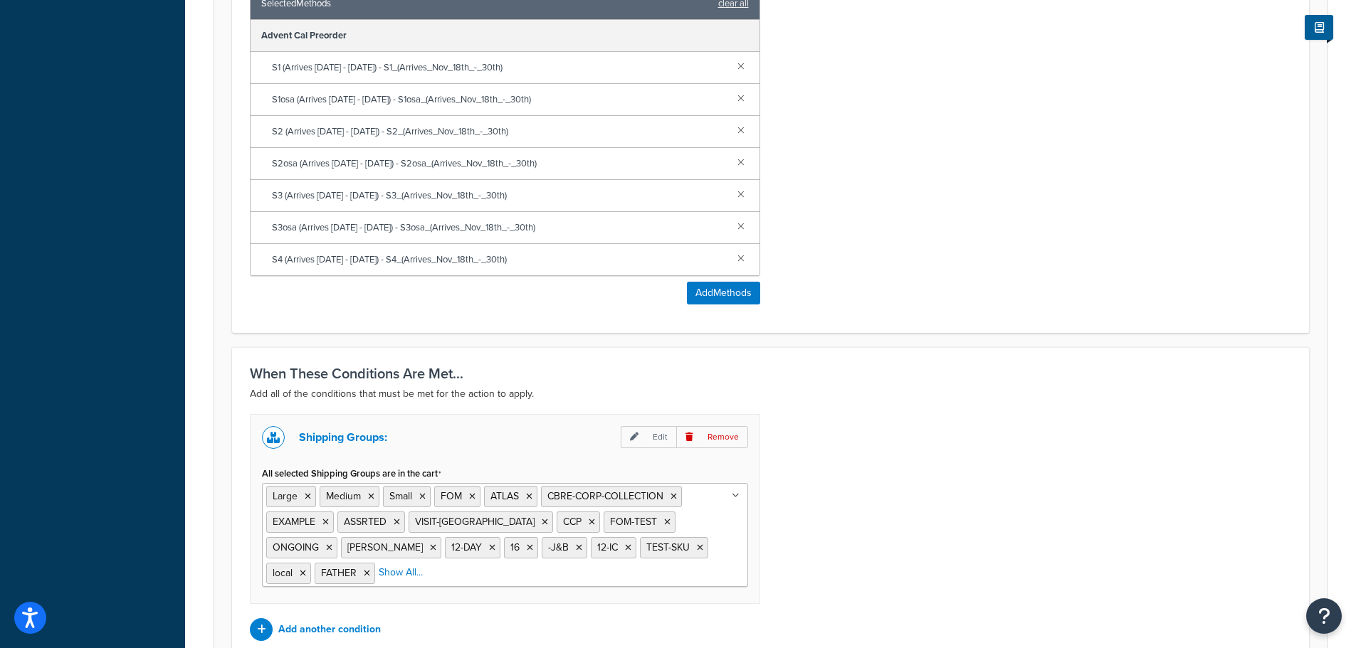
scroll to position [712, 0]
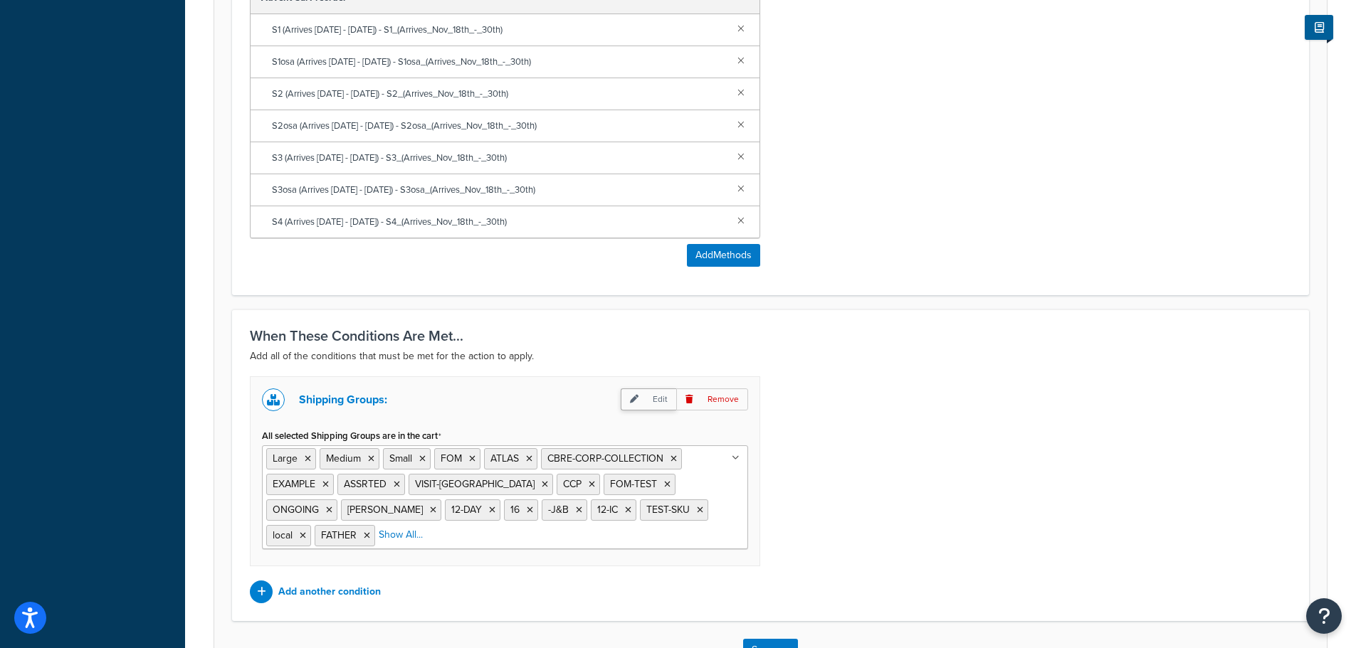
click at [667, 403] on p "Edit" at bounding box center [649, 400] width 56 height 22
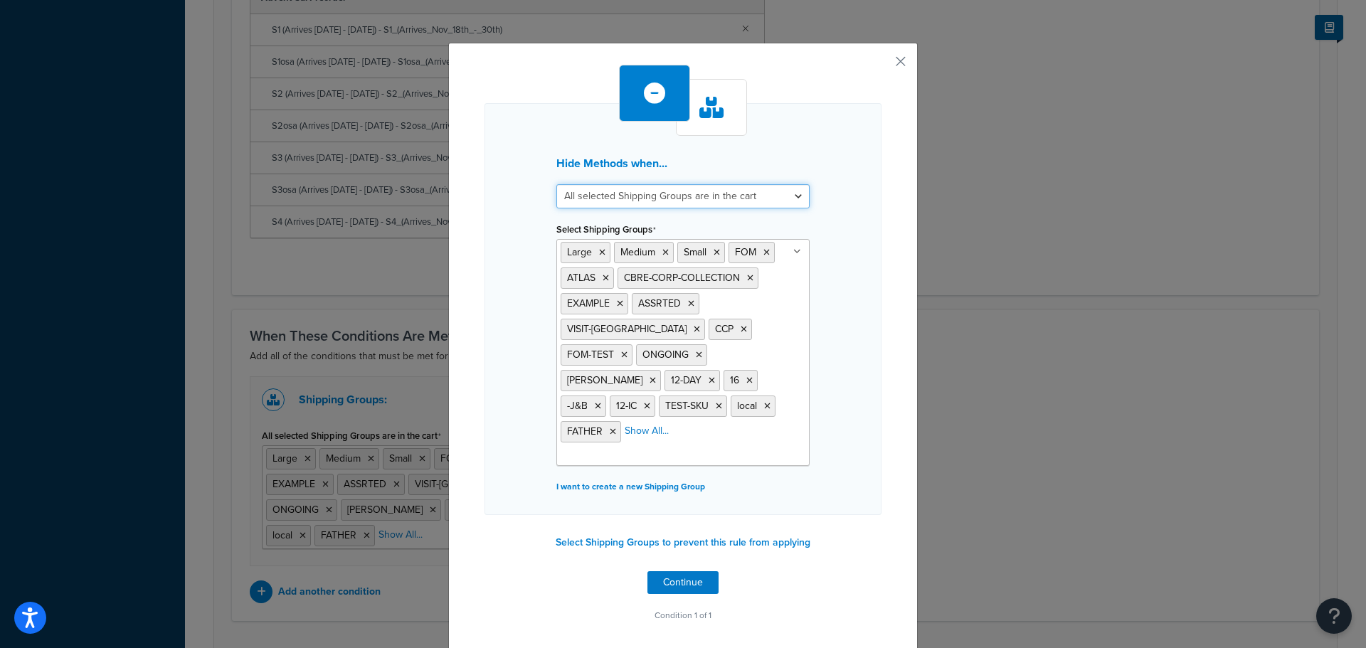
click at [633, 202] on select "All selected Shipping Groups are in the cart Any selected Shipping Groups are i…" at bounding box center [683, 196] width 253 height 24
click at [633, 189] on select "All selected Shipping Groups are in the cart Any selected Shipping Groups are i…" at bounding box center [683, 196] width 253 height 24
click at [626, 195] on select "All selected Shipping Groups are in the cart Any selected Shipping Groups are i…" at bounding box center [683, 196] width 253 height 24
select select "any"
click at [557, 184] on select "All selected Shipping Groups are in the cart Any selected Shipping Groups are i…" at bounding box center [683, 196] width 253 height 24
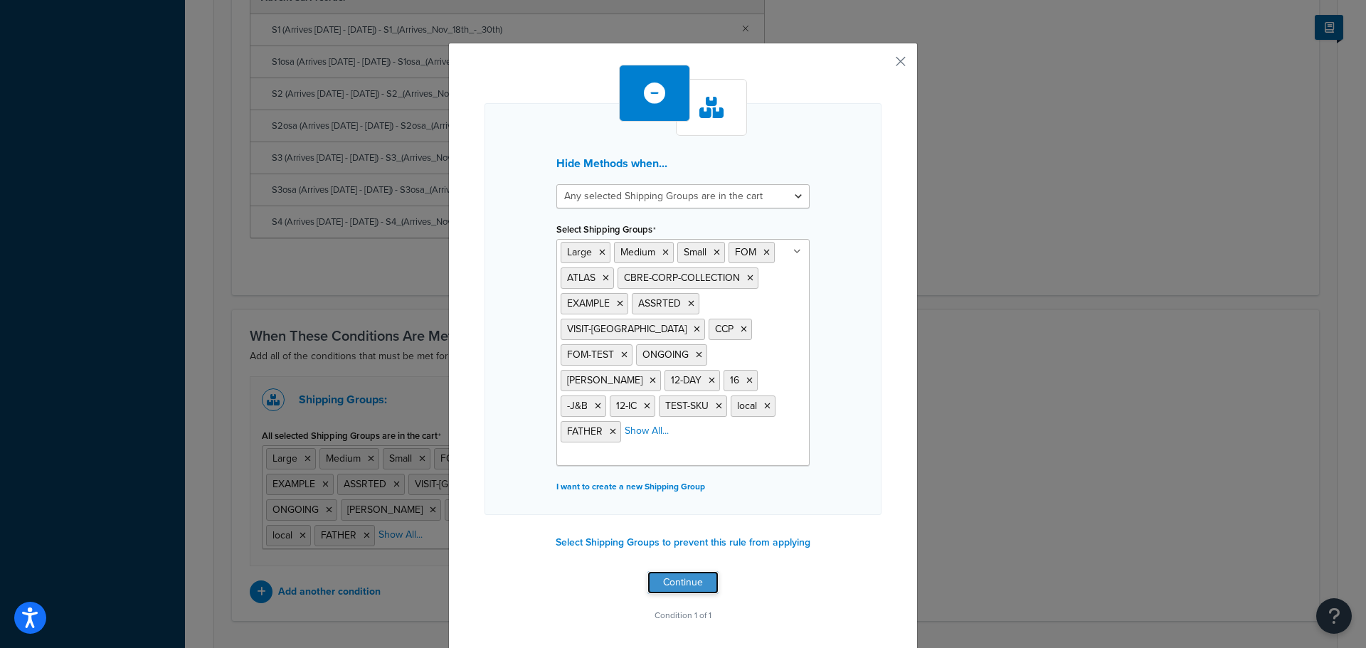
click at [695, 571] on button "Continue" at bounding box center [683, 582] width 71 height 23
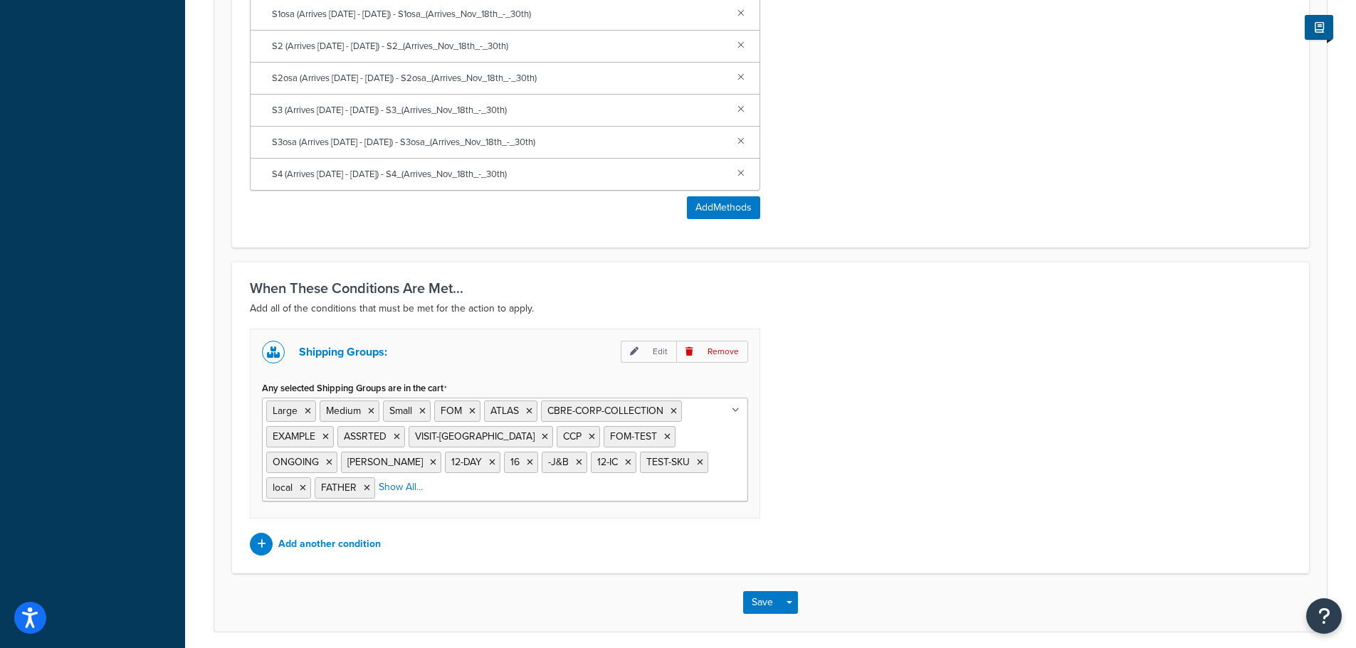
scroll to position [815, 0]
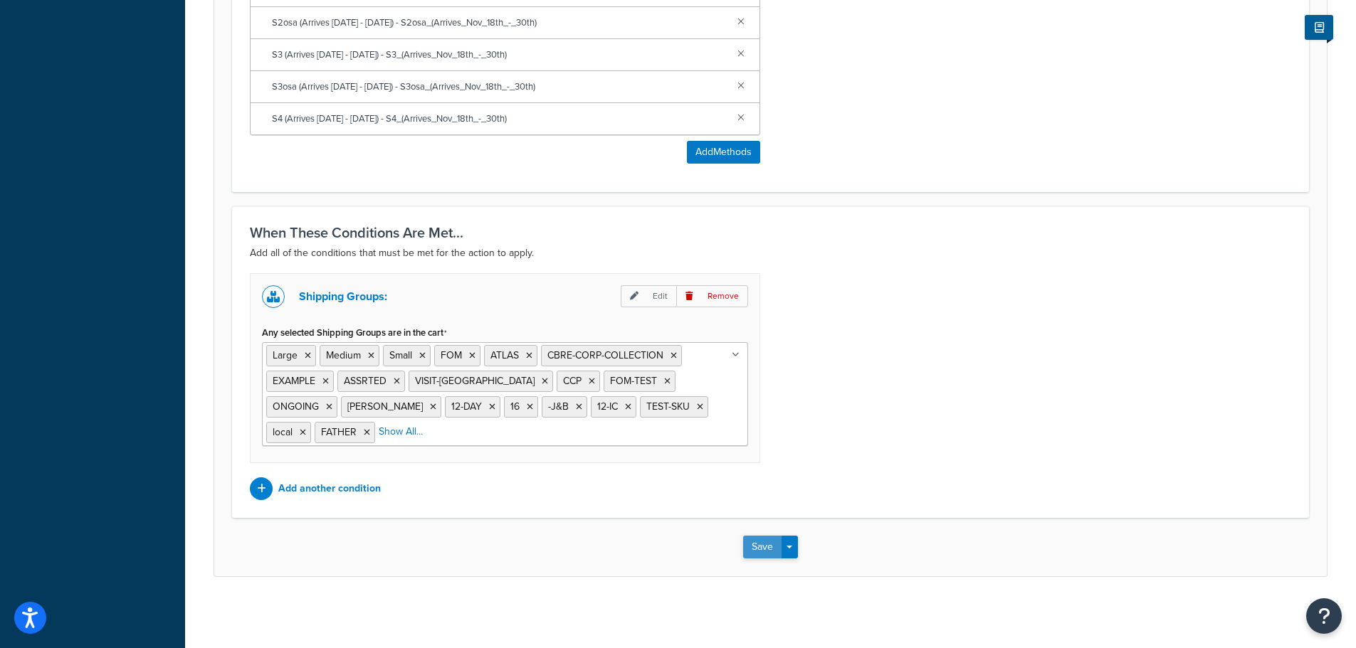
click at [764, 545] on button "Save" at bounding box center [762, 547] width 38 height 23
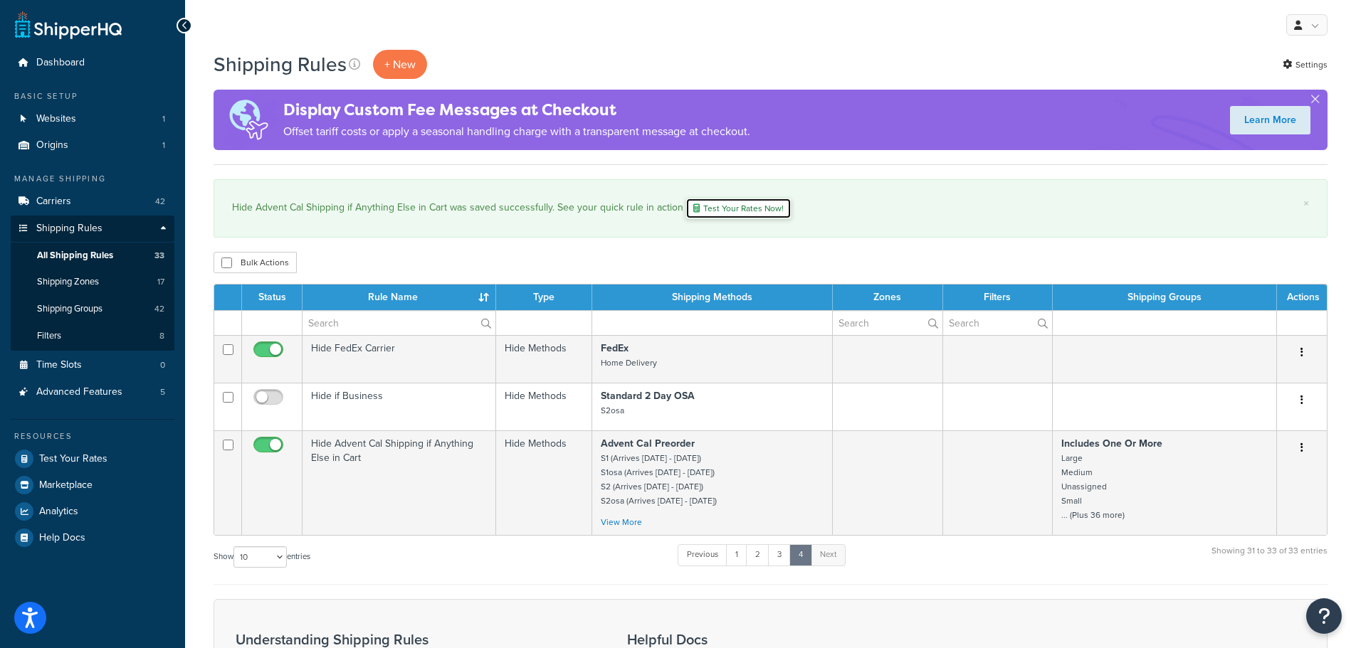
click at [724, 202] on link "Test Your Rates Now!" at bounding box center [738, 208] width 106 height 21
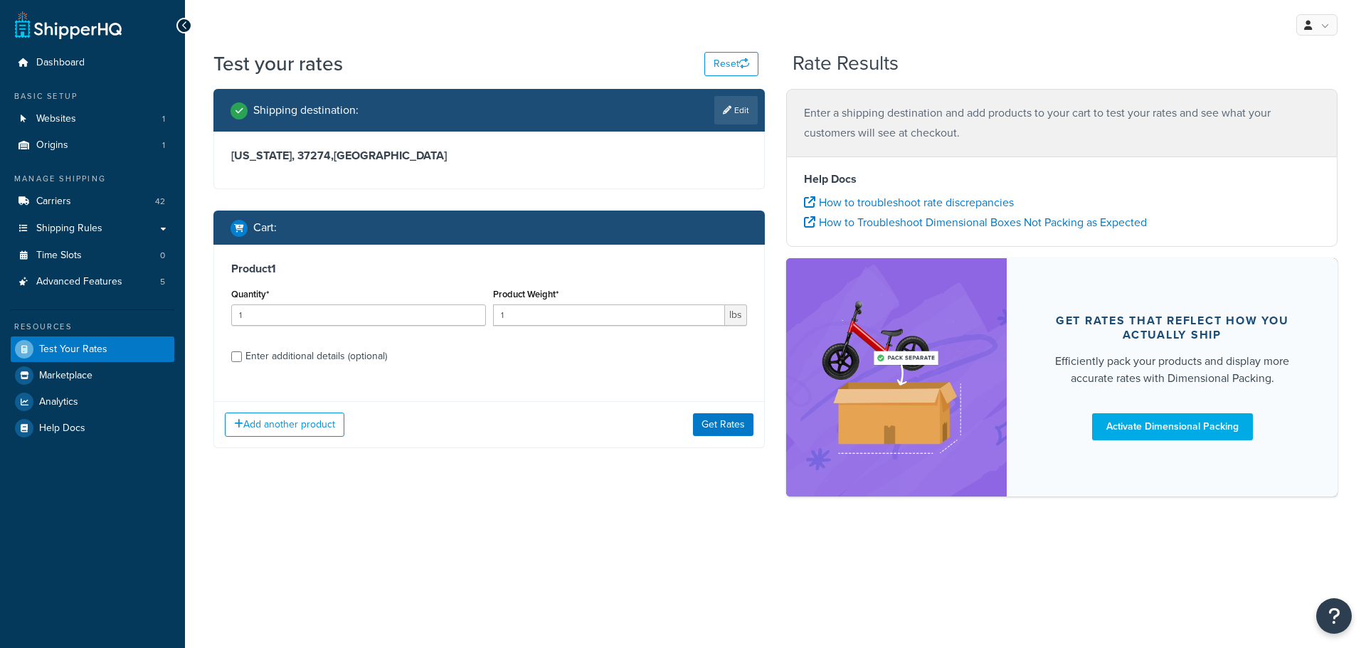
click at [355, 360] on div "Enter additional details (optional)" at bounding box center [317, 357] width 142 height 20
click at [242, 360] on input "Enter additional details (optional)" at bounding box center [236, 357] width 11 height 11
checkbox input "true"
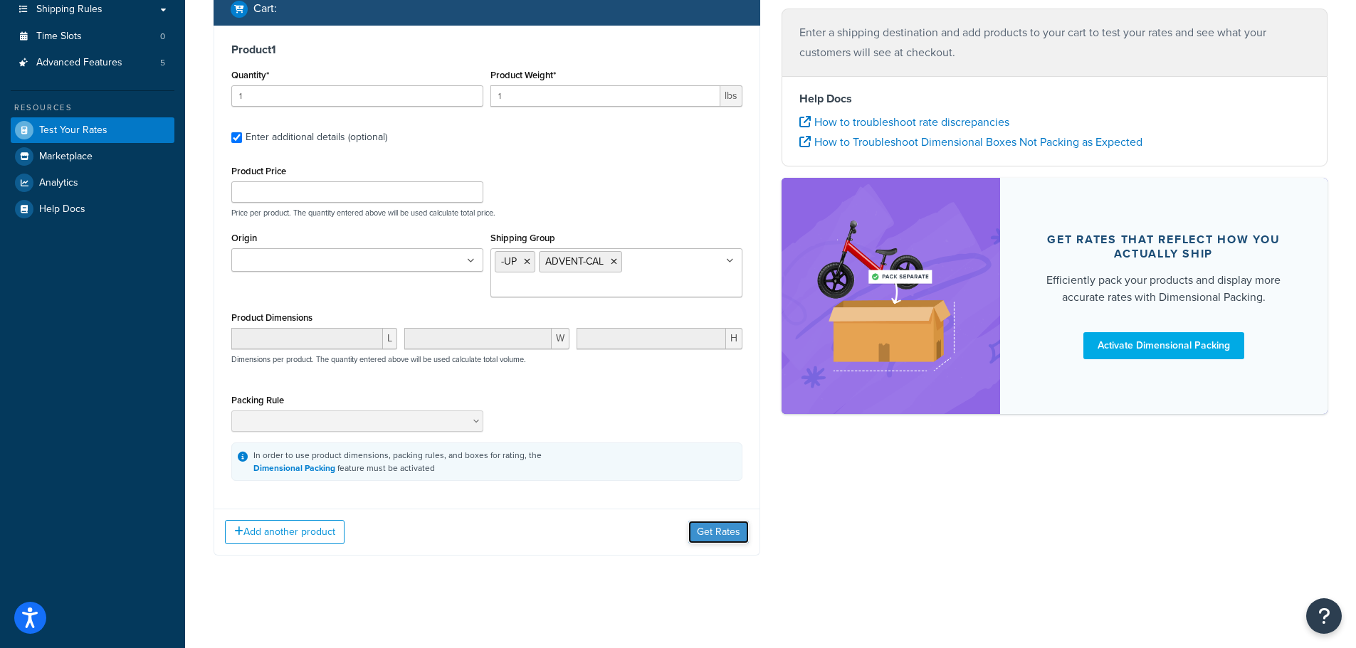
click at [720, 534] on button "Get Rates" at bounding box center [718, 532] width 60 height 23
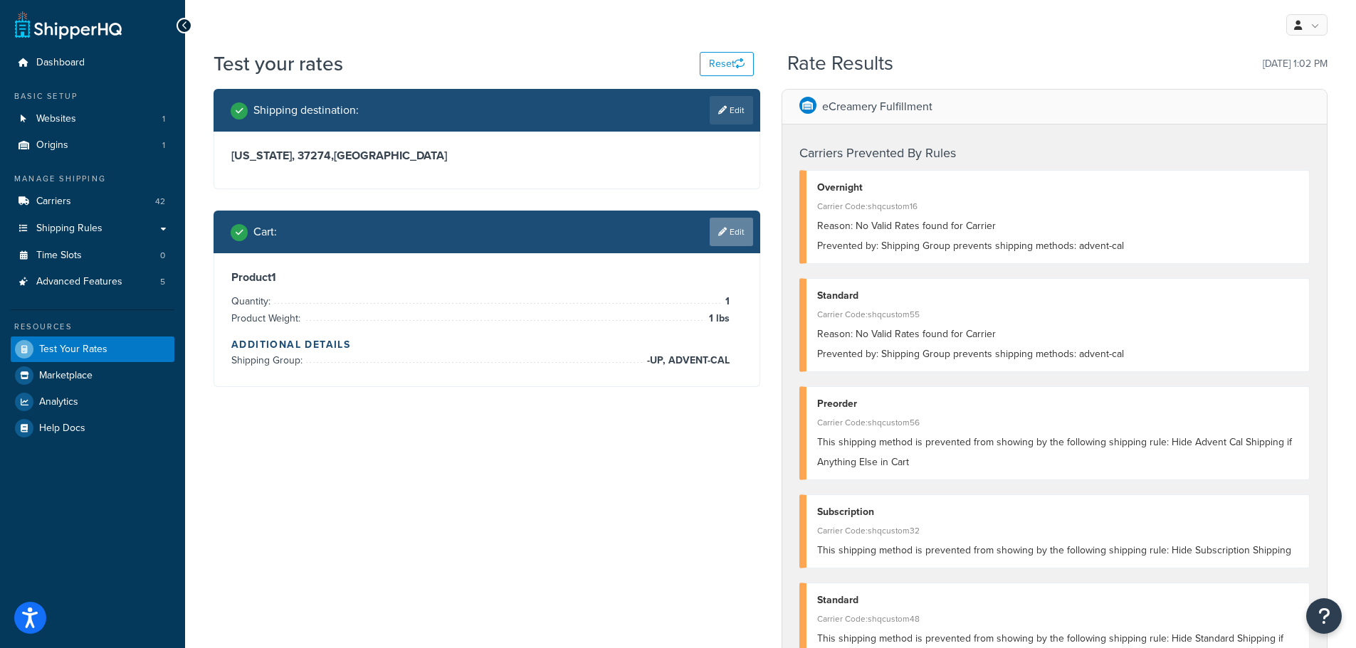
click at [744, 233] on link "Edit" at bounding box center [731, 232] width 43 height 28
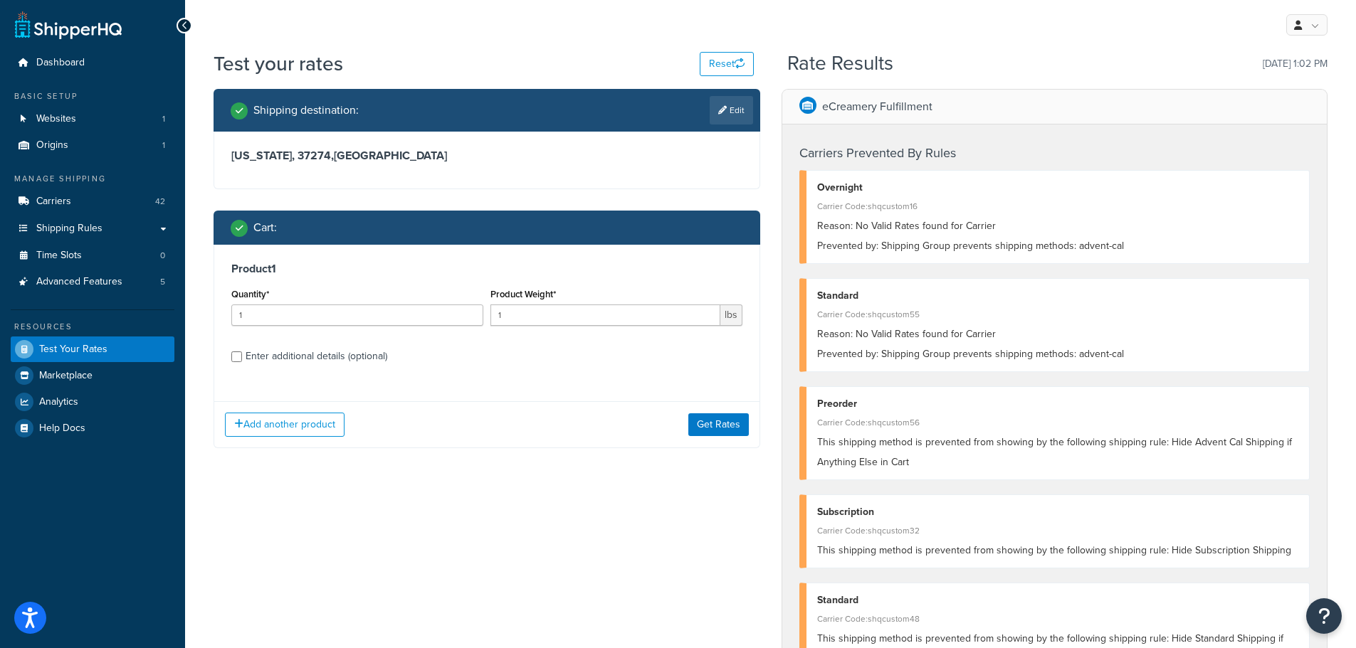
click at [354, 357] on div "Enter additional details (optional)" at bounding box center [317, 357] width 142 height 20
click at [242, 357] on input "Enter additional details (optional)" at bounding box center [236, 357] width 11 height 11
checkbox input "true"
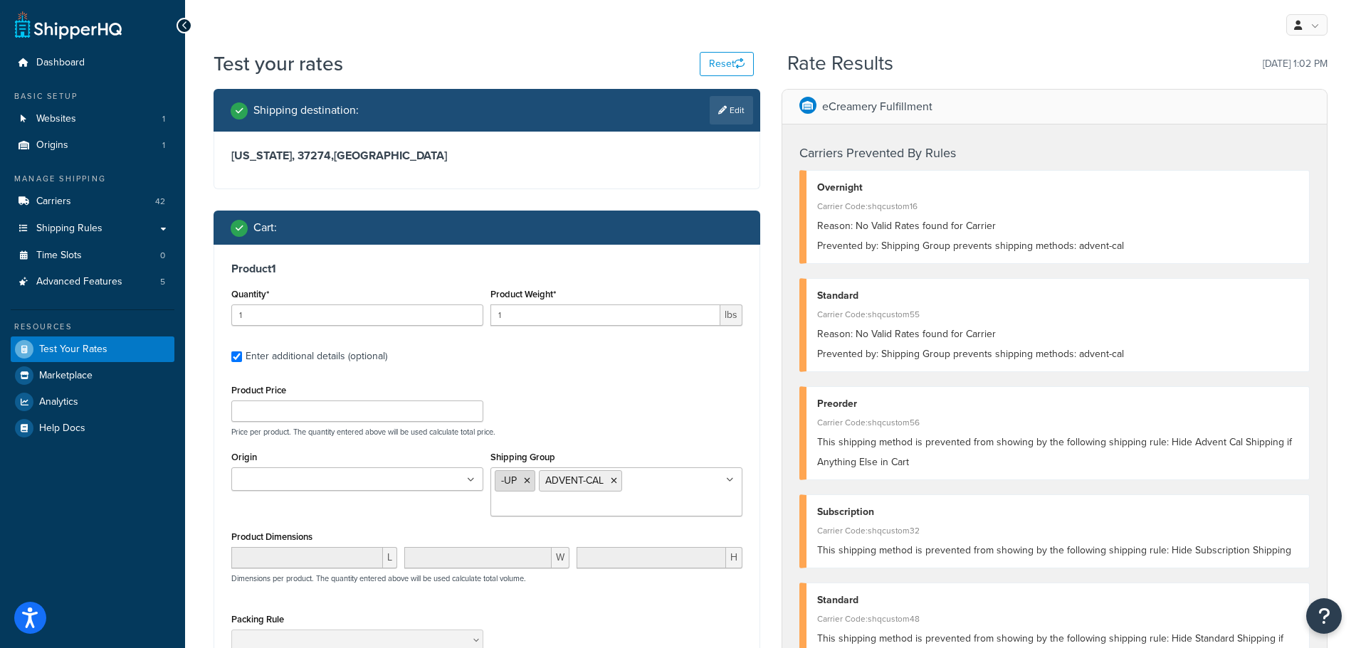
click at [527, 479] on icon at bounding box center [527, 481] width 6 height 9
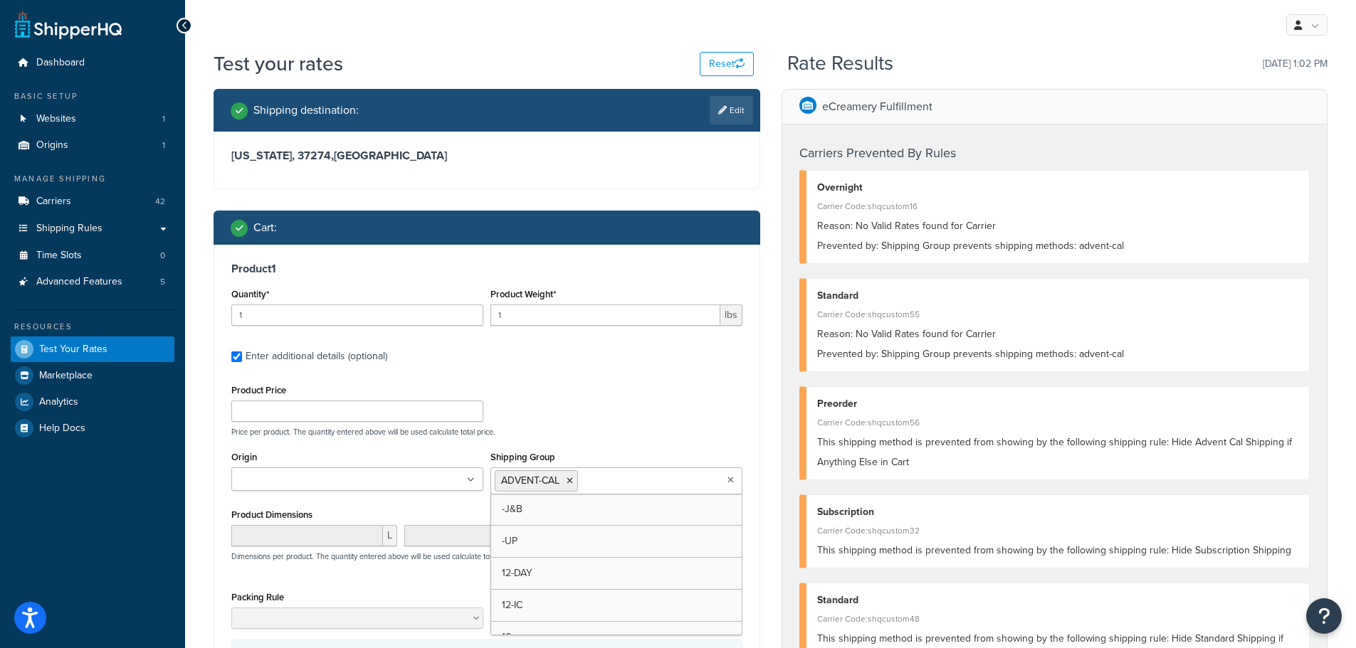
drag, startPoint x: 646, startPoint y: 399, endPoint x: 687, endPoint y: 410, distance: 41.9
click at [648, 399] on div "Product Price Price per product. The quantity entered above will be used calcul…" at bounding box center [487, 409] width 518 height 56
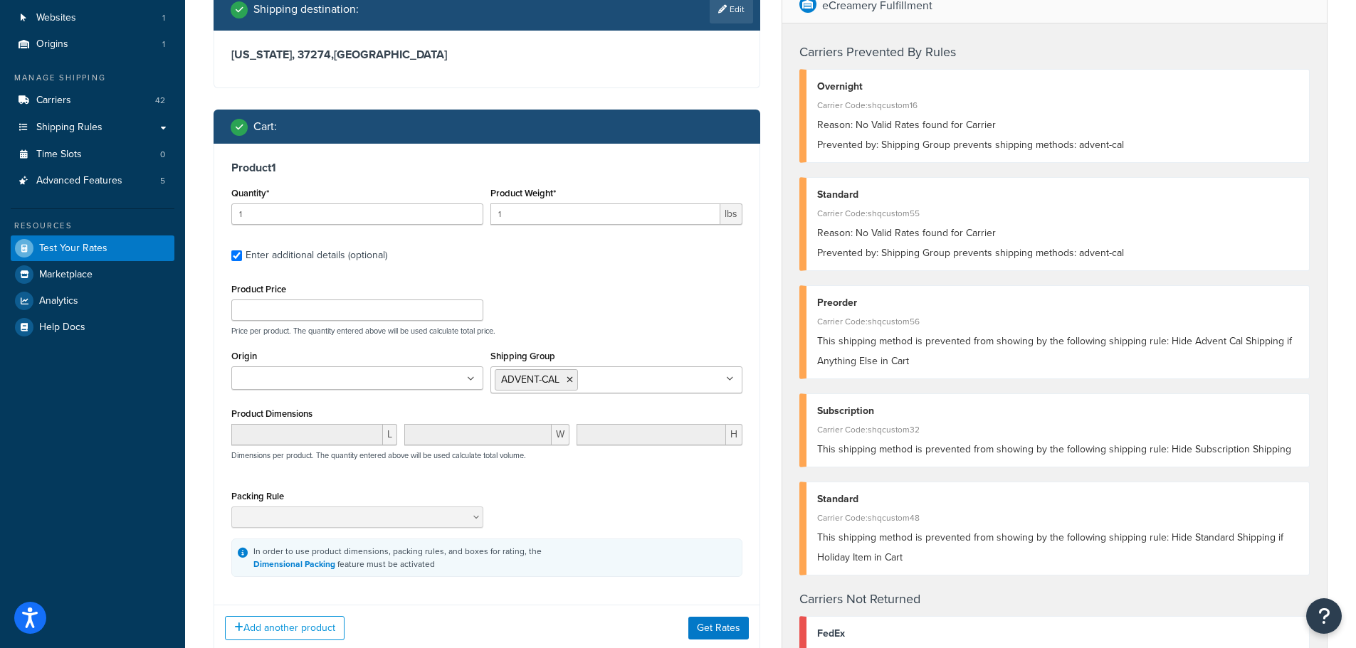
scroll to position [213, 0]
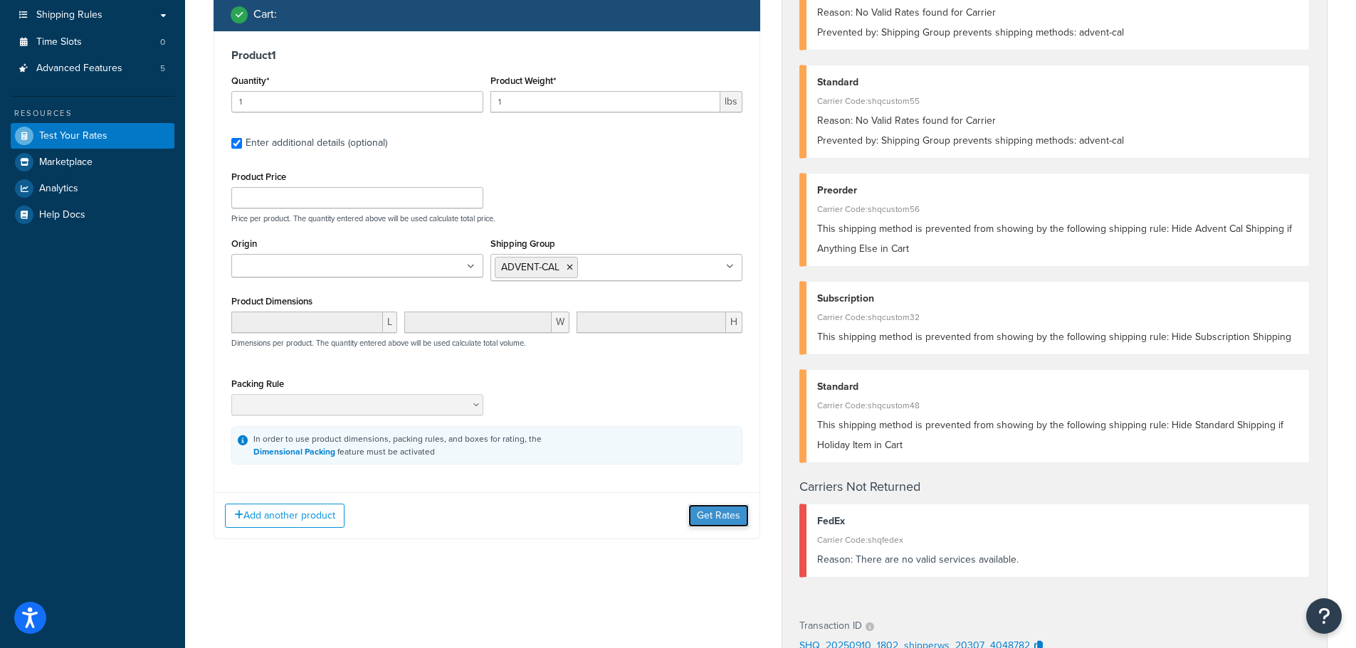
click at [735, 516] on button "Get Rates" at bounding box center [718, 516] width 60 height 23
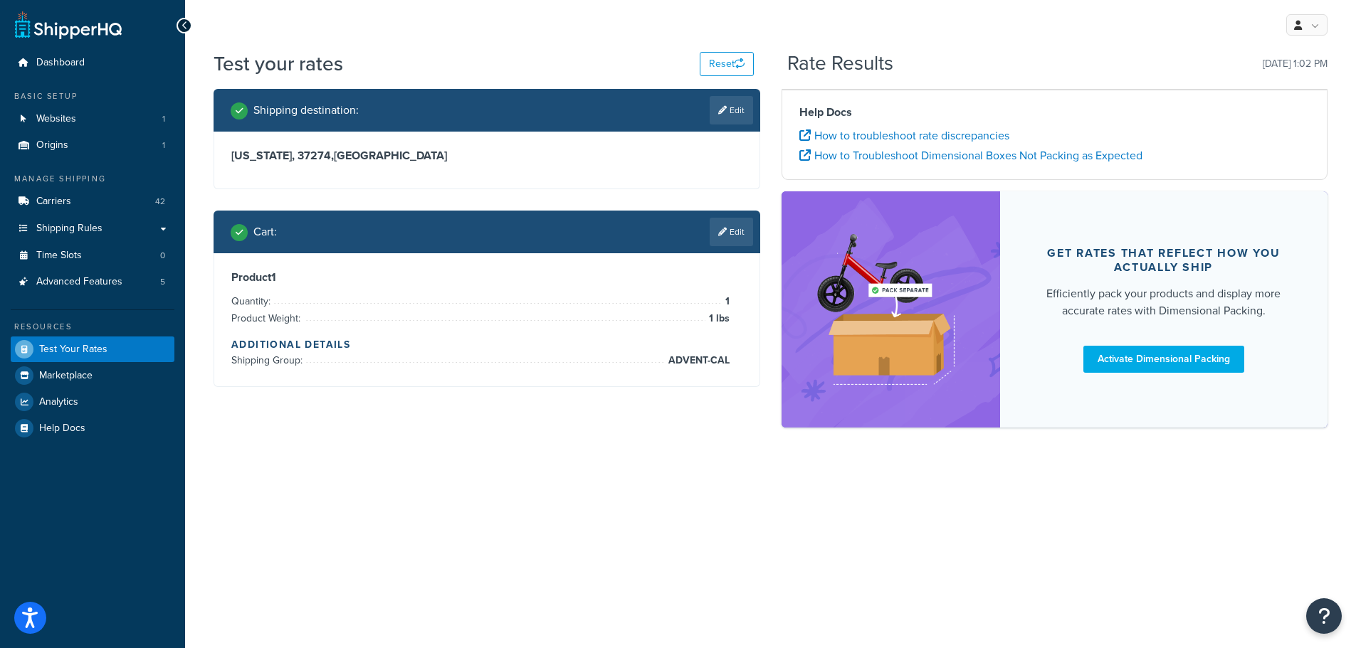
scroll to position [0, 0]
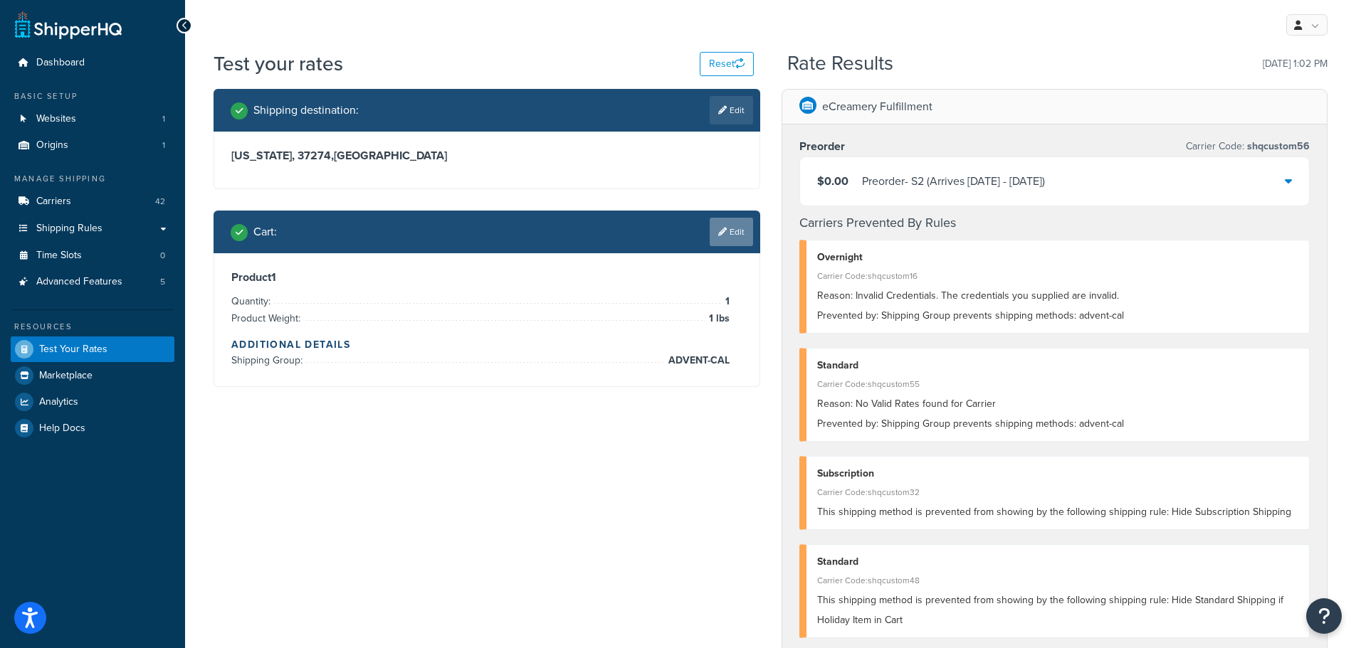
click at [739, 227] on link "Edit" at bounding box center [731, 232] width 43 height 28
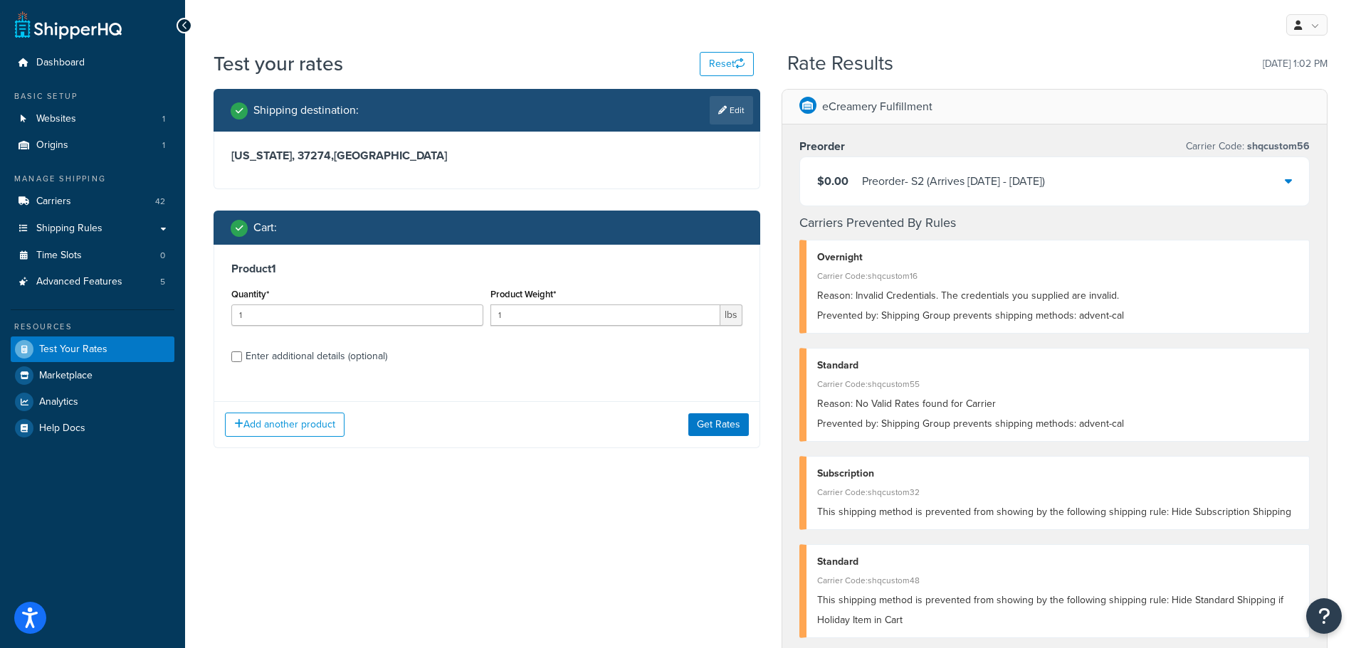
click at [282, 352] on div "Enter additional details (optional)" at bounding box center [317, 357] width 142 height 20
click at [242, 352] on input "Enter additional details (optional)" at bounding box center [236, 357] width 11 height 11
checkbox input "true"
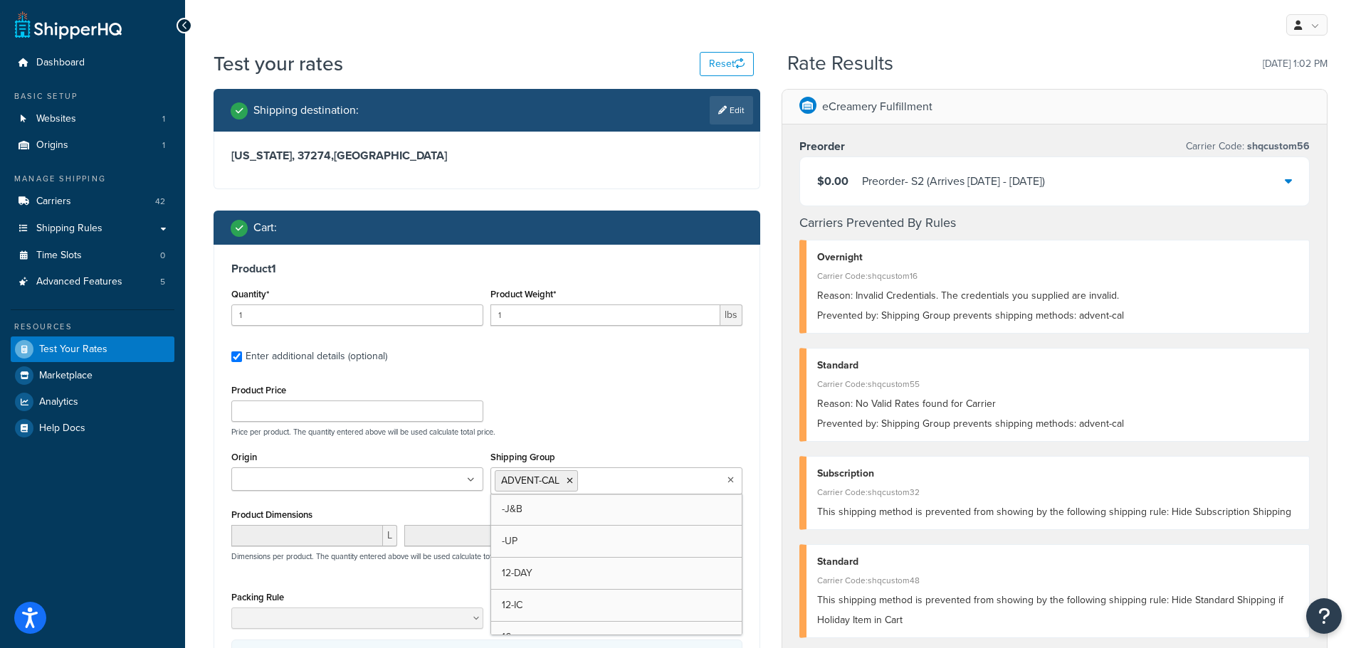
click at [631, 475] on input "Shipping Group" at bounding box center [644, 481] width 126 height 16
type input "e"
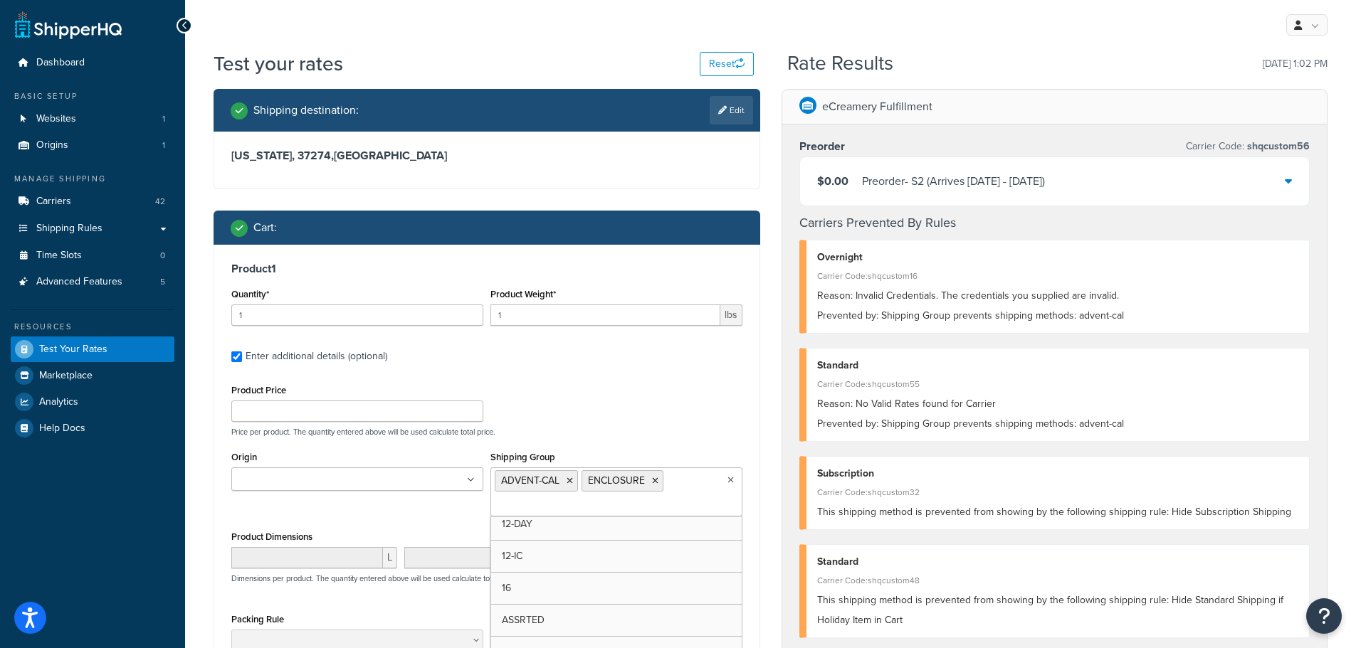
scroll to position [295, 0]
click at [705, 416] on div "Product Price Price per product. The quantity entered above will be used calcul…" at bounding box center [487, 409] width 518 height 56
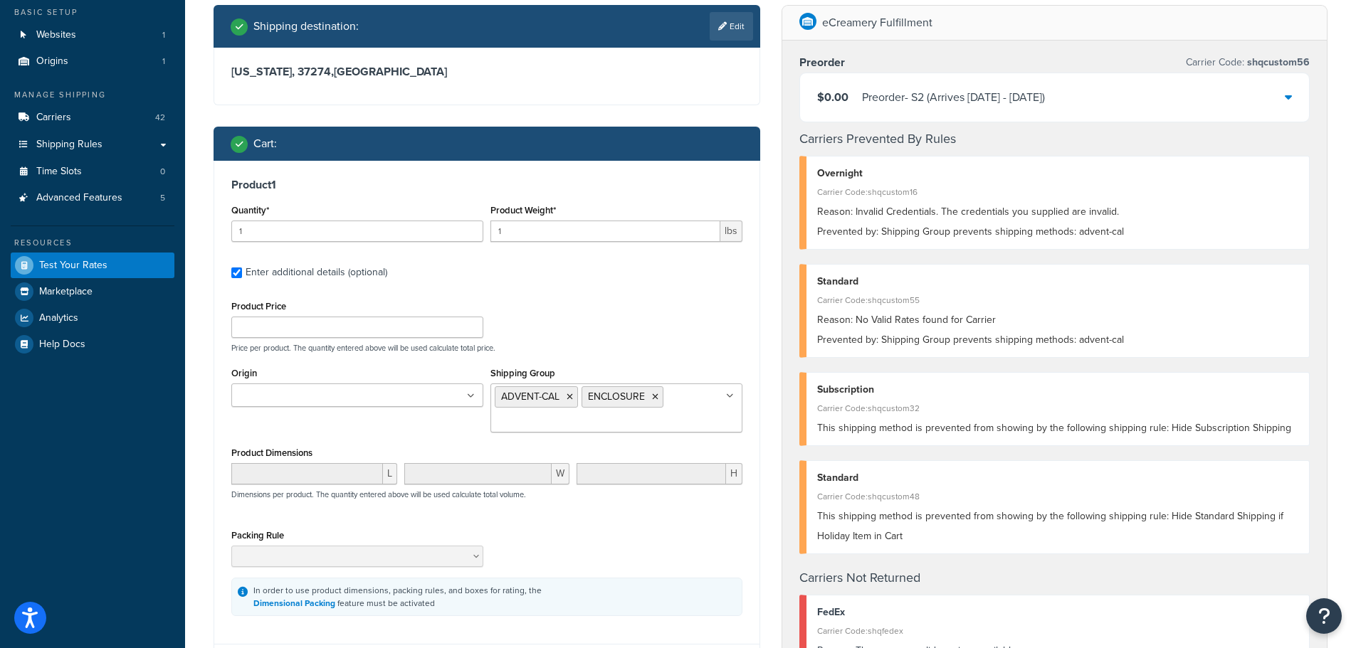
scroll to position [213, 0]
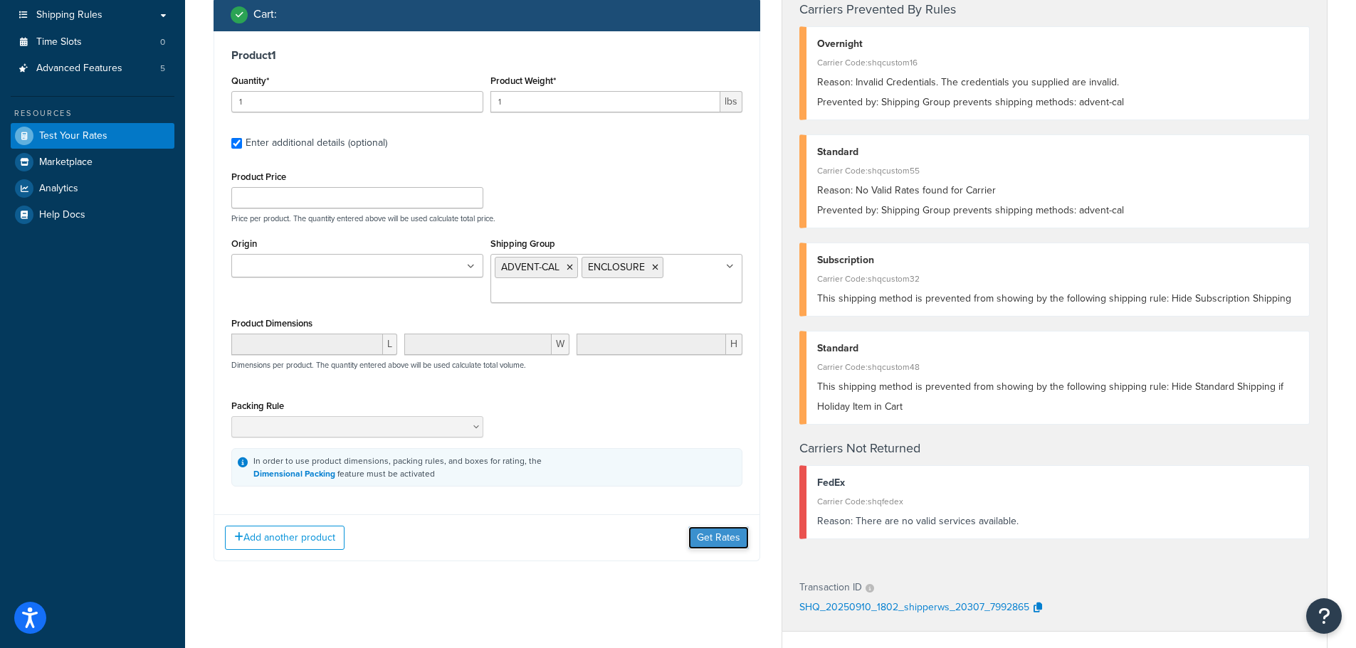
click at [726, 537] on button "Get Rates" at bounding box center [718, 538] width 60 height 23
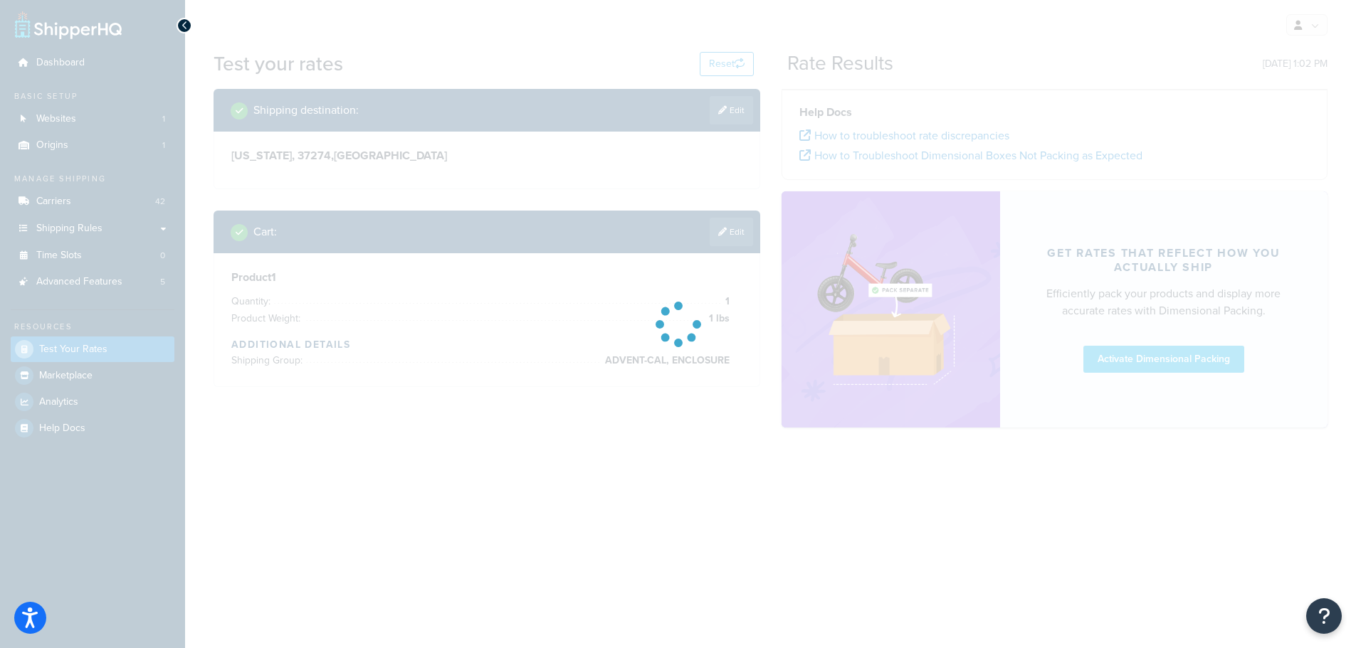
scroll to position [0, 0]
